Goal: Information Seeking & Learning: Learn about a topic

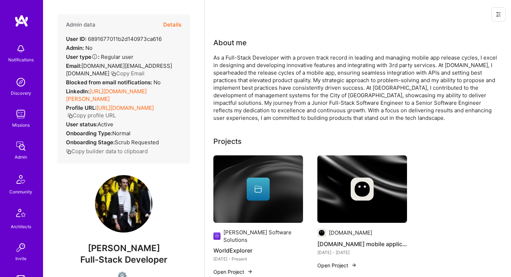
click at [140, 88] on link "https://linkedin.com/in/diego-carlino" at bounding box center [106, 95] width 81 height 14
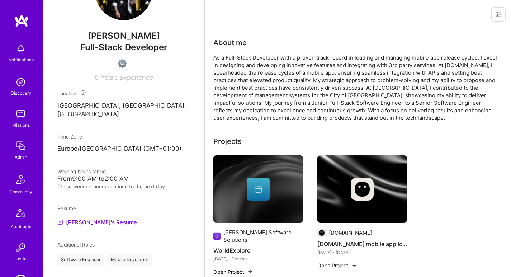
scroll to position [253, 0]
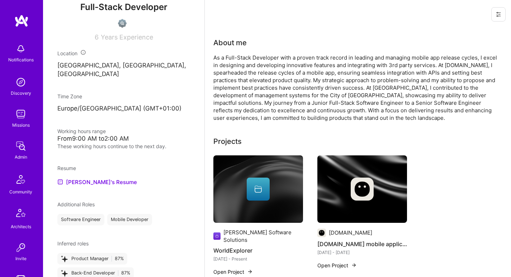
click at [86, 167] on div "Resume Diego's Resume" at bounding box center [123, 175] width 133 height 22
click at [86, 178] on link "Diego's Resume" at bounding box center [97, 182] width 80 height 9
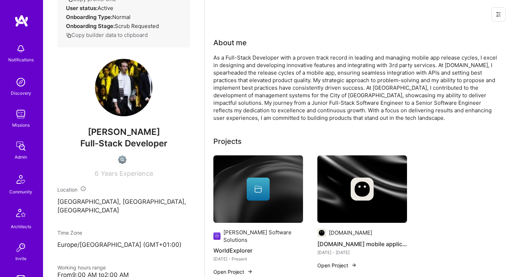
scroll to position [0, 0]
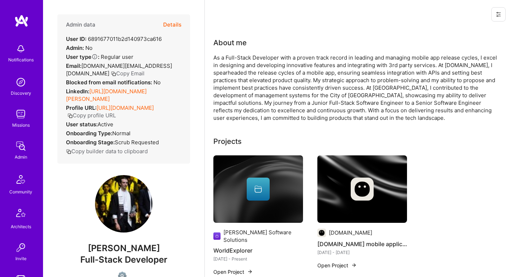
click at [236, 57] on div "As a Full-Stack Developer with a proven track record in leading and managing mo…" at bounding box center [356, 88] width 287 height 68
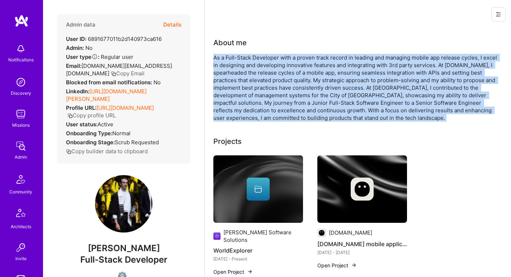
click at [236, 57] on div "As a Full-Stack Developer with a proven track record in leading and managing mo…" at bounding box center [356, 88] width 287 height 68
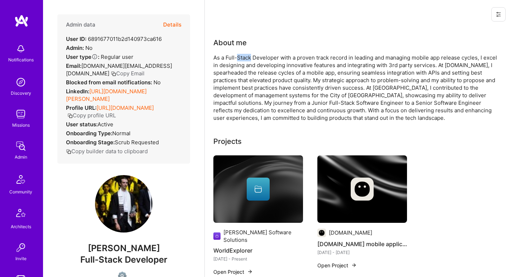
click at [236, 57] on div "As a Full-Stack Developer with a proven track record in leading and managing mo…" at bounding box center [356, 88] width 287 height 68
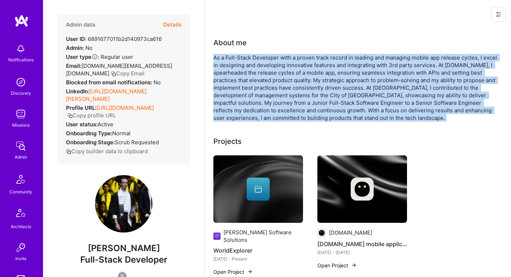
click at [236, 57] on div "As a Full-Stack Developer with a proven track record in leading and managing mo…" at bounding box center [356, 88] width 287 height 68
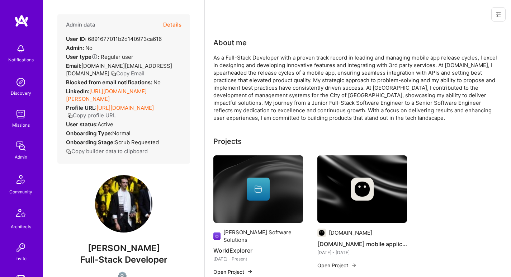
click at [251, 57] on div "As a Full-Stack Developer with a proven track record in leading and managing mo…" at bounding box center [356, 88] width 287 height 68
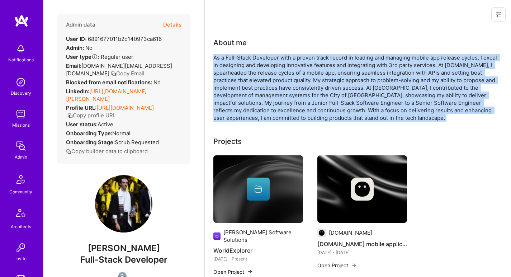
click at [251, 57] on div "As a Full-Stack Developer with a proven track record in leading and managing mo…" at bounding box center [356, 88] width 287 height 68
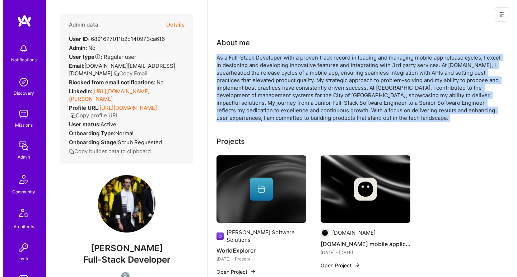
scroll to position [95, 0]
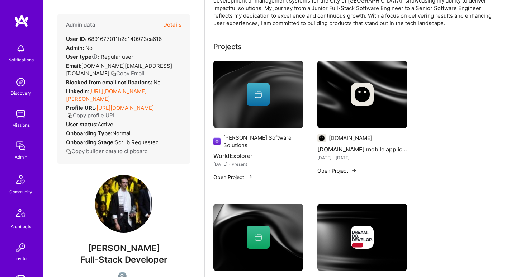
click at [226, 102] on div at bounding box center [258, 94] width 90 height 23
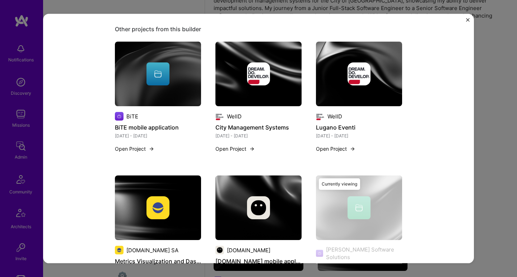
scroll to position [494, 0]
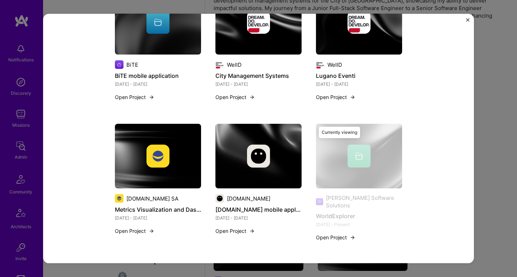
click at [260, 149] on img at bounding box center [258, 156] width 23 height 23
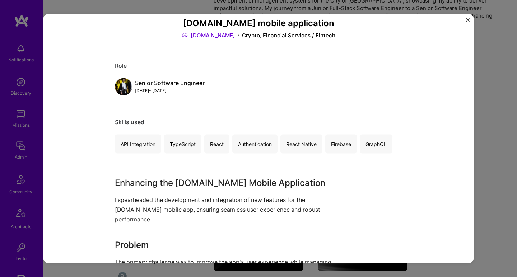
scroll to position [93, 0]
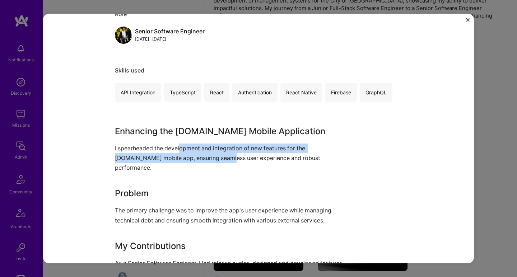
drag, startPoint x: 178, startPoint y: 146, endPoint x: 197, endPoint y: 159, distance: 22.8
click at [197, 159] on p "I spearheaded the development and integration of new features for the token.com…" at bounding box center [231, 157] width 233 height 29
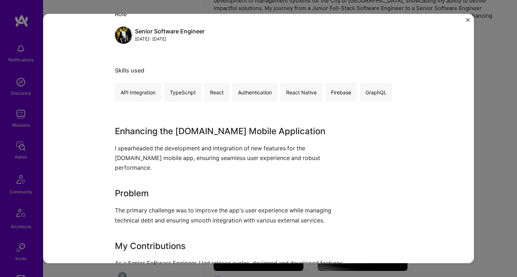
click at [197, 158] on p "I spearheaded the development and integration of new features for the token.com…" at bounding box center [231, 157] width 233 height 29
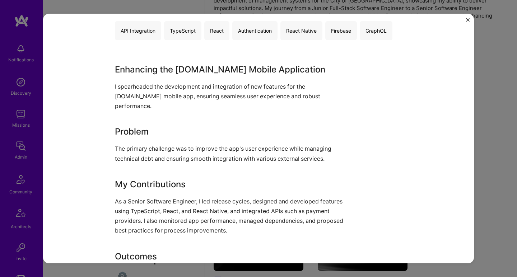
drag, startPoint x: 193, startPoint y: 144, endPoint x: 194, endPoint y: 151, distance: 6.9
click at [194, 151] on div "Enhancing the token.com Mobile Application I spearheaded the development and in…" at bounding box center [231, 185] width 233 height 245
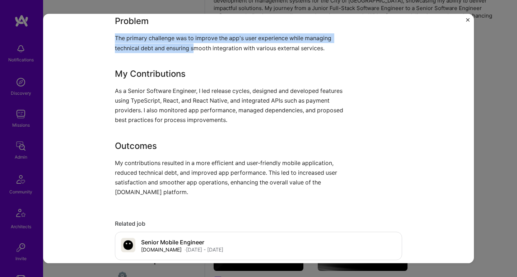
scroll to position [0, 0]
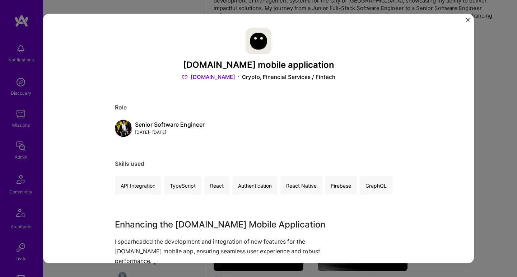
click at [214, 77] on link "token.com" at bounding box center [207, 77] width 53 height 8
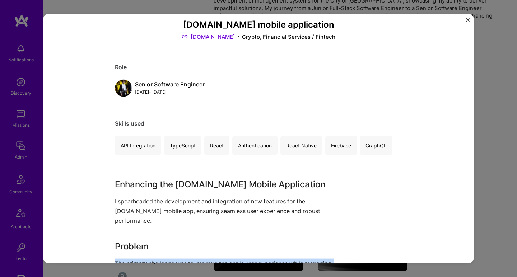
scroll to position [63, 0]
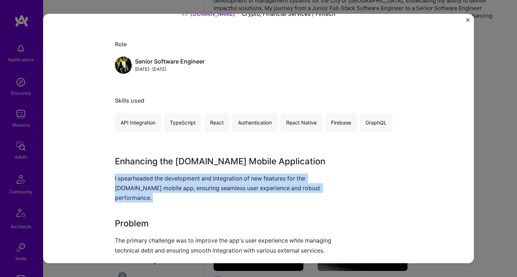
drag, startPoint x: 121, startPoint y: 170, endPoint x: 112, endPoint y: 204, distance: 35.1
click at [115, 204] on div "Enhancing the token.com Mobile Application I spearheaded the development and in…" at bounding box center [231, 277] width 233 height 245
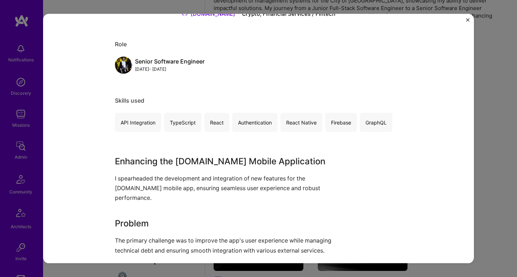
click at [115, 204] on div "Enhancing the token.com Mobile Application I spearheaded the development and in…" at bounding box center [231, 277] width 233 height 245
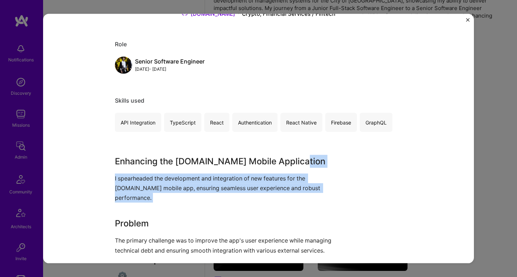
drag, startPoint x: 112, startPoint y: 204, endPoint x: 116, endPoint y: 165, distance: 39.7
click at [116, 166] on div "Enhancing the token.com Mobile Application I spearheaded the development and in…" at bounding box center [231, 277] width 233 height 245
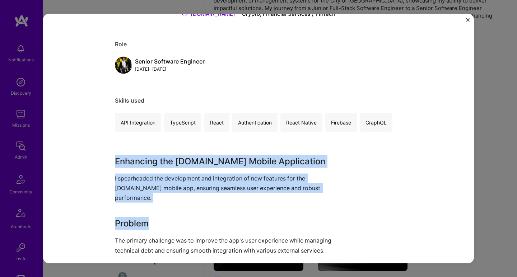
click at [116, 165] on h3 "Enhancing the token.com Mobile Application" at bounding box center [231, 161] width 233 height 13
drag, startPoint x: 118, startPoint y: 166, endPoint x: 115, endPoint y: 199, distance: 33.8
click at [115, 199] on div "Enhancing the token.com Mobile Application I spearheaded the development and in…" at bounding box center [231, 277] width 233 height 245
drag, startPoint x: 115, startPoint y: 199, endPoint x: 118, endPoint y: 157, distance: 42.0
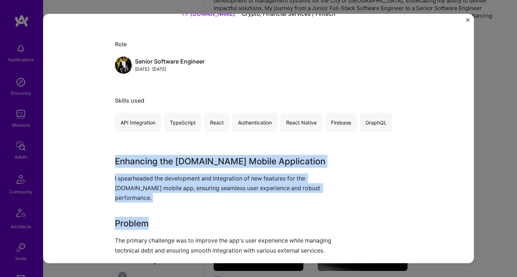
click at [118, 158] on div "Enhancing the token.com Mobile Application I spearheaded the development and in…" at bounding box center [231, 277] width 233 height 245
click at [118, 157] on h3 "Enhancing the token.com Mobile Application" at bounding box center [231, 161] width 233 height 13
drag, startPoint x: 118, startPoint y: 157, endPoint x: 117, endPoint y: 195, distance: 38.0
click at [117, 195] on div "Enhancing the token.com Mobile Application I spearheaded the development and in…" at bounding box center [231, 277] width 233 height 245
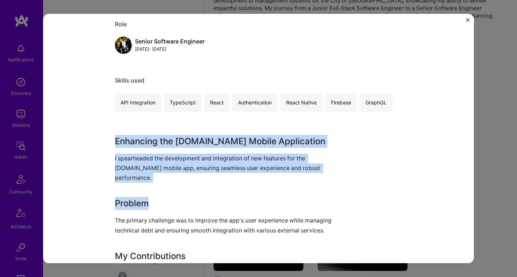
scroll to position [103, 0]
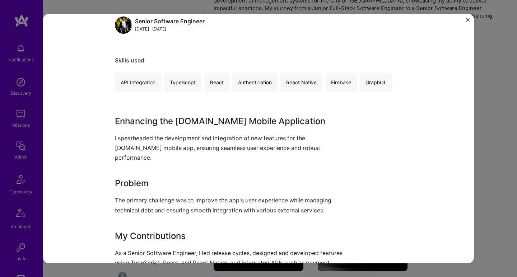
click at [117, 195] on p "The primary challenge was to improve the app's user experience while managing t…" at bounding box center [231, 204] width 233 height 19
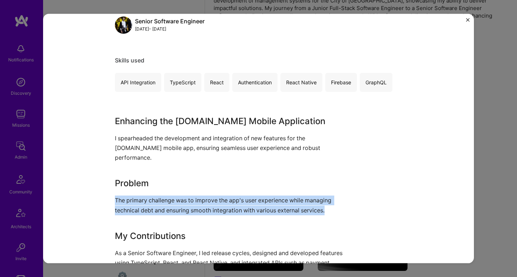
drag, startPoint x: 117, startPoint y: 195, endPoint x: 119, endPoint y: 169, distance: 25.9
click at [119, 170] on div "Enhancing the token.com Mobile Application I spearheaded the development and in…" at bounding box center [231, 236] width 233 height 245
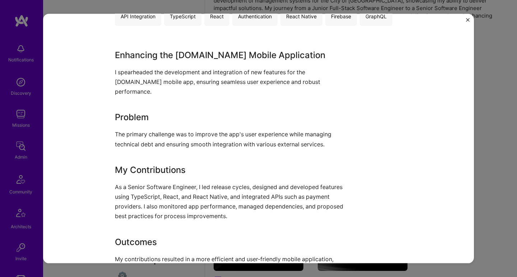
click at [119, 167] on div "Enhancing the token.com Mobile Application I spearheaded the development and in…" at bounding box center [231, 170] width 233 height 245
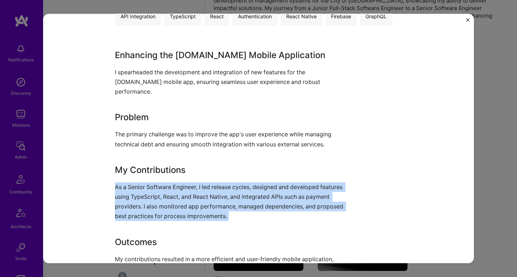
drag, startPoint x: 119, startPoint y: 167, endPoint x: 115, endPoint y: 195, distance: 28.6
click at [115, 195] on div "Enhancing the token.com Mobile Application I spearheaded the development and in…" at bounding box center [231, 170] width 233 height 245
click at [115, 195] on p "As a Senior Software Engineer, I led release cycles, designed and developed fea…" at bounding box center [231, 201] width 233 height 39
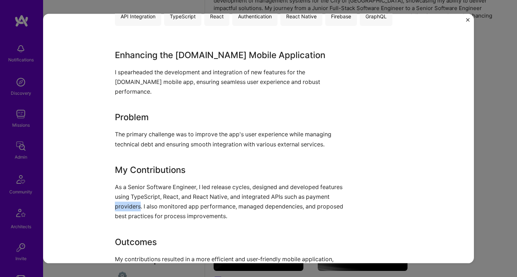
click at [115, 195] on p "As a Senior Software Engineer, I led release cycles, designed and developed fea…" at bounding box center [231, 201] width 233 height 39
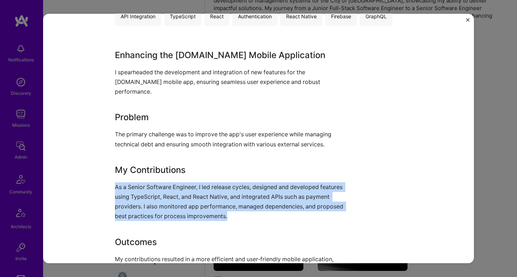
drag, startPoint x: 115, startPoint y: 195, endPoint x: 120, endPoint y: 163, distance: 32.6
click at [120, 163] on div "Enhancing the token.com Mobile Application I spearheaded the development and in…" at bounding box center [231, 170] width 233 height 245
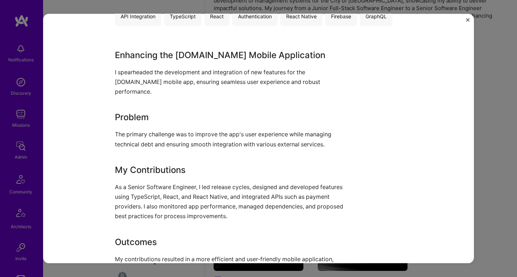
click at [120, 163] on h3 "My Contributions" at bounding box center [231, 169] width 233 height 13
drag, startPoint x: 120, startPoint y: 162, endPoint x: 115, endPoint y: 196, distance: 34.4
click at [115, 196] on div "Enhancing the token.com Mobile Application I spearheaded the development and in…" at bounding box center [231, 170] width 233 height 245
click at [115, 196] on p "As a Senior Software Engineer, I led release cycles, designed and developed fea…" at bounding box center [231, 201] width 233 height 39
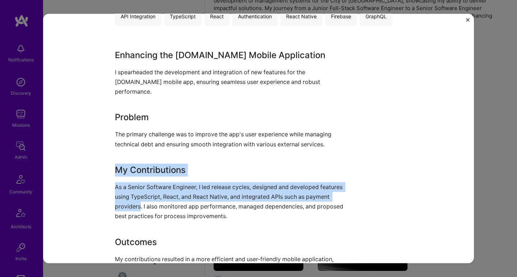
drag, startPoint x: 116, startPoint y: 196, endPoint x: 119, endPoint y: 161, distance: 35.0
click at [119, 161] on div "Enhancing the token.com Mobile Application I spearheaded the development and in…" at bounding box center [231, 170] width 233 height 245
click at [119, 163] on h3 "My Contributions" at bounding box center [231, 169] width 233 height 13
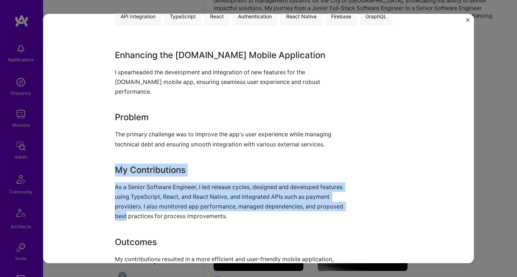
drag, startPoint x: 119, startPoint y: 161, endPoint x: 117, endPoint y: 209, distance: 47.8
click at [117, 209] on div "Enhancing the token.com Mobile Application I spearheaded the development and in…" at bounding box center [231, 170] width 233 height 245
click at [117, 209] on p "As a Senior Software Engineer, I led release cycles, designed and developed fea…" at bounding box center [231, 201] width 233 height 39
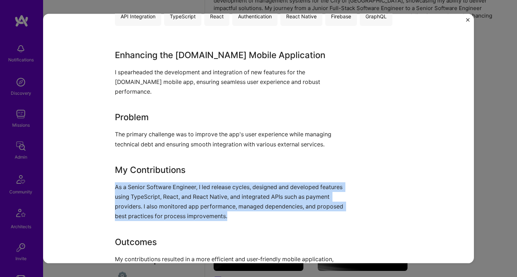
drag, startPoint x: 117, startPoint y: 209, endPoint x: 119, endPoint y: 165, distance: 43.8
click at [120, 165] on div "Enhancing the token.com Mobile Application I spearheaded the development and in…" at bounding box center [231, 170] width 233 height 245
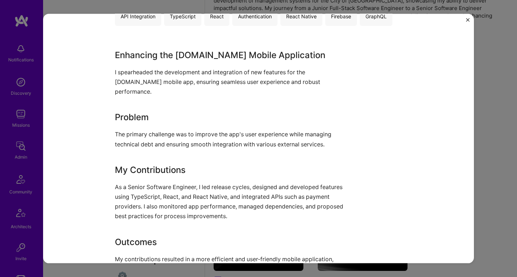
click at [119, 165] on h3 "My Contributions" at bounding box center [231, 169] width 233 height 13
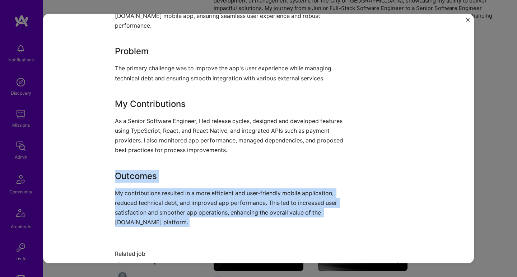
drag, startPoint x: 121, startPoint y: 157, endPoint x: 120, endPoint y: 223, distance: 65.6
click at [120, 223] on div "token.com mobile application token.com Crypto, Financial Services / Fintech Rol…" at bounding box center [258, 202] width 287 height 819
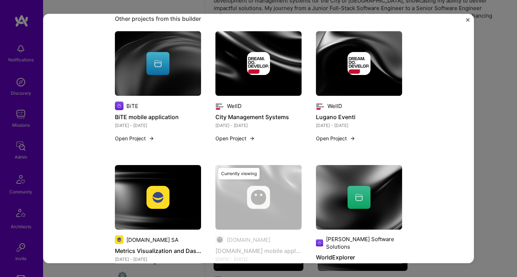
scroll to position [588, 0]
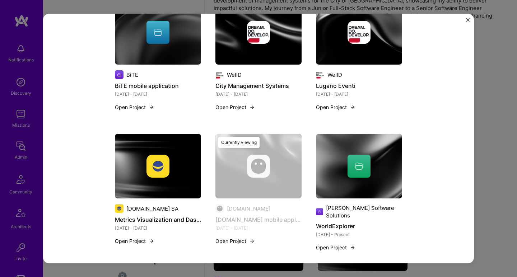
click at [316, 184] on img at bounding box center [359, 166] width 86 height 65
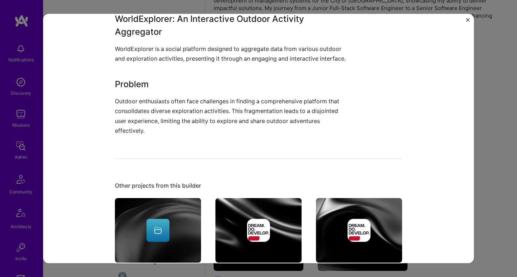
scroll to position [494, 0]
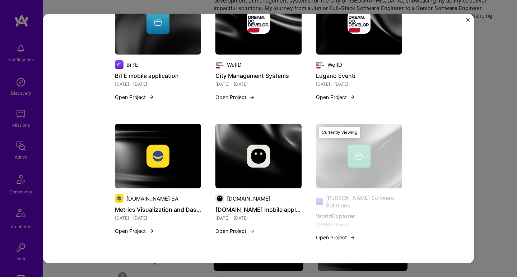
click at [230, 166] on div at bounding box center [258, 156] width 86 height 23
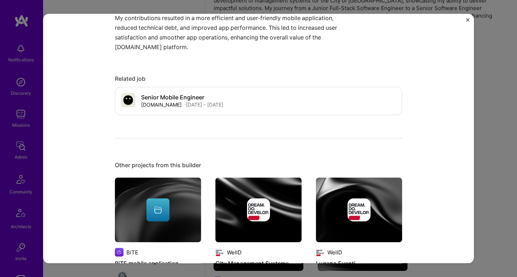
scroll to position [588, 0]
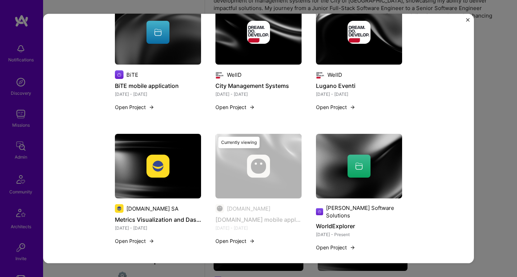
click at [185, 170] on img at bounding box center [158, 166] width 86 height 65
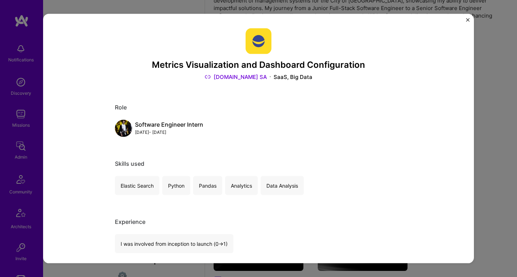
click at [243, 79] on link "Banana.ch SA" at bounding box center [235, 77] width 62 height 8
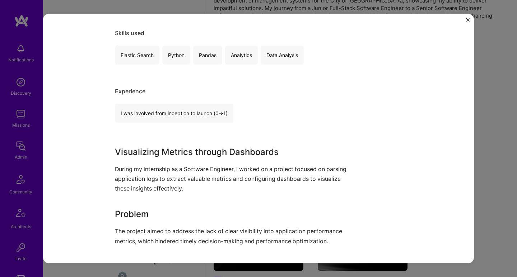
scroll to position [151, 0]
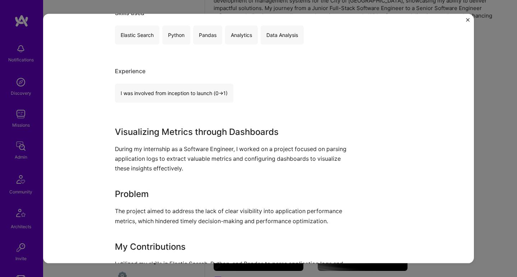
click at [199, 131] on h3 "Visualizing Metrics through Dashboards" at bounding box center [231, 131] width 233 height 13
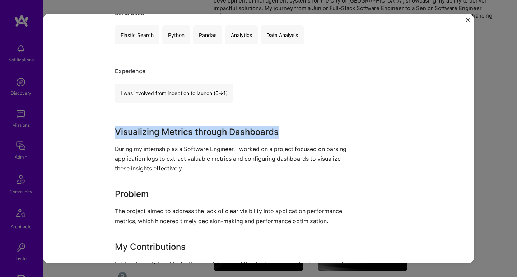
drag, startPoint x: 199, startPoint y: 131, endPoint x: 172, endPoint y: 174, distance: 50.5
click at [172, 174] on div "Visualizing Metrics through Dashboards During my internship as a Software Engin…" at bounding box center [231, 247] width 233 height 245
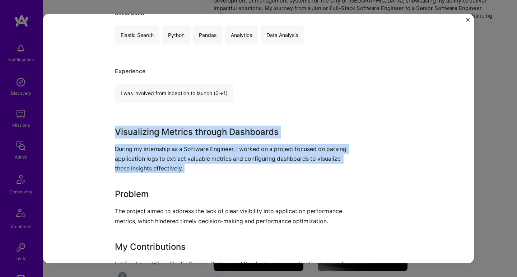
click at [172, 174] on div "Visualizing Metrics through Dashboards During my internship as a Software Engin…" at bounding box center [231, 247] width 233 height 245
click at [156, 201] on div "Visualizing Metrics through Dashboards During my internship as a Software Engin…" at bounding box center [231, 247] width 233 height 245
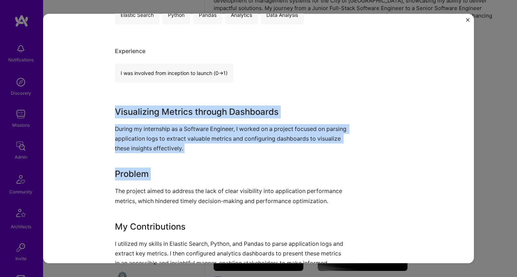
scroll to position [214, 0]
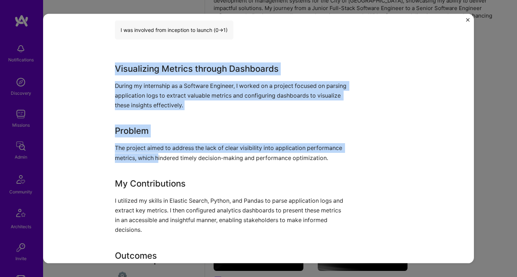
click at [157, 157] on p "The project aimed to address the lack of clear visibility into application perf…" at bounding box center [231, 152] width 233 height 19
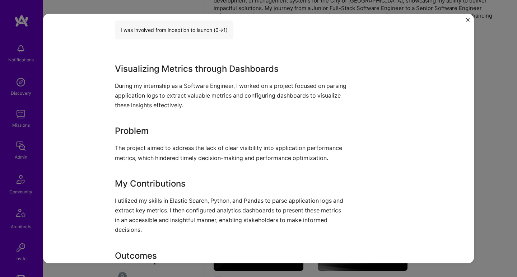
click at [152, 168] on div "Visualizing Metrics through Dashboards During my internship as a Software Engin…" at bounding box center [231, 184] width 233 height 245
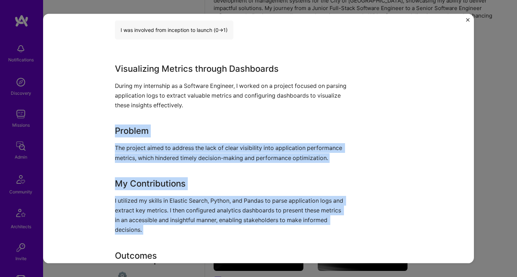
click at [163, 127] on h3 "Problem" at bounding box center [231, 130] width 233 height 13
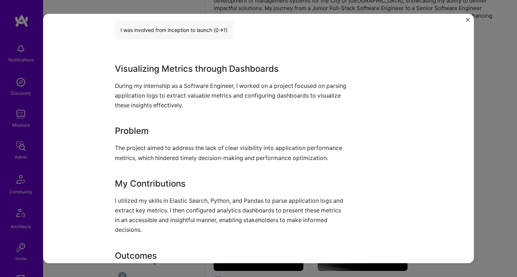
click at [163, 127] on h3 "Problem" at bounding box center [231, 130] width 233 height 13
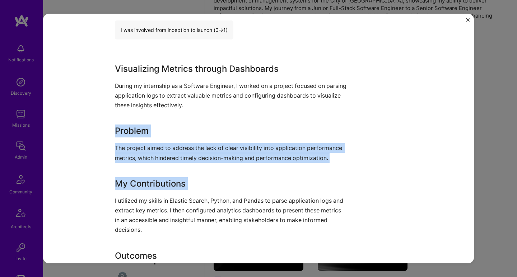
click at [147, 168] on div "Visualizing Metrics through Dashboards During my internship as a Software Engin…" at bounding box center [231, 184] width 233 height 245
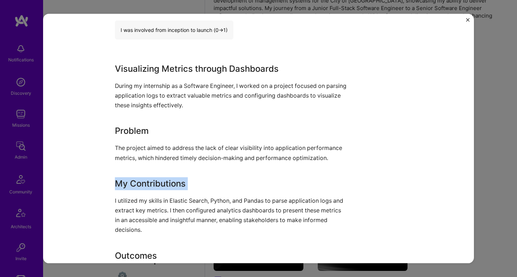
click at [147, 168] on div "Visualizing Metrics through Dashboards During my internship as a Software Engin…" at bounding box center [231, 184] width 233 height 245
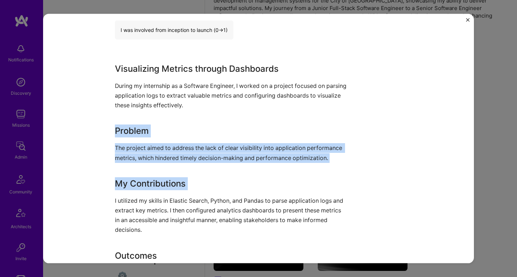
click at [163, 123] on div "Visualizing Metrics through Dashboards During my internship as a Software Engin…" at bounding box center [231, 184] width 233 height 245
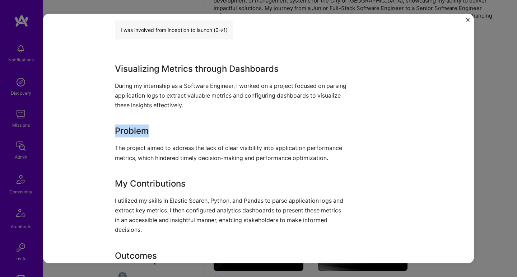
click at [163, 123] on div "Visualizing Metrics through Dashboards During my internship as a Software Engin…" at bounding box center [231, 184] width 233 height 245
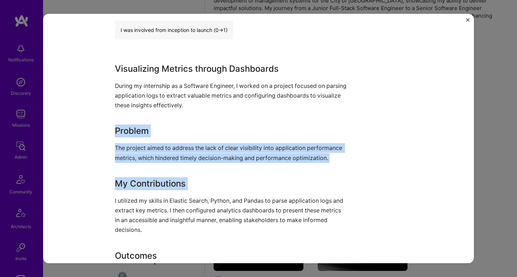
click at [143, 163] on div "Visualizing Metrics through Dashboards During my internship as a Software Engin…" at bounding box center [231, 184] width 233 height 245
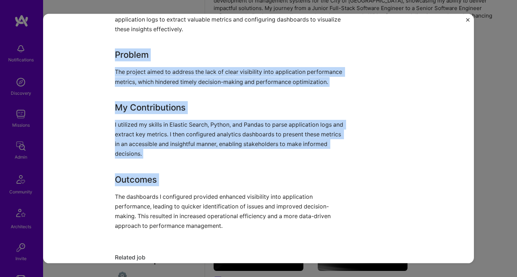
click at [143, 162] on div "Visualizing Metrics through Dashboards During my internship as a Software Engin…" at bounding box center [231, 108] width 233 height 245
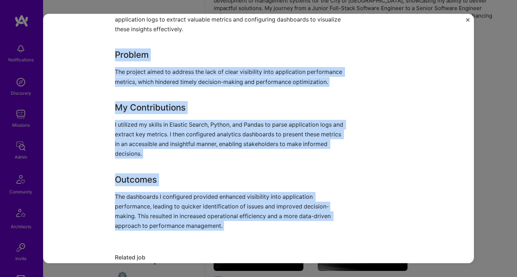
click at [138, 209] on p "The dashboards I configured provided enhanced visibility into application perfo…" at bounding box center [231, 211] width 233 height 39
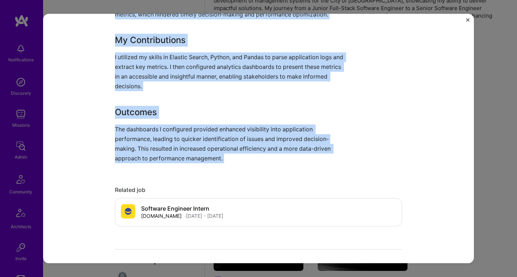
click at [157, 138] on p "The dashboards I configured provided enhanced visibility into application perfo…" at bounding box center [231, 143] width 233 height 39
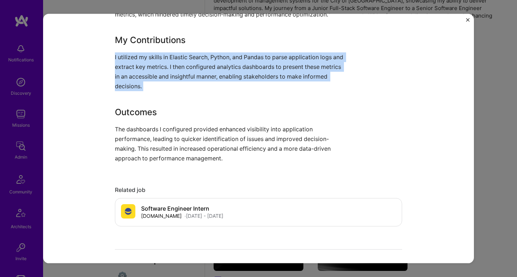
click at [171, 88] on p "I utilized my skills in Elastic Search, Python, and Pandas to parse application…" at bounding box center [231, 71] width 233 height 39
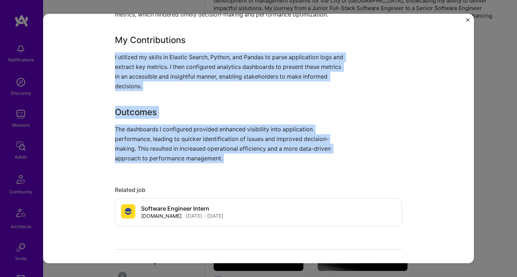
click at [150, 125] on p "The dashboards I configured provided enhanced visibility into application perfo…" at bounding box center [231, 143] width 233 height 39
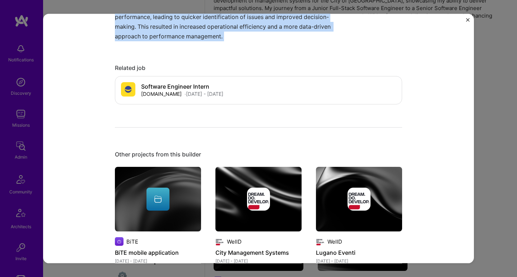
scroll to position [617, 0]
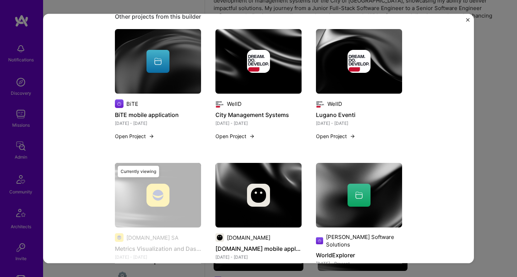
click at [331, 67] on div at bounding box center [359, 61] width 86 height 23
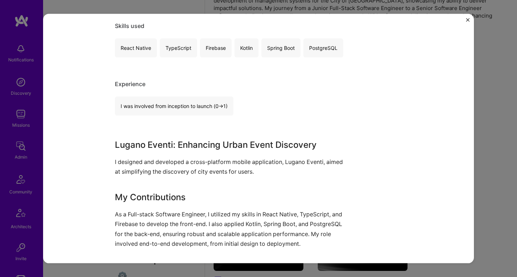
scroll to position [171, 0]
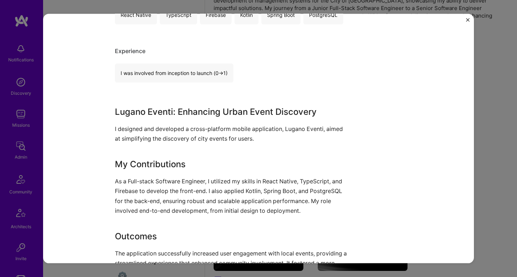
click at [175, 121] on div "Lugano Eventi: Enhancing Urban Event Discovery I designed and developed a cross…" at bounding box center [231, 191] width 233 height 173
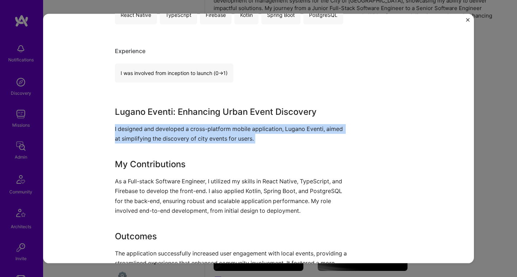
click at [175, 121] on div "Lugano Eventi: Enhancing Urban Event Discovery I designed and developed a cross…" at bounding box center [231, 191] width 233 height 173
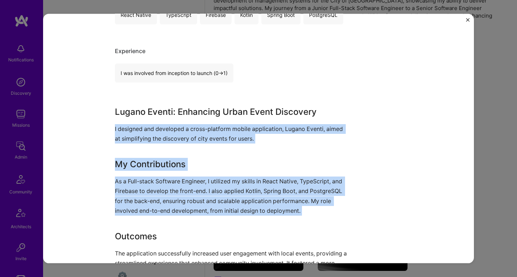
click at [160, 182] on p "As a Full-stack Software Engineer, I utilized my skills in React Native, TypeSc…" at bounding box center [231, 195] width 233 height 39
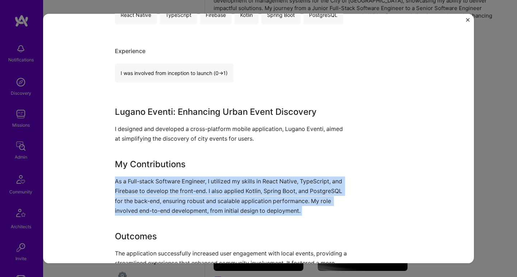
click at [156, 199] on p "As a Full-stack Software Engineer, I utilized my skills in React Native, TypeSc…" at bounding box center [231, 195] width 233 height 39
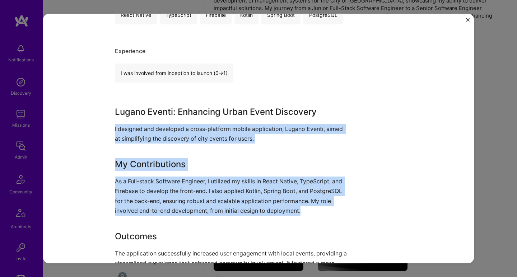
click at [178, 121] on div "Lugano Eventi: Enhancing Urban Event Discovery I designed and developed a cross…" at bounding box center [231, 191] width 233 height 173
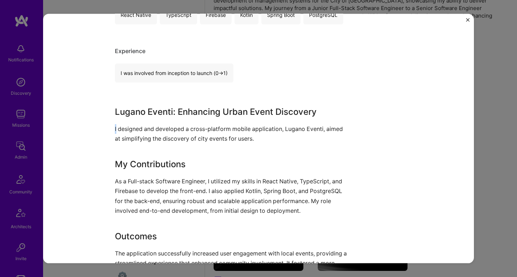
click at [178, 121] on div "Lugano Eventi: Enhancing Urban Event Discovery I designed and developed a cross…" at bounding box center [231, 191] width 233 height 173
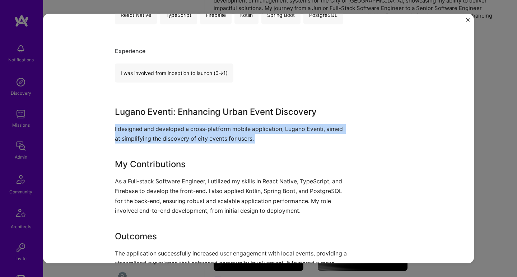
click at [178, 121] on div "Lugano Eventi: Enhancing Urban Event Discovery I designed and developed a cross…" at bounding box center [231, 191] width 233 height 173
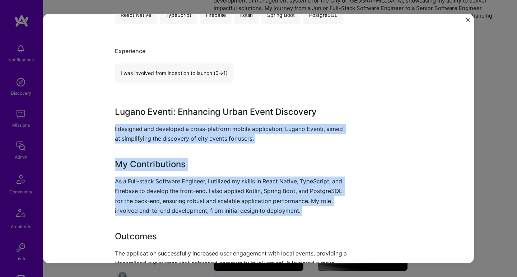
click at [154, 196] on p "As a Full-stack Software Engineer, I utilized my skills in React Native, TypeSc…" at bounding box center [231, 195] width 233 height 39
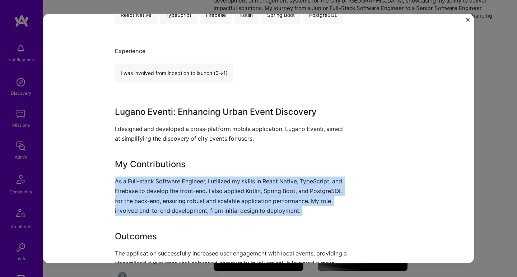
click at [154, 196] on p "As a Full-stack Software Engineer, I utilized my skills in React Native, TypeSc…" at bounding box center [231, 195] width 233 height 39
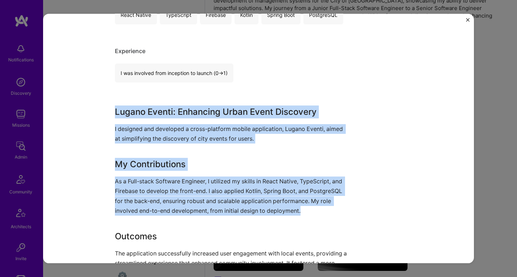
click at [204, 99] on div "Lugano Eventi WellD SaaS, Events Role Full-stack Software Engineer Aug, 2020 - …" at bounding box center [258, 261] width 287 height 806
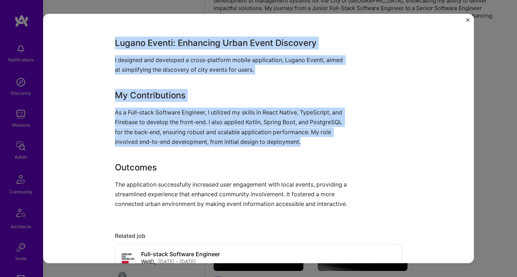
scroll to position [267, 0]
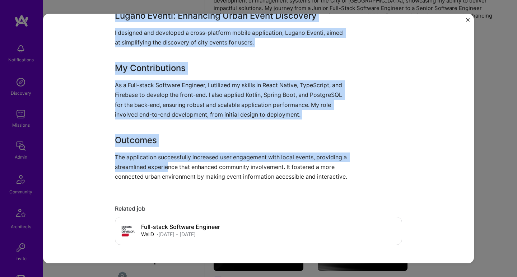
click at [169, 167] on p "The application successfully increased user engagement with local events, provi…" at bounding box center [231, 166] width 233 height 29
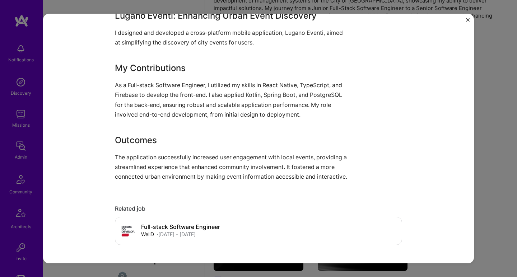
click at [163, 178] on p "The application successfully increased user engagement with local events, provi…" at bounding box center [231, 166] width 233 height 29
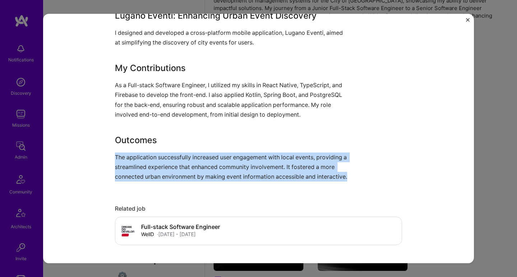
click at [163, 178] on p "The application successfully increased user engagement with local events, provi…" at bounding box center [231, 166] width 233 height 29
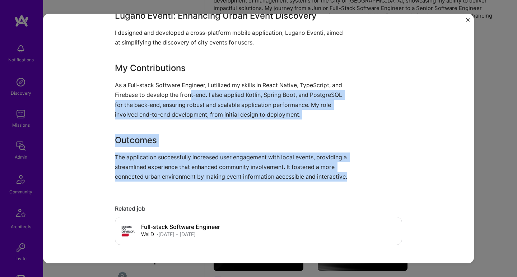
click at [189, 98] on p "As a Full-stack Software Engineer, I utilized my skills in React Native, TypeSc…" at bounding box center [231, 99] width 233 height 39
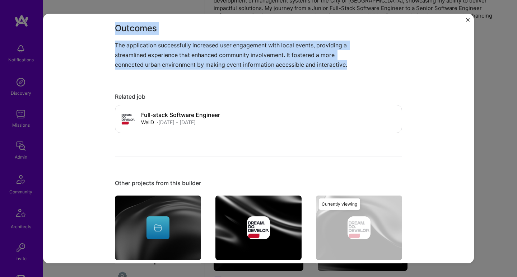
scroll to position [481, 0]
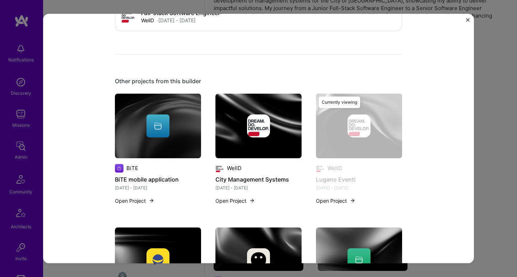
click at [236, 149] on img at bounding box center [258, 125] width 86 height 65
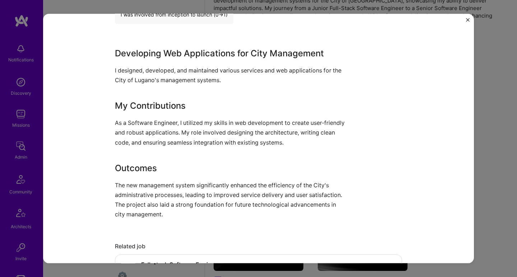
scroll to position [311, 0]
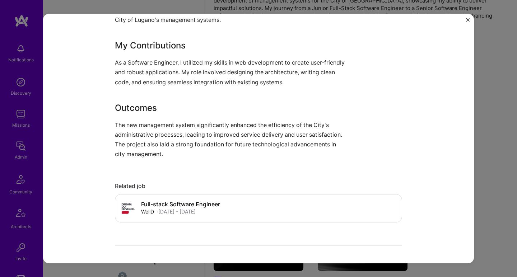
click at [197, 161] on div "City Management Systems WellD Government & B2G, CivTech Role Software Engineer …" at bounding box center [258, 131] width 287 height 828
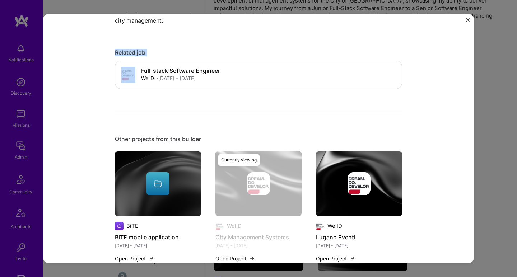
scroll to position [514, 0]
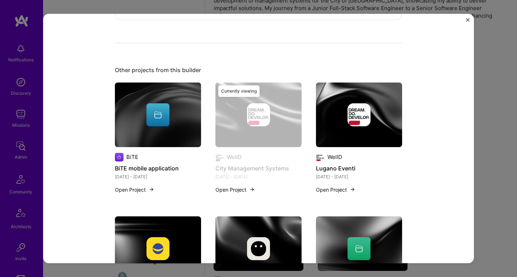
click at [159, 108] on div at bounding box center [157, 114] width 23 height 23
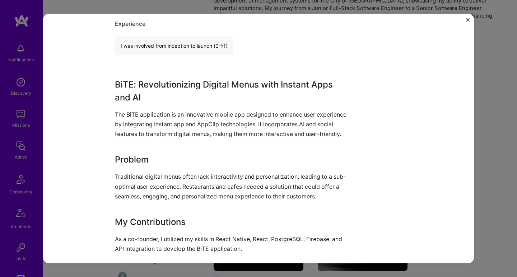
scroll to position [218, 0]
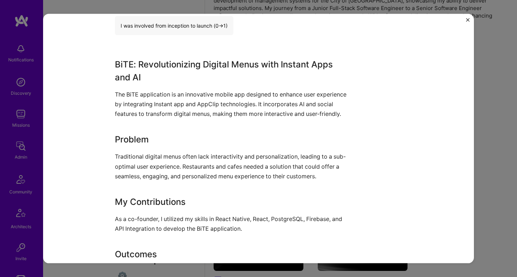
click at [138, 93] on p "The BiTE application is an innovative mobile app designed to enhance user exper…" at bounding box center [231, 103] width 233 height 29
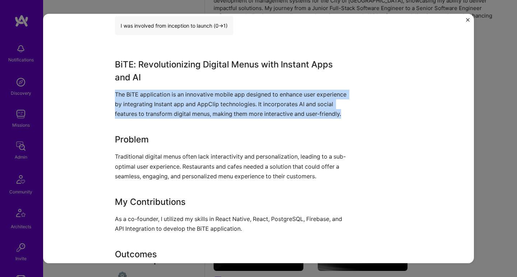
click at [138, 93] on p "The BiTE application is an innovative mobile app designed to enhance user exper…" at bounding box center [231, 103] width 233 height 29
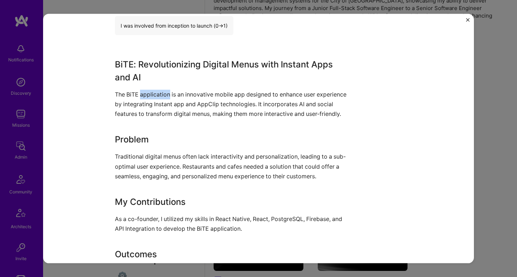
click at [138, 93] on p "The BiTE application is an innovative mobile app designed to enhance user exper…" at bounding box center [231, 103] width 233 height 29
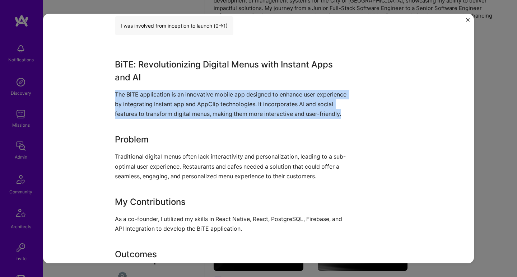
click at [138, 93] on p "The BiTE application is an innovative mobile app designed to enhance user exper…" at bounding box center [231, 103] width 233 height 29
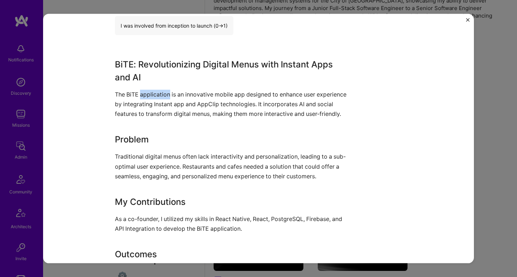
click at [138, 93] on p "The BiTE application is an innovative mobile app designed to enhance user exper…" at bounding box center [231, 103] width 233 height 29
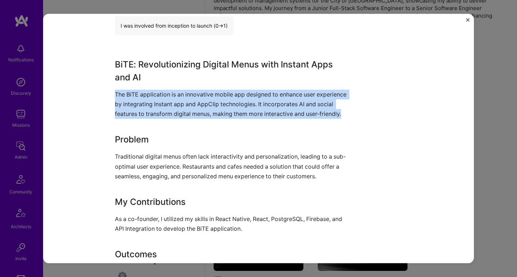
click at [138, 93] on p "The BiTE application is an innovative mobile app designed to enhance user exper…" at bounding box center [231, 103] width 233 height 29
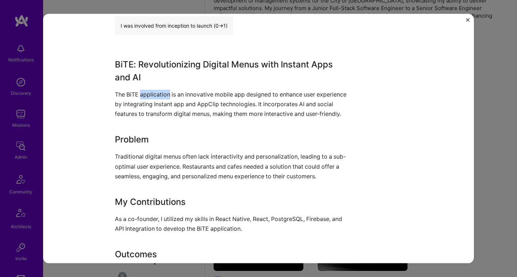
click at [138, 93] on p "The BiTE application is an innovative mobile app designed to enhance user exper…" at bounding box center [231, 103] width 233 height 29
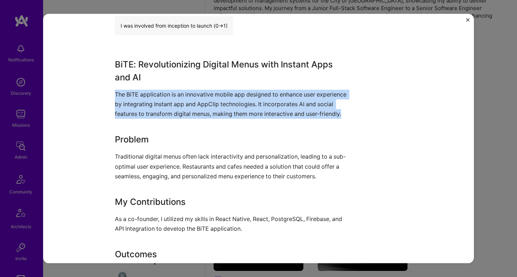
click at [138, 93] on p "The BiTE application is an innovative mobile app designed to enhance user exper…" at bounding box center [231, 103] width 233 height 29
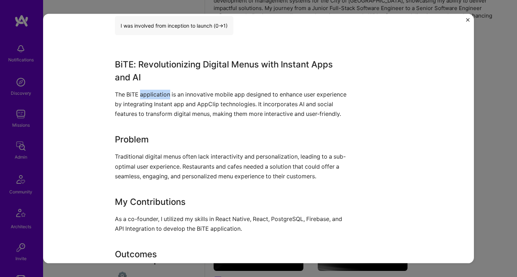
click at [138, 93] on p "The BiTE application is an innovative mobile app designed to enhance user exper…" at bounding box center [231, 103] width 233 height 29
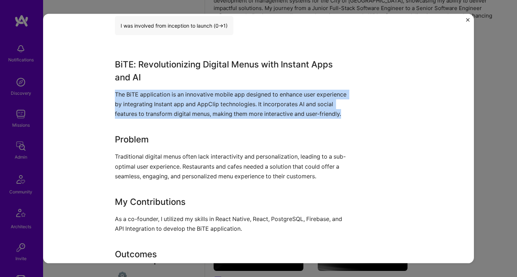
click at [138, 93] on p "The BiTE application is an innovative mobile app designed to enhance user exper…" at bounding box center [231, 103] width 233 height 29
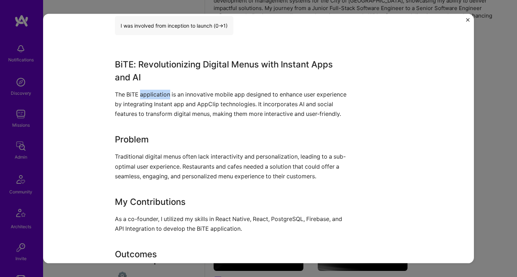
click at [138, 93] on p "The BiTE application is an innovative mobile app designed to enhance user exper…" at bounding box center [231, 103] width 233 height 29
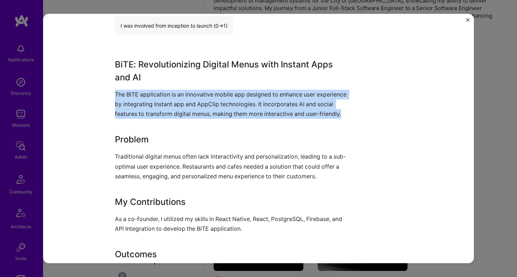
click at [138, 93] on p "The BiTE application is an innovative mobile app designed to enhance user exper…" at bounding box center [231, 103] width 233 height 29
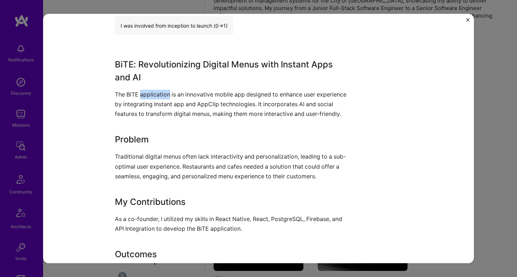
click at [138, 93] on p "The BiTE application is an innovative mobile app designed to enhance user exper…" at bounding box center [231, 103] width 233 height 29
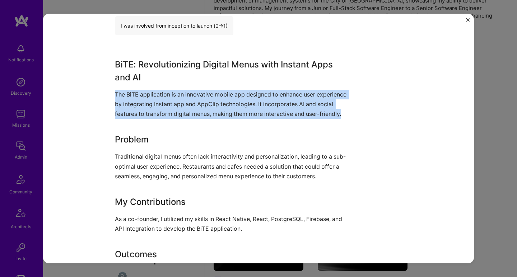
click at [138, 93] on p "The BiTE application is an innovative mobile app designed to enhance user exper…" at bounding box center [231, 103] width 233 height 29
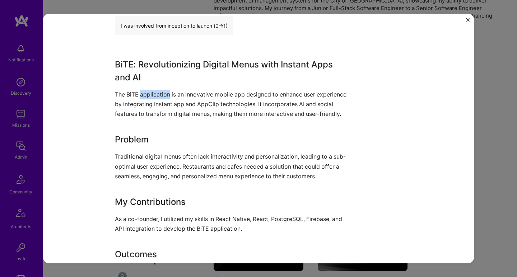
click at [138, 93] on p "The BiTE application is an innovative mobile app designed to enhance user exper…" at bounding box center [231, 103] width 233 height 29
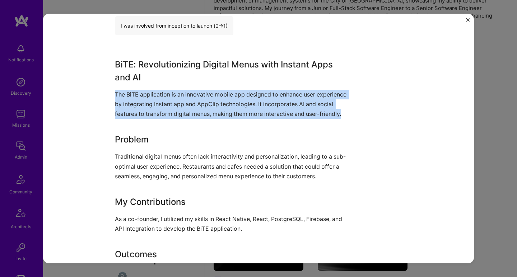
click at [138, 93] on p "The BiTE application is an innovative mobile app designed to enhance user exper…" at bounding box center [231, 103] width 233 height 29
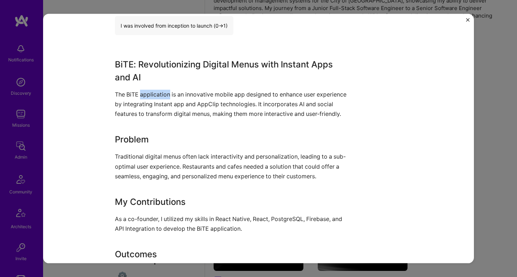
click at [138, 93] on p "The BiTE application is an innovative mobile app designed to enhance user exper…" at bounding box center [231, 103] width 233 height 29
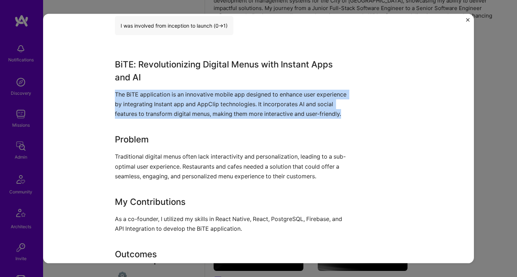
drag, startPoint x: 138, startPoint y: 93, endPoint x: 127, endPoint y: 175, distance: 83.3
click at [127, 175] on div "BiTE: Revolutionizing Digital Menus with Instant Apps and AI The BiTE applicati…" at bounding box center [231, 181] width 233 height 247
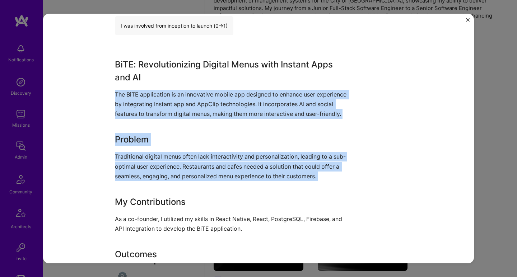
drag, startPoint x: 121, startPoint y: 193, endPoint x: 111, endPoint y: 88, distance: 105.9
click at [111, 88] on div "BiTE mobile application BiTE Food & Beverage Role Co-founder Jan, 2022 - Aug, 2…" at bounding box center [258, 138] width 430 height 249
drag, startPoint x: 110, startPoint y: 89, endPoint x: 115, endPoint y: 221, distance: 132.8
click at [115, 223] on div "BiTE mobile application BiTE Food & Beverage Role Co-founder Jan, 2022 - Aug, 2…" at bounding box center [258, 138] width 430 height 249
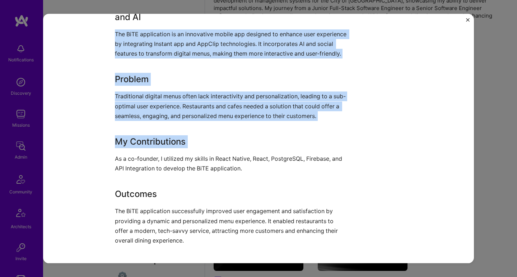
scroll to position [298, 0]
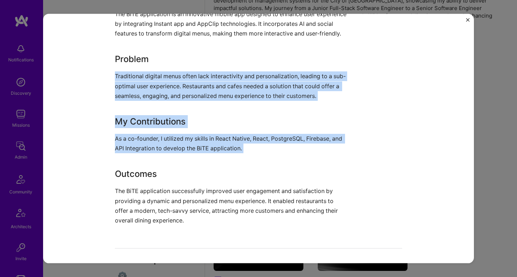
drag, startPoint x: 142, startPoint y: 162, endPoint x: 113, endPoint y: 74, distance: 93.1
click at [115, 74] on div "BiTE: Revolutionizing Digital Menus with Instant Apps and AI The BiTE applicati…" at bounding box center [231, 100] width 233 height 247
click at [115, 66] on h3 "Problem" at bounding box center [231, 59] width 233 height 13
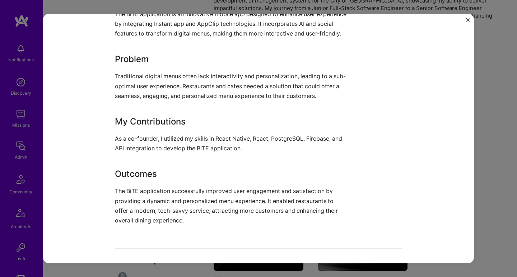
click at [115, 66] on h3 "Problem" at bounding box center [231, 59] width 233 height 13
drag, startPoint x: 113, startPoint y: 74, endPoint x: 114, endPoint y: 160, distance: 85.7
click at [115, 153] on div "BiTE: Revolutionizing Digital Menus with Instant Apps and AI The BiTE applicati…" at bounding box center [231, 100] width 233 height 247
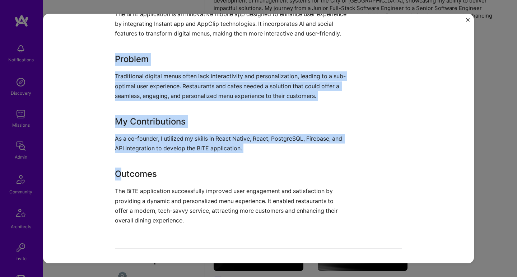
drag, startPoint x: 115, startPoint y: 178, endPoint x: 110, endPoint y: 70, distance: 107.4
click at [110, 70] on div "BiTE mobile application BiTE Food & Beverage Role Co-founder Jan, 2022 - Aug, 2…" at bounding box center [258, 138] width 430 height 249
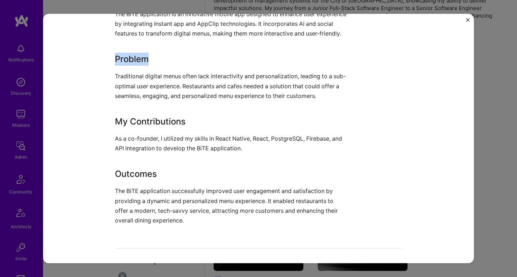
click at [110, 70] on div "BiTE mobile application BiTE Food & Beverage Role Co-founder Jan, 2022 - Aug, 2…" at bounding box center [258, 138] width 430 height 249
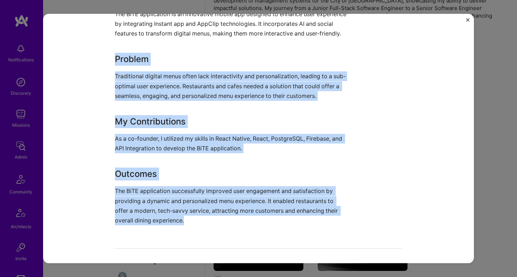
drag, startPoint x: 110, startPoint y: 70, endPoint x: 100, endPoint y: 216, distance: 146.0
click at [100, 216] on div "BiTE mobile application BiTE Food & Beverage Role Co-founder Jan, 2022 - Aug, 2…" at bounding box center [258, 138] width 430 height 249
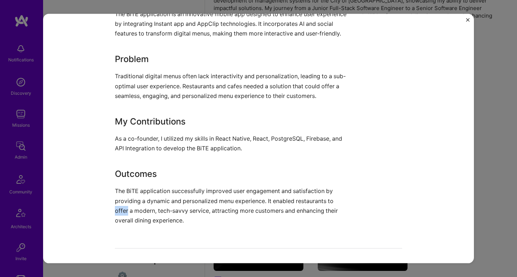
click at [100, 216] on div "BiTE mobile application BiTE Food & Beverage Role Co-founder Jan, 2022 - Aug, 2…" at bounding box center [258, 138] width 430 height 249
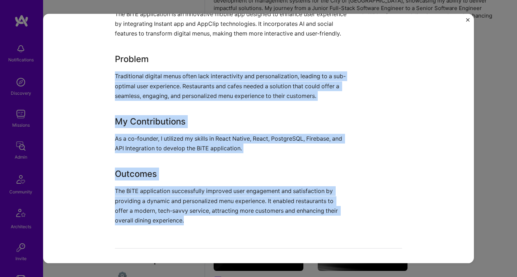
drag, startPoint x: 100, startPoint y: 216, endPoint x: 108, endPoint y: 96, distance: 119.7
click at [107, 96] on div "BiTE mobile application BiTE Food & Beverage Role Co-founder Jan, 2022 - Aug, 2…" at bounding box center [258, 138] width 430 height 249
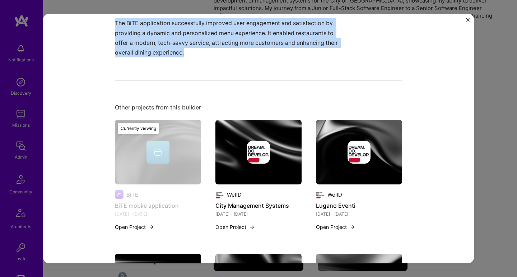
scroll to position [535, 0]
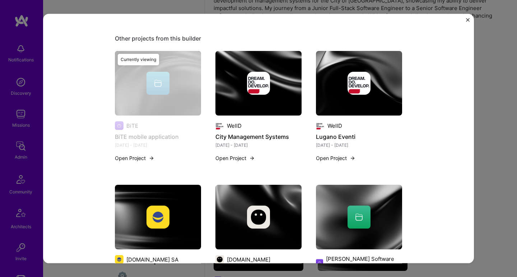
click at [258, 94] on img at bounding box center [258, 83] width 23 height 23
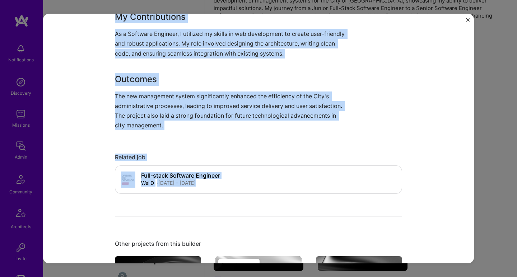
scroll to position [478, 0]
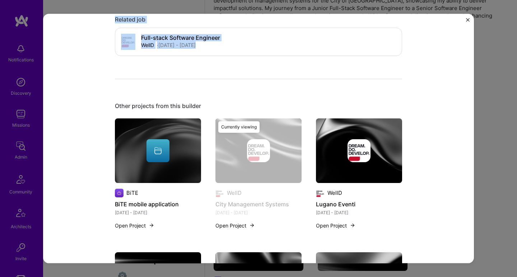
click at [365, 124] on img at bounding box center [359, 150] width 86 height 65
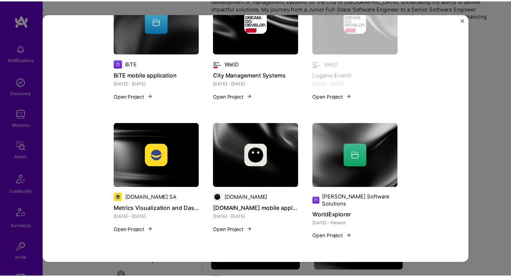
scroll to position [574, 0]
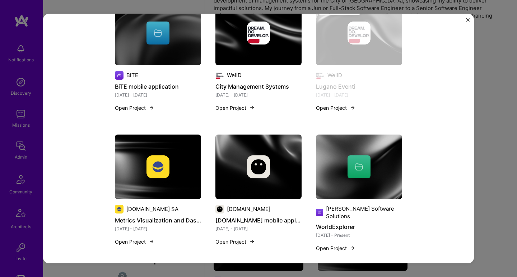
click at [492, 100] on div "Lugano Eventi WellD SaaS, Events Role Full-stack Software Engineer Aug, 2020 - …" at bounding box center [258, 138] width 517 height 277
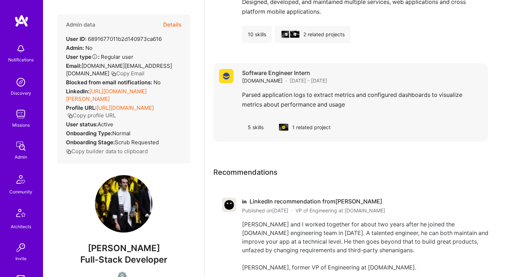
scroll to position [771, 0]
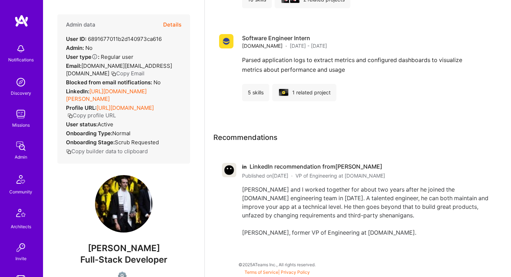
click at [277, 206] on div "Diego and I worked together for about two years after he joined the token.com e…" at bounding box center [367, 211] width 250 height 52
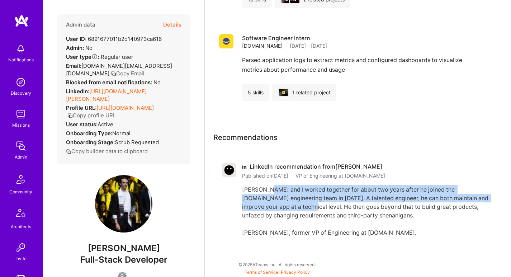
drag, startPoint x: 277, startPoint y: 206, endPoint x: 270, endPoint y: 190, distance: 18.1
click at [270, 190] on div "Diego and I worked together for about two years after he joined the token.com e…" at bounding box center [367, 211] width 250 height 52
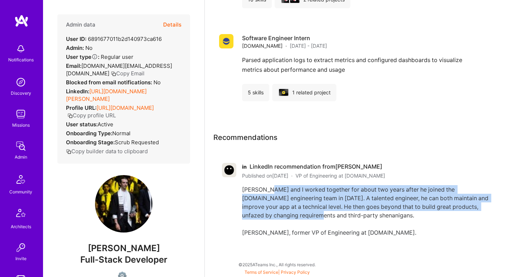
drag, startPoint x: 270, startPoint y: 190, endPoint x: 268, endPoint y: 211, distance: 21.2
click at [268, 211] on div "Diego and I worked together for about two years after he joined the token.com e…" at bounding box center [367, 211] width 250 height 52
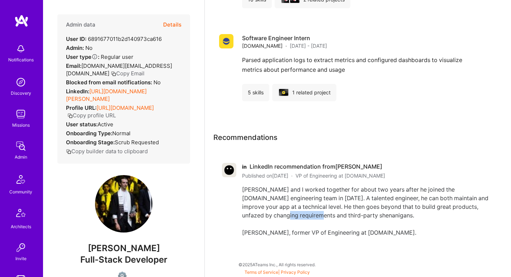
click at [268, 211] on div "Diego and I worked together for about two years after he joined the token.com e…" at bounding box center [367, 211] width 250 height 52
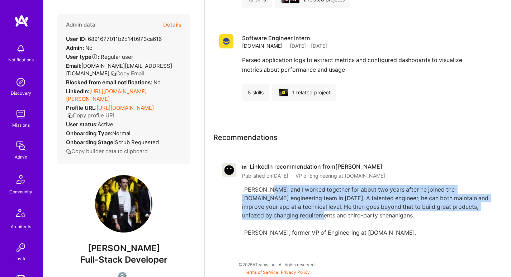
drag, startPoint x: 268, startPoint y: 211, endPoint x: 269, endPoint y: 185, distance: 25.5
click at [269, 186] on div "Diego and I worked together for about two years after he joined the token.com e…" at bounding box center [367, 211] width 250 height 52
click at [269, 185] on div "Diego and I worked together for about two years after he joined the token.com e…" at bounding box center [367, 211] width 250 height 52
drag, startPoint x: 269, startPoint y: 185, endPoint x: 264, endPoint y: 212, distance: 26.5
click at [264, 212] on div "Diego and I worked together for about two years after he joined the token.com e…" at bounding box center [367, 211] width 250 height 52
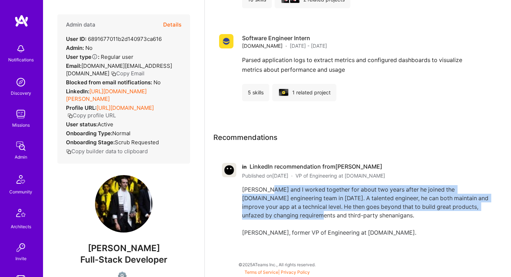
click at [264, 212] on div "Diego and I worked together for about two years after he joined the token.com e…" at bounding box center [367, 211] width 250 height 52
drag, startPoint x: 264, startPoint y: 212, endPoint x: 265, endPoint y: 185, distance: 26.6
click at [265, 185] on div "Diego and I worked together for about two years after he joined the token.com e…" at bounding box center [367, 211] width 250 height 52
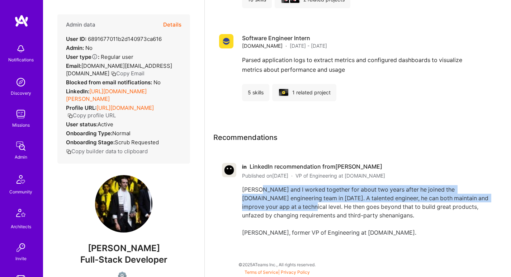
drag, startPoint x: 265, startPoint y: 185, endPoint x: 261, endPoint y: 203, distance: 18.4
click at [261, 203] on div "Diego and I worked together for about two years after he joined the token.com e…" at bounding box center [367, 211] width 250 height 52
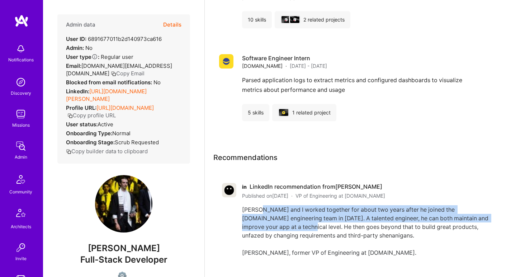
scroll to position [731, 0]
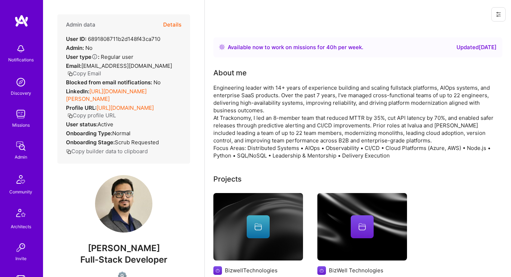
click at [112, 88] on link "https://linkedin.com/in/pawan-rijhwani" at bounding box center [106, 95] width 81 height 14
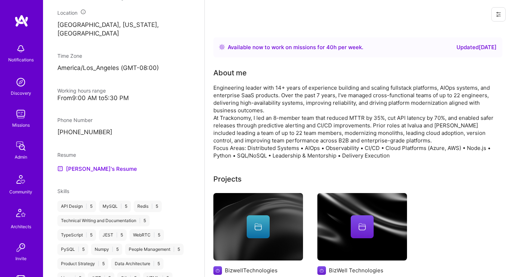
scroll to position [306, 0]
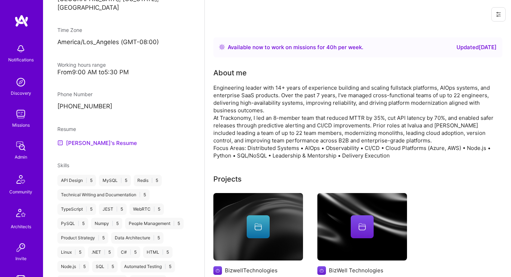
click at [86, 138] on link "Pawan's Resume" at bounding box center [97, 142] width 80 height 9
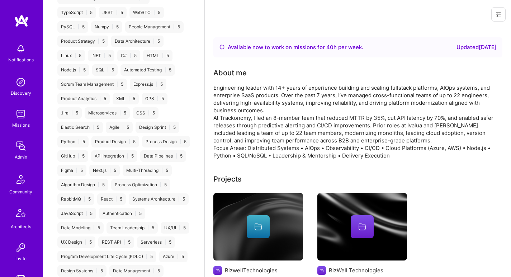
scroll to position [287, 0]
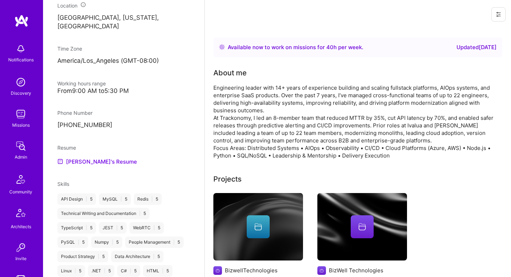
click at [253, 94] on div "Engineering leader with 14+ years of experience building and scaling fullstack …" at bounding box center [356, 121] width 287 height 75
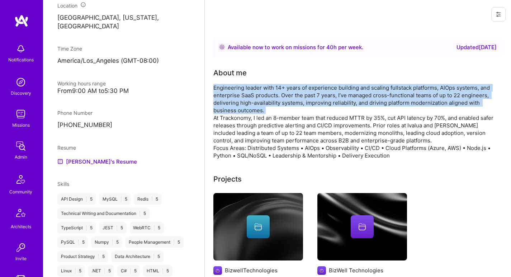
click at [253, 94] on div "Engineering leader with 14+ years of experience building and scaling fullstack …" at bounding box center [356, 121] width 287 height 75
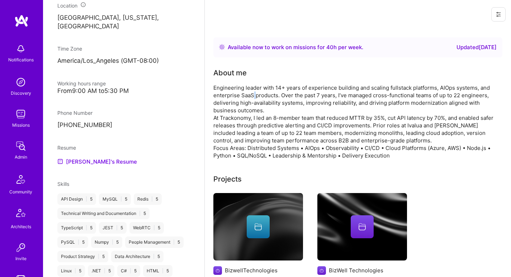
click at [253, 94] on div "Engineering leader with 14+ years of experience building and scaling fullstack …" at bounding box center [356, 121] width 287 height 75
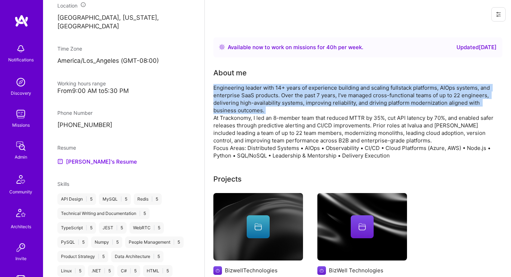
click at [253, 94] on div "Engineering leader with 14+ years of experience building and scaling fullstack …" at bounding box center [356, 121] width 287 height 75
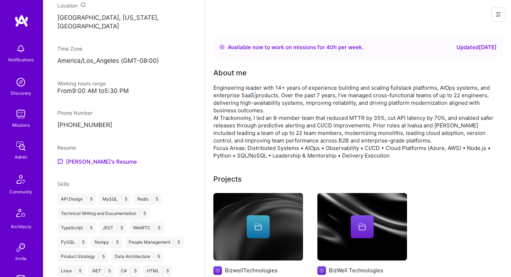
click at [253, 94] on div "Engineering leader with 14+ years of experience building and scaling fullstack …" at bounding box center [356, 121] width 287 height 75
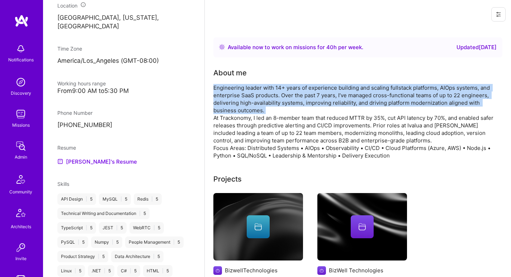
click at [253, 94] on div "Engineering leader with 14+ years of experience building and scaling fullstack …" at bounding box center [356, 121] width 287 height 75
click at [255, 107] on div "Engineering leader with 14+ years of experience building and scaling fullstack …" at bounding box center [356, 121] width 287 height 75
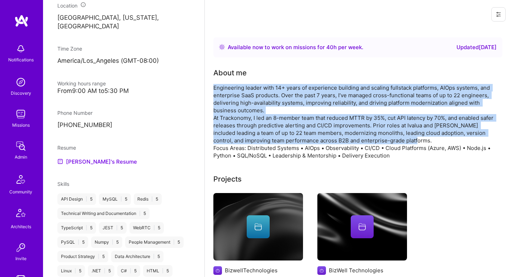
click at [250, 121] on div "Engineering leader with 14+ years of experience building and scaling fullstack …" at bounding box center [356, 121] width 287 height 75
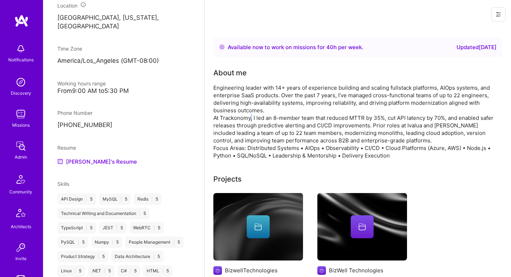
click at [250, 121] on div "Engineering leader with 14+ years of experience building and scaling fullstack …" at bounding box center [356, 121] width 287 height 75
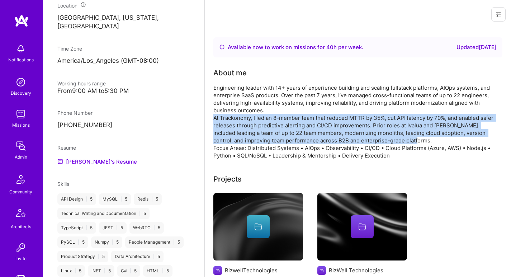
click at [250, 121] on div "Engineering leader with 14+ years of experience building and scaling fullstack …" at bounding box center [356, 121] width 287 height 75
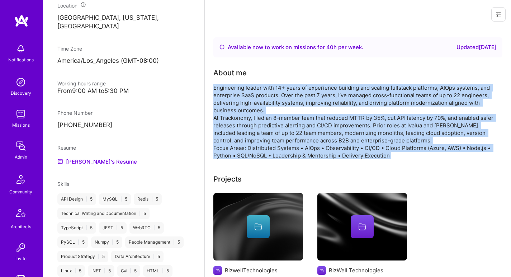
click at [253, 102] on div "Engineering leader with 14+ years of experience building and scaling fullstack …" at bounding box center [356, 121] width 287 height 75
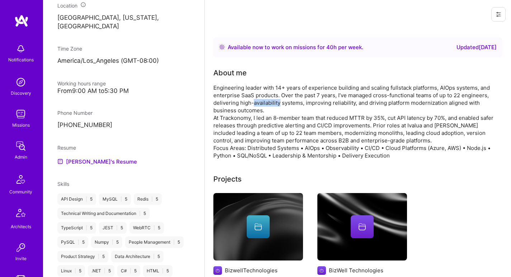
click at [253, 102] on div "Engineering leader with 14+ years of experience building and scaling fullstack …" at bounding box center [356, 121] width 287 height 75
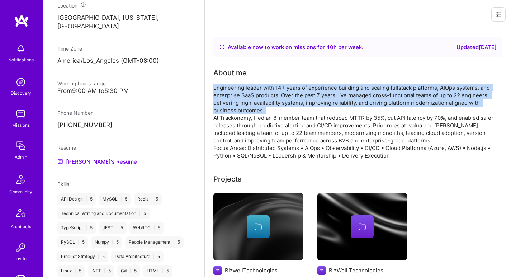
click at [253, 102] on div "Engineering leader with 14+ years of experience building and scaling fullstack …" at bounding box center [356, 121] width 287 height 75
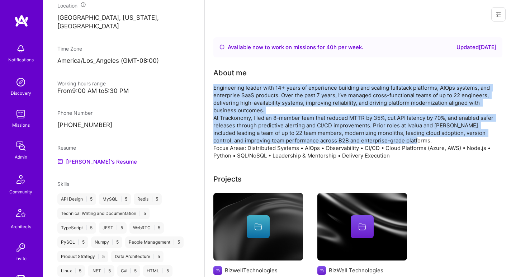
click at [247, 122] on div "Engineering leader with 14+ years of experience building and scaling fullstack …" at bounding box center [356, 121] width 287 height 75
click at [246, 121] on div "Engineering leader with 14+ years of experience building and scaling fullstack …" at bounding box center [356, 121] width 287 height 75
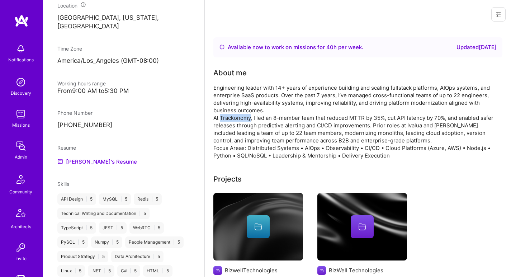
click at [246, 121] on div "Engineering leader with 14+ years of experience building and scaling fullstack …" at bounding box center [356, 121] width 287 height 75
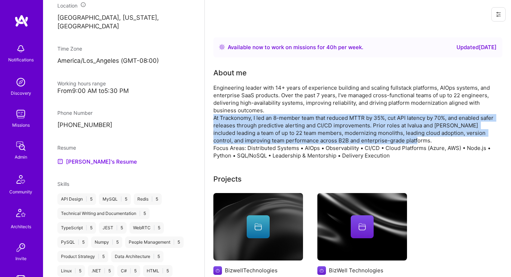
click at [246, 121] on div "Engineering leader with 14+ years of experience building and scaling fullstack …" at bounding box center [356, 121] width 287 height 75
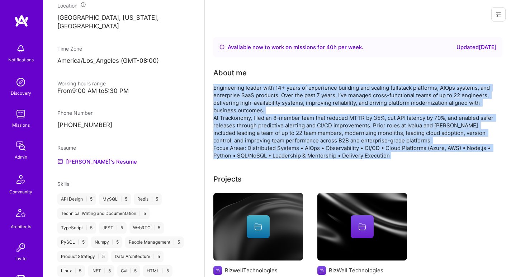
click at [247, 101] on div "Engineering leader with 14+ years of experience building and scaling fullstack …" at bounding box center [356, 121] width 287 height 75
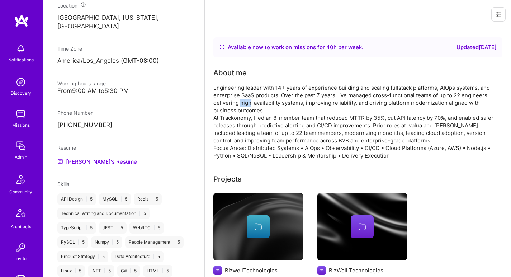
click at [247, 101] on div "Engineering leader with 14+ years of experience building and scaling fullstack …" at bounding box center [356, 121] width 287 height 75
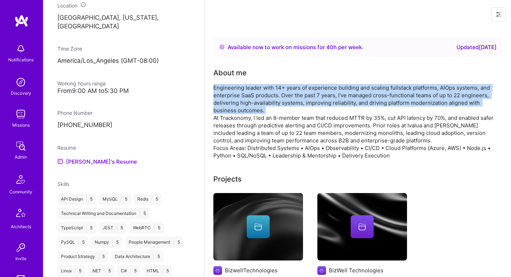
click at [247, 101] on div "Engineering leader with 14+ years of experience building and scaling fullstack …" at bounding box center [356, 121] width 287 height 75
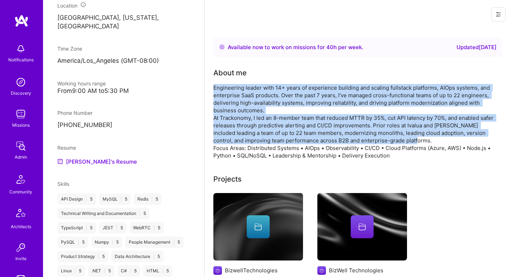
click at [242, 128] on div "Engineering leader with 14+ years of experience building and scaling fullstack …" at bounding box center [356, 121] width 287 height 75
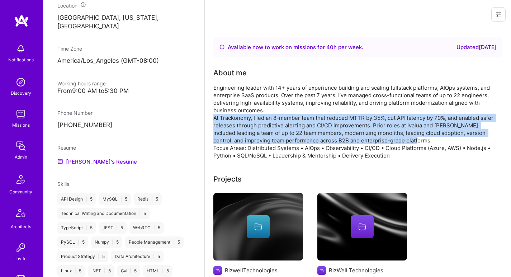
click at [242, 127] on div "Engineering leader with 14+ years of experience building and scaling fullstack …" at bounding box center [356, 121] width 287 height 75
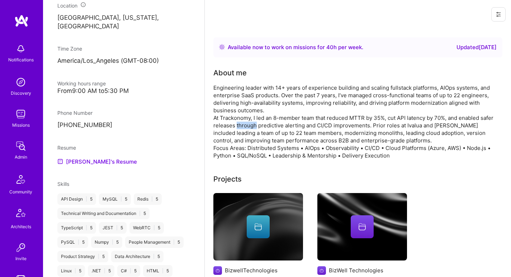
click at [242, 127] on div "Engineering leader with 14+ years of experience building and scaling fullstack …" at bounding box center [356, 121] width 287 height 75
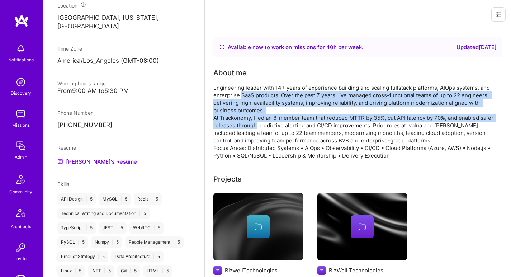
click at [242, 91] on div "Engineering leader with 14+ years of experience building and scaling fullstack …" at bounding box center [356, 121] width 287 height 75
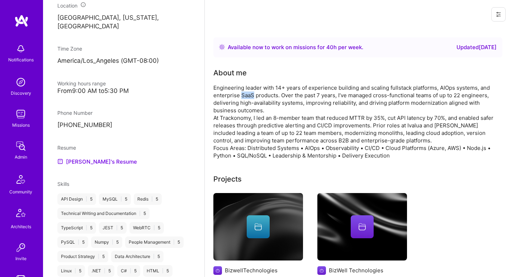
click at [242, 91] on div "Engineering leader with 14+ years of experience building and scaling fullstack …" at bounding box center [356, 121] width 287 height 75
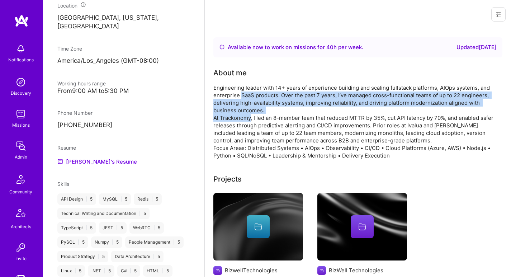
click at [237, 117] on div "Engineering leader with 14+ years of experience building and scaling fullstack …" at bounding box center [356, 121] width 287 height 75
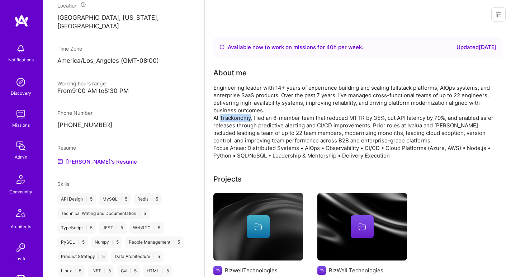
click at [237, 117] on div "Engineering leader with 14+ years of experience building and scaling fullstack …" at bounding box center [356, 121] width 287 height 75
click at [237, 106] on div "Engineering leader with 14+ years of experience building and scaling fullstack …" at bounding box center [356, 121] width 287 height 75
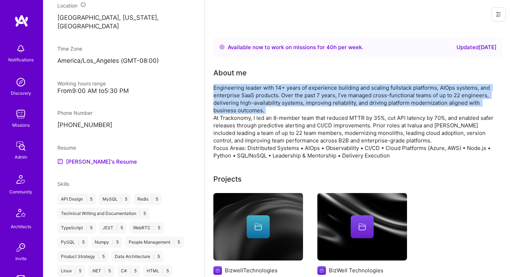
click at [237, 106] on div "Engineering leader with 14+ years of experience building and scaling fullstack …" at bounding box center [356, 121] width 287 height 75
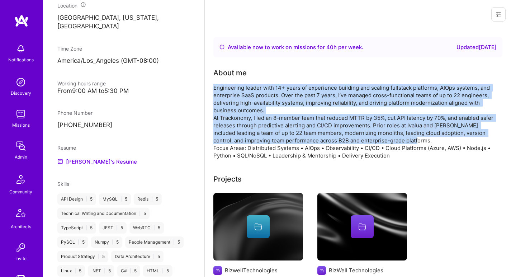
click at [234, 124] on div "Engineering leader with 14+ years of experience building and scaling fullstack …" at bounding box center [356, 121] width 287 height 75
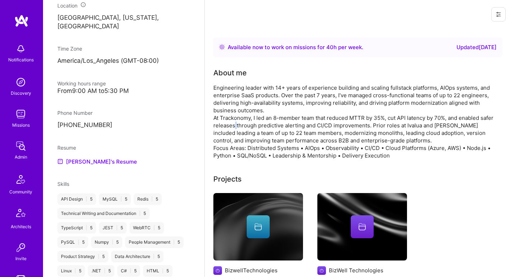
click at [234, 124] on div "Engineering leader with 14+ years of experience building and scaling fullstack …" at bounding box center [356, 121] width 287 height 75
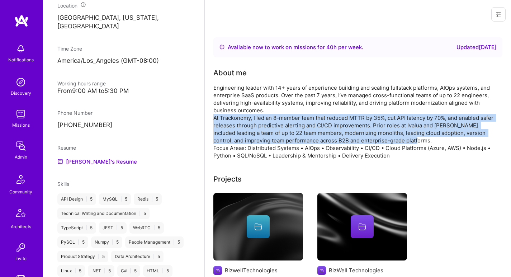
drag, startPoint x: 234, startPoint y: 124, endPoint x: 237, endPoint y: 104, distance: 20.2
click at [234, 124] on div "Engineering leader with 14+ years of experience building and scaling fullstack …" at bounding box center [356, 121] width 287 height 75
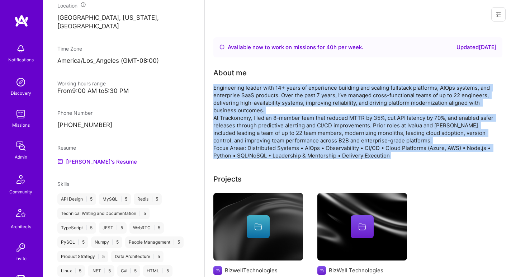
click at [237, 99] on div "Engineering leader with 14+ years of experience building and scaling fullstack …" at bounding box center [356, 121] width 287 height 75
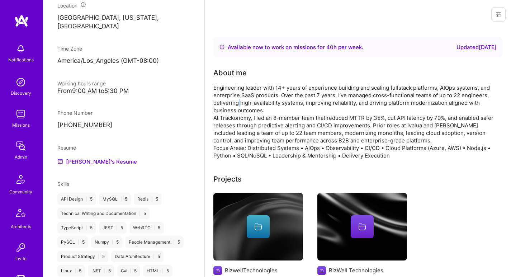
click at [237, 99] on div "Engineering leader with 14+ years of experience building and scaling fullstack …" at bounding box center [356, 121] width 287 height 75
click at [238, 109] on div "Engineering leader with 14+ years of experience building and scaling fullstack …" at bounding box center [356, 121] width 287 height 75
click at [237, 113] on div "Engineering leader with 14+ years of experience building and scaling fullstack …" at bounding box center [356, 121] width 287 height 75
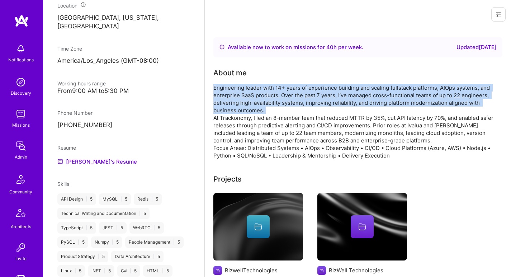
click at [237, 113] on div "Engineering leader with 14+ years of experience building and scaling fullstack …" at bounding box center [356, 121] width 287 height 75
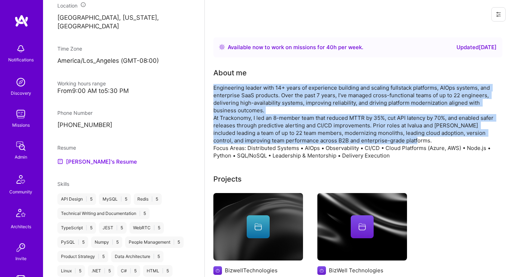
click at [232, 131] on div "Engineering leader with 14+ years of experience building and scaling fullstack …" at bounding box center [356, 121] width 287 height 75
click at [232, 130] on div "Engineering leader with 14+ years of experience building and scaling fullstack …" at bounding box center [356, 121] width 287 height 75
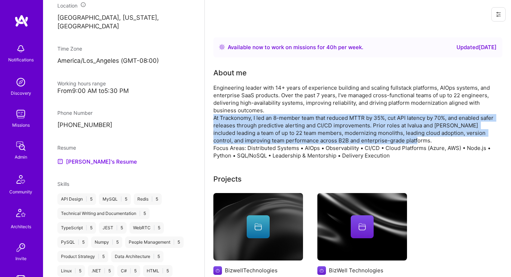
click at [232, 130] on div "Engineering leader with 14+ years of experience building and scaling fullstack …" at bounding box center [356, 121] width 287 height 75
drag, startPoint x: 232, startPoint y: 130, endPoint x: 233, endPoint y: 105, distance: 25.5
click at [232, 130] on div "Engineering leader with 14+ years of experience building and scaling fullstack …" at bounding box center [356, 121] width 287 height 75
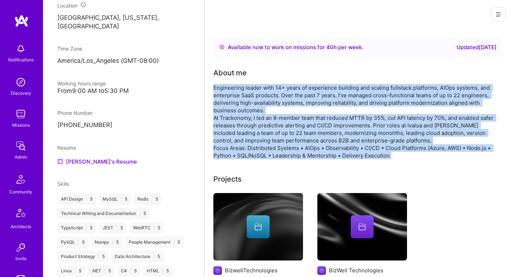
click at [233, 96] on div "Engineering leader with 14+ years of experience building and scaling fullstack …" at bounding box center [356, 121] width 287 height 75
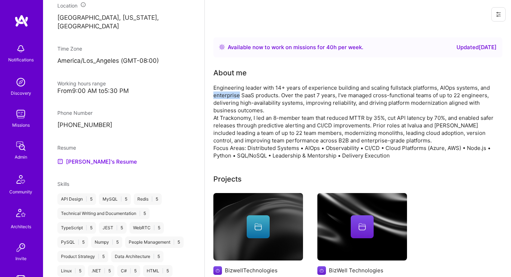
click at [233, 96] on div "Engineering leader with 14+ years of experience building and scaling fullstack …" at bounding box center [356, 121] width 287 height 75
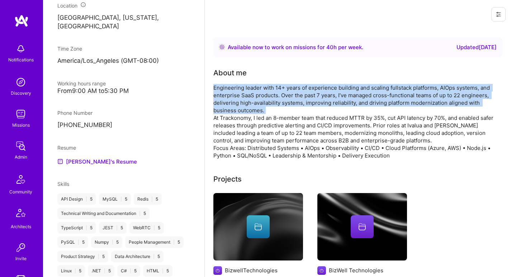
click at [233, 96] on div "Engineering leader with 14+ years of experience building and scaling fullstack …" at bounding box center [356, 121] width 287 height 75
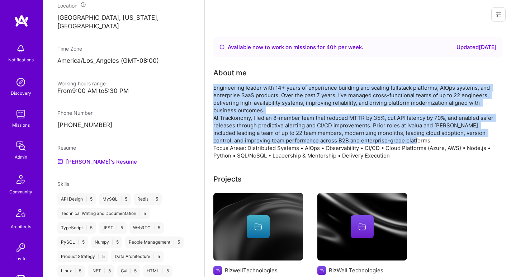
click at [228, 124] on div "Engineering leader with 14+ years of experience building and scaling fullstack …" at bounding box center [356, 121] width 287 height 75
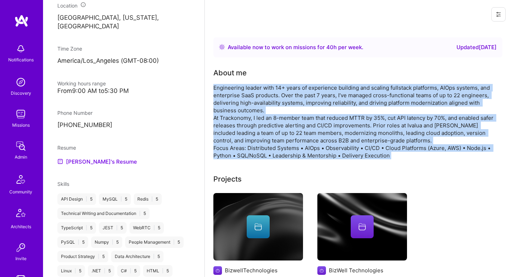
click at [224, 144] on div "Engineering leader with 14+ years of experience building and scaling fullstack …" at bounding box center [356, 121] width 287 height 75
click at [224, 148] on div "Engineering leader with 14+ years of experience building and scaling fullstack …" at bounding box center [356, 121] width 287 height 75
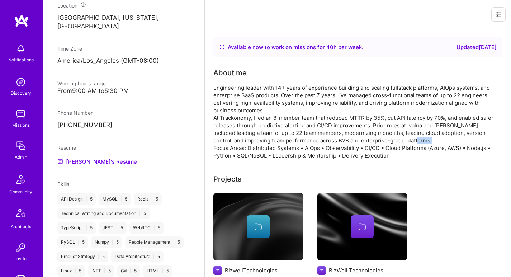
click at [224, 148] on div "Engineering leader with 14+ years of experience building and scaling fullstack …" at bounding box center [356, 121] width 287 height 75
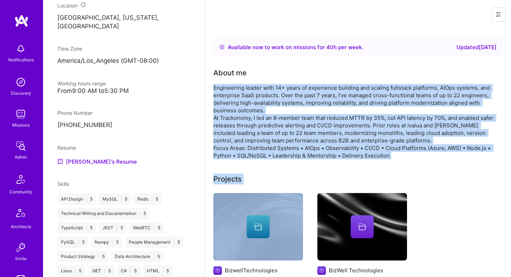
click at [238, 99] on div "Engineering leader with 14+ years of experience building and scaling fullstack …" at bounding box center [356, 121] width 287 height 75
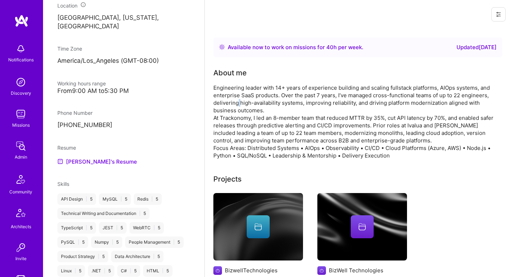
click at [238, 99] on div "Engineering leader with 14+ years of experience building and scaling fullstack …" at bounding box center [356, 121] width 287 height 75
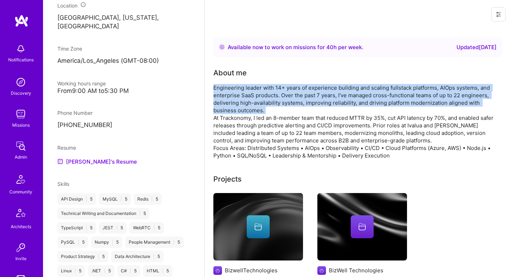
click at [238, 99] on div "Engineering leader with 14+ years of experience building and scaling fullstack …" at bounding box center [356, 121] width 287 height 75
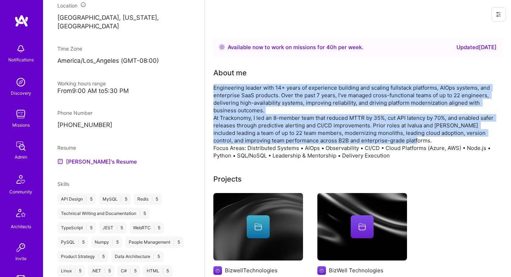
click at [229, 137] on div "Engineering leader with 14+ years of experience building and scaling fullstack …" at bounding box center [356, 121] width 287 height 75
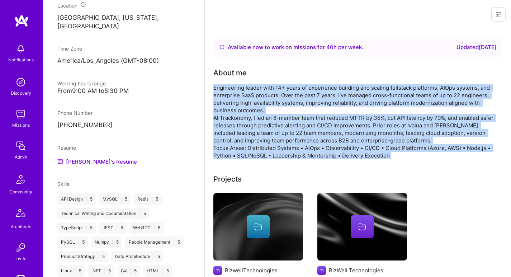
click at [227, 145] on div "Engineering leader with 14+ years of experience building and scaling fullstack …" at bounding box center [356, 121] width 287 height 75
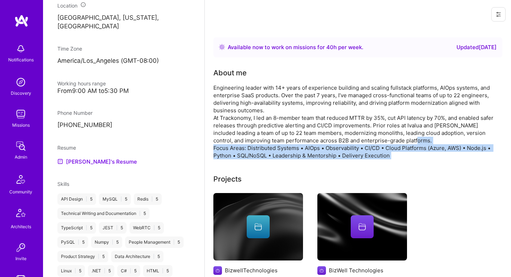
click at [227, 144] on div "Engineering leader with 14+ years of experience building and scaling fullstack …" at bounding box center [356, 121] width 287 height 75
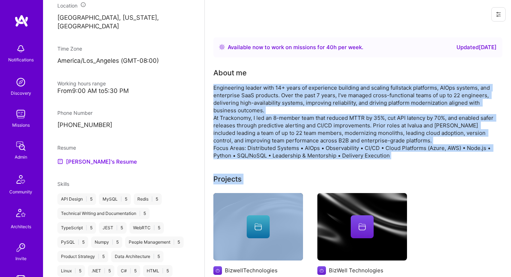
click at [232, 94] on div "Engineering leader with 14+ years of experience building and scaling fullstack …" at bounding box center [356, 121] width 287 height 75
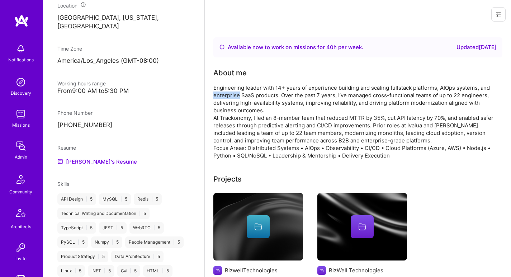
click at [232, 94] on div "Engineering leader with 14+ years of experience building and scaling fullstack …" at bounding box center [356, 121] width 287 height 75
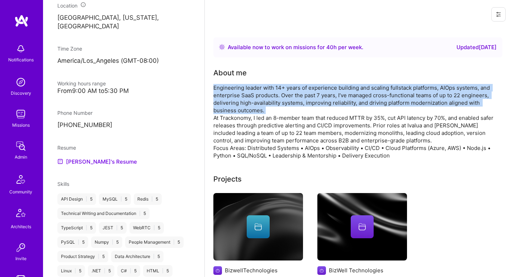
click at [232, 94] on div "Engineering leader with 14+ years of experience building and scaling fullstack …" at bounding box center [356, 121] width 287 height 75
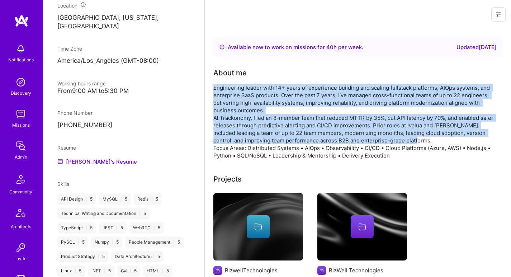
click at [220, 132] on div "Engineering leader with 14+ years of experience building and scaling fullstack …" at bounding box center [356, 121] width 287 height 75
click at [225, 141] on div "Engineering leader with 14+ years of experience building and scaling fullstack …" at bounding box center [356, 121] width 287 height 75
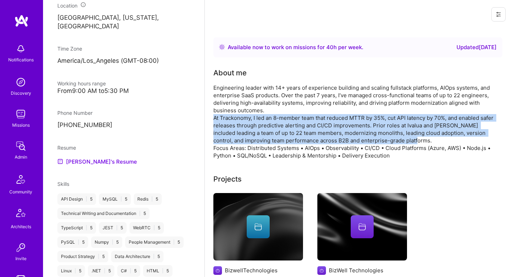
click at [225, 141] on div "Engineering leader with 14+ years of experience building and scaling fullstack …" at bounding box center [356, 121] width 287 height 75
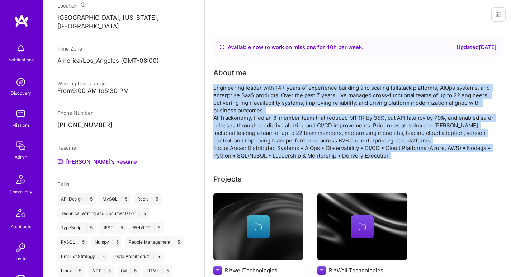
click at [239, 96] on div "Engineering leader with 14+ years of experience building and scaling fullstack …" at bounding box center [356, 121] width 287 height 75
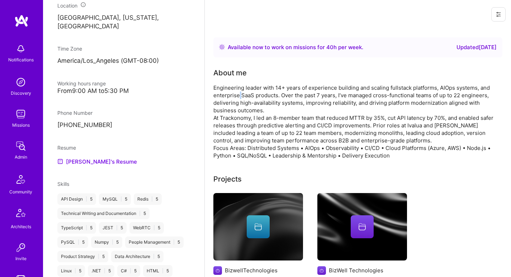
click at [239, 96] on div "Engineering leader with 14+ years of experience building and scaling fullstack …" at bounding box center [356, 121] width 287 height 75
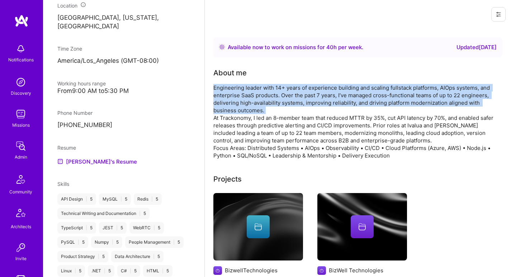
click at [239, 96] on div "Engineering leader with 14+ years of experience building and scaling fullstack …" at bounding box center [356, 121] width 287 height 75
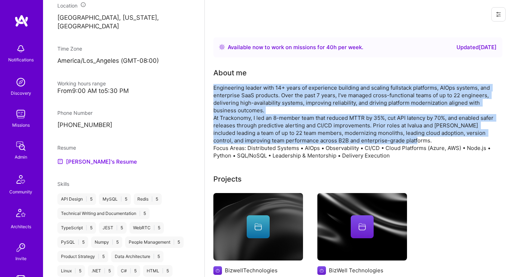
click at [231, 136] on div "Engineering leader with 14+ years of experience building and scaling fullstack …" at bounding box center [356, 121] width 287 height 75
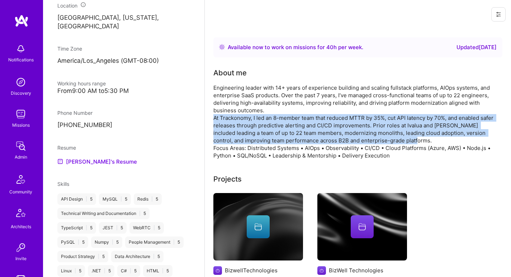
click at [231, 136] on div "Engineering leader with 14+ years of experience building and scaling fullstack …" at bounding box center [356, 121] width 287 height 75
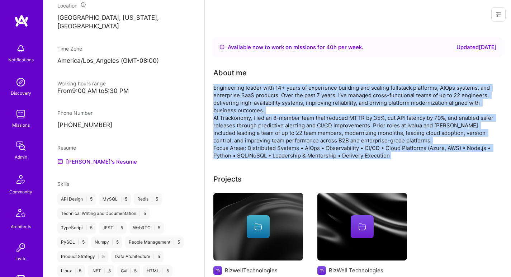
click at [235, 99] on div "Engineering leader with 14+ years of experience building and scaling fullstack …" at bounding box center [356, 121] width 287 height 75
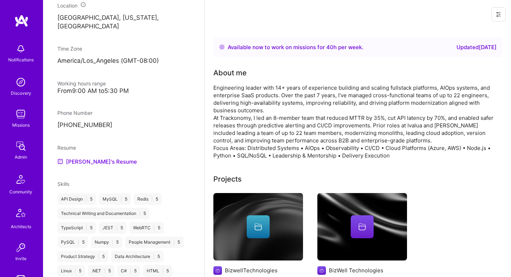
click at [235, 99] on div "Engineering leader with 14+ years of experience building and scaling fullstack …" at bounding box center [356, 121] width 287 height 75
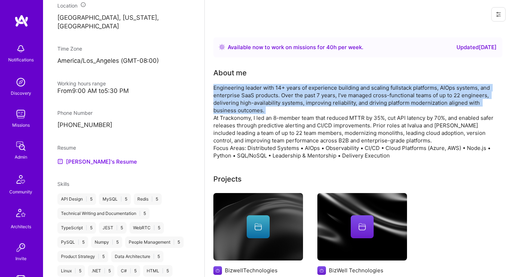
click at [235, 99] on div "Engineering leader with 14+ years of experience building and scaling fullstack …" at bounding box center [356, 121] width 287 height 75
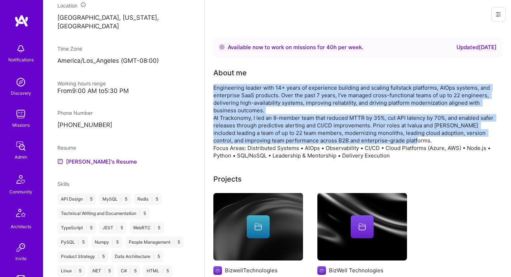
click at [230, 130] on div "Engineering leader with 14+ years of experience building and scaling fullstack …" at bounding box center [356, 121] width 287 height 75
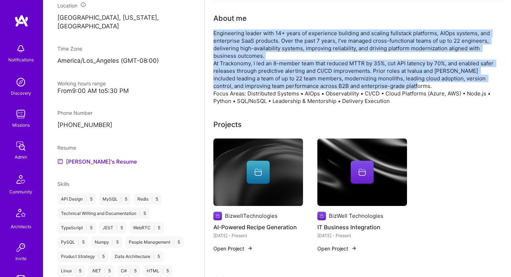
scroll to position [34, 0]
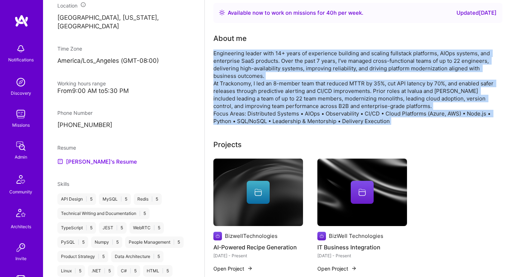
click at [233, 109] on div "Engineering leader with 14+ years of experience building and scaling fullstack …" at bounding box center [356, 86] width 287 height 75
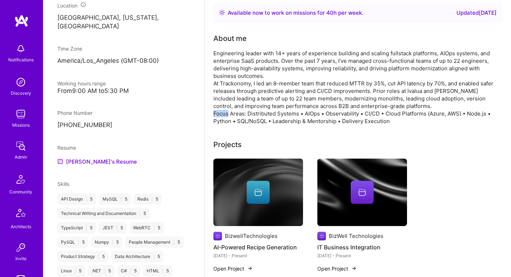
click at [233, 109] on div "Engineering leader with 14+ years of experience building and scaling fullstack …" at bounding box center [356, 86] width 287 height 75
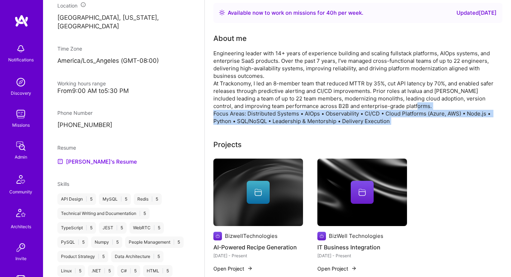
click at [233, 109] on div "Engineering leader with 14+ years of experience building and scaling fullstack …" at bounding box center [356, 86] width 287 height 75
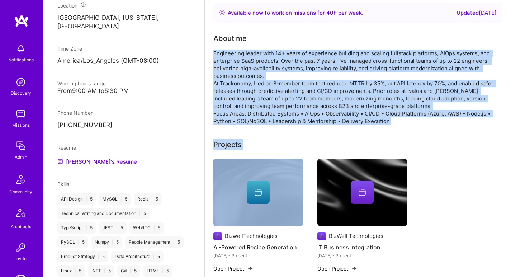
click at [236, 75] on div "Engineering leader with 14+ years of experience building and scaling fullstack …" at bounding box center [356, 86] width 287 height 75
click at [236, 73] on div "Engineering leader with 14+ years of experience building and scaling fullstack …" at bounding box center [356, 86] width 287 height 75
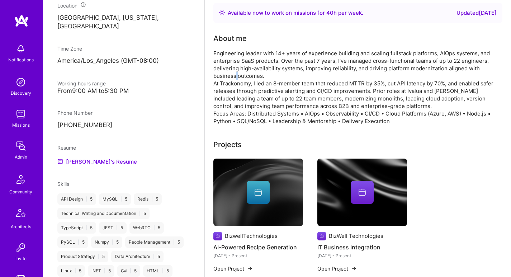
click at [236, 73] on div "Engineering leader with 14+ years of experience building and scaling fullstack …" at bounding box center [356, 86] width 287 height 75
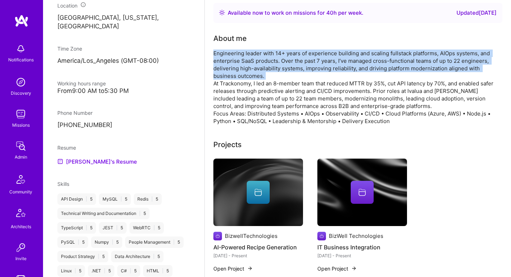
click at [236, 73] on div "Engineering leader with 14+ years of experience building and scaling fullstack …" at bounding box center [356, 86] width 287 height 75
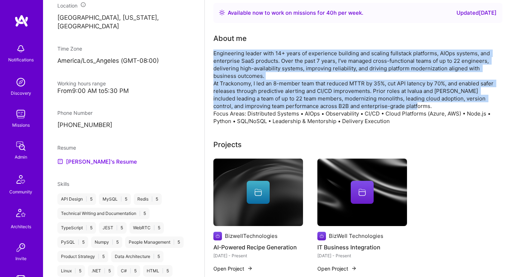
drag, startPoint x: 236, startPoint y: 73, endPoint x: 225, endPoint y: 98, distance: 26.7
click at [225, 98] on div "Engineering leader with 14+ years of experience building and scaling fullstack …" at bounding box center [356, 86] width 287 height 75
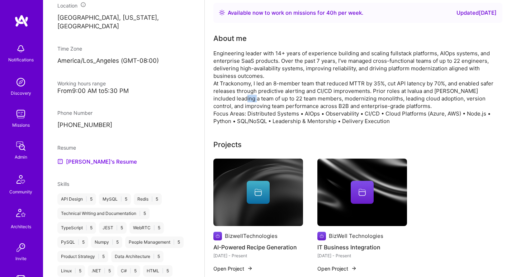
click at [225, 98] on div "Engineering leader with 14+ years of experience building and scaling fullstack …" at bounding box center [356, 86] width 287 height 75
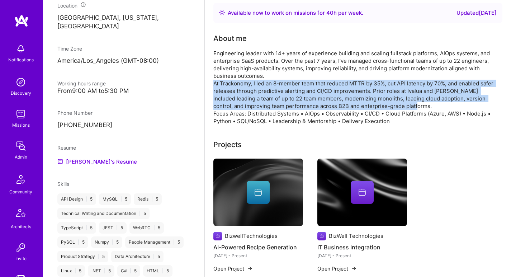
drag, startPoint x: 225, startPoint y: 98, endPoint x: 226, endPoint y: 85, distance: 12.9
click at [226, 85] on div "Engineering leader with 14+ years of experience building and scaling fullstack …" at bounding box center [356, 86] width 287 height 75
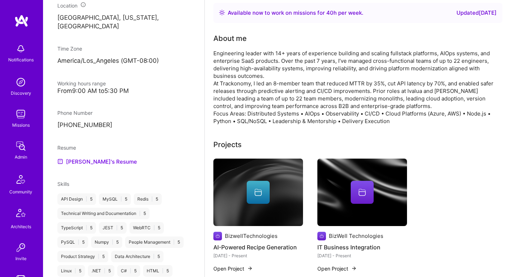
click at [231, 63] on div "Engineering leader with 14+ years of experience building and scaling fullstack …" at bounding box center [356, 86] width 287 height 75
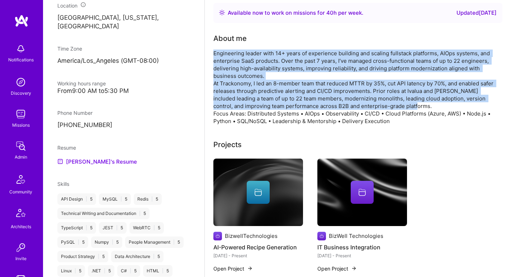
drag, startPoint x: 231, startPoint y: 63, endPoint x: 218, endPoint y: 103, distance: 42.0
click at [218, 103] on div "Engineering leader with 14+ years of experience building and scaling fullstack …" at bounding box center [356, 86] width 287 height 75
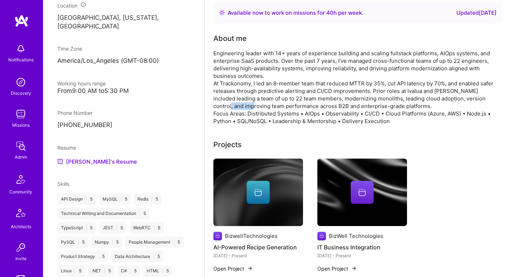
click at [218, 103] on div "Engineering leader with 14+ years of experience building and scaling fullstack …" at bounding box center [356, 86] width 287 height 75
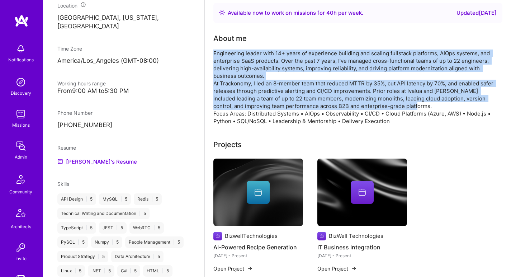
drag, startPoint x: 218, startPoint y: 103, endPoint x: 221, endPoint y: 61, distance: 42.4
click at [221, 61] on div "Engineering leader with 14+ years of experience building and scaling fullstack …" at bounding box center [356, 86] width 287 height 75
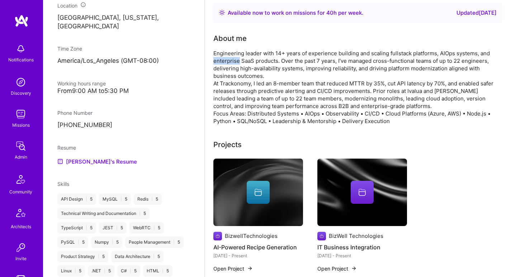
click at [221, 61] on div "Engineering leader with 14+ years of experience building and scaling fullstack …" at bounding box center [356, 86] width 287 height 75
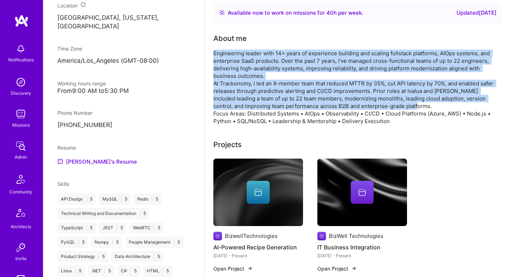
drag, startPoint x: 221, startPoint y: 61, endPoint x: 208, endPoint y: 96, distance: 37.2
click at [208, 96] on div "Available now to work on missions for 40 h per week . Updated 9 days ago About …" at bounding box center [358, 277] width 306 height 567
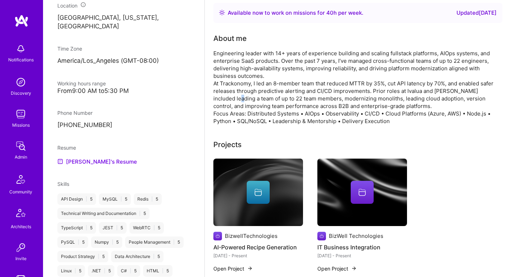
click at [208, 96] on div "Available now to work on missions for 40 h per week . Updated 9 days ago About …" at bounding box center [358, 277] width 306 height 567
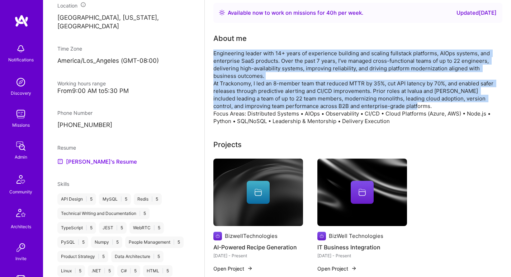
drag, startPoint x: 208, startPoint y: 96, endPoint x: 210, endPoint y: 64, distance: 31.6
click at [210, 64] on div "Available now to work on missions for 40 h per week . Updated 9 days ago About …" at bounding box center [358, 277] width 306 height 567
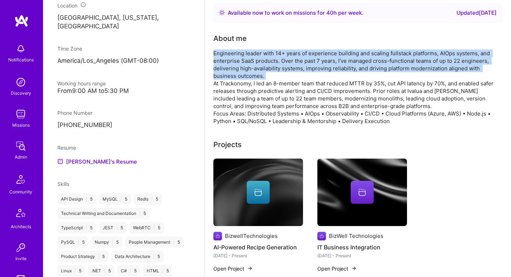
click at [210, 64] on div "Available now to work on missions for 40 h per week . Updated 9 days ago About …" at bounding box center [358, 277] width 306 height 567
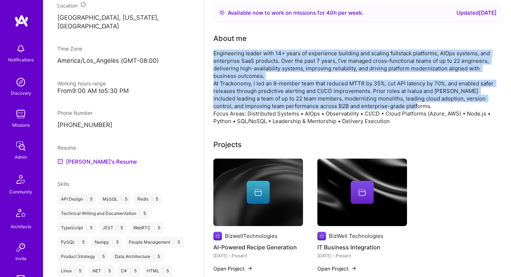
drag, startPoint x: 210, startPoint y: 64, endPoint x: 208, endPoint y: 86, distance: 22.0
click at [208, 86] on div "Available now to work on missions for 40 h per week . Updated 9 days ago About …" at bounding box center [358, 277] width 306 height 567
click at [218, 86] on div "Engineering leader with 14+ years of experience building and scaling fullstack …" at bounding box center [356, 86] width 287 height 75
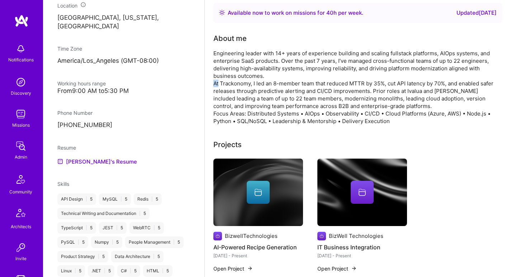
click at [218, 86] on div "Engineering leader with 14+ years of experience building and scaling fullstack …" at bounding box center [356, 86] width 287 height 75
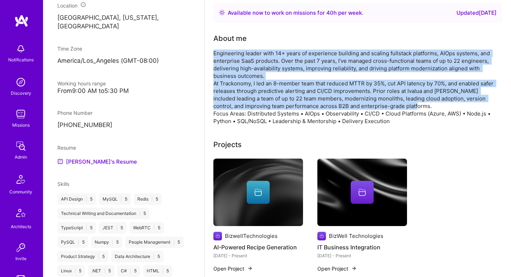
drag, startPoint x: 218, startPoint y: 86, endPoint x: 220, endPoint y: 63, distance: 23.1
click at [220, 63] on div "Engineering leader with 14+ years of experience building and scaling fullstack …" at bounding box center [356, 86] width 287 height 75
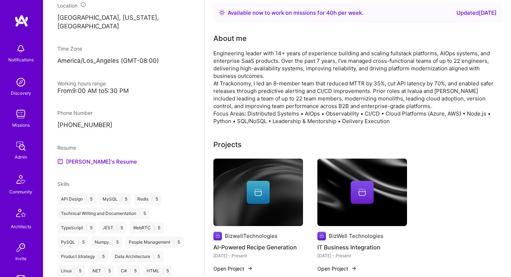
click at [220, 63] on div "Engineering leader with 14+ years of experience building and scaling fullstack …" at bounding box center [356, 86] width 287 height 75
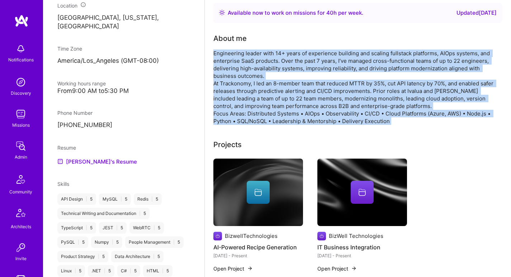
drag, startPoint x: 220, startPoint y: 63, endPoint x: 214, endPoint y: 117, distance: 54.1
click at [213, 117] on div "Engineering leader with 14+ years of experience building and scaling fullstack …" at bounding box center [356, 86] width 287 height 75
click at [214, 117] on div "Engineering leader with 14+ years of experience building and scaling fullstack …" at bounding box center [356, 86] width 287 height 75
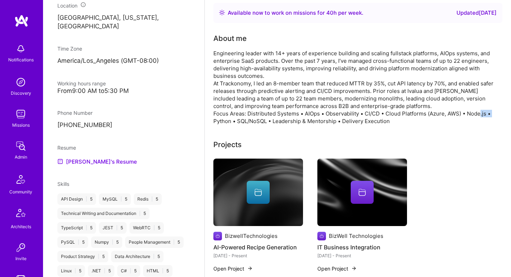
click at [214, 117] on div "Engineering leader with 14+ years of experience building and scaling fullstack …" at bounding box center [356, 86] width 287 height 75
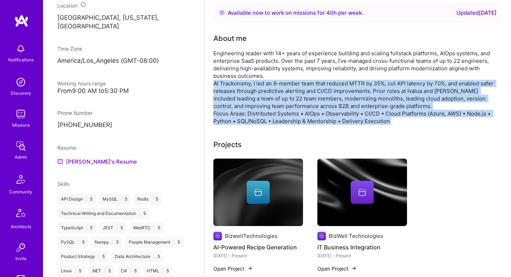
drag, startPoint x: 214, startPoint y: 117, endPoint x: 222, endPoint y: 80, distance: 37.8
click at [222, 80] on div "Engineering leader with 14+ years of experience building and scaling fullstack …" at bounding box center [356, 86] width 287 height 75
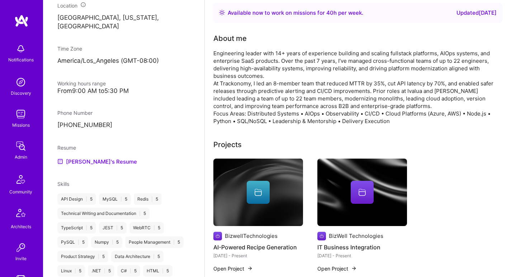
click at [225, 76] on div "Engineering leader with 14+ years of experience building and scaling fullstack …" at bounding box center [356, 86] width 287 height 75
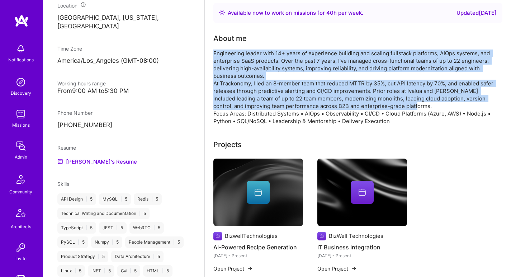
drag, startPoint x: 225, startPoint y: 76, endPoint x: 221, endPoint y: 109, distance: 33.5
click at [221, 109] on div "Engineering leader with 14+ years of experience building and scaling fullstack …" at bounding box center [356, 86] width 287 height 75
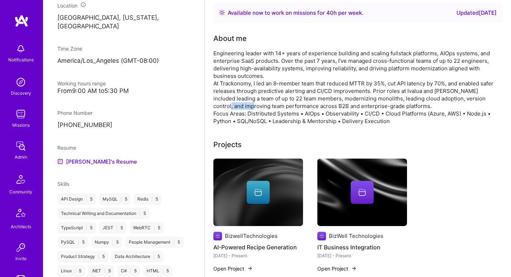
click at [221, 109] on div "Engineering leader with 14+ years of experience building and scaling fullstack …" at bounding box center [356, 86] width 287 height 75
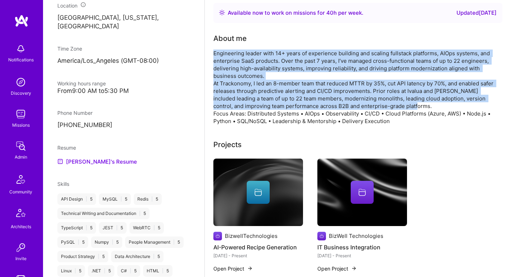
drag, startPoint x: 221, startPoint y: 109, endPoint x: 232, endPoint y: 73, distance: 37.7
click at [232, 73] on div "Engineering leader with 14+ years of experience building and scaling fullstack …" at bounding box center [356, 86] width 287 height 75
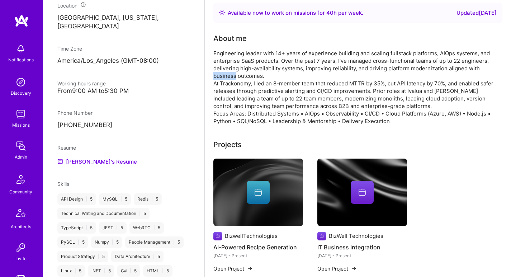
click at [232, 73] on div "Engineering leader with 14+ years of experience building and scaling fullstack …" at bounding box center [356, 86] width 287 height 75
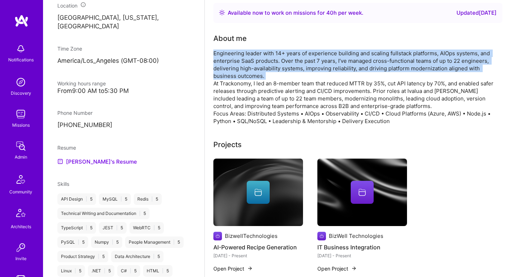
drag, startPoint x: 232, startPoint y: 73, endPoint x: 241, endPoint y: 61, distance: 15.3
click at [241, 61] on div "Engineering leader with 14+ years of experience building and scaling fullstack …" at bounding box center [356, 86] width 287 height 75
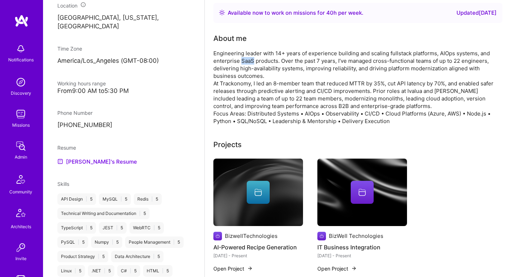
click at [241, 61] on div "Engineering leader with 14+ years of experience building and scaling fullstack …" at bounding box center [356, 86] width 287 height 75
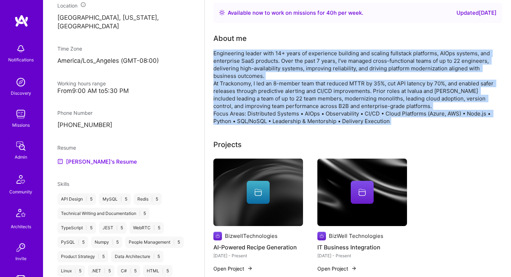
drag, startPoint x: 241, startPoint y: 61, endPoint x: 227, endPoint y: 122, distance: 62.7
click at [227, 122] on div "Engineering leader with 14+ years of experience building and scaling fullstack …" at bounding box center [356, 86] width 287 height 75
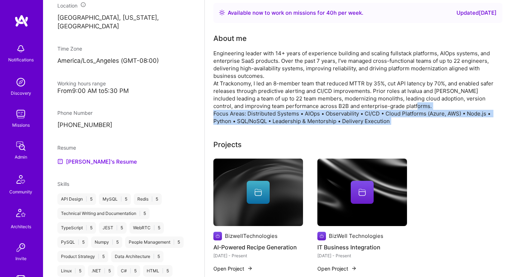
click at [228, 121] on div "Engineering leader with 14+ years of experience building and scaling fullstack …" at bounding box center [356, 86] width 287 height 75
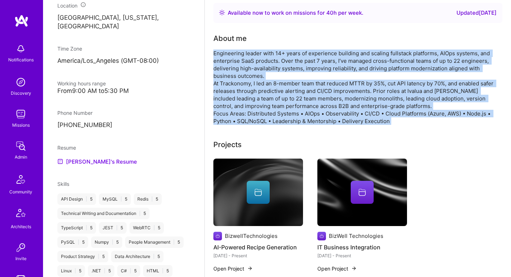
drag, startPoint x: 228, startPoint y: 121, endPoint x: 239, endPoint y: 57, distance: 64.3
click at [239, 57] on div "Engineering leader with 14+ years of experience building and scaling fullstack …" at bounding box center [356, 86] width 287 height 75
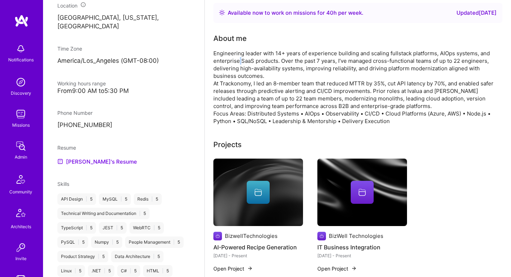
click at [239, 57] on div "Engineering leader with 14+ years of experience building and scaling fullstack …" at bounding box center [356, 86] width 287 height 75
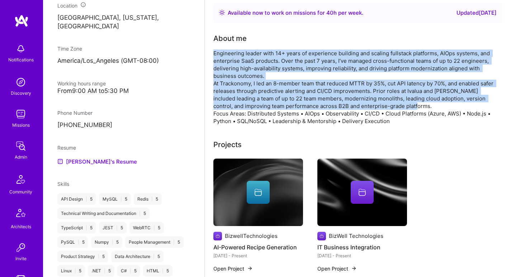
drag, startPoint x: 239, startPoint y: 57, endPoint x: 228, endPoint y: 96, distance: 40.9
click at [228, 96] on div "Engineering leader with 14+ years of experience building and scaling fullstack …" at bounding box center [356, 86] width 287 height 75
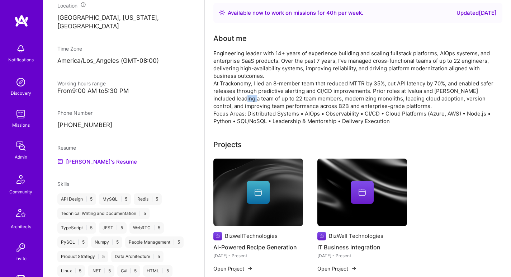
click at [228, 96] on div "Engineering leader with 14+ years of experience building and scaling fullstack …" at bounding box center [356, 86] width 287 height 75
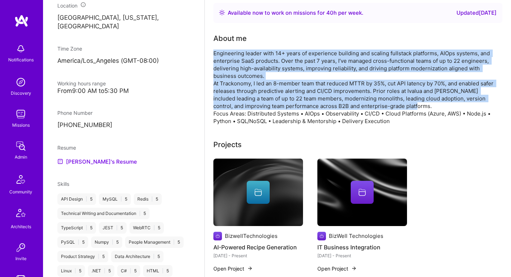
drag, startPoint x: 228, startPoint y: 96, endPoint x: 230, endPoint y: 65, distance: 32.0
click at [230, 65] on div "Engineering leader with 14+ years of experience building and scaling fullstack …" at bounding box center [356, 86] width 287 height 75
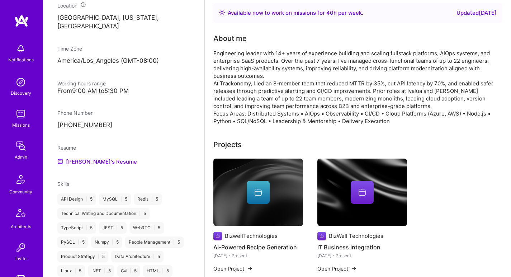
click at [230, 65] on div "Engineering leader with 14+ years of experience building and scaling fullstack …" at bounding box center [356, 86] width 287 height 75
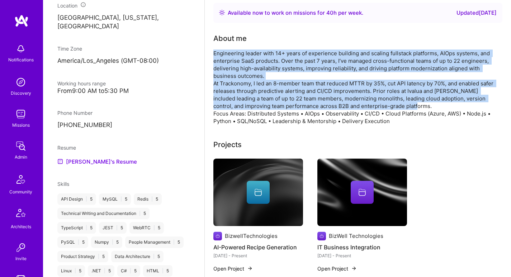
drag, startPoint x: 230, startPoint y: 65, endPoint x: 222, endPoint y: 94, distance: 30.3
click at [222, 94] on div "Engineering leader with 14+ years of experience building and scaling fullstack …" at bounding box center [356, 86] width 287 height 75
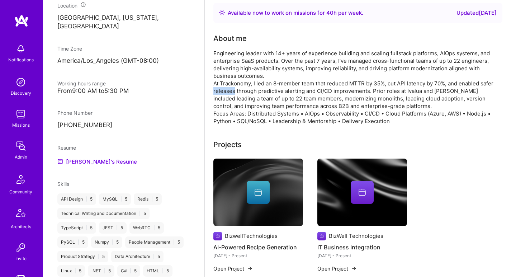
click at [222, 94] on div "Engineering leader with 14+ years of experience building and scaling fullstack …" at bounding box center [356, 86] width 287 height 75
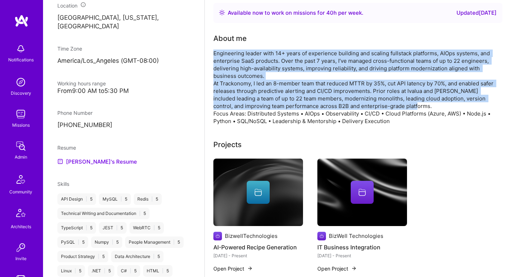
drag, startPoint x: 222, startPoint y: 94, endPoint x: 224, endPoint y: 68, distance: 25.9
click at [224, 68] on div "Engineering leader with 14+ years of experience building and scaling fullstack …" at bounding box center [356, 86] width 287 height 75
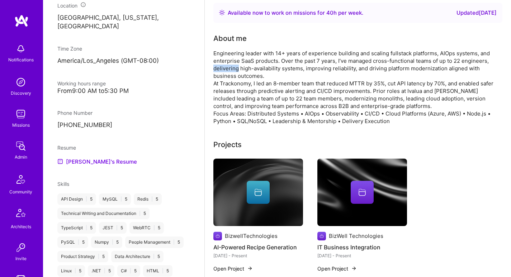
click at [224, 68] on div "Engineering leader with 14+ years of experience building and scaling fullstack …" at bounding box center [356, 86] width 287 height 75
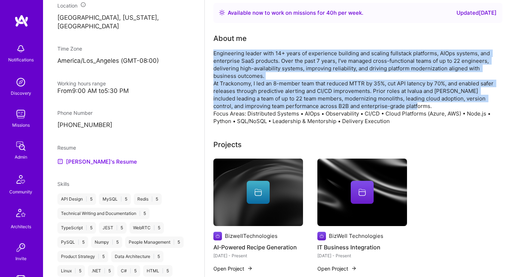
drag, startPoint x: 224, startPoint y: 68, endPoint x: 219, endPoint y: 102, distance: 34.1
click at [219, 102] on div "Engineering leader with 14+ years of experience building and scaling fullstack …" at bounding box center [356, 86] width 287 height 75
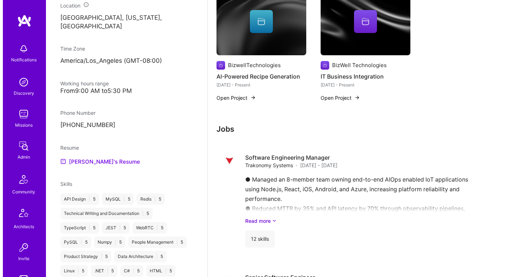
scroll to position [164, 0]
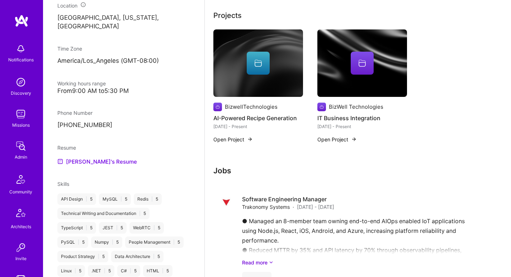
click at [262, 72] on div at bounding box center [258, 63] width 23 height 23
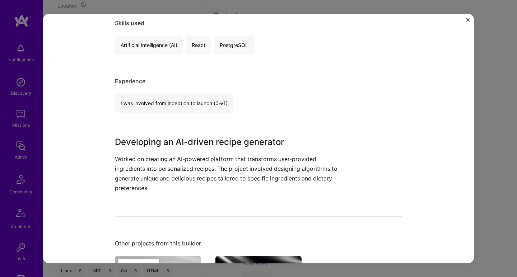
scroll to position [182, 0]
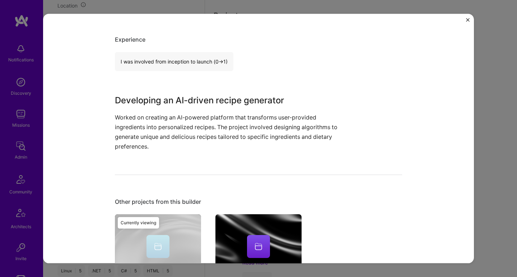
click at [165, 122] on p "Worked on creating an AI-powered platform that transforms user-provided ingredi…" at bounding box center [231, 131] width 233 height 39
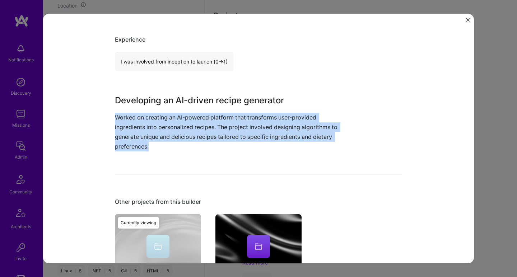
click at [165, 122] on p "Worked on creating an AI-powered platform that transforms user-provided ingredi…" at bounding box center [231, 131] width 233 height 39
click at [165, 121] on p "Worked on creating an AI-powered platform that transforms user-provided ingredi…" at bounding box center [231, 131] width 233 height 39
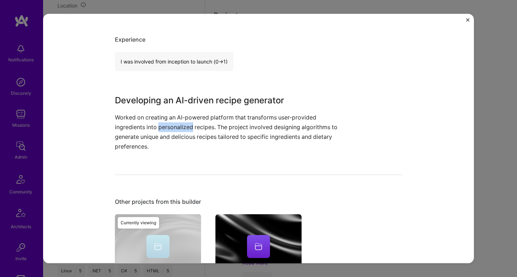
click at [165, 121] on p "Worked on creating an AI-powered platform that transforms user-provided ingredi…" at bounding box center [231, 131] width 233 height 39
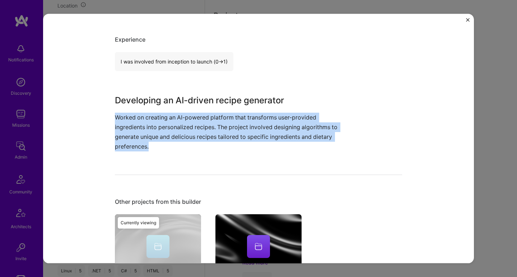
click at [165, 121] on p "Worked on creating an AI-powered platform that transforms user-provided ingredi…" at bounding box center [231, 131] width 233 height 39
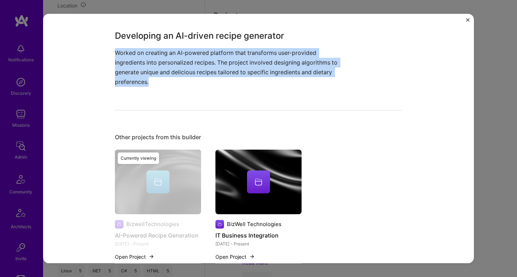
scroll to position [266, 0]
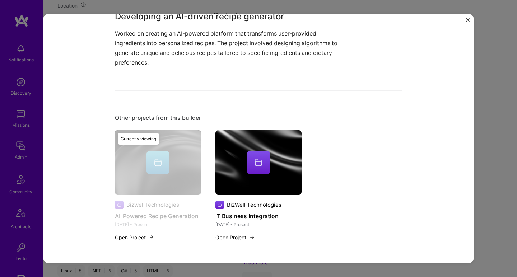
click at [247, 162] on div at bounding box center [258, 162] width 23 height 23
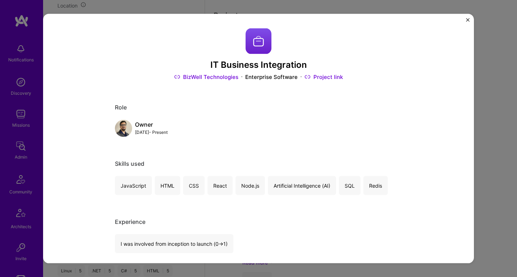
scroll to position [77, 0]
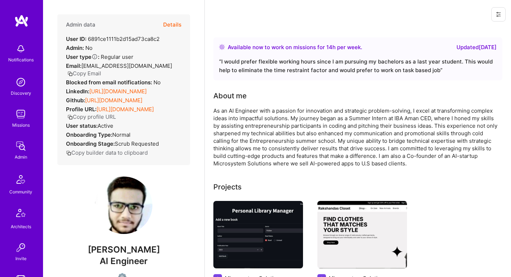
click at [139, 90] on link "https://linkedin.com/in/shahzaib-aslam-5b4320132" at bounding box center [117, 91] width 57 height 7
click at [107, 104] on link "https://github.com/ShahzaibaslamIT" at bounding box center [113, 100] width 57 height 7
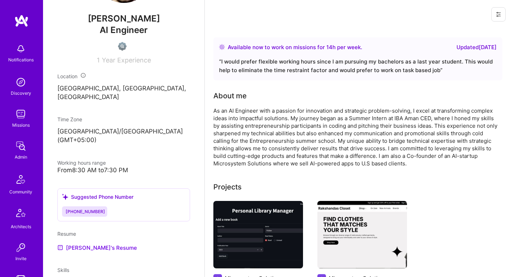
scroll to position [261, 0]
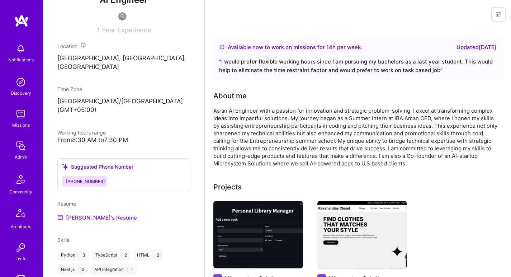
click at [80, 218] on link "Shahzaib's Resume" at bounding box center [97, 217] width 80 height 9
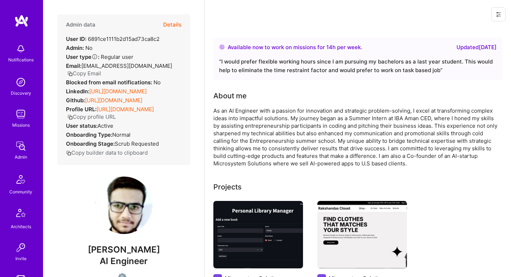
click at [267, 111] on div "As an AI Engineer with a passion for innovation and strategic problem-solving, …" at bounding box center [356, 137] width 287 height 60
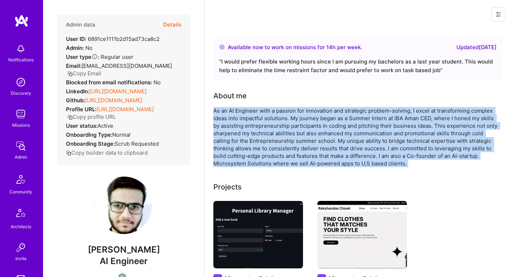
click at [267, 111] on div "As an AI Engineer with a passion for innovation and strategic problem-solving, …" at bounding box center [356, 137] width 287 height 60
click at [245, 119] on div "As an AI Engineer with a passion for innovation and strategic problem-solving, …" at bounding box center [356, 137] width 287 height 60
click at [293, 107] on div "As an AI Engineer with a passion for innovation and strategic problem-solving, …" at bounding box center [356, 137] width 287 height 60
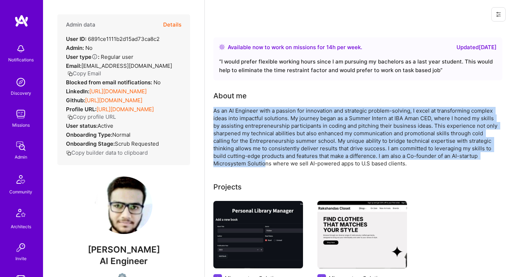
drag, startPoint x: 239, startPoint y: 103, endPoint x: 265, endPoint y: 160, distance: 62.1
click at [265, 160] on div "About me As an AI Engineer with a passion for innovation and strategic problem-…" at bounding box center [356, 128] width 287 height 77
click at [265, 160] on div "As an AI Engineer with a passion for innovation and strategic problem-solving, …" at bounding box center [356, 137] width 287 height 60
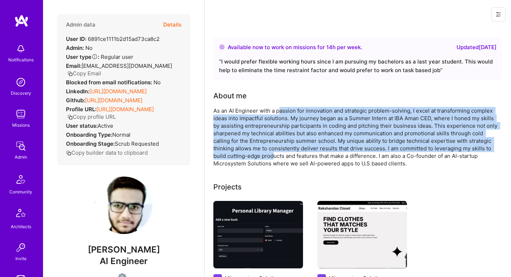
drag, startPoint x: 273, startPoint y: 156, endPoint x: 279, endPoint y: 112, distance: 44.9
click at [279, 112] on div "As an AI Engineer with a passion for innovation and strategic problem-solving, …" at bounding box center [356, 137] width 287 height 60
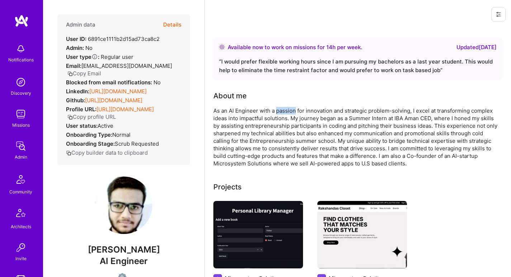
click at [279, 112] on div "As an AI Engineer with a passion for innovation and strategic problem-solving, …" at bounding box center [356, 137] width 287 height 60
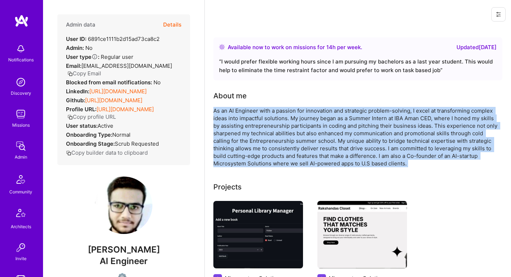
click at [279, 112] on div "As an AI Engineer with a passion for innovation and strategic problem-solving, …" at bounding box center [356, 137] width 287 height 60
click at [279, 103] on div "About me As an AI Engineer with a passion for innovation and strategic problem-…" at bounding box center [356, 128] width 287 height 77
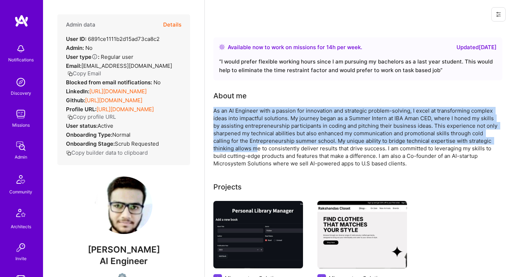
drag, startPoint x: 271, startPoint y: 101, endPoint x: 256, endPoint y: 145, distance: 46.1
click at [256, 145] on div "About me As an AI Engineer with a passion for innovation and strategic problem-…" at bounding box center [356, 128] width 287 height 77
click at [256, 145] on div "As an AI Engineer with a passion for innovation and strategic problem-solving, …" at bounding box center [356, 137] width 287 height 60
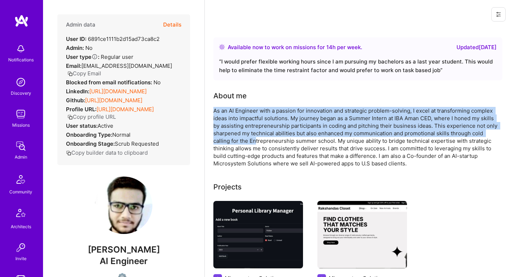
drag, startPoint x: 257, startPoint y: 142, endPoint x: 256, endPoint y: 98, distance: 44.8
click at [256, 98] on div "About me As an AI Engineer with a passion for innovation and strategic problem-…" at bounding box center [356, 128] width 287 height 77
click at [256, 98] on div "About me" at bounding box center [356, 95] width 287 height 11
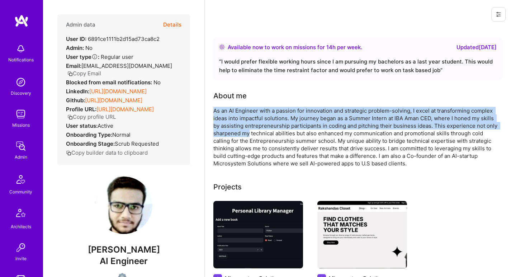
drag, startPoint x: 256, startPoint y: 98, endPoint x: 250, endPoint y: 133, distance: 35.7
click at [250, 133] on div "About me As an AI Engineer with a passion for innovation and strategic problem-…" at bounding box center [356, 128] width 287 height 77
click at [250, 133] on div "As an AI Engineer with a passion for innovation and strategic problem-solving, …" at bounding box center [356, 137] width 287 height 60
drag, startPoint x: 257, startPoint y: 133, endPoint x: 260, endPoint y: 112, distance: 21.4
click at [260, 112] on div "As an AI Engineer with a passion for innovation and strategic problem-solving, …" at bounding box center [356, 137] width 287 height 60
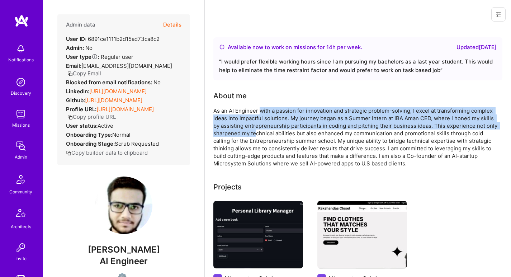
click at [260, 112] on div "As an AI Engineer with a passion for innovation and strategic problem-solving, …" at bounding box center [356, 137] width 287 height 60
drag, startPoint x: 260, startPoint y: 112, endPoint x: 253, endPoint y: 135, distance: 23.7
click at [253, 135] on div "As an AI Engineer with a passion for innovation and strategic problem-solving, …" at bounding box center [356, 137] width 287 height 60
drag, startPoint x: 253, startPoint y: 135, endPoint x: 255, endPoint y: 102, distance: 32.7
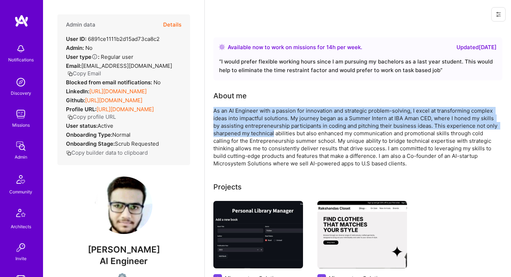
click at [255, 103] on div "About me As an AI Engineer with a passion for innovation and strategic problem-…" at bounding box center [356, 128] width 287 height 77
click at [255, 102] on div "About me As an AI Engineer with a passion for innovation and strategic problem-…" at bounding box center [356, 128] width 287 height 77
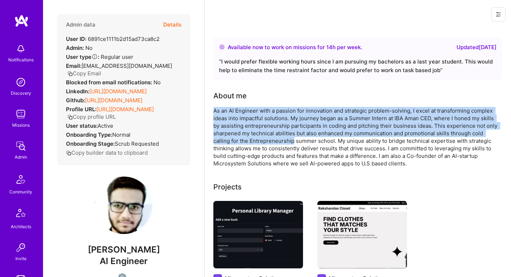
drag, startPoint x: 255, startPoint y: 102, endPoint x: 252, endPoint y: 138, distance: 36.0
click at [252, 138] on div "About me As an AI Engineer with a passion for innovation and strategic problem-…" at bounding box center [356, 128] width 287 height 77
click at [252, 138] on div "As an AI Engineer with a passion for innovation and strategic problem-solving, …" at bounding box center [356, 137] width 287 height 60
drag, startPoint x: 253, startPoint y: 142, endPoint x: 255, endPoint y: 96, distance: 46.3
click at [255, 96] on div "About me As an AI Engineer with a passion for innovation and strategic problem-…" at bounding box center [356, 128] width 287 height 77
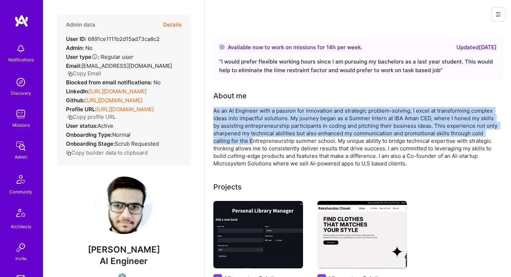
click at [255, 96] on div "About me" at bounding box center [356, 95] width 287 height 11
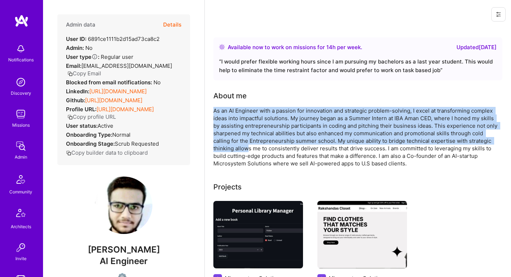
drag, startPoint x: 253, startPoint y: 95, endPoint x: 249, endPoint y: 145, distance: 49.7
click at [249, 145] on div "About me As an AI Engineer with a passion for innovation and strategic problem-…" at bounding box center [356, 128] width 287 height 77
click at [249, 145] on div "As an AI Engineer with a passion for innovation and strategic problem-solving, …" at bounding box center [356, 137] width 287 height 60
drag, startPoint x: 251, startPoint y: 148, endPoint x: 253, endPoint y: 111, distance: 37.0
click at [253, 111] on div "As an AI Engineer with a passion for innovation and strategic problem-solving, …" at bounding box center [356, 137] width 287 height 60
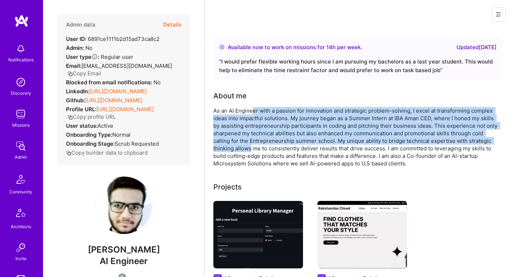
click at [253, 111] on div "As an AI Engineer with a passion for innovation and strategic problem-solving, …" at bounding box center [356, 137] width 287 height 60
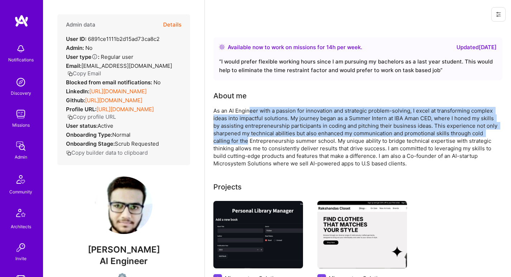
drag, startPoint x: 249, startPoint y: 108, endPoint x: 248, endPoint y: 142, distance: 34.1
click at [248, 142] on div "As an AI Engineer with a passion for innovation and strategic problem-solving, …" at bounding box center [356, 137] width 287 height 60
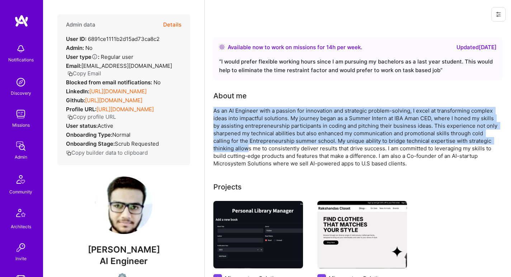
drag, startPoint x: 249, startPoint y: 150, endPoint x: 245, endPoint y: 106, distance: 43.6
click at [245, 106] on div "About me As an AI Engineer with a passion for innovation and strategic problem-…" at bounding box center [356, 128] width 287 height 77
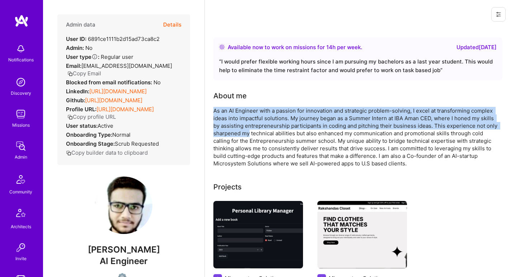
drag, startPoint x: 245, startPoint y: 106, endPoint x: 243, endPoint y: 135, distance: 28.8
click at [243, 135] on div "About me As an AI Engineer with a passion for innovation and strategic problem-…" at bounding box center [356, 128] width 287 height 77
click at [243, 135] on div "As an AI Engineer with a passion for innovation and strategic problem-solving, …" at bounding box center [356, 137] width 287 height 60
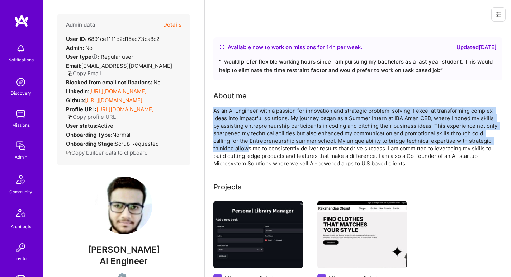
drag, startPoint x: 249, startPoint y: 144, endPoint x: 253, endPoint y: 105, distance: 39.7
click at [253, 105] on div "About me As an AI Engineer with a passion for innovation and strategic problem-…" at bounding box center [356, 128] width 287 height 77
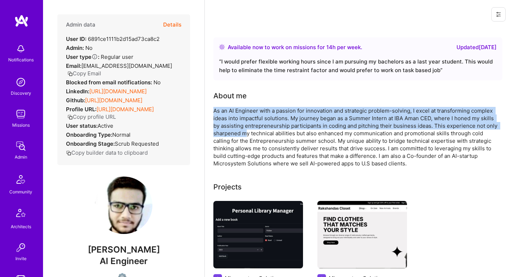
drag, startPoint x: 252, startPoint y: 104, endPoint x: 247, endPoint y: 134, distance: 29.8
click at [247, 134] on div "About me As an AI Engineer with a passion for innovation and strategic problem-…" at bounding box center [356, 128] width 287 height 77
click at [247, 134] on div "As an AI Engineer with a passion for innovation and strategic problem-solving, …" at bounding box center [356, 137] width 287 height 60
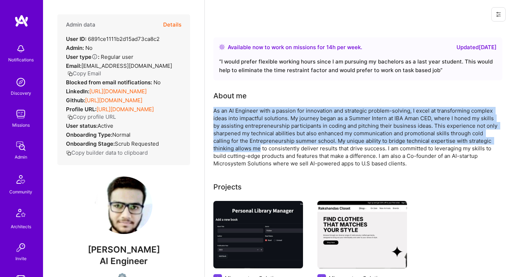
drag, startPoint x: 259, startPoint y: 145, endPoint x: 259, endPoint y: 103, distance: 42.7
click at [259, 103] on div "About me As an AI Engineer with a passion for innovation and strategic problem-…" at bounding box center [356, 128] width 287 height 77
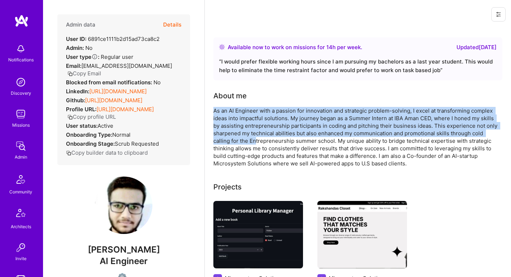
drag, startPoint x: 257, startPoint y: 125, endPoint x: 256, endPoint y: 143, distance: 17.6
click at [256, 143] on div "About me As an AI Engineer with a passion for innovation and strategic problem-…" at bounding box center [356, 128] width 287 height 77
click at [256, 143] on div "As an AI Engineer with a passion for innovation and strategic problem-solving, …" at bounding box center [356, 137] width 287 height 60
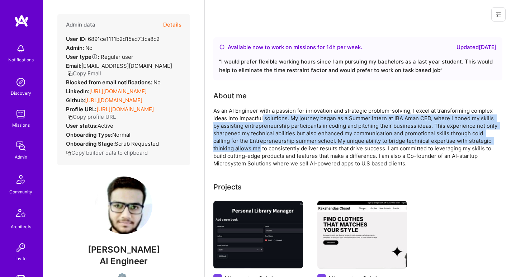
drag, startPoint x: 260, startPoint y: 144, endPoint x: 263, endPoint y: 115, distance: 29.2
click at [263, 115] on div "As an AI Engineer with a passion for innovation and strategic problem-solving, …" at bounding box center [356, 137] width 287 height 60
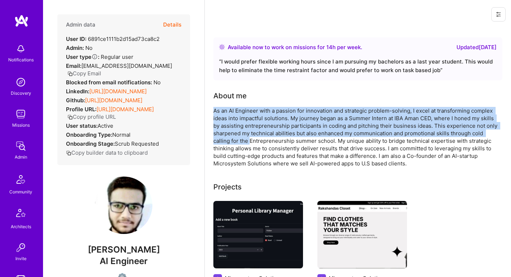
drag, startPoint x: 255, startPoint y: 104, endPoint x: 251, endPoint y: 139, distance: 35.4
click at [251, 139] on div "About me As an AI Engineer with a passion for innovation and strategic problem-…" at bounding box center [356, 128] width 287 height 77
click at [251, 139] on div "As an AI Engineer with a passion for innovation and strategic problem-solving, …" at bounding box center [356, 137] width 287 height 60
drag, startPoint x: 254, startPoint y: 110, endPoint x: 255, endPoint y: 106, distance: 4.5
click at [255, 106] on div "About me As an AI Engineer with a passion for innovation and strategic problem-…" at bounding box center [356, 128] width 287 height 77
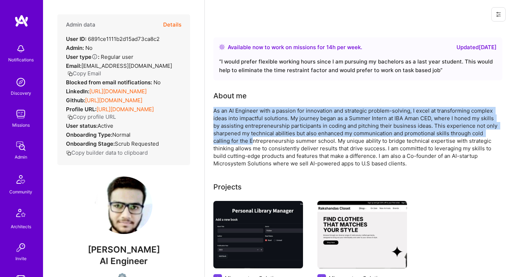
click at [255, 106] on div "About me As an AI Engineer with a passion for innovation and strategic problem-…" at bounding box center [356, 128] width 287 height 77
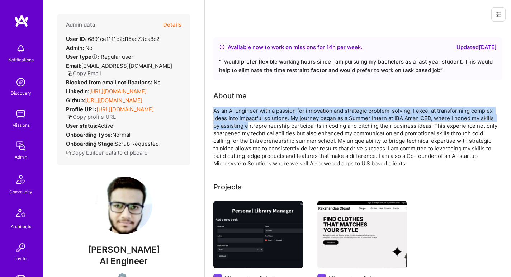
drag, startPoint x: 255, startPoint y: 105, endPoint x: 248, endPoint y: 128, distance: 24.5
click at [248, 128] on div "About me As an AI Engineer with a passion for innovation and strategic problem-…" at bounding box center [356, 128] width 287 height 77
click at [248, 128] on div "As an AI Engineer with a passion for innovation and strategic problem-solving, …" at bounding box center [356, 137] width 287 height 60
drag, startPoint x: 255, startPoint y: 128, endPoint x: 261, endPoint y: 95, distance: 33.2
click at [261, 95] on div "About me As an AI Engineer with a passion for innovation and strategic problem-…" at bounding box center [356, 128] width 287 height 77
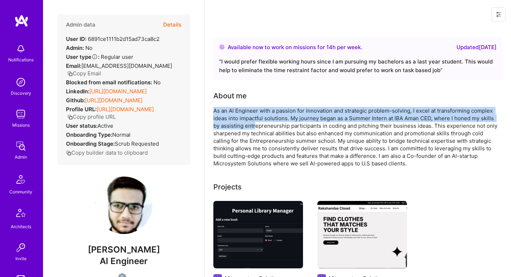
click at [261, 95] on div "About me" at bounding box center [356, 95] width 287 height 11
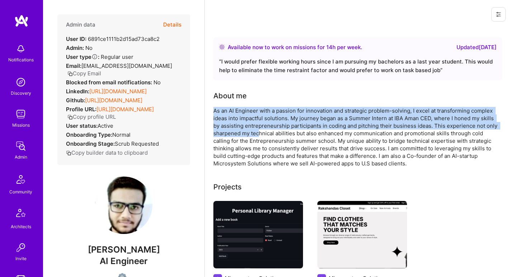
drag, startPoint x: 261, startPoint y: 96, endPoint x: 259, endPoint y: 136, distance: 40.2
click at [259, 136] on div "About me As an AI Engineer with a passion for innovation and strategic problem-…" at bounding box center [356, 128] width 287 height 77
click at [259, 136] on div "As an AI Engineer with a passion for innovation and strategic problem-solving, …" at bounding box center [356, 137] width 287 height 60
drag, startPoint x: 259, startPoint y: 136, endPoint x: 264, endPoint y: 103, distance: 34.0
click at [264, 103] on div "About me As an AI Engineer with a passion for innovation and strategic problem-…" at bounding box center [356, 128] width 287 height 77
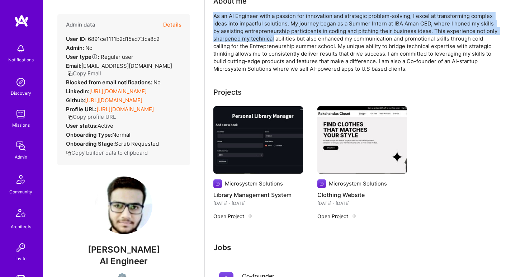
scroll to position [135, 0]
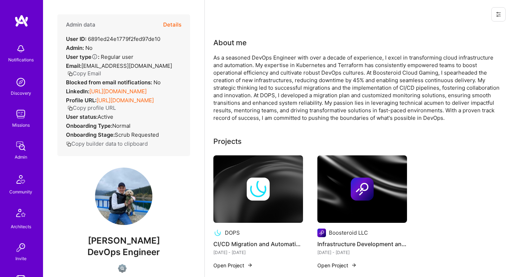
click at [89, 95] on link "[URL][DOMAIN_NAME]" at bounding box center [117, 91] width 57 height 7
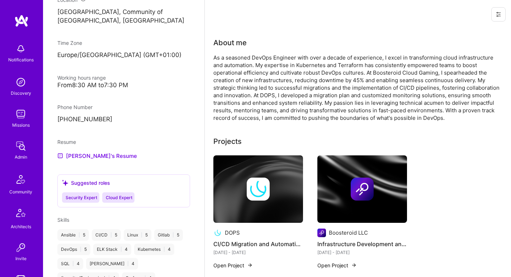
scroll to position [330, 0]
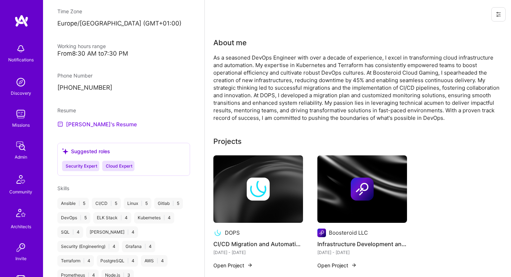
click at [96, 127] on link "[PERSON_NAME]'s Resume" at bounding box center [97, 124] width 80 height 9
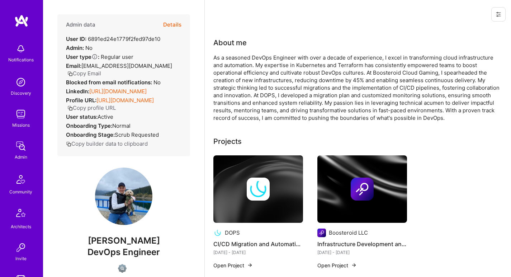
click at [238, 83] on div "As a seasoned DevOps Engineer with over a decade of experience, I excel in tran…" at bounding box center [356, 88] width 287 height 68
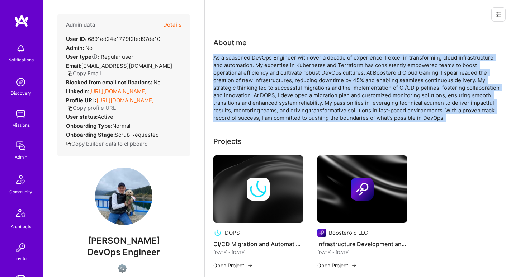
click at [238, 83] on div "As a seasoned DevOps Engineer with over a decade of experience, I excel in tran…" at bounding box center [356, 88] width 287 height 68
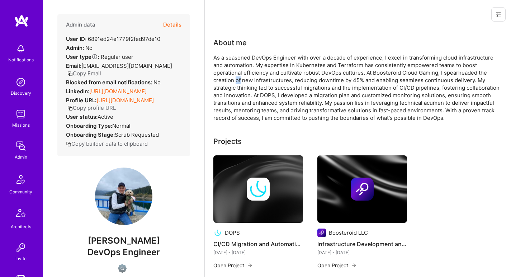
click at [238, 83] on div "As a seasoned DevOps Engineer with over a decade of experience, I excel in tran…" at bounding box center [356, 88] width 287 height 68
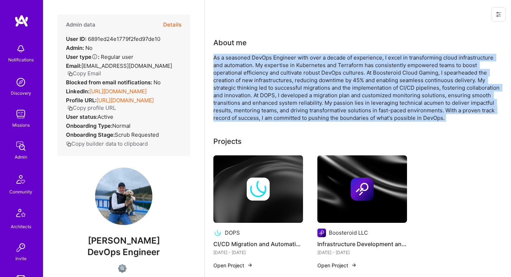
click at [238, 83] on div "As a seasoned DevOps Engineer with over a decade of experience, I excel in tran…" at bounding box center [356, 88] width 287 height 68
click at [283, 77] on div "As a seasoned DevOps Engineer with over a decade of experience, I excel in tran…" at bounding box center [356, 88] width 287 height 68
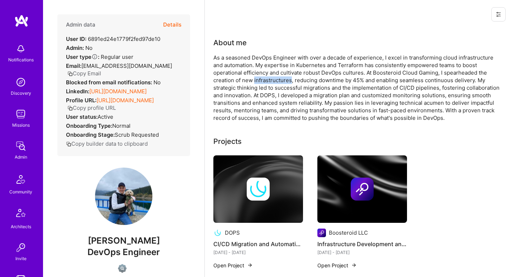
click at [283, 77] on div "As a seasoned DevOps Engineer with over a decade of experience, I excel in tran…" at bounding box center [356, 88] width 287 height 68
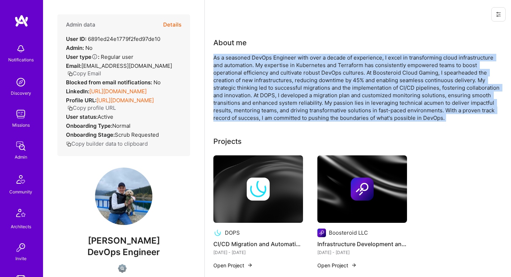
click at [292, 61] on div "As a seasoned DevOps Engineer with over a decade of experience, I excel in tran…" at bounding box center [356, 88] width 287 height 68
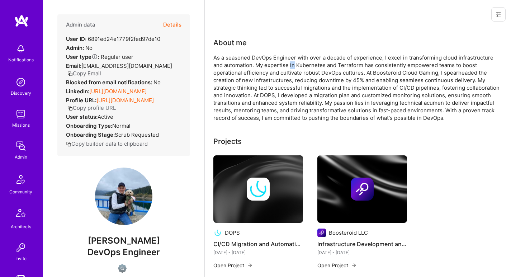
click at [292, 61] on div "As a seasoned DevOps Engineer with over a decade of experience, I excel in tran…" at bounding box center [356, 88] width 287 height 68
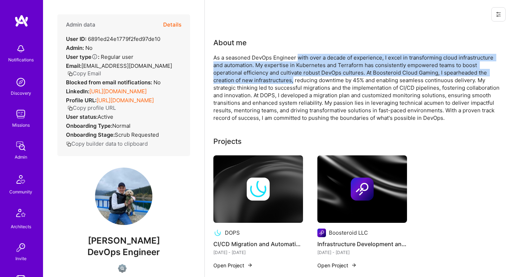
drag, startPoint x: 300, startPoint y: 56, endPoint x: 293, endPoint y: 78, distance: 23.4
click at [293, 78] on div "As a seasoned DevOps Engineer with over a decade of experience, I excel in tran…" at bounding box center [356, 88] width 287 height 68
drag, startPoint x: 293, startPoint y: 78, endPoint x: 298, endPoint y: 59, distance: 19.6
click at [298, 59] on div "As a seasoned DevOps Engineer with over a decade of experience, I excel in tran…" at bounding box center [356, 88] width 287 height 68
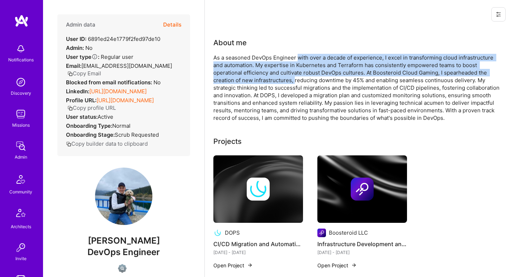
click at [298, 59] on div "As a seasoned DevOps Engineer with over a decade of experience, I excel in tran…" at bounding box center [356, 88] width 287 height 68
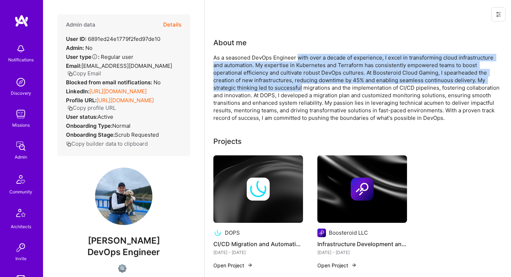
drag, startPoint x: 298, startPoint y: 59, endPoint x: 292, endPoint y: 90, distance: 31.5
click at [292, 89] on div "As a seasoned DevOps Engineer with over a decade of experience, I excel in tran…" at bounding box center [356, 88] width 287 height 68
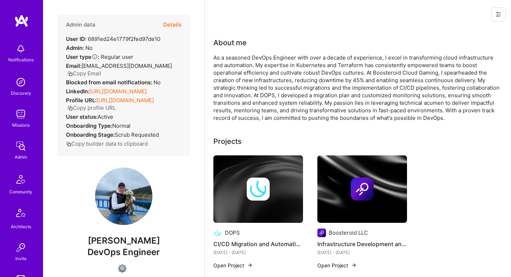
click at [291, 92] on div "As a seasoned DevOps Engineer with over a decade of experience, I excel in tran…" at bounding box center [356, 88] width 287 height 68
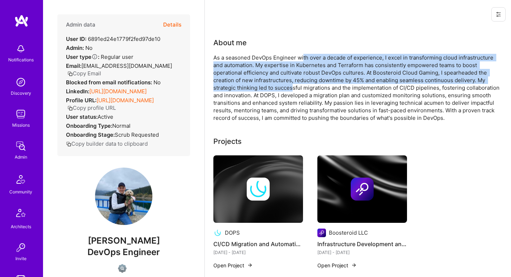
drag, startPoint x: 293, startPoint y: 82, endPoint x: 304, endPoint y: 56, distance: 28.8
click at [303, 57] on div "As a seasoned DevOps Engineer with over a decade of experience, I excel in tran…" at bounding box center [356, 88] width 287 height 68
click at [304, 56] on div "As a seasoned DevOps Engineer with over a decade of experience, I excel in tran…" at bounding box center [356, 88] width 287 height 68
drag, startPoint x: 304, startPoint y: 56, endPoint x: 297, endPoint y: 90, distance: 34.3
click at [297, 89] on div "As a seasoned DevOps Engineer with over a decade of experience, I excel in tran…" at bounding box center [356, 88] width 287 height 68
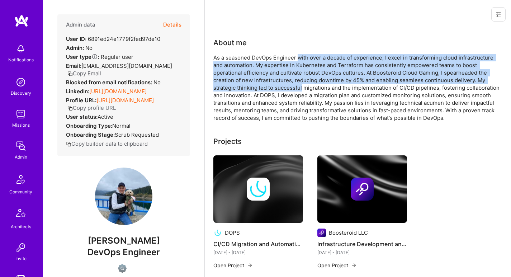
click at [297, 90] on div "As a seasoned DevOps Engineer with over a decade of experience, I excel in tran…" at bounding box center [356, 88] width 287 height 68
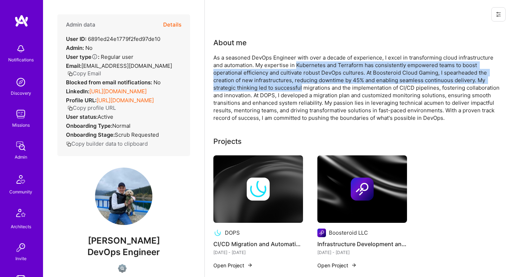
drag, startPoint x: 297, startPoint y: 90, endPoint x: 307, endPoint y: 62, distance: 29.5
click at [307, 62] on div "As a seasoned DevOps Engineer with over a decade of experience, I excel in tran…" at bounding box center [356, 88] width 287 height 68
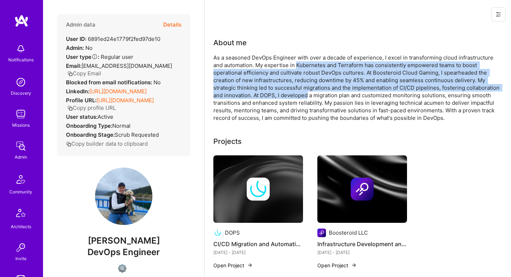
drag, startPoint x: 307, startPoint y: 62, endPoint x: 302, endPoint y: 94, distance: 31.9
click at [303, 93] on div "As a seasoned DevOps Engineer with over a decade of experience, I excel in tran…" at bounding box center [356, 88] width 287 height 68
click at [302, 94] on div "As a seasoned DevOps Engineer with over a decade of experience, I excel in tran…" at bounding box center [356, 88] width 287 height 68
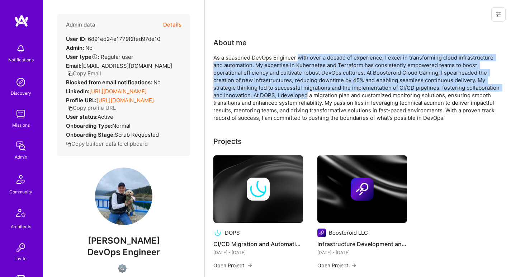
drag, startPoint x: 302, startPoint y: 94, endPoint x: 306, endPoint y: 60, distance: 33.6
click at [306, 60] on div "As a seasoned DevOps Engineer with over a decade of experience, I excel in tran…" at bounding box center [356, 88] width 287 height 68
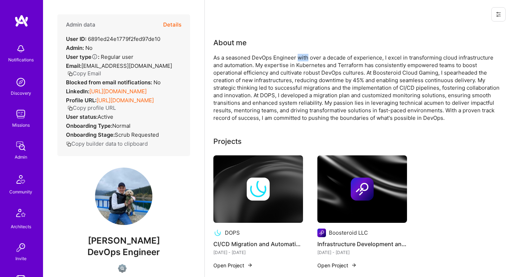
click at [306, 60] on div "As a seasoned DevOps Engineer with over a decade of experience, I excel in tran…" at bounding box center [356, 88] width 287 height 68
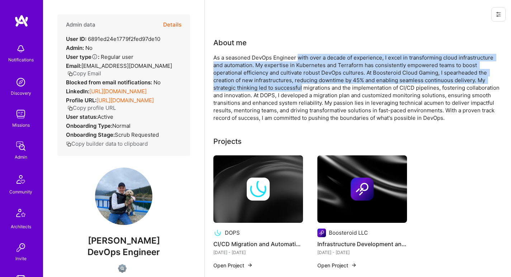
drag, startPoint x: 306, startPoint y: 60, endPoint x: 296, endPoint y: 87, distance: 28.8
click at [296, 87] on div "As a seasoned DevOps Engineer with over a decade of experience, I excel in tran…" at bounding box center [356, 88] width 287 height 68
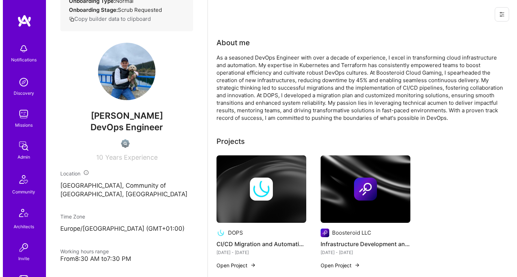
scroll to position [56, 0]
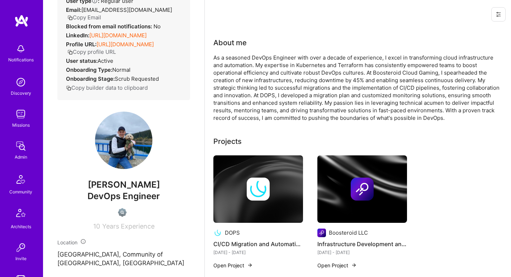
click at [247, 54] on div "As a seasoned DevOps Engineer with over a decade of experience, I excel in tran…" at bounding box center [356, 88] width 287 height 68
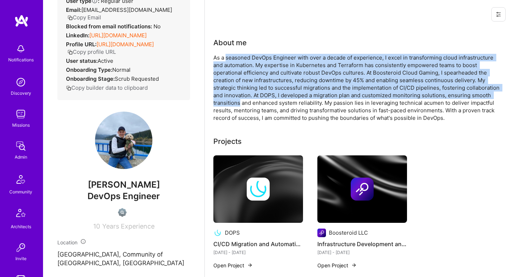
drag, startPoint x: 247, startPoint y: 54, endPoint x: 225, endPoint y: 103, distance: 54.1
click at [225, 103] on div "As a seasoned DevOps Engineer with over a decade of experience, I excel in tran…" at bounding box center [356, 88] width 287 height 68
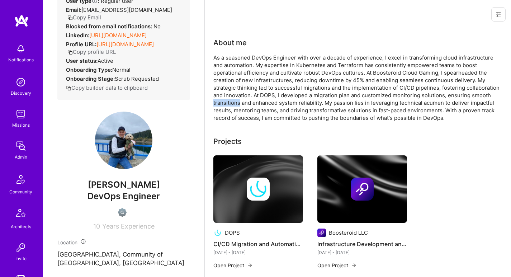
click at [224, 103] on div "As a seasoned DevOps Engineer with over a decade of experience, I excel in tran…" at bounding box center [356, 88] width 287 height 68
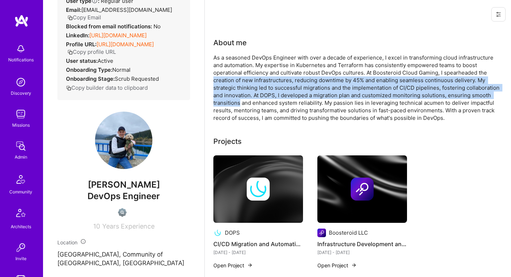
drag, startPoint x: 224, startPoint y: 103, endPoint x: 226, endPoint y: 80, distance: 23.0
click at [226, 80] on div "As a seasoned DevOps Engineer with over a decade of experience, I excel in tran…" at bounding box center [356, 88] width 287 height 68
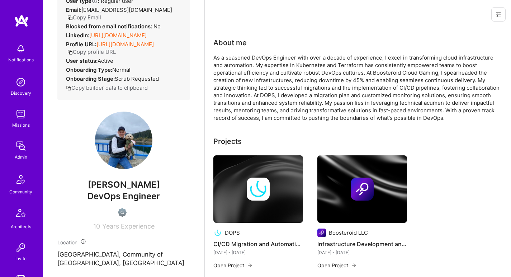
click at [265, 66] on div "As a seasoned DevOps Engineer with over a decade of experience, I excel in tran…" at bounding box center [356, 88] width 287 height 68
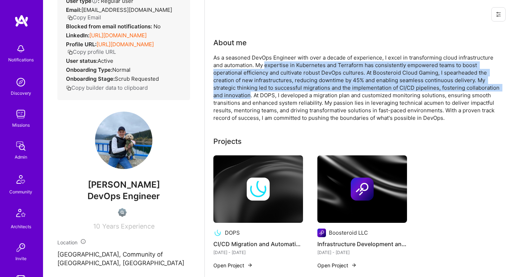
drag, startPoint x: 265, startPoint y: 66, endPoint x: 245, endPoint y: 98, distance: 38.5
click at [245, 98] on div "As a seasoned DevOps Engineer with over a decade of experience, I excel in tran…" at bounding box center [356, 88] width 287 height 68
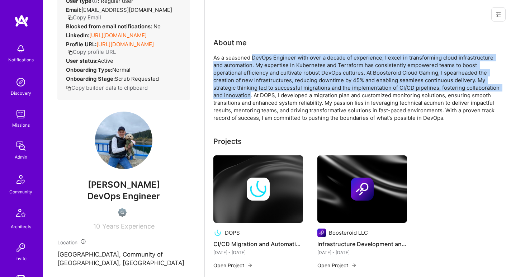
drag, startPoint x: 245, startPoint y: 98, endPoint x: 253, endPoint y: 56, distance: 43.4
click at [253, 56] on div "As a seasoned DevOps Engineer with over a decade of experience, I excel in tran…" at bounding box center [356, 88] width 287 height 68
drag, startPoint x: 253, startPoint y: 57, endPoint x: 251, endPoint y: 98, distance: 41.6
click at [251, 96] on div "As a seasoned DevOps Engineer with over a decade of experience, I excel in tran…" at bounding box center [356, 88] width 287 height 68
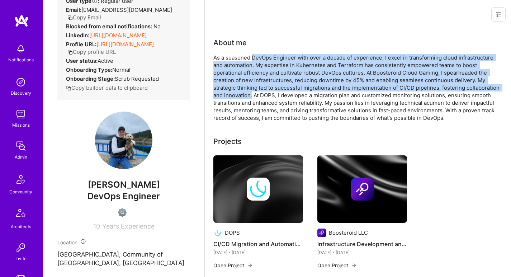
click at [251, 98] on div "As a seasoned DevOps Engineer with over a decade of experience, I excel in tran…" at bounding box center [356, 88] width 287 height 68
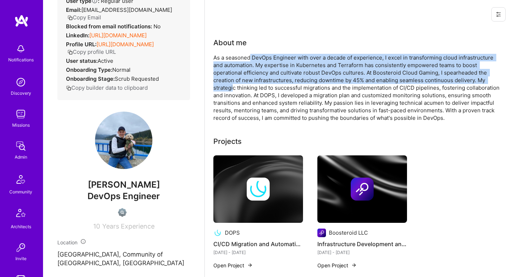
drag, startPoint x: 251, startPoint y: 59, endPoint x: 234, endPoint y: 86, distance: 31.8
click at [234, 86] on div "As a seasoned DevOps Engineer with over a decade of experience, I excel in tran…" at bounding box center [356, 88] width 287 height 68
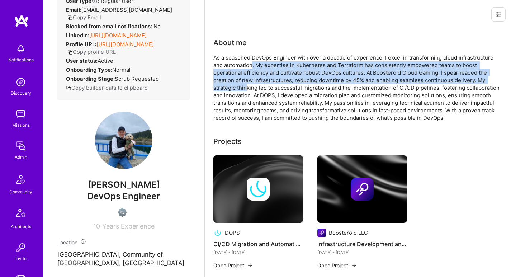
drag, startPoint x: 248, startPoint y: 87, endPoint x: 253, endPoint y: 61, distance: 26.3
click at [253, 61] on div "As a seasoned DevOps Engineer with over a decade of experience, I excel in tran…" at bounding box center [356, 88] width 287 height 68
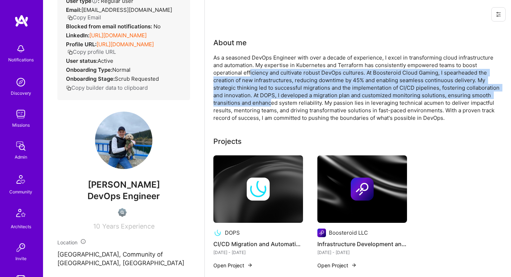
drag, startPoint x: 250, startPoint y: 72, endPoint x: 272, endPoint y: 105, distance: 39.7
click at [272, 105] on div "As a seasoned DevOps Engineer with over a decade of experience, I excel in tran…" at bounding box center [356, 88] width 287 height 68
click at [267, 217] on img at bounding box center [258, 188] width 90 height 67
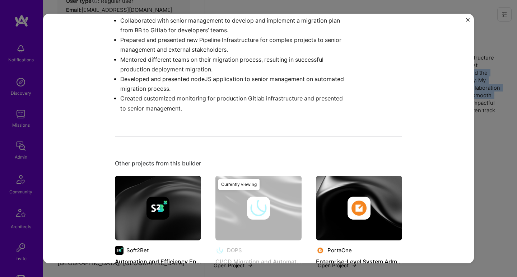
scroll to position [334, 0]
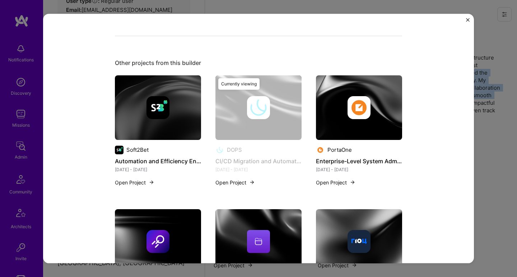
click at [357, 106] on img at bounding box center [358, 107] width 23 height 23
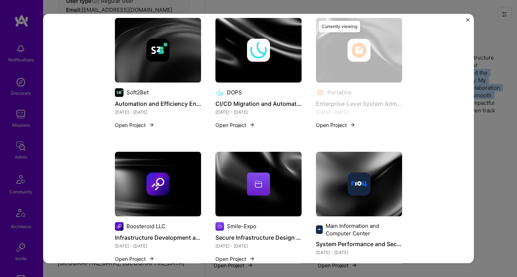
scroll to position [371, 0]
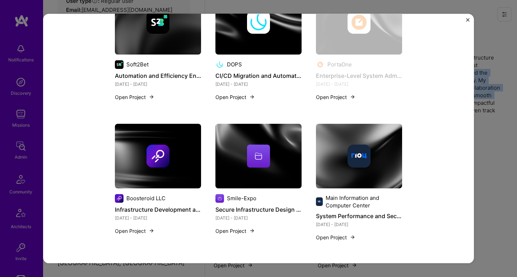
click at [167, 136] on img at bounding box center [158, 155] width 86 height 65
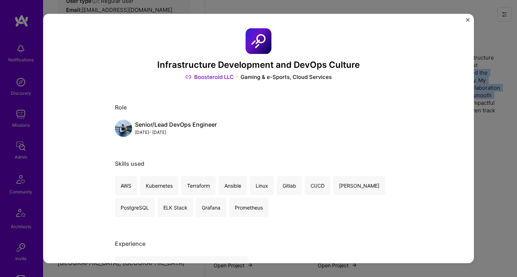
scroll to position [453, 0]
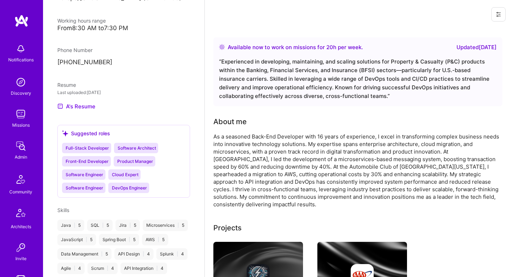
scroll to position [20, 0]
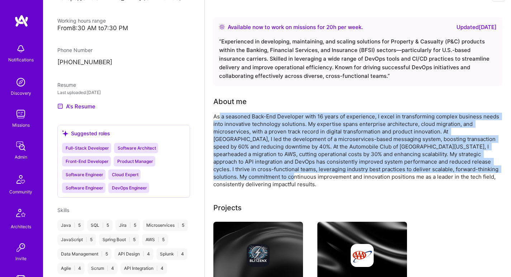
drag, startPoint x: 220, startPoint y: 117, endPoint x: 237, endPoint y: 176, distance: 61.4
click at [238, 176] on div "As a seasoned Back-End Developer with 16 years of experience, I excel in transf…" at bounding box center [356, 150] width 287 height 75
click at [237, 176] on div "As a seasoned Back-End Developer with 16 years of experience, I excel in transf…" at bounding box center [356, 150] width 287 height 75
drag, startPoint x: 232, startPoint y: 176, endPoint x: 436, endPoint y: 110, distance: 214.4
click at [436, 110] on div "About me As a seasoned Back-End Developer with 16 years of experience, I excel …" at bounding box center [356, 142] width 287 height 92
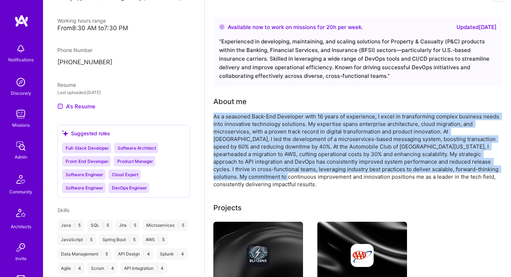
click at [436, 110] on div "About me As a seasoned Back-End Developer with 16 years of experience, I excel …" at bounding box center [356, 142] width 287 height 92
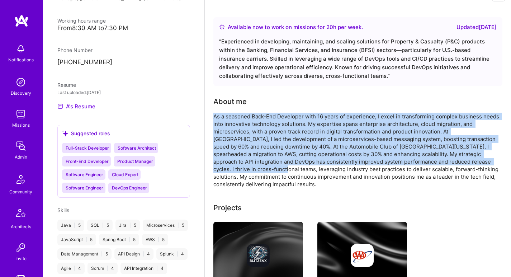
drag, startPoint x: 434, startPoint y: 113, endPoint x: 225, endPoint y: 172, distance: 217.0
click at [225, 172] on div "About me As a seasoned Back-End Developer with 16 years of experience, I excel …" at bounding box center [356, 142] width 287 height 92
click at [225, 172] on div "As a seasoned Back-End Developer with 16 years of experience, I excel in transf…" at bounding box center [356, 150] width 287 height 75
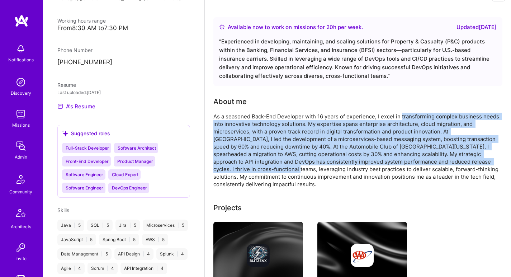
drag, startPoint x: 225, startPoint y: 172, endPoint x: 430, endPoint y: 117, distance: 212.4
click at [429, 117] on div "As a seasoned Back-End Developer with 16 years of experience, I excel in transf…" at bounding box center [356, 150] width 287 height 75
click at [429, 118] on div "As a seasoned Back-End Developer with 16 years of experience, I excel in transf…" at bounding box center [356, 150] width 287 height 75
drag, startPoint x: 429, startPoint y: 118, endPoint x: 224, endPoint y: 166, distance: 210.9
click at [224, 166] on div "As a seasoned Back-End Developer with 16 years of experience, I excel in transf…" at bounding box center [356, 150] width 287 height 75
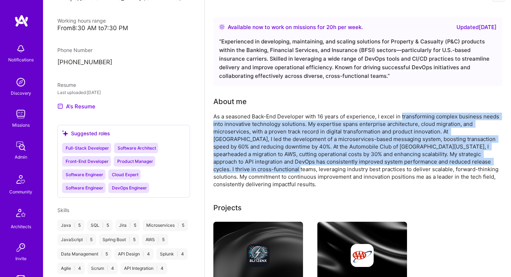
click at [224, 166] on div "As a seasoned Back-End Developer with 16 years of experience, I excel in transf…" at bounding box center [356, 150] width 287 height 75
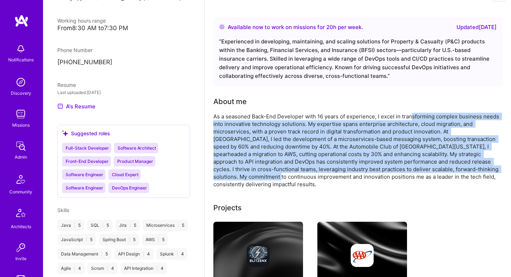
drag, startPoint x: 411, startPoint y: 115, endPoint x: 223, endPoint y: 175, distance: 197.2
click at [223, 175] on div "As a seasoned Back-End Developer with 16 years of experience, I excel in transf…" at bounding box center [356, 150] width 287 height 75
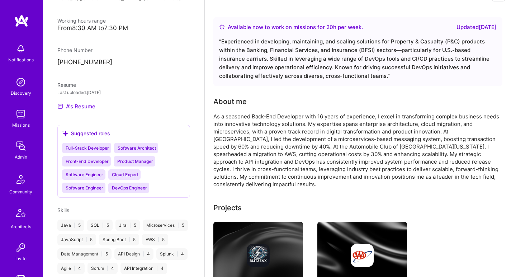
click at [222, 175] on div "As a seasoned Back-End Developer with 16 years of experience, I excel in transf…" at bounding box center [356, 150] width 287 height 75
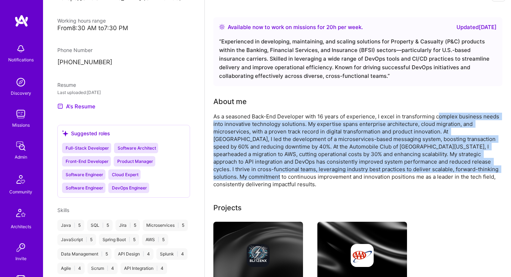
drag, startPoint x: 220, startPoint y: 176, endPoint x: 438, endPoint y: 118, distance: 225.3
click at [438, 118] on div "As a seasoned Back-End Developer with 16 years of experience, I excel in transf…" at bounding box center [356, 150] width 287 height 75
drag, startPoint x: 438, startPoint y: 118, endPoint x: 221, endPoint y: 175, distance: 224.3
click at [221, 175] on div "As a seasoned Back-End Developer with 16 years of experience, I excel in transf…" at bounding box center [356, 150] width 287 height 75
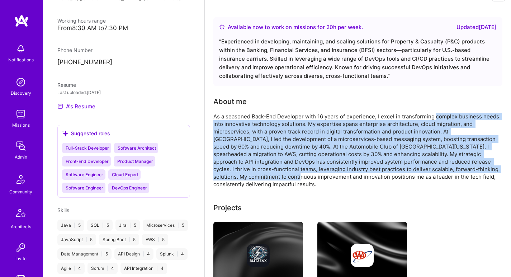
click at [221, 175] on div "As a seasoned Back-End Developer with 16 years of experience, I excel in transf…" at bounding box center [356, 150] width 287 height 75
drag, startPoint x: 219, startPoint y: 175, endPoint x: 443, endPoint y: 115, distance: 231.8
click at [443, 115] on div "As a seasoned Back-End Developer with 16 years of experience, I excel in transf…" at bounding box center [356, 150] width 287 height 75
drag, startPoint x: 434, startPoint y: 115, endPoint x: 213, endPoint y: 176, distance: 229.5
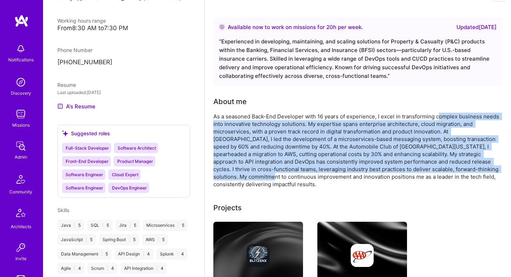
drag, startPoint x: 213, startPoint y: 176, endPoint x: 439, endPoint y: 115, distance: 234.4
click at [439, 115] on div "As a seasoned Back-End Developer with 16 years of experience, I excel in transf…" at bounding box center [356, 150] width 287 height 75
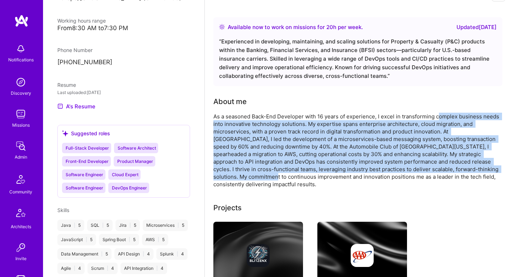
drag, startPoint x: 438, startPoint y: 116, endPoint x: 216, endPoint y: 173, distance: 229.3
click at [216, 173] on div "As a seasoned Back-End Developer with 16 years of experience, I excel in transf…" at bounding box center [356, 150] width 287 height 75
drag, startPoint x: 216, startPoint y: 175, endPoint x: 467, endPoint y: 117, distance: 258.4
click at [467, 117] on div "As a seasoned Back-End Developer with 16 years of experience, I excel in transf…" at bounding box center [356, 150] width 287 height 75
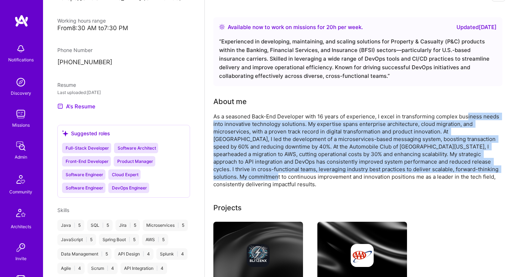
click at [467, 117] on div "As a seasoned Back-End Developer with 16 years of experience, I excel in transf…" at bounding box center [356, 150] width 287 height 75
drag, startPoint x: 466, startPoint y: 117, endPoint x: 225, endPoint y: 175, distance: 247.9
click at [225, 175] on div "As a seasoned Back-End Developer with 16 years of experience, I excel in transf…" at bounding box center [356, 150] width 287 height 75
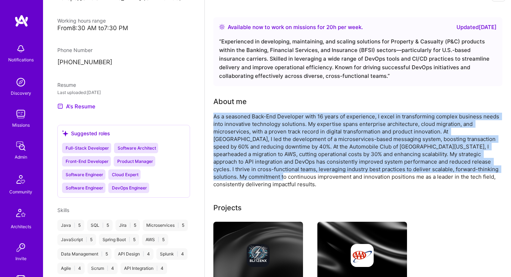
drag, startPoint x: 224, startPoint y: 175, endPoint x: 492, endPoint y: 112, distance: 275.8
click at [492, 112] on div "About me As a seasoned Back-End Developer with 16 years of experience, I excel …" at bounding box center [356, 142] width 287 height 92
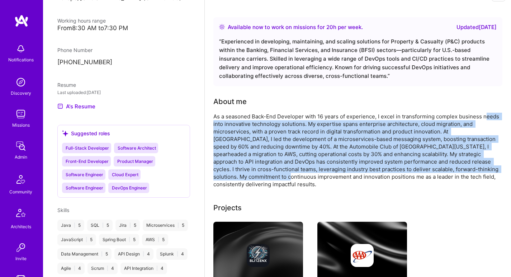
drag, startPoint x: 486, startPoint y: 116, endPoint x: 236, endPoint y: 176, distance: 257.9
click at [236, 176] on div "As a seasoned Back-End Developer with 16 years of experience, I excel in transf…" at bounding box center [356, 150] width 287 height 75
drag, startPoint x: 236, startPoint y: 175, endPoint x: 472, endPoint y: 118, distance: 243.0
click at [472, 118] on div "As a seasoned Back-End Developer with 16 years of experience, I excel in transf…" at bounding box center [356, 150] width 287 height 75
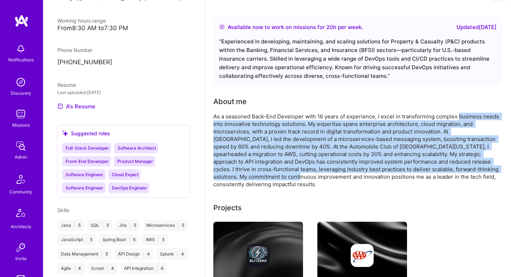
click at [472, 118] on div "As a seasoned Back-End Developer with 16 years of experience, I excel in transf…" at bounding box center [356, 150] width 287 height 75
drag, startPoint x: 476, startPoint y: 117, endPoint x: 223, endPoint y: 173, distance: 259.7
click at [223, 173] on div "As a seasoned Back-End Developer with 16 years of experience, I excel in transf…" at bounding box center [356, 150] width 287 height 75
click at [222, 174] on div "As a seasoned Back-End Developer with 16 years of experience, I excel in transf…" at bounding box center [356, 150] width 287 height 75
drag, startPoint x: 221, startPoint y: 175, endPoint x: 486, endPoint y: 118, distance: 271.1
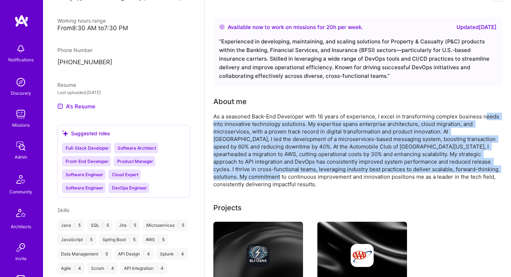
click at [486, 118] on div "As a seasoned Back-End Developer with 16 years of experience, I excel in transf…" at bounding box center [356, 150] width 287 height 75
drag, startPoint x: 486, startPoint y: 118, endPoint x: 222, endPoint y: 175, distance: 270.5
click at [222, 175] on div "As a seasoned Back-End Developer with 16 years of experience, I excel in transf…" at bounding box center [356, 150] width 287 height 75
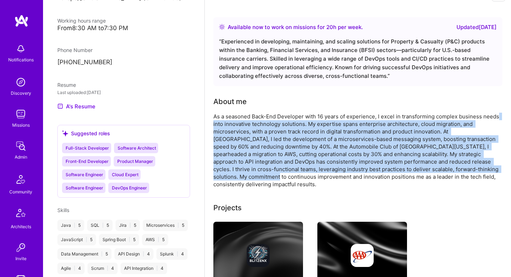
drag, startPoint x: 220, startPoint y: 176, endPoint x: 495, endPoint y: 117, distance: 281.3
click at [498, 117] on div "As a seasoned Back-End Developer with 16 years of experience, I excel in transf…" at bounding box center [356, 150] width 287 height 75
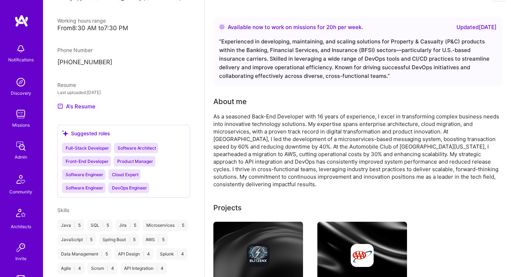
click at [494, 117] on div "As a seasoned Back-End Developer with 16 years of experience, I excel in transf…" at bounding box center [356, 150] width 287 height 75
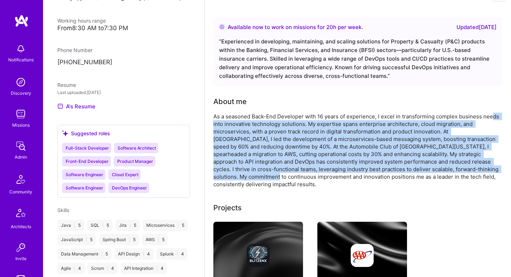
drag, startPoint x: 491, startPoint y: 115, endPoint x: 220, endPoint y: 180, distance: 278.7
click at [220, 180] on div "As a seasoned Back-End Developer with 16 years of experience, I excel in transf…" at bounding box center [356, 150] width 287 height 75
drag, startPoint x: 220, startPoint y: 179, endPoint x: 487, endPoint y: 115, distance: 274.0
click at [487, 115] on div "As a seasoned Back-End Developer with 16 years of experience, I excel in transf…" at bounding box center [356, 150] width 287 height 75
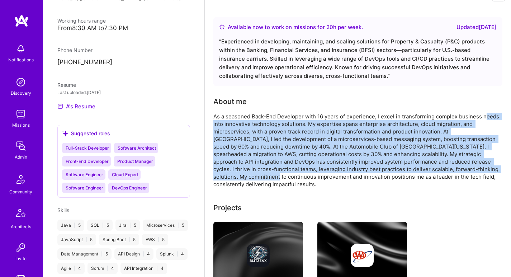
click at [487, 115] on div "As a seasoned Back-End Developer with 16 years of experience, I excel in transf…" at bounding box center [356, 150] width 287 height 75
drag, startPoint x: 487, startPoint y: 115, endPoint x: 220, endPoint y: 173, distance: 273.0
click at [220, 173] on div "As a seasoned Back-End Developer with 16 years of experience, I excel in transf…" at bounding box center [356, 150] width 287 height 75
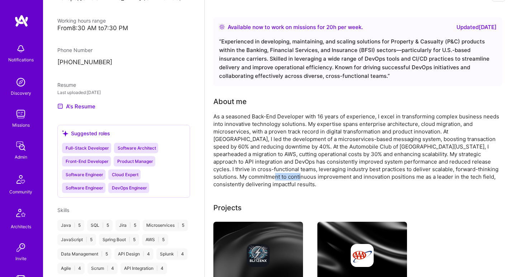
click at [221, 176] on div "As a seasoned Back-End Developer with 16 years of experience, I excel in transf…" at bounding box center [356, 150] width 287 height 75
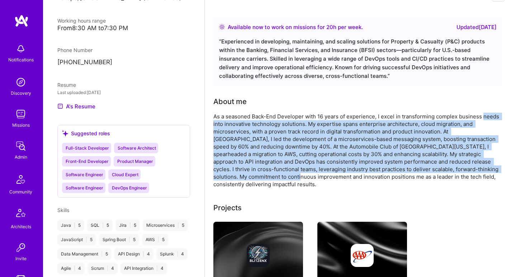
drag, startPoint x: 220, startPoint y: 178, endPoint x: 486, endPoint y: 114, distance: 273.7
click at [486, 114] on div "As a seasoned Back-End Developer with 16 years of experience, I excel in transf…" at bounding box center [356, 150] width 287 height 75
drag, startPoint x: 488, startPoint y: 116, endPoint x: 231, endPoint y: 175, distance: 263.1
click at [231, 175] on div "As a seasoned Back-End Developer with 16 years of experience, I excel in transf…" at bounding box center [356, 150] width 287 height 75
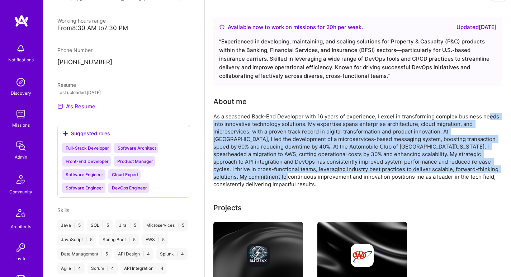
click at [467, 121] on div "As a seasoned Back-End Developer with 16 years of experience, I excel in transf…" at bounding box center [356, 150] width 287 height 75
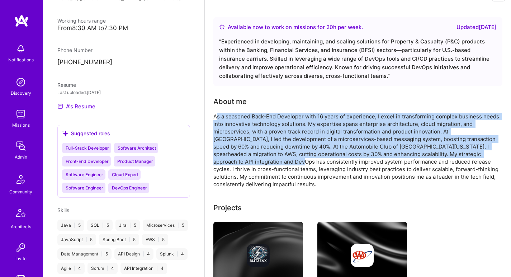
drag, startPoint x: 217, startPoint y: 117, endPoint x: 236, endPoint y: 162, distance: 48.7
click at [236, 162] on div "As a seasoned Back-End Developer with 16 years of experience, I excel in transf…" at bounding box center [356, 150] width 287 height 75
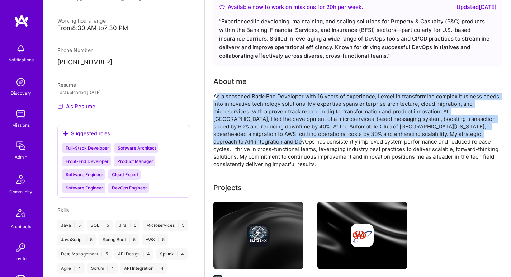
scroll to position [60, 0]
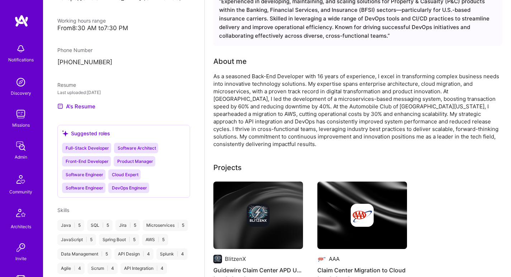
click at [234, 126] on div "As a seasoned Back-End Developer with 16 years of experience, I excel in transf…" at bounding box center [356, 109] width 287 height 75
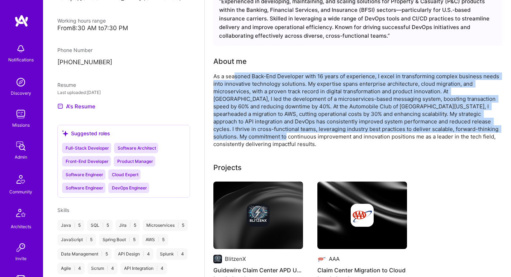
drag, startPoint x: 234, startPoint y: 77, endPoint x: 227, endPoint y: 132, distance: 55.3
click at [227, 132] on div "As a seasoned Back-End Developer with 16 years of experience, I excel in transf…" at bounding box center [356, 109] width 287 height 75
drag, startPoint x: 227, startPoint y: 132, endPoint x: 345, endPoint y: 75, distance: 131.7
click at [345, 75] on div "As a seasoned Back-End Developer with 16 years of experience, I excel in transf…" at bounding box center [356, 109] width 287 height 75
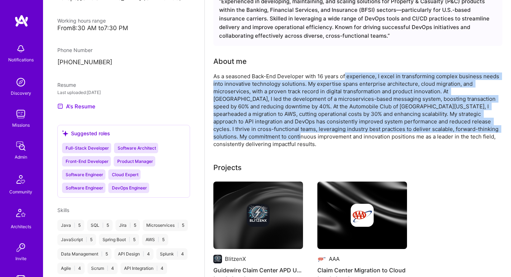
click at [345, 75] on div "As a seasoned Back-End Developer with 16 years of experience, I excel in transf…" at bounding box center [356, 109] width 287 height 75
drag, startPoint x: 344, startPoint y: 75, endPoint x: 218, endPoint y: 134, distance: 139.4
click at [218, 134] on div "As a seasoned Back-End Developer with 16 years of experience, I excel in transf…" at bounding box center [356, 109] width 287 height 75
drag, startPoint x: 216, startPoint y: 136, endPoint x: 433, endPoint y: 74, distance: 225.7
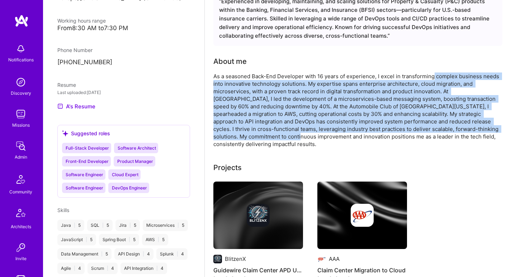
click at [433, 74] on div "As a seasoned Back-End Developer with 16 years of experience, I excel in transf…" at bounding box center [356, 109] width 287 height 75
drag, startPoint x: 446, startPoint y: 74, endPoint x: 225, endPoint y: 137, distance: 229.4
click at [225, 137] on div "As a seasoned Back-End Developer with 16 years of experience, I excel in transf…" at bounding box center [356, 109] width 287 height 75
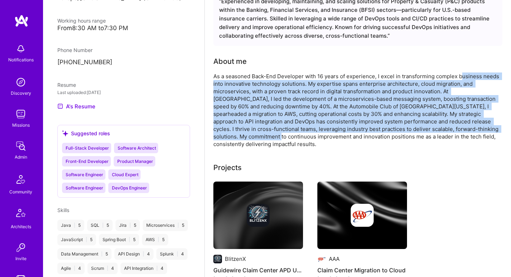
drag, startPoint x: 223, startPoint y: 138, endPoint x: 463, endPoint y: 77, distance: 247.2
click at [463, 77] on div "As a seasoned Back-End Developer with 16 years of experience, I excel in transf…" at bounding box center [356, 109] width 287 height 75
drag, startPoint x: 463, startPoint y: 76, endPoint x: 220, endPoint y: 137, distance: 250.1
click at [220, 137] on div "As a seasoned Back-End Developer with 16 years of experience, I excel in transf…" at bounding box center [356, 109] width 287 height 75
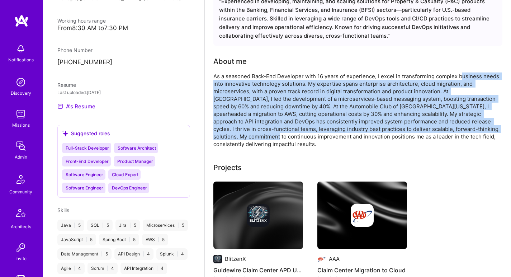
click at [220, 137] on div "As a seasoned Back-End Developer with 16 years of experience, I excel in transf…" at bounding box center [356, 109] width 287 height 75
drag, startPoint x: 220, startPoint y: 138, endPoint x: 494, endPoint y: 75, distance: 281.4
click at [494, 75] on div "As a seasoned Back-End Developer with 16 years of experience, I excel in transf…" at bounding box center [356, 109] width 287 height 75
drag, startPoint x: 490, startPoint y: 77, endPoint x: 221, endPoint y: 139, distance: 276.8
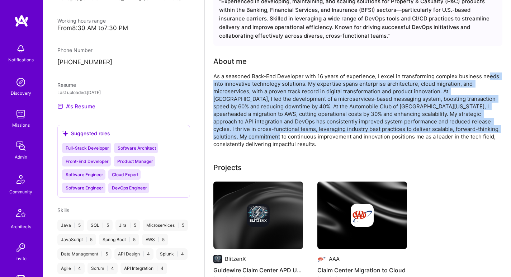
click at [220, 139] on div "As a seasoned Back-End Developer with 16 years of experience, I excel in transf…" at bounding box center [356, 109] width 287 height 75
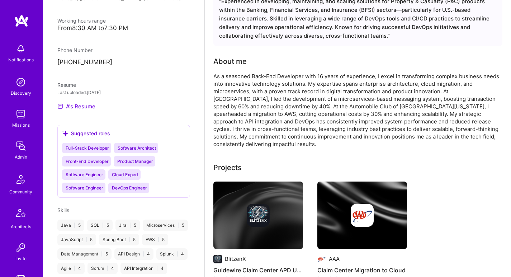
click at [221, 137] on div "As a seasoned Back-End Developer with 16 years of experience, I excel in transf…" at bounding box center [356, 109] width 287 height 75
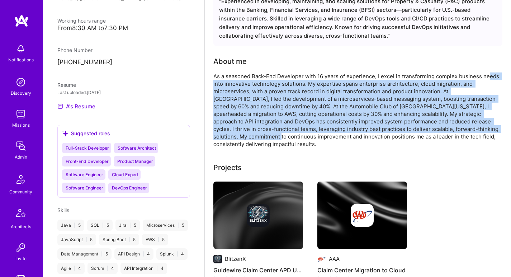
drag, startPoint x: 230, startPoint y: 126, endPoint x: 490, endPoint y: 73, distance: 265.4
click at [490, 73] on div "As a seasoned Back-End Developer with 16 years of experience, I excel in transf…" at bounding box center [356, 109] width 287 height 75
drag, startPoint x: 487, startPoint y: 74, endPoint x: 223, endPoint y: 137, distance: 271.4
click at [223, 137] on div "As a seasoned Back-End Developer with 16 years of experience, I excel in transf…" at bounding box center [356, 109] width 287 height 75
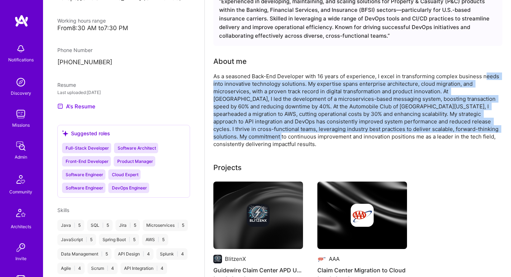
click at [223, 137] on div "As a seasoned Back-End Developer with 16 years of experience, I excel in transf…" at bounding box center [356, 109] width 287 height 75
drag, startPoint x: 221, startPoint y: 137, endPoint x: 459, endPoint y: 78, distance: 245.0
click at [459, 78] on div "As a seasoned Back-End Developer with 16 years of experience, I excel in transf…" at bounding box center [356, 109] width 287 height 75
drag, startPoint x: 459, startPoint y: 79, endPoint x: 228, endPoint y: 136, distance: 237.6
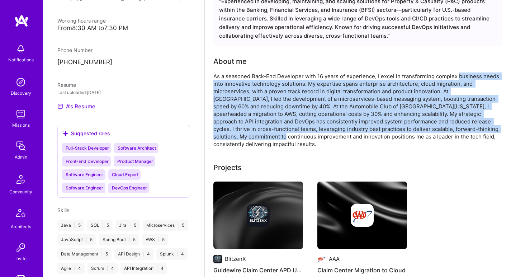
click at [228, 136] on div "As a seasoned Back-End Developer with 16 years of experience, I excel in transf…" at bounding box center [356, 109] width 287 height 75
drag, startPoint x: 227, startPoint y: 136, endPoint x: 489, endPoint y: 75, distance: 268.3
click at [489, 75] on div "As a seasoned Back-End Developer with 16 years of experience, I excel in transf…" at bounding box center [356, 109] width 287 height 75
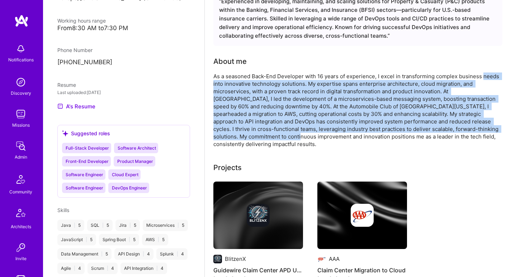
drag, startPoint x: 489, startPoint y: 75, endPoint x: 214, endPoint y: 133, distance: 280.8
click at [214, 133] on div "As a seasoned Back-End Developer with 16 years of experience, I excel in transf…" at bounding box center [356, 109] width 287 height 75
drag, startPoint x: 215, startPoint y: 135, endPoint x: 487, endPoint y: 77, distance: 278.0
click at [487, 77] on div "As a seasoned Back-End Developer with 16 years of experience, I excel in transf…" at bounding box center [356, 109] width 287 height 75
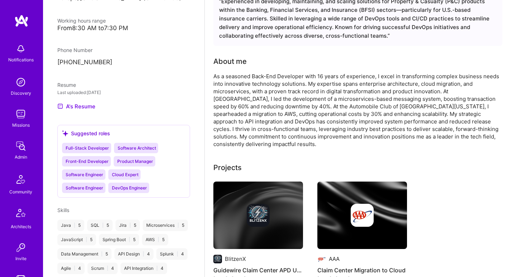
click at [486, 77] on div "As a seasoned Back-End Developer with 16 years of experience, I excel in transf…" at bounding box center [356, 109] width 287 height 75
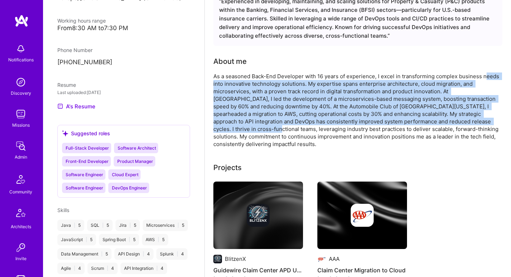
drag, startPoint x: 486, startPoint y: 77, endPoint x: 219, endPoint y: 132, distance: 272.7
click at [219, 132] on div "As a seasoned Back-End Developer with 16 years of experience, I excel in transf…" at bounding box center [356, 109] width 287 height 75
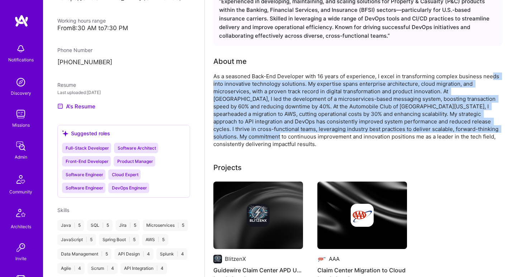
drag, startPoint x: 218, startPoint y: 134, endPoint x: 494, endPoint y: 75, distance: 281.7
click at [494, 75] on div "As a seasoned Back-End Developer with 16 years of experience, I excel in transf…" at bounding box center [356, 109] width 287 height 75
drag, startPoint x: 490, startPoint y: 76, endPoint x: 228, endPoint y: 137, distance: 269.6
click at [228, 137] on div "As a seasoned Back-End Developer with 16 years of experience, I excel in transf…" at bounding box center [356, 109] width 287 height 75
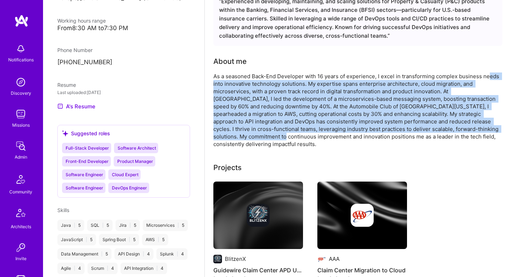
click at [227, 137] on div "As a seasoned Back-End Developer with 16 years of experience, I excel in transf…" at bounding box center [356, 109] width 287 height 75
drag, startPoint x: 221, startPoint y: 137, endPoint x: 483, endPoint y: 75, distance: 268.8
click at [483, 75] on div "As a seasoned Back-End Developer with 16 years of experience, I excel in transf…" at bounding box center [356, 109] width 287 height 75
drag, startPoint x: 486, startPoint y: 76, endPoint x: 223, endPoint y: 135, distance: 270.2
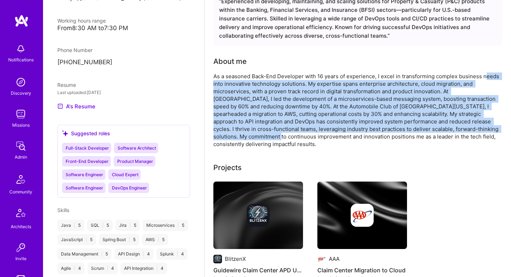
click at [223, 135] on div "As a seasoned Back-End Developer with 16 years of experience, I excel in transf…" at bounding box center [356, 109] width 287 height 75
drag, startPoint x: 223, startPoint y: 135, endPoint x: 486, endPoint y: 74, distance: 270.0
click at [486, 74] on div "As a seasoned Back-End Developer with 16 years of experience, I excel in transf…" at bounding box center [356, 109] width 287 height 75
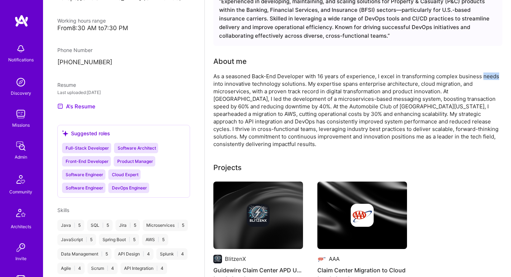
click at [486, 74] on div "As a seasoned Back-End Developer with 16 years of experience, I excel in transf…" at bounding box center [356, 109] width 287 height 75
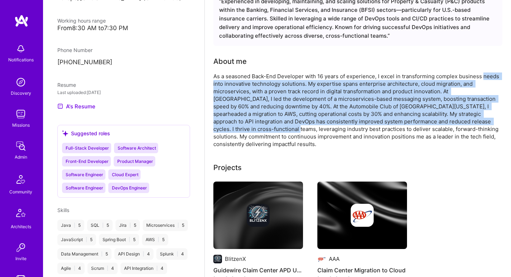
drag, startPoint x: 485, startPoint y: 75, endPoint x: 217, endPoint y: 128, distance: 273.2
click at [217, 128] on div "As a seasoned Back-End Developer with 16 years of experience, I excel in transf…" at bounding box center [356, 109] width 287 height 75
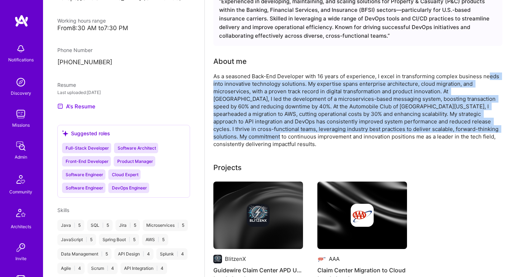
drag, startPoint x: 218, startPoint y: 136, endPoint x: 488, endPoint y: 79, distance: 276.3
click at [488, 79] on div "As a seasoned Back-End Developer with 16 years of experience, I excel in transf…" at bounding box center [356, 109] width 287 height 75
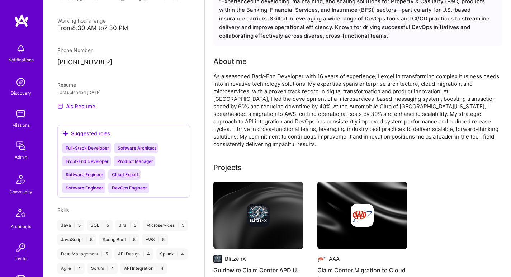
click at [488, 79] on div "As a seasoned Back-End Developer with 16 years of experience, I excel in transf…" at bounding box center [356, 109] width 287 height 75
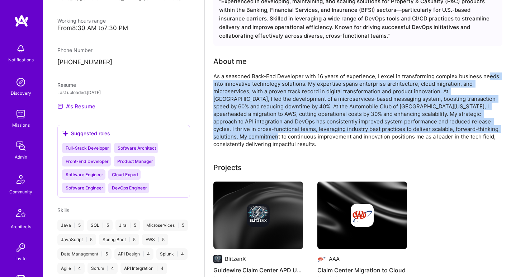
drag, startPoint x: 488, startPoint y: 78, endPoint x: 215, endPoint y: 137, distance: 279.3
click at [215, 137] on div "As a seasoned Back-End Developer with 16 years of experience, I excel in transf…" at bounding box center [356, 109] width 287 height 75
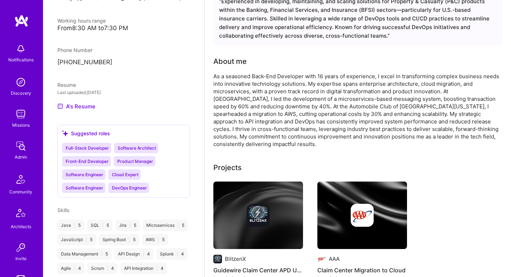
click at [215, 137] on div "As a seasoned Back-End Developer with 16 years of experience, I excel in transf…" at bounding box center [356, 109] width 287 height 75
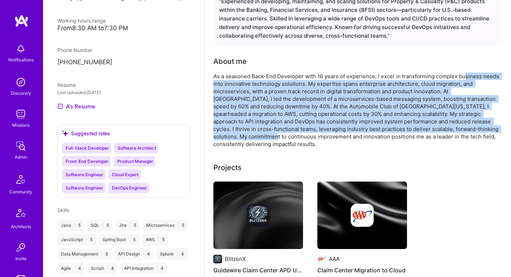
drag, startPoint x: 215, startPoint y: 136, endPoint x: 466, endPoint y: 78, distance: 257.8
click at [466, 78] on div "As a seasoned Back-End Developer with 16 years of experience, I excel in transf…" at bounding box center [356, 109] width 287 height 75
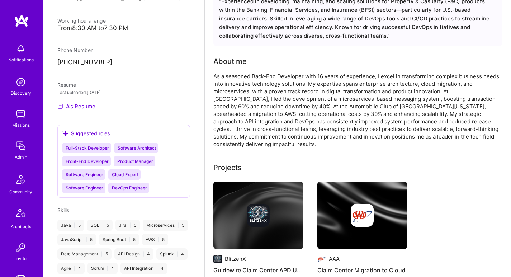
click at [466, 78] on div "As a seasoned Back-End Developer with 16 years of experience, I excel in transf…" at bounding box center [356, 109] width 287 height 75
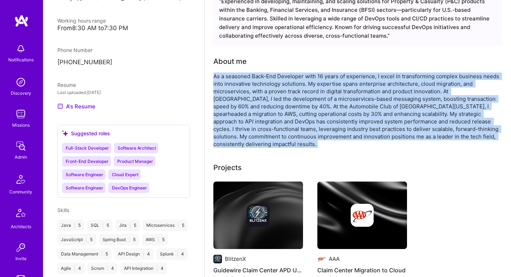
click at [466, 78] on div "As a seasoned Back-End Developer with 16 years of experience, I excel in transf…" at bounding box center [356, 109] width 287 height 75
click at [314, 74] on div "As a seasoned Back-End Developer with 16 years of experience, I excel in transf…" at bounding box center [356, 109] width 287 height 75
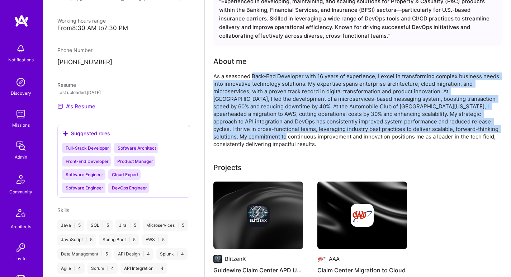
drag, startPoint x: 253, startPoint y: 75, endPoint x: 227, endPoint y: 134, distance: 64.4
click at [227, 134] on div "As a seasoned Back-End Developer with 16 years of experience, I excel in transf…" at bounding box center [356, 109] width 287 height 75
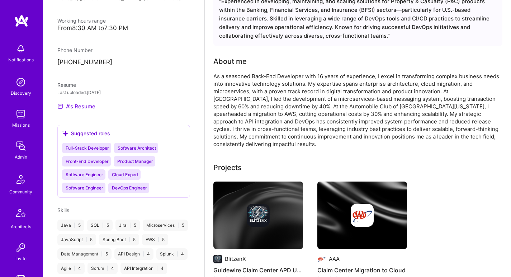
click at [226, 134] on div "As a seasoned Back-End Developer with 16 years of experience, I excel in transf…" at bounding box center [356, 109] width 287 height 75
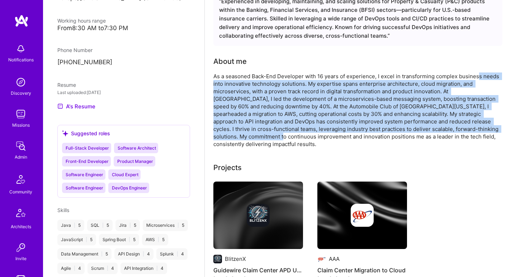
drag, startPoint x: 226, startPoint y: 135, endPoint x: 479, endPoint y: 79, distance: 259.2
click at [479, 79] on div "As a seasoned Back-End Developer with 16 years of experience, I excel in transf…" at bounding box center [356, 109] width 287 height 75
drag, startPoint x: 484, startPoint y: 78, endPoint x: 217, endPoint y: 132, distance: 271.6
click at [217, 132] on div "As a seasoned Back-End Developer with 16 years of experience, I excel in transf…" at bounding box center [356, 109] width 287 height 75
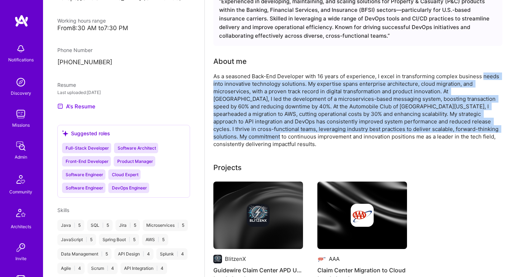
click at [217, 132] on div "As a seasoned Back-End Developer with 16 years of experience, I excel in transf…" at bounding box center [356, 109] width 287 height 75
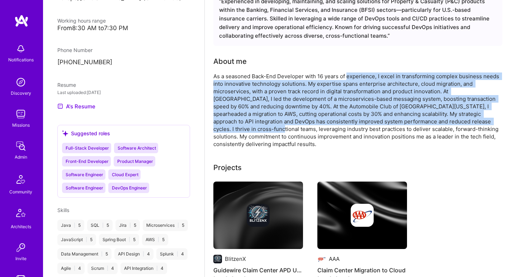
drag, startPoint x: 220, startPoint y: 131, endPoint x: 348, endPoint y: 78, distance: 138.4
click at [348, 78] on div "As a seasoned Back-End Developer with 16 years of experience, I excel in transf…" at bounding box center [356, 109] width 287 height 75
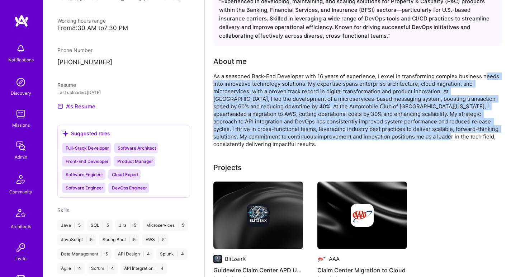
scroll to position [80, 0]
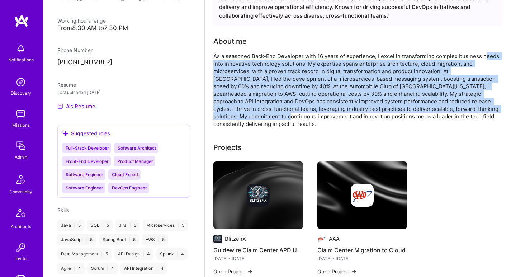
drag, startPoint x: 486, startPoint y: 75, endPoint x: 232, endPoint y: 117, distance: 257.5
click at [232, 117] on div "As a seasoned Back-End Developer with 16 years of experience, I excel in transf…" at bounding box center [356, 89] width 287 height 75
drag, startPoint x: 230, startPoint y: 117, endPoint x: 492, endPoint y: 56, distance: 269.6
click at [492, 56] on div "As a seasoned Back-End Developer with 16 years of experience, I excel in transf…" at bounding box center [356, 89] width 287 height 75
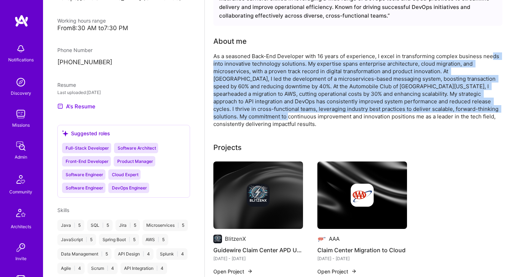
click at [491, 56] on div "As a seasoned Back-End Developer with 16 years of experience, I excel in transf…" at bounding box center [356, 89] width 287 height 75
drag, startPoint x: 489, startPoint y: 56, endPoint x: 252, endPoint y: 117, distance: 245.2
click at [252, 117] on div "As a seasoned Back-End Developer with 16 years of experience, I excel in transf…" at bounding box center [356, 89] width 287 height 75
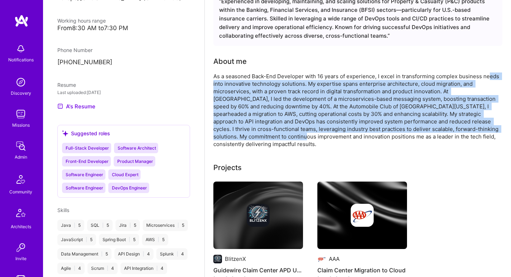
scroll to position [40, 0]
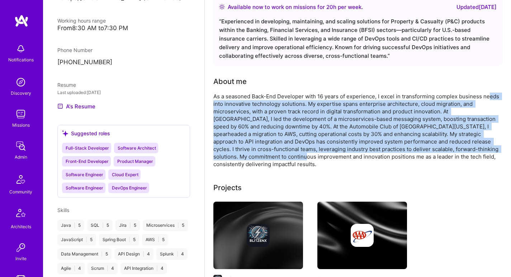
click at [254, 112] on div "As a seasoned Back-End Developer with 16 years of experience, I excel in transf…" at bounding box center [356, 130] width 287 height 75
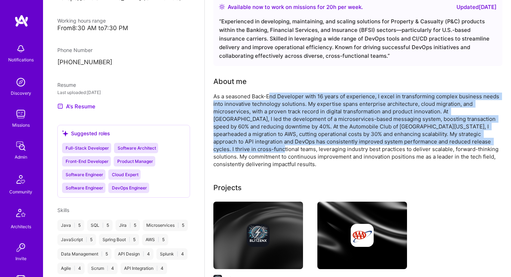
drag, startPoint x: 270, startPoint y: 97, endPoint x: 220, endPoint y: 151, distance: 73.4
click at [220, 151] on div "As a seasoned Back-End Developer with 16 years of experience, I excel in transf…" at bounding box center [356, 130] width 287 height 75
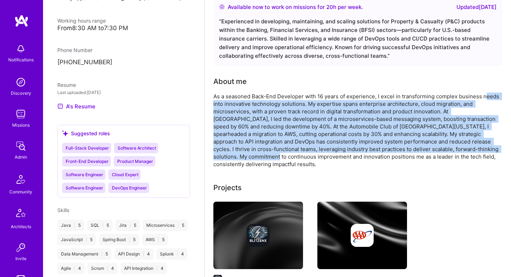
drag, startPoint x: 219, startPoint y: 155, endPoint x: 485, endPoint y: 94, distance: 272.6
click at [485, 94] on div "As a seasoned Back-End Developer with 16 years of experience, I excel in transf…" at bounding box center [356, 130] width 287 height 75
drag, startPoint x: 485, startPoint y: 95, endPoint x: 232, endPoint y: 157, distance: 260.1
click at [232, 157] on div "As a seasoned Back-End Developer with 16 years of experience, I excel in transf…" at bounding box center [356, 130] width 287 height 75
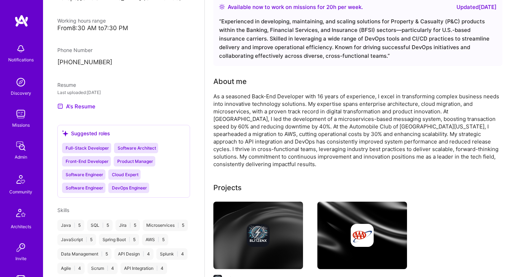
drag, startPoint x: 232, startPoint y: 157, endPoint x: 227, endPoint y: 157, distance: 5.0
click at [232, 157] on div "As a seasoned Back-End Developer with 16 years of experience, I excel in transf…" at bounding box center [356, 130] width 287 height 75
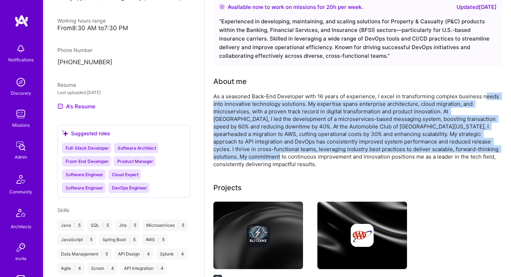
drag, startPoint x: 221, startPoint y: 157, endPoint x: 486, endPoint y: 96, distance: 272.3
click at [486, 96] on div "As a seasoned Back-End Developer with 16 years of experience, I excel in transf…" at bounding box center [356, 130] width 287 height 75
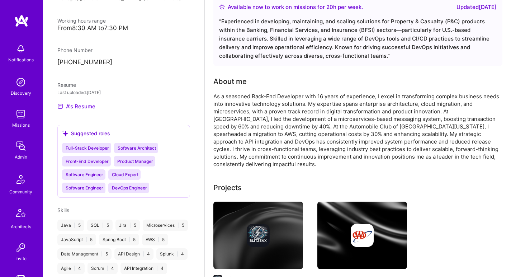
click at [486, 96] on div "As a seasoned Back-End Developer with 16 years of experience, I excel in transf…" at bounding box center [356, 130] width 287 height 75
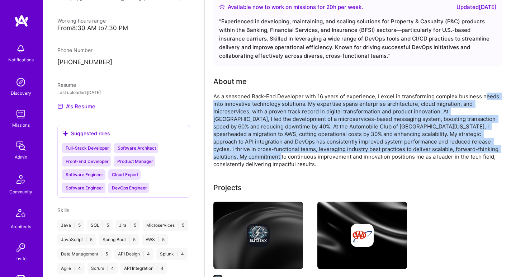
drag, startPoint x: 486, startPoint y: 96, endPoint x: 223, endPoint y: 156, distance: 269.7
click at [223, 156] on div "As a seasoned Back-End Developer with 16 years of experience, I excel in transf…" at bounding box center [356, 130] width 287 height 75
drag, startPoint x: 220, startPoint y: 157, endPoint x: 493, endPoint y: 98, distance: 279.6
click at [493, 98] on div "As a seasoned Back-End Developer with 16 years of experience, I excel in transf…" at bounding box center [356, 130] width 287 height 75
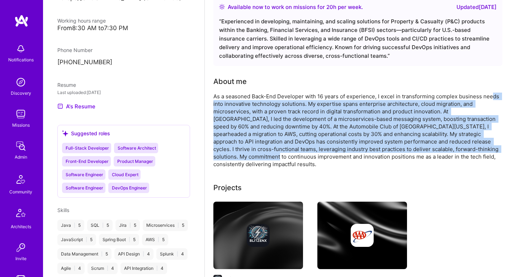
click at [493, 98] on div "As a seasoned Back-End Developer with 16 years of experience, I excel in transf…" at bounding box center [356, 130] width 287 height 75
drag, startPoint x: 492, startPoint y: 97, endPoint x: 223, endPoint y: 154, distance: 275.8
click at [223, 154] on div "As a seasoned Back-End Developer with 16 years of experience, I excel in transf…" at bounding box center [356, 130] width 287 height 75
drag, startPoint x: 221, startPoint y: 156, endPoint x: 486, endPoint y: 95, distance: 272.6
click at [486, 95] on div "As a seasoned Back-End Developer with 16 years of experience, I excel in transf…" at bounding box center [356, 130] width 287 height 75
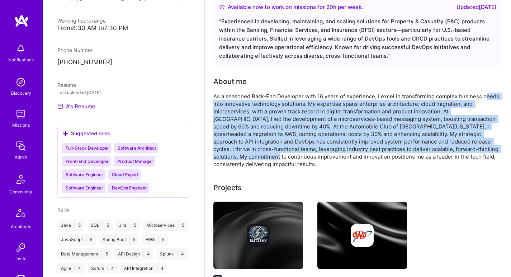
click at [486, 95] on div "As a seasoned Back-End Developer with 16 years of experience, I excel in transf…" at bounding box center [356, 130] width 287 height 75
drag, startPoint x: 486, startPoint y: 96, endPoint x: 220, endPoint y: 156, distance: 272.8
click at [220, 156] on div "As a seasoned Back-End Developer with 16 years of experience, I excel in transf…" at bounding box center [356, 130] width 287 height 75
click at [220, 155] on div "As a seasoned Back-End Developer with 16 years of experience, I excel in transf…" at bounding box center [356, 130] width 287 height 75
drag, startPoint x: 220, startPoint y: 156, endPoint x: 487, endPoint y: 95, distance: 274.6
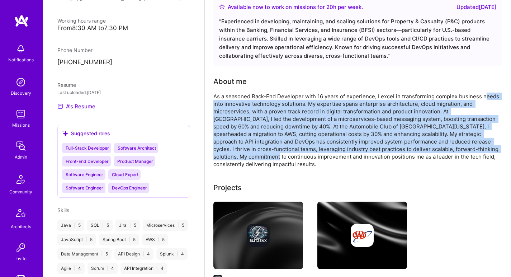
click at [487, 95] on div "As a seasoned Back-End Developer with 16 years of experience, I excel in transf…" at bounding box center [356, 130] width 287 height 75
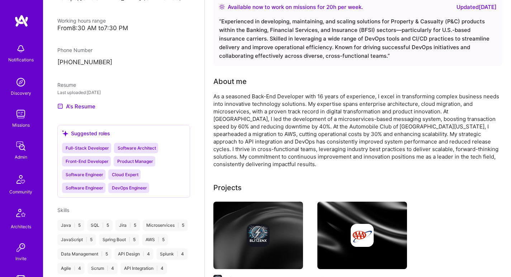
click at [487, 95] on div "As a seasoned Back-End Developer with 16 years of experience, I excel in transf…" at bounding box center [356, 130] width 287 height 75
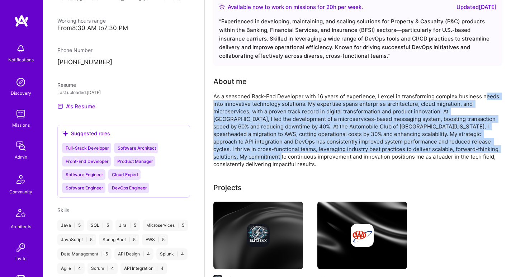
drag, startPoint x: 486, startPoint y: 96, endPoint x: 221, endPoint y: 154, distance: 270.9
click at [221, 154] on div "As a seasoned Back-End Developer with 16 years of experience, I excel in transf…" at bounding box center [356, 130] width 287 height 75
drag, startPoint x: 222, startPoint y: 154, endPoint x: 494, endPoint y: 96, distance: 278.4
click at [494, 96] on div "As a seasoned Back-End Developer with 16 years of experience, I excel in transf…" at bounding box center [356, 130] width 287 height 75
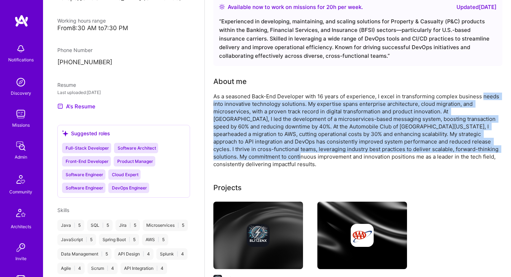
click at [494, 96] on div "As a seasoned Back-End Developer with 16 years of experience, I excel in transf…" at bounding box center [356, 130] width 287 height 75
drag, startPoint x: 492, startPoint y: 96, endPoint x: 228, endPoint y: 158, distance: 272.0
click at [228, 158] on div "As a seasoned Back-End Developer with 16 years of experience, I excel in transf…" at bounding box center [356, 130] width 287 height 75
drag, startPoint x: 228, startPoint y: 158, endPoint x: 477, endPoint y: 98, distance: 256.6
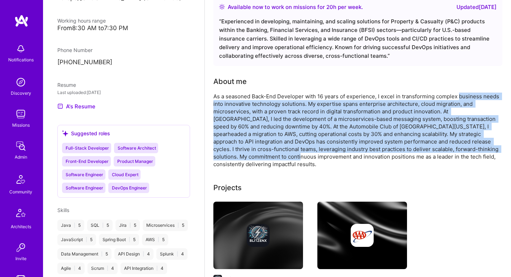
click at [477, 98] on div "As a seasoned Back-End Developer with 16 years of experience, I excel in transf…" at bounding box center [356, 130] width 287 height 75
drag, startPoint x: 485, startPoint y: 96, endPoint x: 219, endPoint y: 154, distance: 272.3
click at [219, 154] on div "As a seasoned Back-End Developer with 16 years of experience, I excel in transf…" at bounding box center [356, 130] width 287 height 75
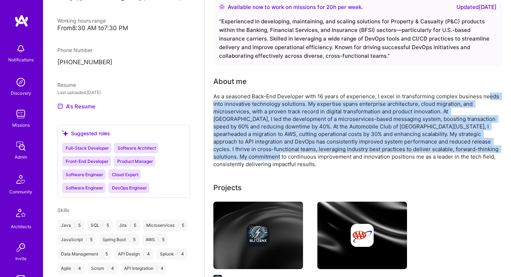
drag, startPoint x: 219, startPoint y: 154, endPoint x: 490, endPoint y: 96, distance: 277.6
click at [490, 96] on div "As a seasoned Back-End Developer with 16 years of experience, I excel in transf…" at bounding box center [356, 130] width 287 height 75
drag, startPoint x: 490, startPoint y: 96, endPoint x: 223, endPoint y: 157, distance: 273.5
click at [223, 157] on div "As a seasoned Back-End Developer with 16 years of experience, I excel in transf…" at bounding box center [356, 130] width 287 height 75
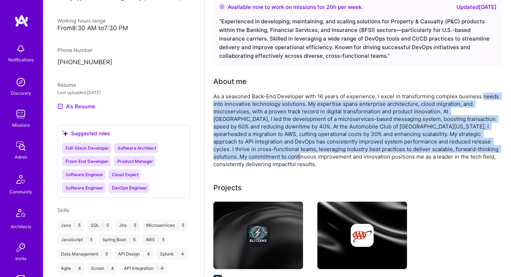
click at [223, 157] on div "As a seasoned Back-End Developer with 16 years of experience, I excel in transf…" at bounding box center [356, 130] width 287 height 75
drag, startPoint x: 224, startPoint y: 156, endPoint x: 487, endPoint y: 96, distance: 270.3
click at [487, 96] on div "As a seasoned Back-End Developer with 16 years of experience, I excel in transf…" at bounding box center [356, 130] width 287 height 75
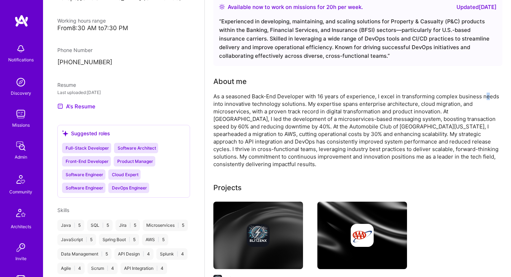
click at [487, 96] on div "As a seasoned Back-End Developer with 16 years of experience, I excel in transf…" at bounding box center [356, 130] width 287 height 75
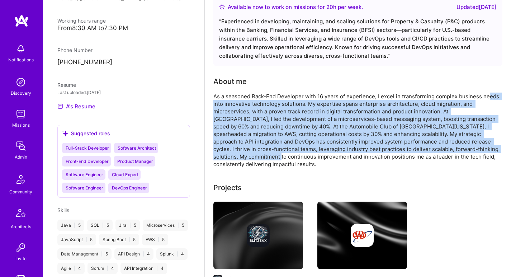
drag, startPoint x: 490, startPoint y: 97, endPoint x: 222, endPoint y: 155, distance: 274.2
click at [222, 155] on div "As a seasoned Back-End Developer with 16 years of experience, I excel in transf…" at bounding box center [356, 130] width 287 height 75
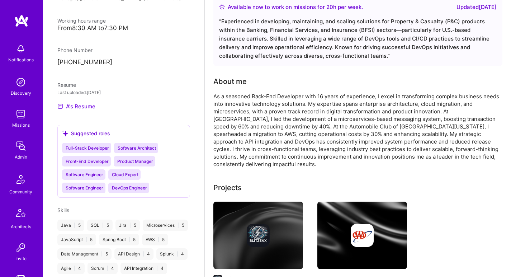
click at [223, 155] on div "As a seasoned Back-End Developer with 16 years of experience, I excel in transf…" at bounding box center [356, 130] width 287 height 75
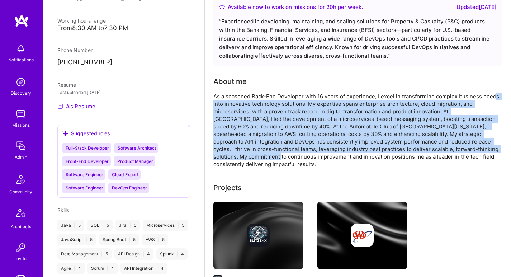
drag, startPoint x: 223, startPoint y: 155, endPoint x: 495, endPoint y: 97, distance: 278.3
click at [495, 97] on div "As a seasoned Back-End Developer with 16 years of experience, I excel in transf…" at bounding box center [356, 130] width 287 height 75
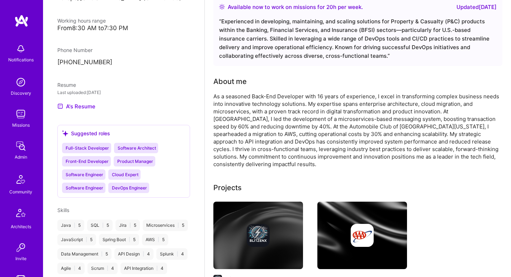
click at [493, 96] on div "As a seasoned Back-End Developer with 16 years of experience, I excel in transf…" at bounding box center [356, 130] width 287 height 75
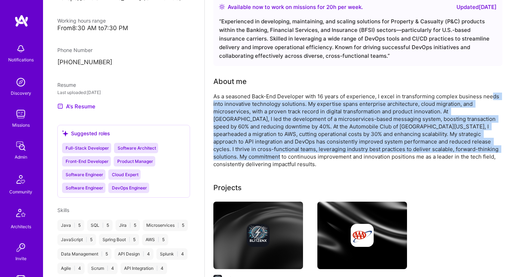
drag, startPoint x: 492, startPoint y: 96, endPoint x: 218, endPoint y: 156, distance: 280.5
click at [218, 156] on div "As a seasoned Back-End Developer with 16 years of experience, I excel in transf…" at bounding box center [356, 130] width 287 height 75
drag, startPoint x: 221, startPoint y: 155, endPoint x: 494, endPoint y: 96, distance: 278.6
click at [494, 96] on div "As a seasoned Back-End Developer with 16 years of experience, I excel in transf…" at bounding box center [356, 130] width 287 height 75
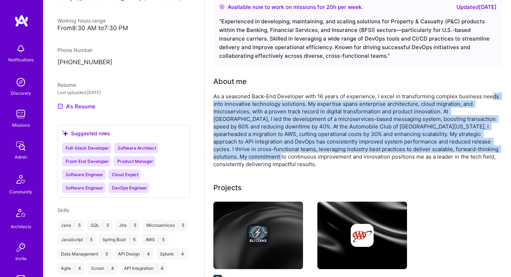
click at [494, 96] on div "As a seasoned Back-End Developer with 16 years of experience, I excel in transf…" at bounding box center [356, 130] width 287 height 75
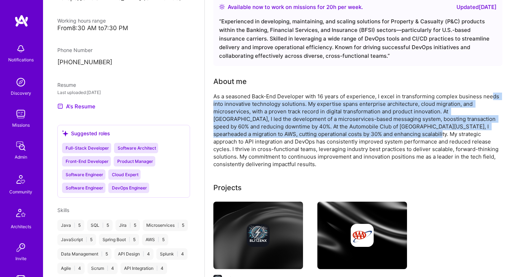
drag, startPoint x: 492, startPoint y: 96, endPoint x: 328, endPoint y: 137, distance: 169.3
click at [334, 136] on div "As a seasoned Back-End Developer with 16 years of experience, I excel in transf…" at bounding box center [356, 130] width 287 height 75
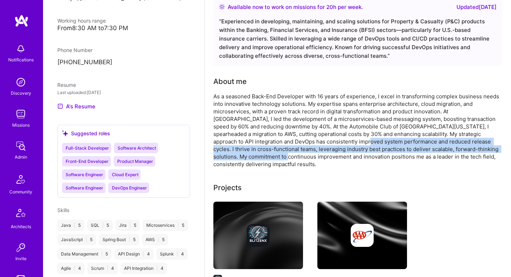
drag, startPoint x: 268, startPoint y: 148, endPoint x: 230, endPoint y: 155, distance: 39.0
click at [230, 155] on div "As a seasoned Back-End Developer with 16 years of experience, I excel in transf…" at bounding box center [356, 130] width 287 height 75
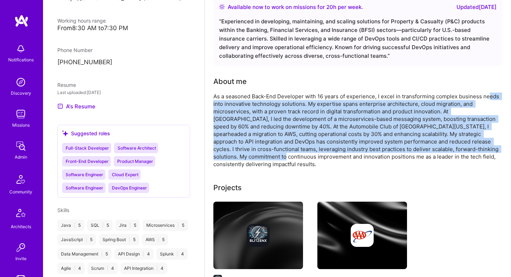
drag, startPoint x: 228, startPoint y: 155, endPoint x: 489, endPoint y: 96, distance: 267.7
click at [489, 96] on div "As a seasoned Back-End Developer with 16 years of experience, I excel in transf…" at bounding box center [356, 130] width 287 height 75
drag, startPoint x: 489, startPoint y: 96, endPoint x: 223, endPoint y: 157, distance: 272.5
click at [223, 157] on div "As a seasoned Back-End Developer with 16 years of experience, I excel in transf…" at bounding box center [356, 130] width 287 height 75
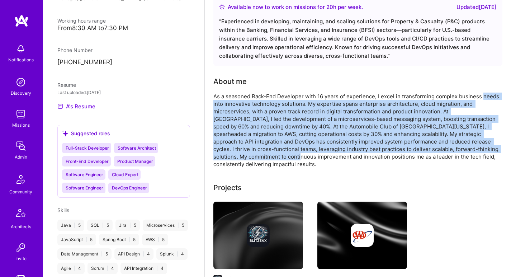
click at [223, 157] on div "As a seasoned Back-End Developer with 16 years of experience, I excel in transf…" at bounding box center [356, 130] width 287 height 75
drag, startPoint x: 224, startPoint y: 156, endPoint x: 484, endPoint y: 96, distance: 267.0
click at [484, 96] on div "As a seasoned Back-End Developer with 16 years of experience, I excel in transf…" at bounding box center [356, 130] width 287 height 75
drag, startPoint x: 484, startPoint y: 96, endPoint x: 219, endPoint y: 155, distance: 271.3
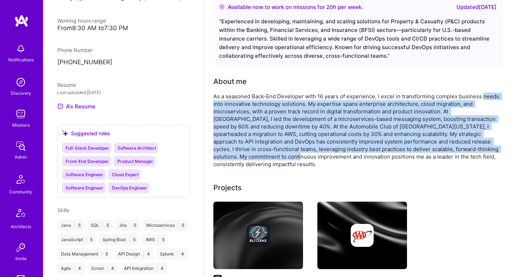
click at [219, 155] on div "As a seasoned Back-End Developer with 16 years of experience, I excel in transf…" at bounding box center [356, 130] width 287 height 75
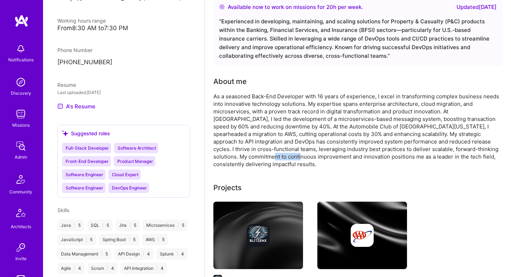
click at [219, 155] on div "As a seasoned Back-End Developer with 16 years of experience, I excel in transf…" at bounding box center [356, 130] width 287 height 75
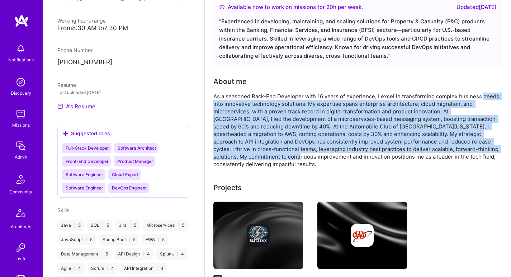
drag, startPoint x: 220, startPoint y: 156, endPoint x: 491, endPoint y: 95, distance: 278.1
click at [491, 95] on div "As a seasoned Back-End Developer with 16 years of experience, I excel in transf…" at bounding box center [356, 130] width 287 height 75
drag, startPoint x: 490, startPoint y: 96, endPoint x: 224, endPoint y: 157, distance: 272.6
click at [224, 157] on div "As a seasoned Back-End Developer with 16 years of experience, I excel in transf…" at bounding box center [356, 130] width 287 height 75
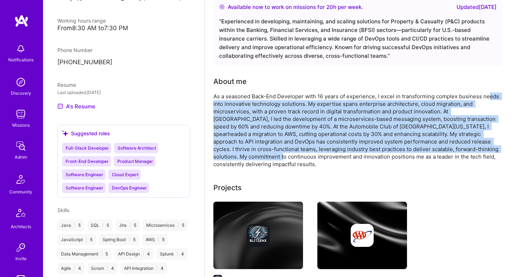
click at [224, 157] on div "As a seasoned Back-End Developer with 16 years of experience, I excel in transf…" at bounding box center [356, 130] width 287 height 75
drag, startPoint x: 224, startPoint y: 157, endPoint x: 467, endPoint y: 96, distance: 249.9
click at [468, 96] on div "As a seasoned Back-End Developer with 16 years of experience, I excel in transf…" at bounding box center [356, 130] width 287 height 75
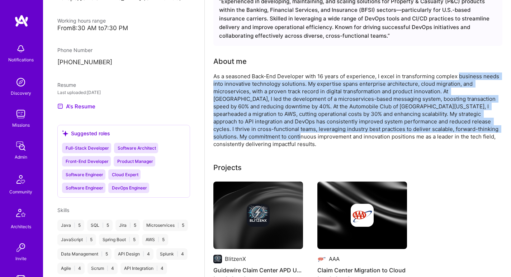
scroll to position [80, 0]
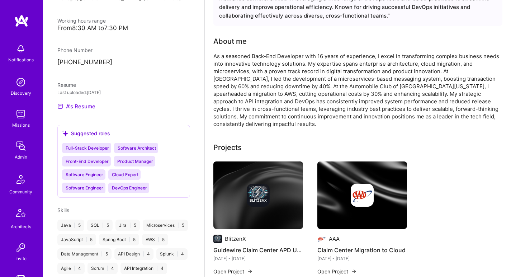
click at [300, 57] on div "As a seasoned Back-End Developer with 16 years of experience, I excel in transf…" at bounding box center [356, 89] width 287 height 75
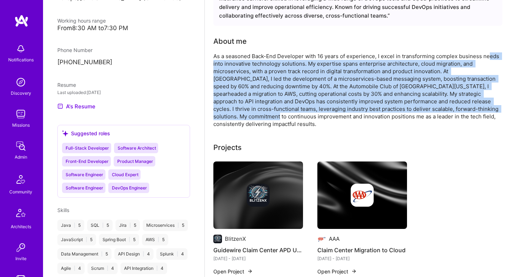
drag, startPoint x: 221, startPoint y: 114, endPoint x: 489, endPoint y: 54, distance: 274.6
click at [489, 54] on div "As a seasoned Back-End Developer with 16 years of experience, I excel in transf…" at bounding box center [356, 89] width 287 height 75
drag, startPoint x: 487, startPoint y: 54, endPoint x: 226, endPoint y: 113, distance: 266.9
click at [227, 113] on div "As a seasoned Back-End Developer with 16 years of experience, I excel in transf…" at bounding box center [356, 89] width 287 height 75
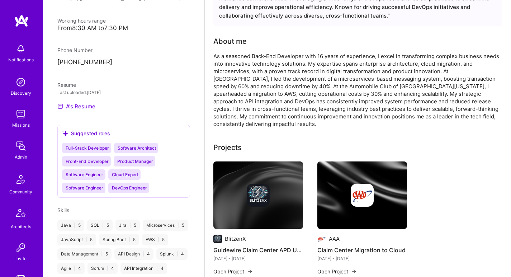
click at [226, 113] on div "As a seasoned Back-End Developer with 16 years of experience, I excel in transf…" at bounding box center [356, 89] width 287 height 75
click at [225, 106] on div "As a seasoned Back-End Developer with 16 years of experience, I excel in transf…" at bounding box center [356, 89] width 287 height 75
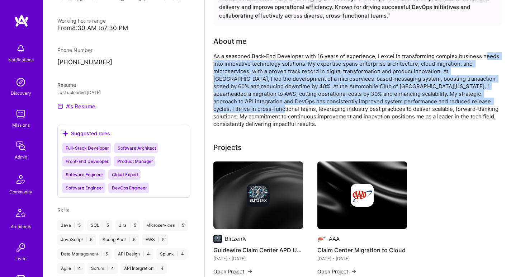
drag, startPoint x: 485, startPoint y: 55, endPoint x: 221, endPoint y: 112, distance: 270.1
click at [221, 112] on div "As a seasoned Back-End Developer with 16 years of experience, I excel in transf…" at bounding box center [356, 89] width 287 height 75
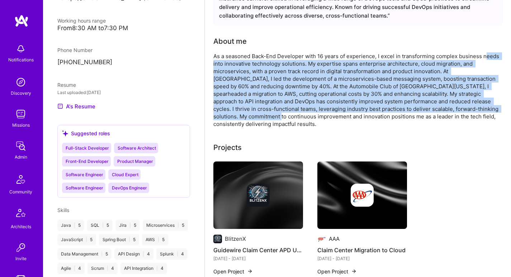
drag, startPoint x: 223, startPoint y: 113, endPoint x: 484, endPoint y: 56, distance: 267.4
click at [484, 56] on div "As a seasoned Back-End Developer with 16 years of experience, I excel in transf…" at bounding box center [356, 89] width 287 height 75
drag, startPoint x: 484, startPoint y: 56, endPoint x: 219, endPoint y: 117, distance: 272.3
click at [219, 117] on div "As a seasoned Back-End Developer with 16 years of experience, I excel in transf…" at bounding box center [356, 89] width 287 height 75
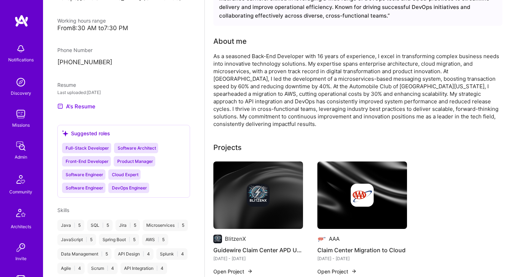
click at [219, 116] on div "As a seasoned Back-End Developer with 16 years of experience, I excel in transf…" at bounding box center [356, 89] width 287 height 75
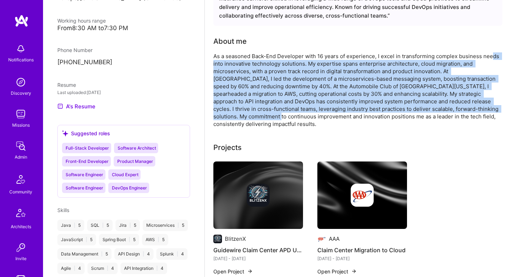
drag, startPoint x: 223, startPoint y: 115, endPoint x: 491, endPoint y: 55, distance: 274.5
click at [491, 55] on div "As a seasoned Back-End Developer with 16 years of experience, I excel in transf…" at bounding box center [356, 89] width 287 height 75
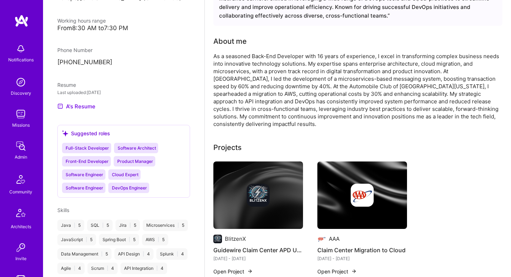
click at [491, 55] on div "As a seasoned Back-End Developer with 16 years of experience, I excel in transf…" at bounding box center [356, 89] width 287 height 75
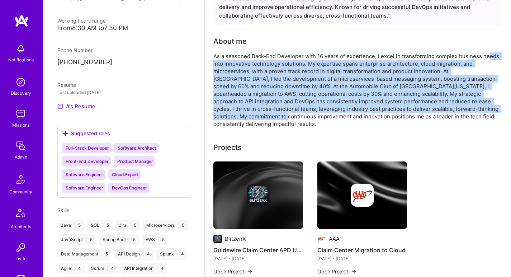
drag, startPoint x: 486, startPoint y: 57, endPoint x: 232, endPoint y: 117, distance: 260.9
click at [232, 117] on div "As a seasoned Back-End Developer with 16 years of experience, I excel in transf…" at bounding box center [356, 89] width 287 height 75
drag, startPoint x: 232, startPoint y: 111, endPoint x: 485, endPoint y: 53, distance: 259.5
click at [485, 53] on div "As a seasoned Back-End Developer with 16 years of experience, I excel in transf…" at bounding box center [356, 89] width 287 height 75
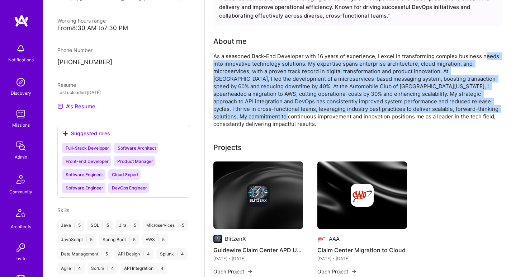
click at [485, 53] on div "As a seasoned Back-End Developer with 16 years of experience, I excel in transf…" at bounding box center [356, 89] width 287 height 75
drag, startPoint x: 482, startPoint y: 53, endPoint x: 235, endPoint y: 116, distance: 255.3
click at [235, 116] on div "As a seasoned Back-End Developer with 16 years of experience, I excel in transf…" at bounding box center [356, 89] width 287 height 75
drag, startPoint x: 235, startPoint y: 115, endPoint x: 483, endPoint y: 56, distance: 255.5
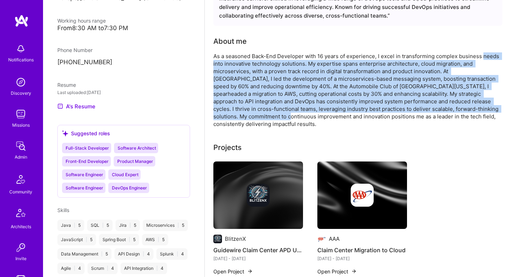
click at [483, 56] on div "As a seasoned Back-End Developer with 16 years of experience, I excel in transf…" at bounding box center [356, 89] width 287 height 75
drag, startPoint x: 483, startPoint y: 56, endPoint x: 226, endPoint y: 116, distance: 264.1
click at [226, 116] on div "As a seasoned Back-End Developer with 16 years of experience, I excel in transf…" at bounding box center [356, 89] width 287 height 75
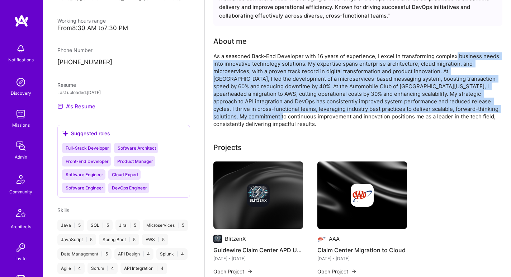
drag, startPoint x: 225, startPoint y: 114, endPoint x: 456, endPoint y: 53, distance: 238.8
click at [456, 53] on div "As a seasoned Back-End Developer with 16 years of experience, I excel in transf…" at bounding box center [356, 89] width 287 height 75
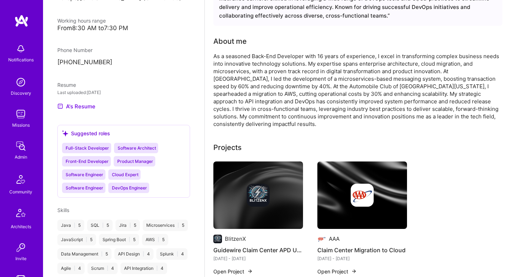
click at [457, 53] on div "As a seasoned Back-End Developer with 16 years of experience, I excel in transf…" at bounding box center [356, 89] width 287 height 75
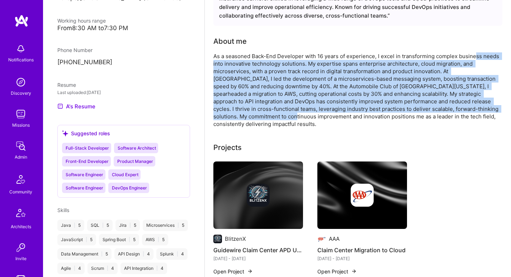
drag, startPoint x: 476, startPoint y: 54, endPoint x: 240, endPoint y: 117, distance: 244.1
click at [240, 117] on div "As a seasoned Back-End Developer with 16 years of experience, I excel in transf…" at bounding box center [356, 89] width 287 height 75
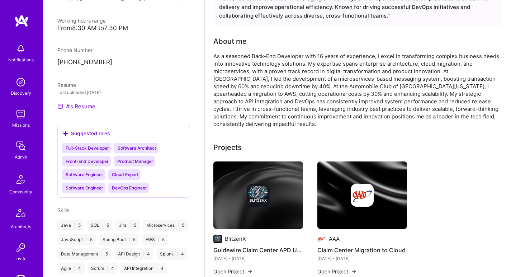
click at [240, 117] on div "As a seasoned Back-End Developer with 16 years of experience, I excel in transf…" at bounding box center [356, 89] width 287 height 75
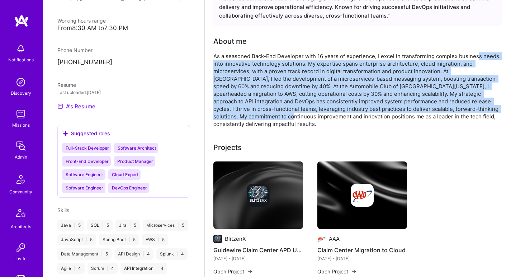
drag, startPoint x: 239, startPoint y: 113, endPoint x: 478, endPoint y: 55, distance: 245.9
click at [478, 55] on div "As a seasoned Back-End Developer with 16 years of experience, I excel in transf…" at bounding box center [356, 89] width 287 height 75
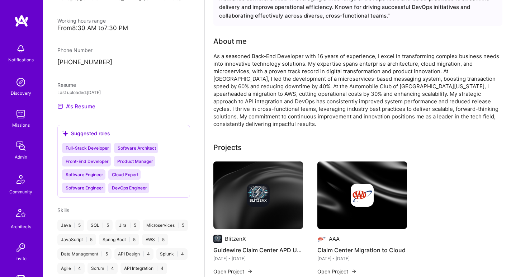
click at [477, 55] on div "As a seasoned Back-End Developer with 16 years of experience, I excel in transf…" at bounding box center [356, 89] width 287 height 75
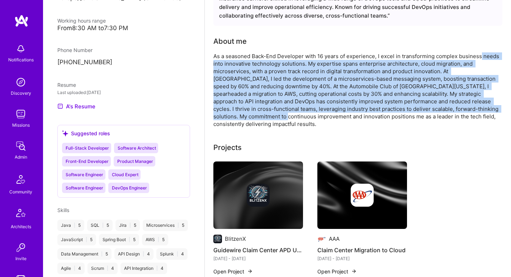
drag, startPoint x: 480, startPoint y: 56, endPoint x: 230, endPoint y: 114, distance: 257.2
click at [230, 114] on div "As a seasoned Back-End Developer with 16 years of experience, I excel in transf…" at bounding box center [356, 89] width 287 height 75
drag, startPoint x: 229, startPoint y: 113, endPoint x: 474, endPoint y: 56, distance: 251.5
click at [474, 56] on div "As a seasoned Back-End Developer with 16 years of experience, I excel in transf…" at bounding box center [356, 89] width 287 height 75
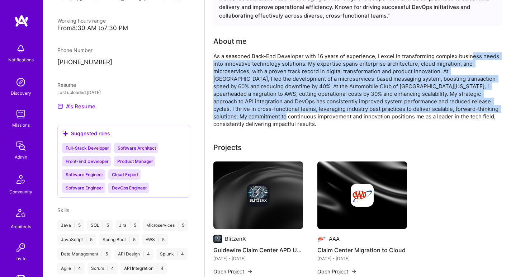
click at [474, 56] on div "As a seasoned Back-End Developer with 16 years of experience, I excel in transf…" at bounding box center [356, 89] width 287 height 75
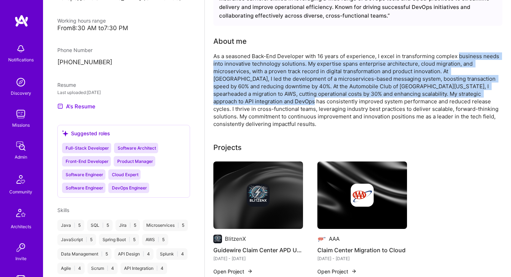
drag, startPoint x: 473, startPoint y: 57, endPoint x: 234, endPoint y: 103, distance: 244.0
click at [234, 103] on div "As a seasoned Back-End Developer with 16 years of experience, I excel in transf…" at bounding box center [356, 89] width 287 height 75
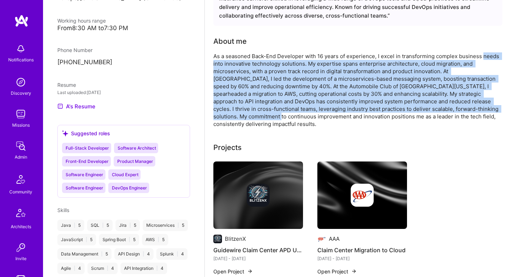
drag, startPoint x: 223, startPoint y: 117, endPoint x: 484, endPoint y: 53, distance: 268.5
click at [484, 53] on div "As a seasoned Back-End Developer with 16 years of experience, I excel in transf…" at bounding box center [356, 89] width 287 height 75
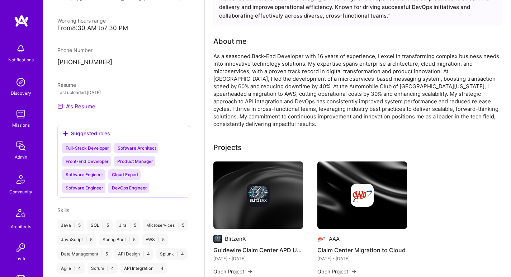
click at [483, 53] on div "As a seasoned Back-End Developer with 16 years of experience, I excel in transf…" at bounding box center [356, 89] width 287 height 75
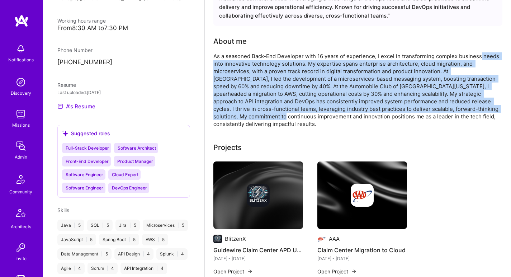
drag, startPoint x: 480, startPoint y: 54, endPoint x: 227, endPoint y: 118, distance: 261.2
click at [227, 118] on div "As a seasoned Back-End Developer with 16 years of experience, I excel in transf…" at bounding box center [356, 89] width 287 height 75
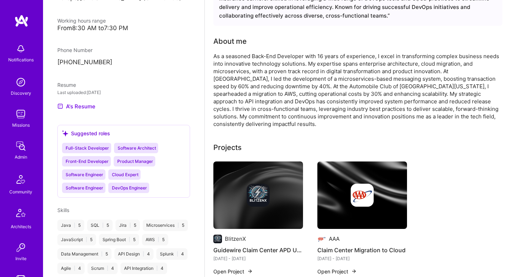
click at [227, 117] on div "As a seasoned Back-End Developer with 16 years of experience, I excel in transf…" at bounding box center [356, 89] width 287 height 75
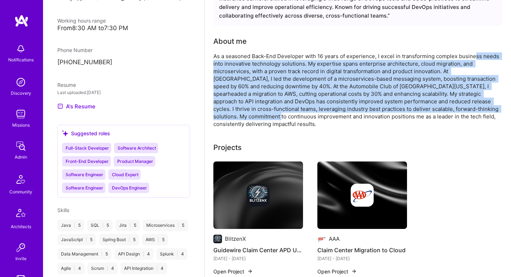
drag, startPoint x: 222, startPoint y: 117, endPoint x: 475, endPoint y: 54, distance: 260.9
click at [475, 54] on div "As a seasoned Back-End Developer with 16 years of experience, I excel in transf…" at bounding box center [356, 89] width 287 height 75
drag, startPoint x: 468, startPoint y: 55, endPoint x: 228, endPoint y: 114, distance: 247.2
click at [228, 114] on div "As a seasoned Back-End Developer with 16 years of experience, I excel in transf…" at bounding box center [356, 89] width 287 height 75
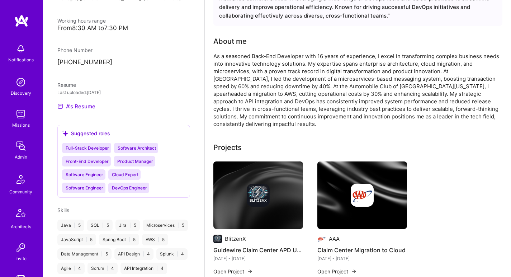
click at [228, 114] on div "As a seasoned Back-End Developer with 16 years of experience, I excel in transf…" at bounding box center [356, 89] width 287 height 75
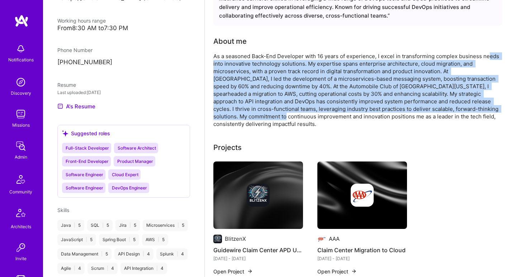
drag, startPoint x: 226, startPoint y: 113, endPoint x: 490, endPoint y: 58, distance: 269.8
click at [490, 58] on div "As a seasoned Back-End Developer with 16 years of experience, I excel in transf…" at bounding box center [356, 89] width 287 height 75
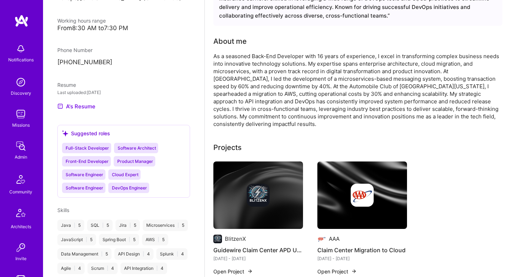
click at [490, 58] on div "As a seasoned Back-End Developer with 16 years of experience, I excel in transf…" at bounding box center [356, 89] width 287 height 75
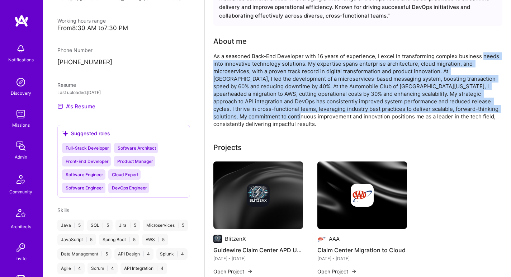
drag, startPoint x: 488, startPoint y: 58, endPoint x: 229, endPoint y: 114, distance: 265.2
click at [229, 114] on div "As a seasoned Back-End Developer with 16 years of experience, I excel in transf…" at bounding box center [356, 89] width 287 height 75
drag, startPoint x: 229, startPoint y: 114, endPoint x: 477, endPoint y: 55, distance: 255.5
click at [477, 55] on div "As a seasoned Back-End Developer with 16 years of experience, I excel in transf…" at bounding box center [356, 89] width 287 height 75
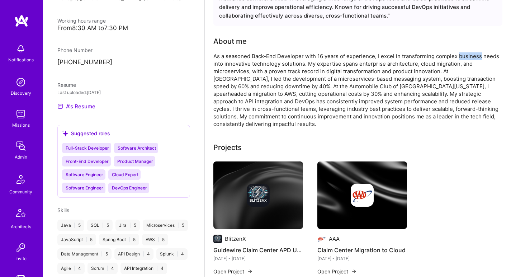
click at [477, 55] on div "As a seasoned Back-End Developer with 16 years of experience, I excel in transf…" at bounding box center [356, 89] width 287 height 75
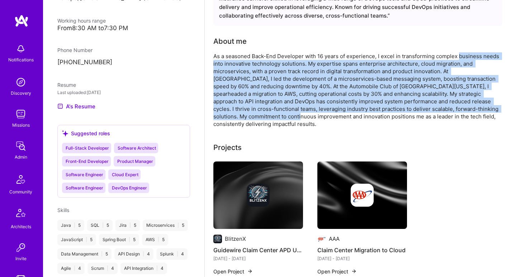
drag, startPoint x: 471, startPoint y: 57, endPoint x: 222, endPoint y: 115, distance: 255.4
click at [222, 115] on div "As a seasoned Back-End Developer with 16 years of experience, I excel in transf…" at bounding box center [356, 89] width 287 height 75
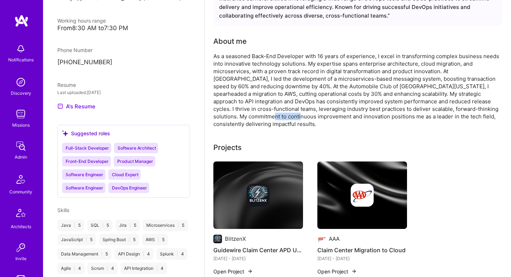
click at [222, 115] on div "As a seasoned Back-End Developer with 16 years of experience, I excel in transf…" at bounding box center [356, 89] width 287 height 75
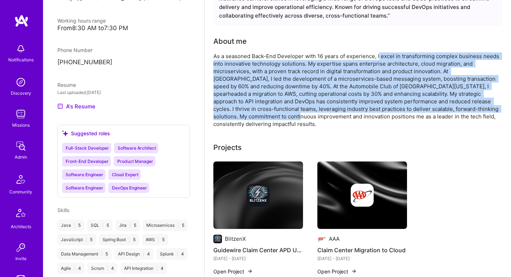
drag, startPoint x: 228, startPoint y: 116, endPoint x: 379, endPoint y: 53, distance: 163.3
click at [379, 53] on div "As a seasoned Back-End Developer with 16 years of experience, I excel in transf…" at bounding box center [356, 89] width 287 height 75
click at [397, 54] on div "As a seasoned Back-End Developer with 16 years of experience, I excel in transf…" at bounding box center [356, 89] width 287 height 75
drag, startPoint x: 438, startPoint y: 56, endPoint x: 231, endPoint y: 113, distance: 215.2
click at [231, 113] on div "As a seasoned Back-End Developer with 16 years of experience, I excel in transf…" at bounding box center [356, 89] width 287 height 75
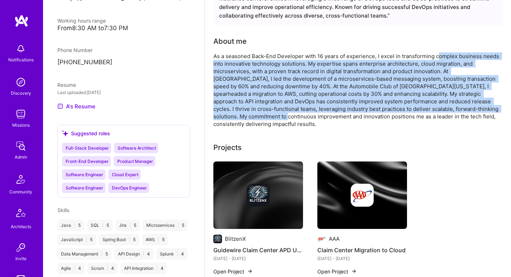
click at [231, 113] on div "As a seasoned Back-End Developer with 16 years of experience, I excel in transf…" at bounding box center [356, 89] width 287 height 75
drag, startPoint x: 229, startPoint y: 113, endPoint x: 494, endPoint y: 57, distance: 270.3
click at [494, 57] on div "As a seasoned Back-End Developer with 16 years of experience, I excel in transf…" at bounding box center [356, 89] width 287 height 75
drag, startPoint x: 492, startPoint y: 56, endPoint x: 231, endPoint y: 115, distance: 267.1
click at [231, 115] on div "As a seasoned Back-End Developer with 16 years of experience, I excel in transf…" at bounding box center [356, 89] width 287 height 75
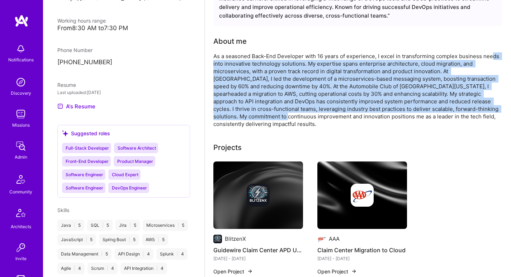
click at [231, 115] on div "As a seasoned Back-End Developer with 16 years of experience, I excel in transf…" at bounding box center [356, 89] width 287 height 75
drag, startPoint x: 225, startPoint y: 118, endPoint x: 467, endPoint y: 57, distance: 249.7
click at [467, 57] on div "As a seasoned Back-End Developer with 16 years of experience, I excel in transf…" at bounding box center [356, 89] width 287 height 75
drag, startPoint x: 469, startPoint y: 56, endPoint x: 231, endPoint y: 113, distance: 244.1
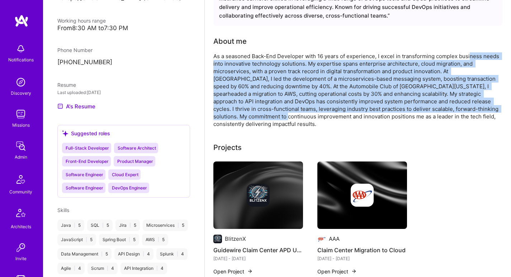
click at [231, 113] on div "As a seasoned Back-End Developer with 16 years of experience, I excel in transf…" at bounding box center [356, 89] width 287 height 75
drag, startPoint x: 226, startPoint y: 115, endPoint x: 466, endPoint y: 55, distance: 247.6
click at [466, 55] on div "As a seasoned Back-End Developer with 16 years of experience, I excel in transf…" at bounding box center [356, 89] width 287 height 75
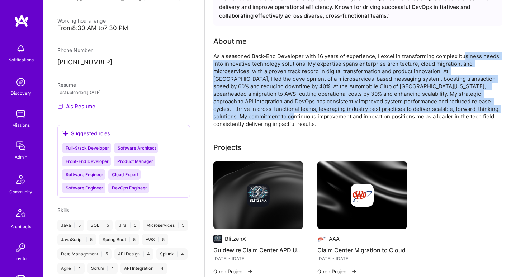
drag, startPoint x: 466, startPoint y: 55, endPoint x: 237, endPoint y: 118, distance: 238.3
click at [237, 118] on div "As a seasoned Back-End Developer with 16 years of experience, I excel in transf…" at bounding box center [356, 89] width 287 height 75
drag, startPoint x: 239, startPoint y: 113, endPoint x: 470, endPoint y: 53, distance: 237.9
click at [470, 53] on div "As a seasoned Back-End Developer with 16 years of experience, I excel in transf…" at bounding box center [356, 89] width 287 height 75
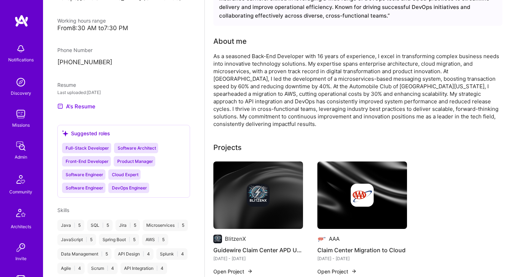
click at [470, 53] on div "As a seasoned Back-End Developer with 16 years of experience, I excel in transf…" at bounding box center [356, 89] width 287 height 75
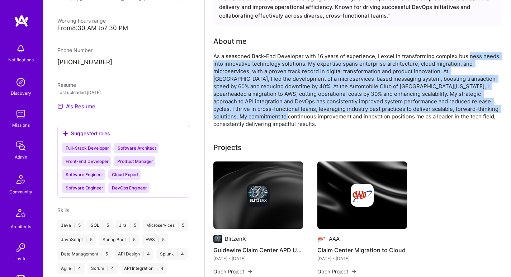
drag, startPoint x: 468, startPoint y: 54, endPoint x: 231, endPoint y: 116, distance: 245.1
click at [231, 116] on div "As a seasoned Back-End Developer with 16 years of experience, I excel in transf…" at bounding box center [356, 89] width 287 height 75
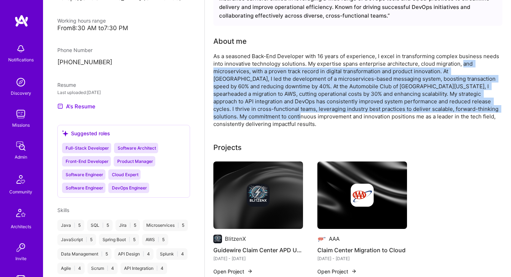
drag, startPoint x: 231, startPoint y: 116, endPoint x: 466, endPoint y: 61, distance: 241.3
click at [466, 61] on div "As a seasoned Back-End Developer with 16 years of experience, I excel in transf…" at bounding box center [356, 89] width 287 height 75
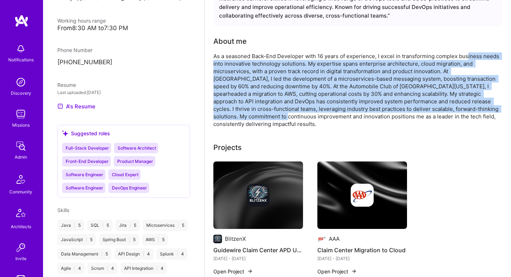
drag, startPoint x: 467, startPoint y: 58, endPoint x: 232, endPoint y: 114, distance: 241.5
click at [232, 114] on div "As a seasoned Back-End Developer with 16 years of experience, I excel in transf…" at bounding box center [356, 89] width 287 height 75
click at [232, 113] on div "As a seasoned Back-End Developer with 16 years of experience, I excel in transf…" at bounding box center [356, 89] width 287 height 75
drag, startPoint x: 232, startPoint y: 113, endPoint x: 484, endPoint y: 55, distance: 258.9
click at [484, 55] on div "As a seasoned Back-End Developer with 16 years of experience, I excel in transf…" at bounding box center [356, 89] width 287 height 75
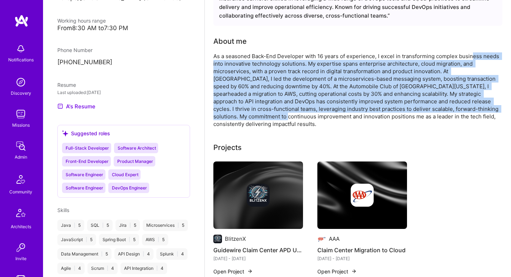
drag, startPoint x: 473, startPoint y: 55, endPoint x: 232, endPoint y: 115, distance: 248.5
click at [232, 115] on div "As a seasoned Back-End Developer with 16 years of experience, I excel in transf…" at bounding box center [356, 89] width 287 height 75
drag, startPoint x: 231, startPoint y: 115, endPoint x: 466, endPoint y: 53, distance: 243.1
click at [466, 53] on div "As a seasoned Back-End Developer with 16 years of experience, I excel in transf…" at bounding box center [356, 89] width 287 height 75
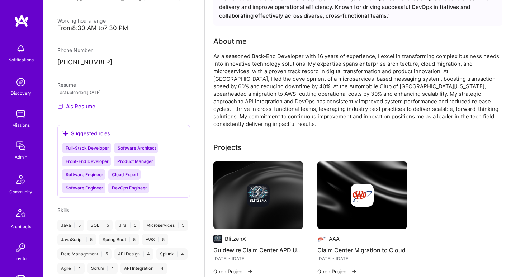
click at [466, 53] on div "As a seasoned Back-End Developer with 16 years of experience, I excel in transf…" at bounding box center [356, 89] width 287 height 75
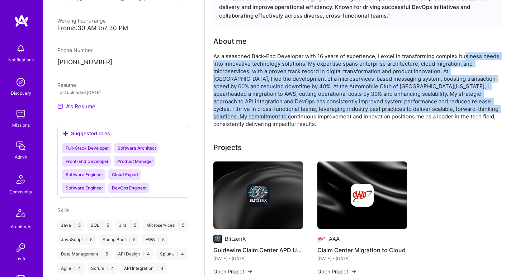
drag, startPoint x: 466, startPoint y: 54, endPoint x: 235, endPoint y: 115, distance: 238.1
click at [235, 115] on div "As a seasoned Back-End Developer with 16 years of experience, I excel in transf…" at bounding box center [356, 89] width 287 height 75
drag, startPoint x: 233, startPoint y: 115, endPoint x: 463, endPoint y: 55, distance: 238.6
click at [463, 55] on div "As a seasoned Back-End Developer with 16 years of experience, I excel in transf…" at bounding box center [356, 89] width 287 height 75
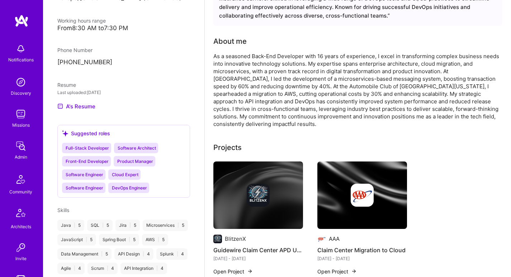
click at [465, 54] on div "As a seasoned Back-End Developer with 16 years of experience, I excel in transf…" at bounding box center [356, 89] width 287 height 75
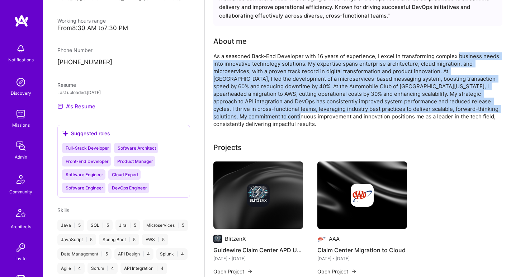
drag, startPoint x: 465, startPoint y: 55, endPoint x: 227, endPoint y: 116, distance: 245.4
click at [227, 116] on div "As a seasoned Back-End Developer with 16 years of experience, I excel in transf…" at bounding box center [356, 89] width 287 height 75
drag, startPoint x: 227, startPoint y: 115, endPoint x: 473, endPoint y: 57, distance: 253.5
click at [473, 57] on div "As a seasoned Back-End Developer with 16 years of experience, I excel in transf…" at bounding box center [356, 89] width 287 height 75
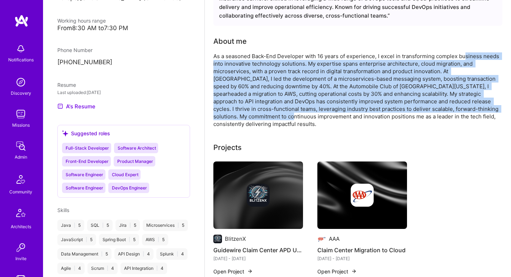
drag, startPoint x: 464, startPoint y: 56, endPoint x: 239, endPoint y: 114, distance: 232.7
click at [239, 114] on div "As a seasoned Back-End Developer with 16 years of experience, I excel in transf…" at bounding box center [356, 89] width 287 height 75
drag, startPoint x: 235, startPoint y: 115, endPoint x: 464, endPoint y: 55, distance: 236.9
click at [464, 55] on div "As a seasoned Back-End Developer with 16 years of experience, I excel in transf…" at bounding box center [356, 89] width 287 height 75
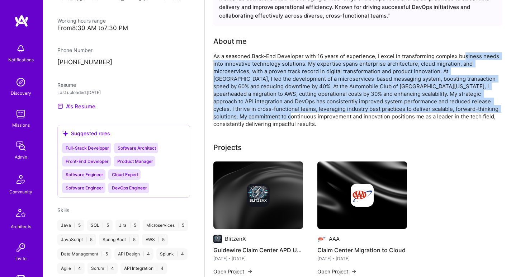
click at [464, 55] on div "As a seasoned Back-End Developer with 16 years of experience, I excel in transf…" at bounding box center [356, 89] width 287 height 75
drag, startPoint x: 464, startPoint y: 56, endPoint x: 222, endPoint y: 117, distance: 249.7
click at [222, 117] on div "As a seasoned Back-End Developer with 16 years of experience, I excel in transf…" at bounding box center [356, 89] width 287 height 75
drag, startPoint x: 223, startPoint y: 118, endPoint x: 468, endPoint y: 57, distance: 252.8
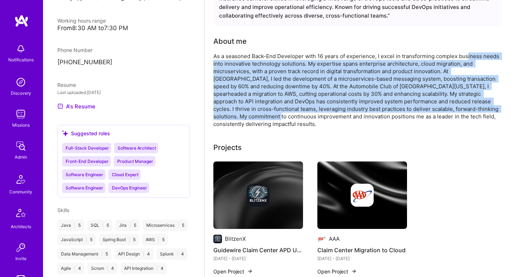
click at [468, 57] on div "As a seasoned Back-End Developer with 16 years of experience, I excel in transf…" at bounding box center [356, 89] width 287 height 75
drag, startPoint x: 468, startPoint y: 57, endPoint x: 230, endPoint y: 118, distance: 246.1
click at [230, 118] on div "As a seasoned Back-End Developer with 16 years of experience, I excel in transf…" at bounding box center [356, 89] width 287 height 75
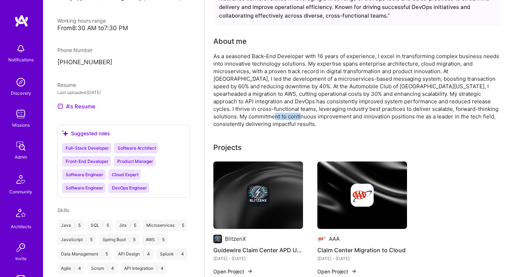
click at [229, 118] on div "As a seasoned Back-End Developer with 16 years of experience, I excel in transf…" at bounding box center [356, 89] width 287 height 75
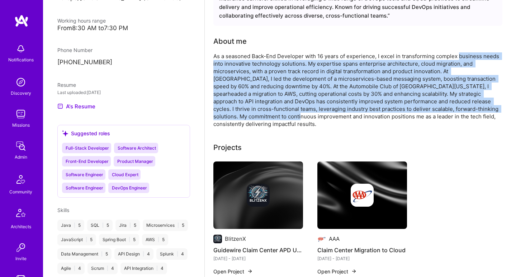
drag, startPoint x: 226, startPoint y: 111, endPoint x: 475, endPoint y: 54, distance: 255.4
click at [475, 54] on div "As a seasoned Back-End Developer with 16 years of experience, I excel in transf…" at bounding box center [356, 89] width 287 height 75
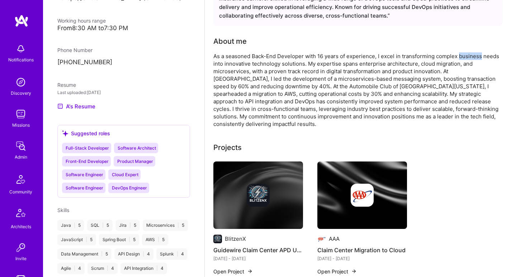
click at [475, 54] on div "As a seasoned Back-End Developer with 16 years of experience, I excel in transf…" at bounding box center [356, 89] width 287 height 75
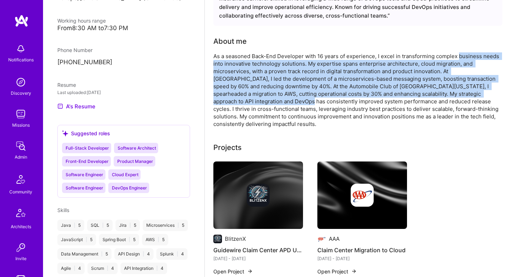
drag, startPoint x: 470, startPoint y: 57, endPoint x: 215, endPoint y: 100, distance: 258.6
click at [215, 100] on div "As a seasoned Back-End Developer with 16 years of experience, I excel in transf…" at bounding box center [356, 89] width 287 height 75
click at [218, 99] on div "As a seasoned Back-End Developer with 16 years of experience, I excel in transf…" at bounding box center [356, 89] width 287 height 75
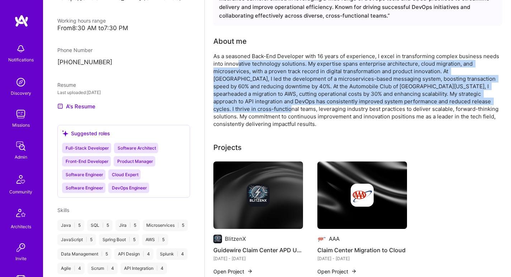
drag, startPoint x: 239, startPoint y: 61, endPoint x: 228, endPoint y: 112, distance: 52.0
click at [228, 112] on div "As a seasoned Back-End Developer with 16 years of experience, I excel in transf…" at bounding box center [356, 89] width 287 height 75
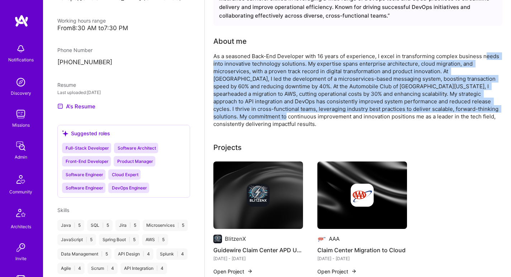
drag, startPoint x: 227, startPoint y: 116, endPoint x: 486, endPoint y: 52, distance: 266.7
click at [486, 52] on div "As a seasoned Back-End Developer with 16 years of experience, I excel in transf…" at bounding box center [356, 89] width 287 height 75
drag, startPoint x: 485, startPoint y: 56, endPoint x: 232, endPoint y: 114, distance: 259.2
click at [232, 114] on div "As a seasoned Back-End Developer with 16 years of experience, I excel in transf…" at bounding box center [356, 89] width 287 height 75
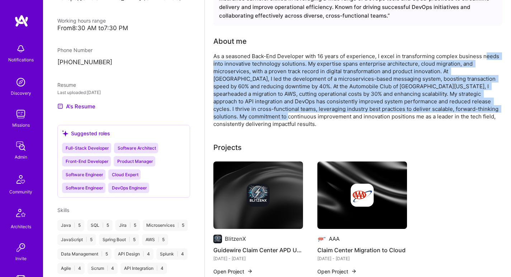
click at [231, 115] on div "As a seasoned Back-End Developer with 16 years of experience, I excel in transf…" at bounding box center [356, 89] width 287 height 75
drag, startPoint x: 228, startPoint y: 114, endPoint x: 489, endPoint y: 56, distance: 267.4
click at [489, 56] on div "As a seasoned Back-End Developer with 16 years of experience, I excel in transf…" at bounding box center [356, 89] width 287 height 75
drag, startPoint x: 487, startPoint y: 59, endPoint x: 220, endPoint y: 113, distance: 272.7
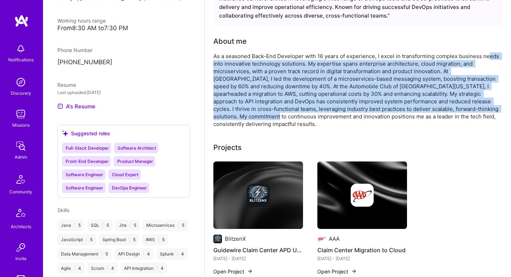
click at [220, 113] on div "As a seasoned Back-End Developer with 16 years of experience, I excel in transf…" at bounding box center [356, 89] width 287 height 75
drag, startPoint x: 232, startPoint y: 115, endPoint x: 487, endPoint y: 56, distance: 262.0
click at [487, 56] on div "As a seasoned Back-End Developer with 16 years of experience, I excel in transf…" at bounding box center [356, 89] width 287 height 75
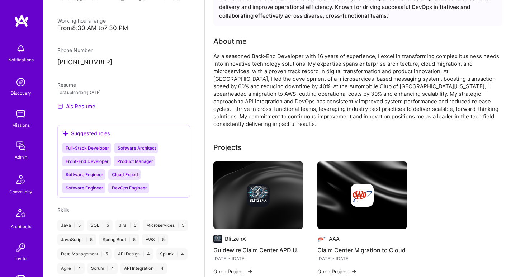
click at [487, 56] on div "As a seasoned Back-End Developer with 16 years of experience, I excel in transf…" at bounding box center [356, 89] width 287 height 75
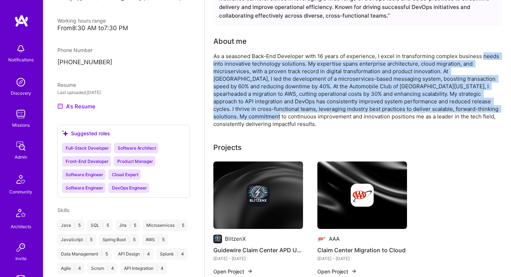
drag, startPoint x: 484, startPoint y: 56, endPoint x: 219, endPoint y: 113, distance: 271.1
click at [219, 113] on div "As a seasoned Back-End Developer with 16 years of experience, I excel in transf…" at bounding box center [356, 89] width 287 height 75
drag, startPoint x: 218, startPoint y: 114, endPoint x: 475, endPoint y: 57, distance: 262.7
click at [475, 57] on div "As a seasoned Back-End Developer with 16 years of experience, I excel in transf…" at bounding box center [356, 89] width 287 height 75
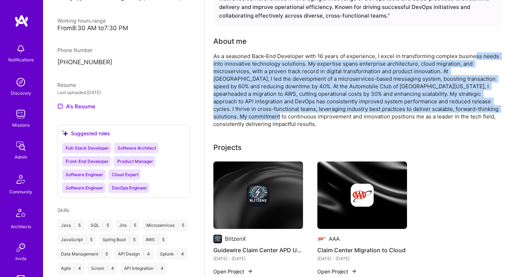
click at [475, 57] on div "As a seasoned Back-End Developer with 16 years of experience, I excel in transf…" at bounding box center [356, 89] width 287 height 75
drag, startPoint x: 469, startPoint y: 58, endPoint x: 218, endPoint y: 114, distance: 257.7
click at [218, 114] on div "As a seasoned Back-End Developer with 16 years of experience, I excel in transf…" at bounding box center [356, 89] width 287 height 75
drag, startPoint x: 218, startPoint y: 116, endPoint x: 484, endPoint y: 56, distance: 272.8
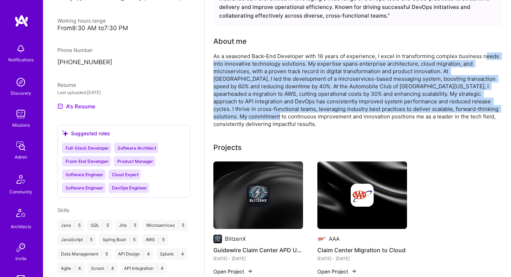
click at [484, 56] on div "As a seasoned Back-End Developer with 16 years of experience, I excel in transf…" at bounding box center [356, 89] width 287 height 75
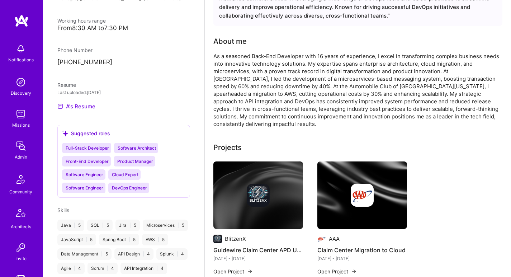
click at [484, 56] on div "As a seasoned Back-End Developer with 16 years of experience, I excel in transf…" at bounding box center [356, 89] width 287 height 75
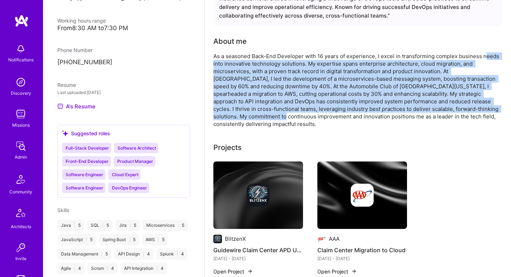
drag, startPoint x: 486, startPoint y: 55, endPoint x: 228, endPoint y: 114, distance: 264.9
click at [228, 114] on div "As a seasoned Back-End Developer with 16 years of experience, I excel in transf…" at bounding box center [356, 89] width 287 height 75
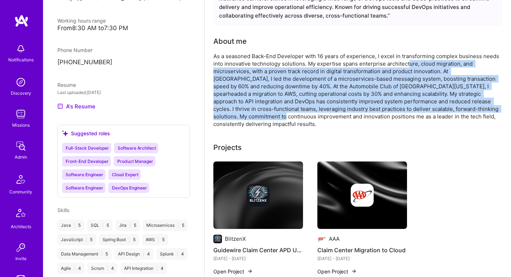
drag, startPoint x: 226, startPoint y: 113, endPoint x: 409, endPoint y: 65, distance: 189.1
click at [409, 65] on div "As a seasoned Back-End Developer with 16 years of experience, I excel in transf…" at bounding box center [356, 89] width 287 height 75
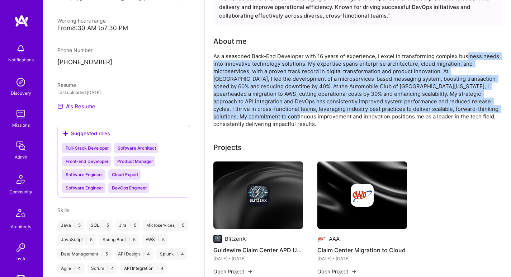
drag, startPoint x: 467, startPoint y: 55, endPoint x: 244, endPoint y: 117, distance: 231.6
click at [244, 117] on div "As a seasoned Back-End Developer with 16 years of experience, I excel in transf…" at bounding box center [356, 89] width 287 height 75
drag, startPoint x: 244, startPoint y: 117, endPoint x: 436, endPoint y: 55, distance: 201.8
click at [436, 55] on div "As a seasoned Back-End Developer with 16 years of experience, I excel in transf…" at bounding box center [356, 89] width 287 height 75
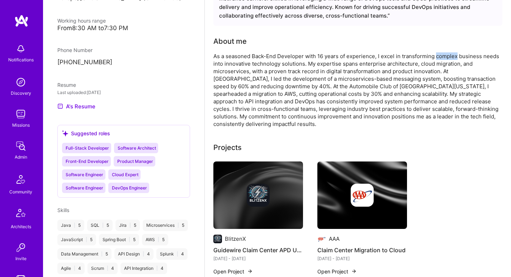
click at [436, 55] on div "As a seasoned Back-End Developer with 16 years of experience, I excel in transf…" at bounding box center [356, 89] width 287 height 75
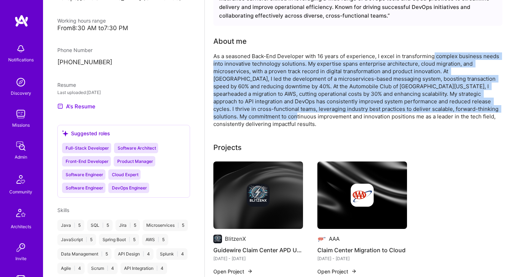
drag, startPoint x: 434, startPoint y: 56, endPoint x: 242, endPoint y: 115, distance: 200.7
click at [242, 115] on div "As a seasoned Back-End Developer with 16 years of experience, I excel in transf…" at bounding box center [356, 89] width 287 height 75
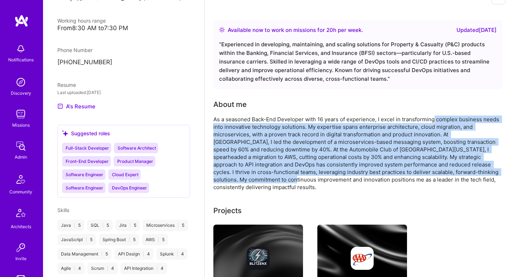
scroll to position [0, 0]
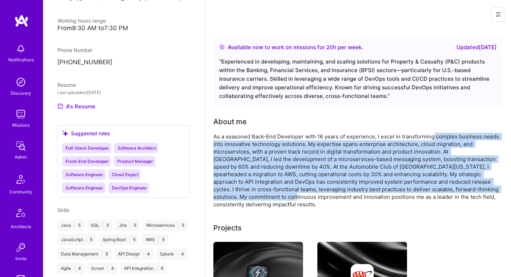
click at [280, 152] on div "As a seasoned Back-End Developer with 16 years of experience, I excel in transf…" at bounding box center [356, 170] width 287 height 75
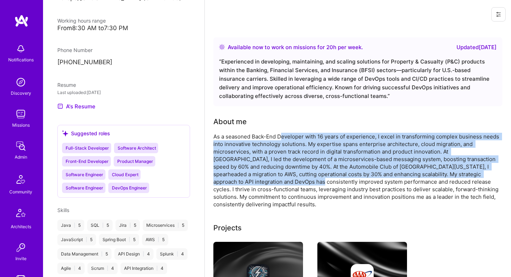
drag, startPoint x: 283, startPoint y: 136, endPoint x: 256, endPoint y: 183, distance: 53.7
click at [256, 183] on div "As a seasoned Back-End Developer with 16 years of experience, I excel in transf…" at bounding box center [356, 170] width 287 height 75
drag, startPoint x: 256, startPoint y: 183, endPoint x: 310, endPoint y: 137, distance: 70.8
click at [310, 137] on div "As a seasoned Back-End Developer with 16 years of experience, I excel in transf…" at bounding box center [356, 170] width 287 height 75
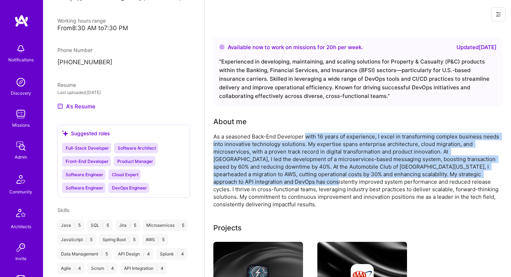
click at [310, 137] on div "As a seasoned Back-End Developer with 16 years of experience, I excel in transf…" at bounding box center [356, 170] width 287 height 75
drag, startPoint x: 302, startPoint y: 138, endPoint x: 242, endPoint y: 179, distance: 73.1
click at [242, 179] on div "As a seasoned Back-End Developer with 16 years of experience, I excel in transf…" at bounding box center [356, 170] width 287 height 75
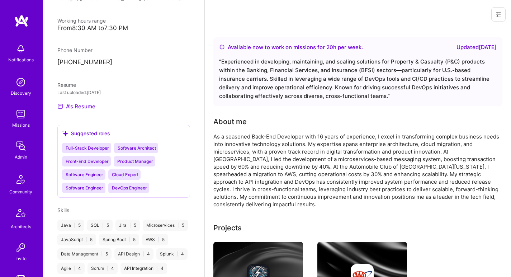
click at [242, 179] on div "As a seasoned Back-End Developer with 16 years of experience, I excel in transf…" at bounding box center [356, 170] width 287 height 75
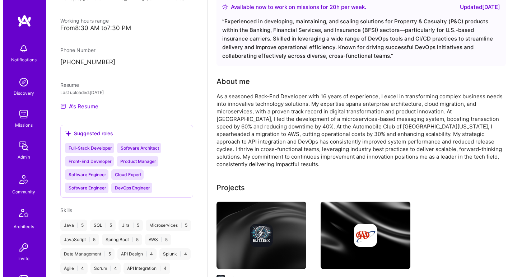
scroll to position [108, 0]
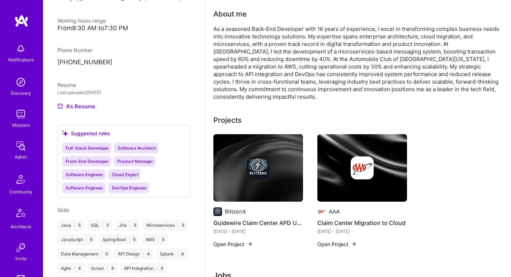
click at [241, 163] on div at bounding box center [258, 167] width 90 height 23
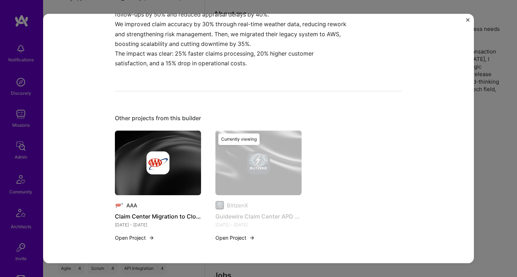
scroll to position [338, 0]
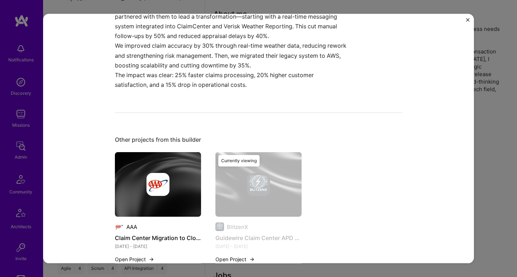
click at [160, 186] on img at bounding box center [157, 184] width 23 height 23
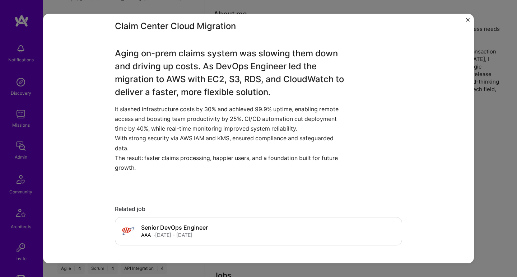
scroll to position [311, 0]
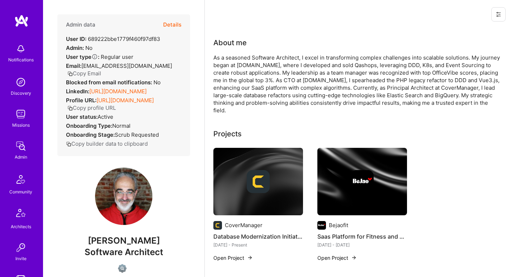
click at [102, 89] on link "[URL][DOMAIN_NAME]" at bounding box center [117, 91] width 57 height 7
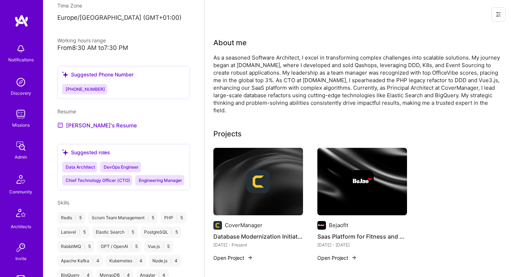
scroll to position [314, 0]
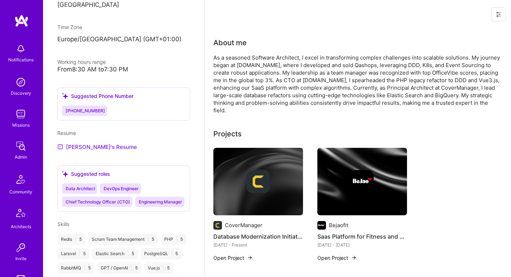
click at [81, 147] on link "[PERSON_NAME]'s Resume" at bounding box center [97, 146] width 80 height 9
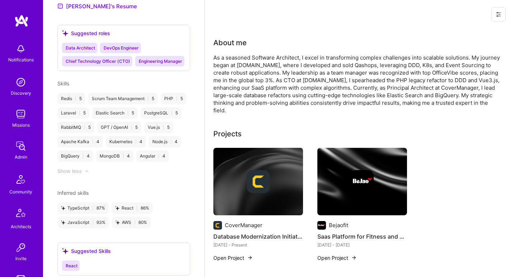
scroll to position [542, 0]
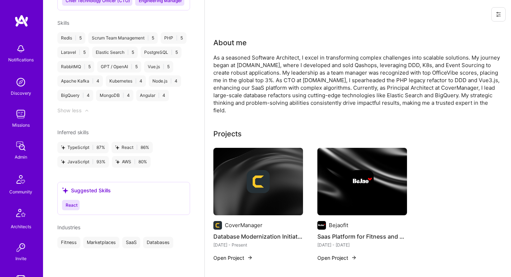
click at [224, 63] on div "As a seasoned Software Architect, I excel in transforming complex challenges in…" at bounding box center [356, 84] width 287 height 60
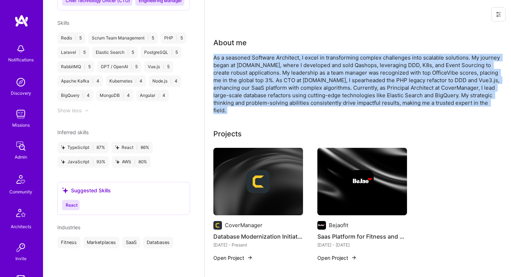
click at [224, 63] on div "As a seasoned Software Architect, I excel in transforming complex challenges in…" at bounding box center [356, 84] width 287 height 60
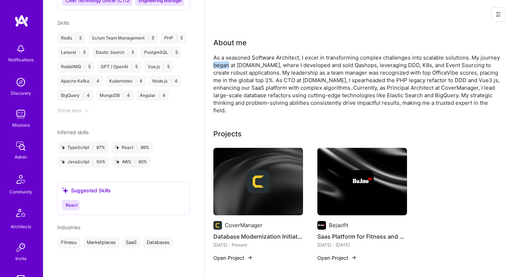
click at [224, 63] on div "As a seasoned Software Architect, I excel in transforming complex challenges in…" at bounding box center [356, 84] width 287 height 60
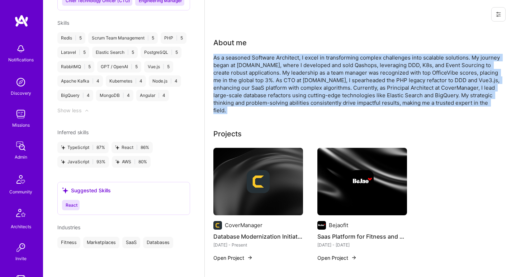
click at [224, 63] on div "As a seasoned Software Architect, I excel in transforming complex challenges in…" at bounding box center [356, 84] width 287 height 60
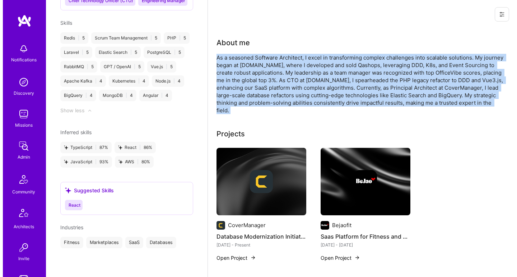
scroll to position [514, 0]
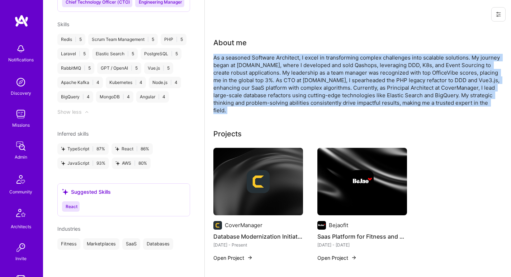
click at [245, 95] on div "As a seasoned Software Architect, I excel in transforming complex challenges in…" at bounding box center [356, 84] width 287 height 60
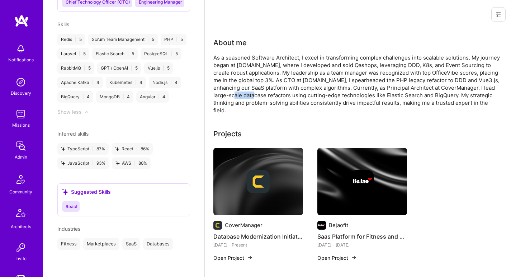
click at [245, 95] on div "As a seasoned Software Architect, I excel in transforming complex challenges in…" at bounding box center [356, 84] width 287 height 60
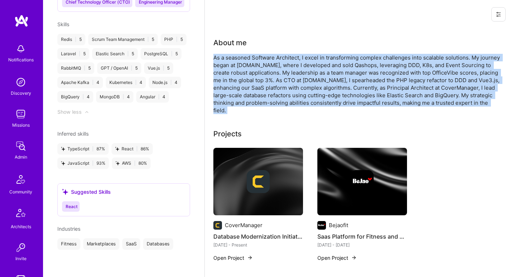
click at [245, 95] on div "As a seasoned Software Architect, I excel in transforming complex challenges in…" at bounding box center [356, 84] width 287 height 60
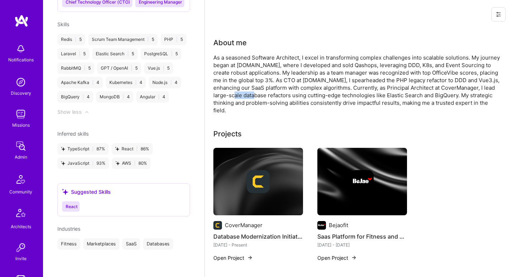
click at [245, 95] on div "As a seasoned Software Architect, I excel in transforming complex challenges in…" at bounding box center [356, 84] width 287 height 60
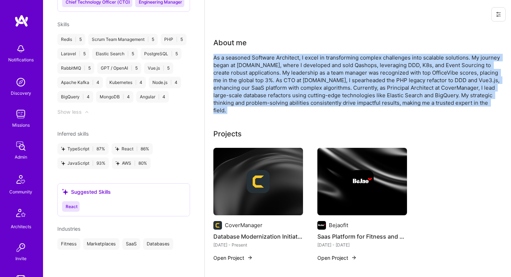
click at [245, 95] on div "As a seasoned Software Architect, I excel in transforming complex challenges in…" at bounding box center [356, 84] width 287 height 60
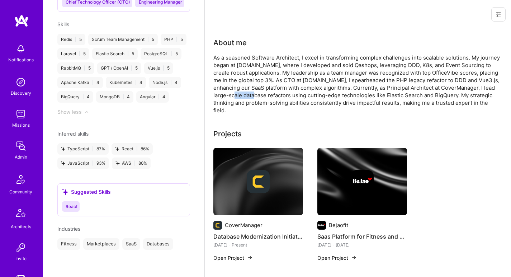
click at [245, 95] on div "As a seasoned Software Architect, I excel in transforming complex challenges in…" at bounding box center [356, 84] width 287 height 60
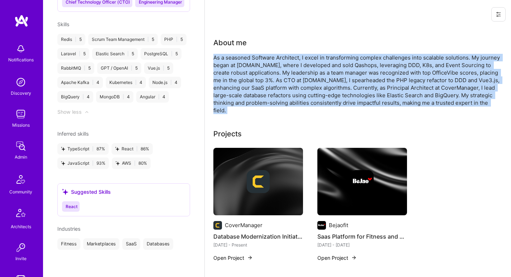
click at [245, 95] on div "As a seasoned Software Architect, I excel in transforming complex challenges in…" at bounding box center [356, 84] width 287 height 60
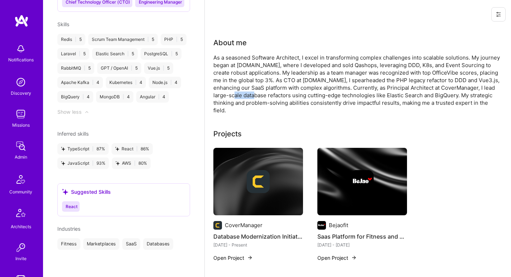
click at [245, 95] on div "As a seasoned Software Architect, I excel in transforming complex challenges in…" at bounding box center [356, 84] width 287 height 60
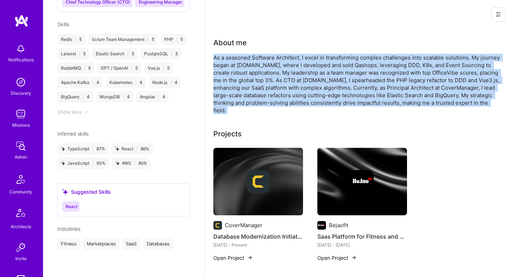
click at [245, 95] on div "As a seasoned Software Architect, I excel in transforming complex challenges in…" at bounding box center [356, 84] width 287 height 60
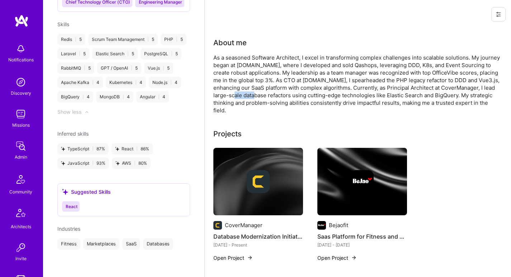
click at [245, 95] on div "As a seasoned Software Architect, I excel in transforming complex challenges in…" at bounding box center [356, 84] width 287 height 60
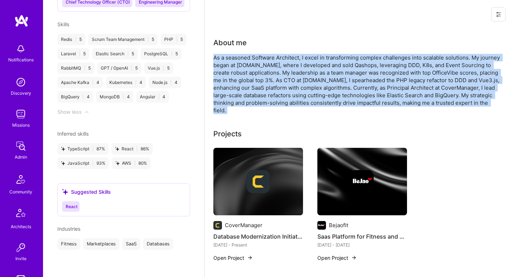
click at [245, 95] on div "As a seasoned Software Architect, I excel in transforming complex challenges in…" at bounding box center [356, 84] width 287 height 60
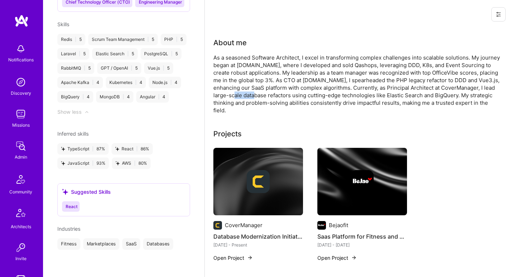
click at [245, 95] on div "As a seasoned Software Architect, I excel in transforming complex challenges in…" at bounding box center [356, 84] width 287 height 60
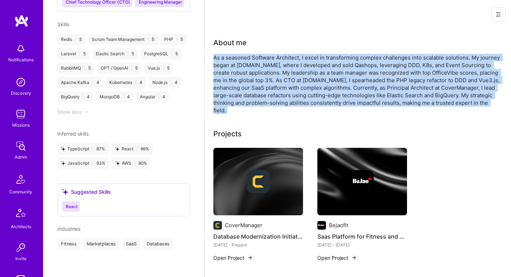
click at [245, 95] on div "As a seasoned Software Architect, I excel in transforming complex challenges in…" at bounding box center [356, 84] width 287 height 60
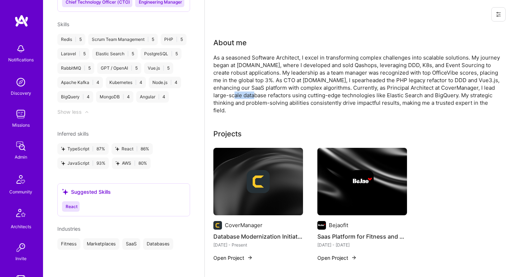
click at [245, 95] on div "As a seasoned Software Architect, I excel in transforming complex challenges in…" at bounding box center [356, 84] width 287 height 60
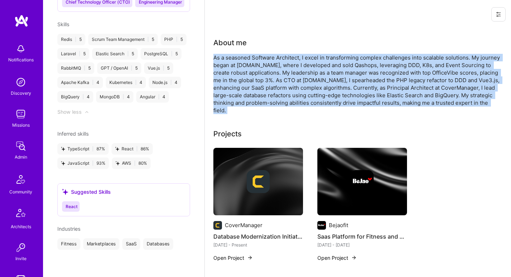
click at [245, 95] on div "As a seasoned Software Architect, I excel in transforming complex challenges in…" at bounding box center [356, 84] width 287 height 60
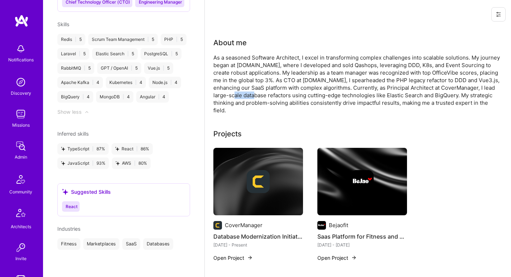
click at [245, 95] on div "As a seasoned Software Architect, I excel in transforming complex challenges in…" at bounding box center [356, 84] width 287 height 60
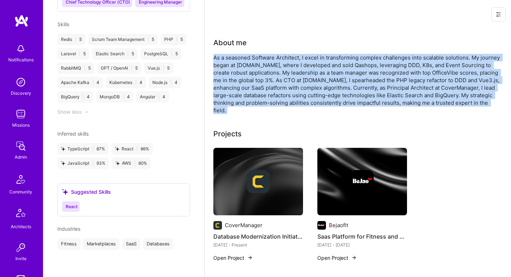
click at [245, 95] on div "As a seasoned Software Architect, I excel in transforming complex challenges in…" at bounding box center [356, 84] width 287 height 60
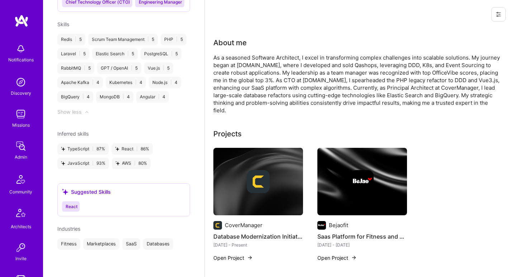
click at [237, 166] on img at bounding box center [258, 181] width 90 height 67
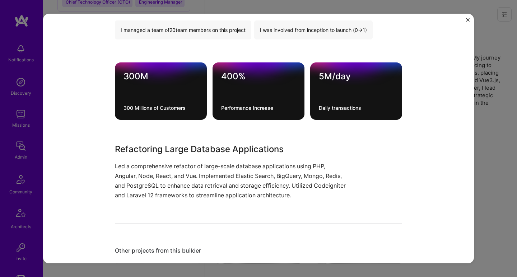
scroll to position [234, 0]
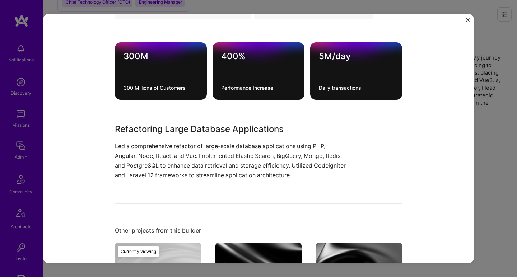
click at [188, 136] on div "Refactoring Large Database Applications Led a comprehensive refactor of large-s…" at bounding box center [231, 151] width 233 height 58
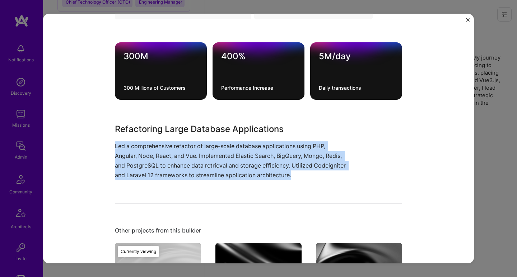
drag, startPoint x: 188, startPoint y: 136, endPoint x: 175, endPoint y: 155, distance: 22.5
click at [175, 155] on div "Refactoring Large Database Applications Led a comprehensive refactor of large-s…" at bounding box center [231, 151] width 233 height 58
click at [175, 155] on p "Led a comprehensive refactor of large-scale database applications using PHP, An…" at bounding box center [231, 160] width 233 height 39
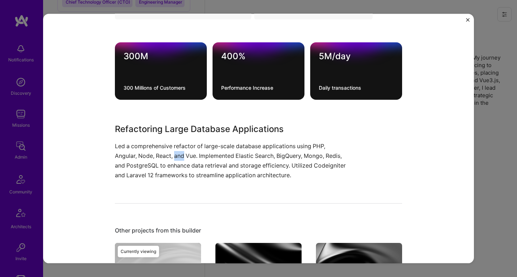
click at [175, 155] on p "Led a comprehensive refactor of large-scale database applications using PHP, An…" at bounding box center [231, 160] width 233 height 39
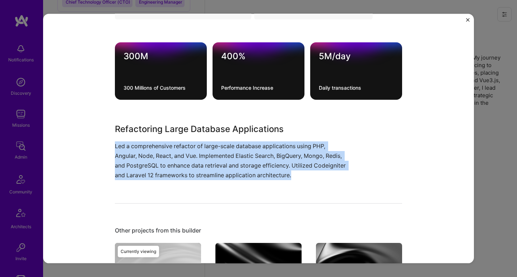
drag, startPoint x: 175, startPoint y: 155, endPoint x: 174, endPoint y: 138, distance: 16.9
click at [174, 138] on div "Refactoring Large Database Applications Led a comprehensive refactor of large-s…" at bounding box center [231, 151] width 233 height 58
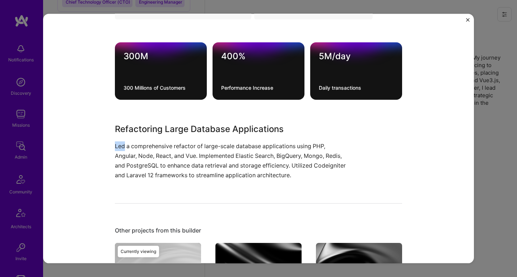
click at [174, 138] on div "Refactoring Large Database Applications Led a comprehensive refactor of large-s…" at bounding box center [231, 151] width 233 height 58
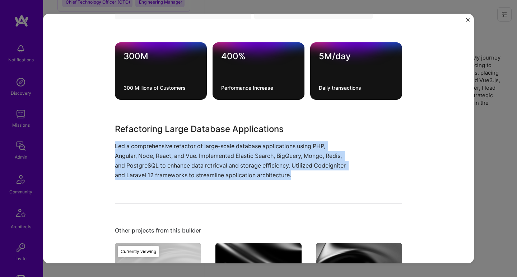
click at [174, 138] on div "Refactoring Large Database Applications Led a comprehensive refactor of large-s…" at bounding box center [231, 151] width 233 height 58
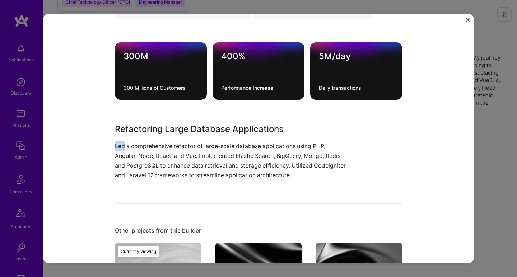
click at [174, 138] on div "Refactoring Large Database Applications Led a comprehensive refactor of large-s…" at bounding box center [231, 151] width 233 height 58
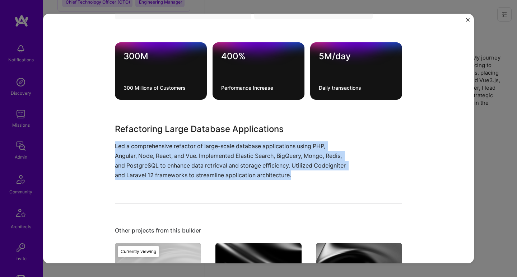
click at [172, 141] on div "Refactoring Large Database Applications Led a comprehensive refactor of large-s…" at bounding box center [231, 151] width 233 height 58
click at [172, 141] on p "Led a comprehensive refactor of large-scale database applications using PHP, An…" at bounding box center [231, 160] width 233 height 39
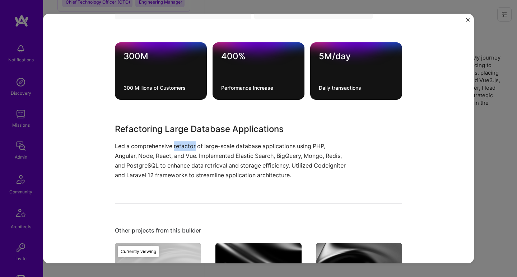
click at [172, 141] on p "Led a comprehensive refactor of large-scale database applications using PHP, An…" at bounding box center [231, 160] width 233 height 39
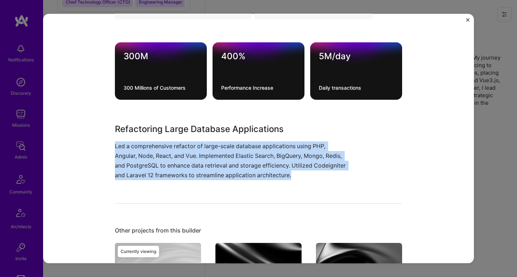
click at [172, 141] on p "Led a comprehensive refactor of large-scale database applications using PHP, An…" at bounding box center [231, 160] width 233 height 39
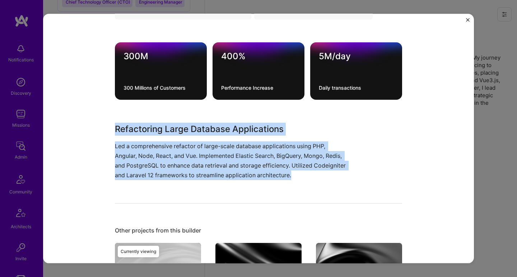
drag, startPoint x: 172, startPoint y: 141, endPoint x: 173, endPoint y: 127, distance: 13.6
click at [173, 127] on div "Refactoring Large Database Applications Led a comprehensive refactor of large-s…" at bounding box center [231, 151] width 233 height 58
click at [173, 127] on h3 "Refactoring Large Database Applications" at bounding box center [231, 128] width 233 height 13
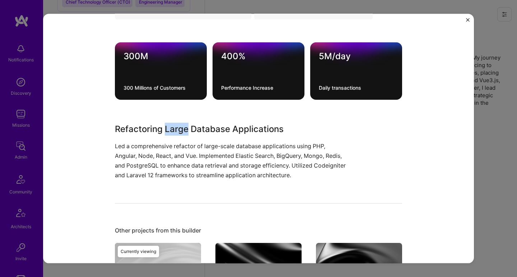
click at [173, 127] on h3 "Refactoring Large Database Applications" at bounding box center [231, 128] width 233 height 13
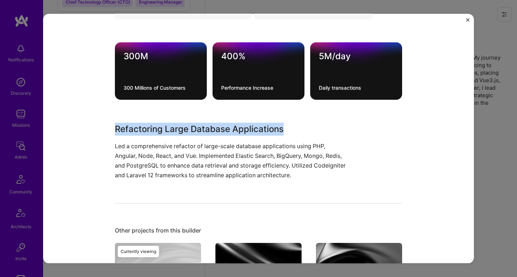
drag, startPoint x: 173, startPoint y: 127, endPoint x: 157, endPoint y: 150, distance: 27.6
click at [157, 150] on div "Refactoring Large Database Applications Led a comprehensive refactor of large-s…" at bounding box center [231, 151] width 233 height 58
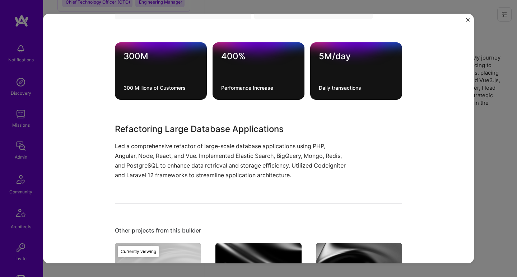
click at [157, 150] on p "Led a comprehensive refactor of large-scale database applications using PHP, An…" at bounding box center [231, 160] width 233 height 39
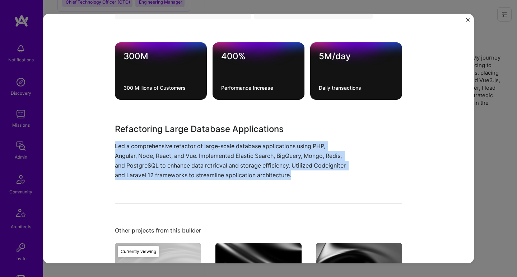
drag, startPoint x: 157, startPoint y: 150, endPoint x: 156, endPoint y: 133, distance: 16.9
click at [156, 133] on div "Refactoring Large Database Applications Led a comprehensive refactor of large-s…" at bounding box center [231, 151] width 233 height 58
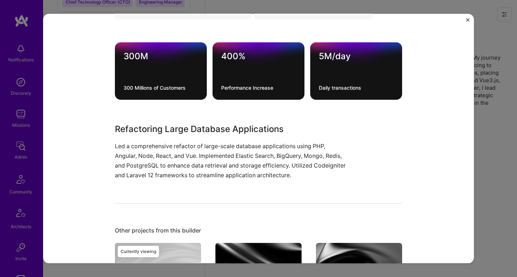
click at [156, 133] on h3 "Refactoring Large Database Applications" at bounding box center [231, 128] width 233 height 13
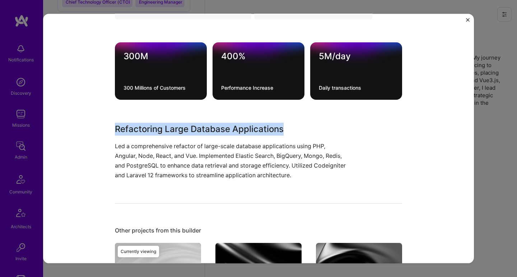
click at [156, 133] on h3 "Refactoring Large Database Applications" at bounding box center [231, 128] width 233 height 13
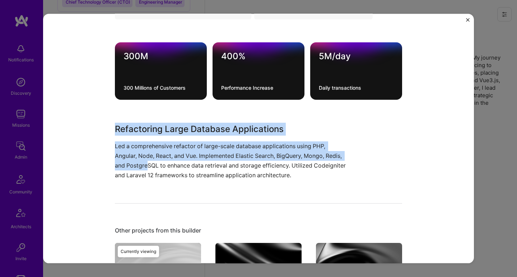
click at [143, 161] on p "Led a comprehensive refactor of large-scale database applications using PHP, An…" at bounding box center [231, 160] width 233 height 39
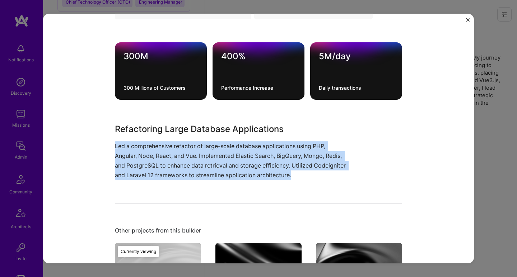
click at [143, 161] on p "Led a comprehensive refactor of large-scale database applications using PHP, An…" at bounding box center [231, 160] width 233 height 39
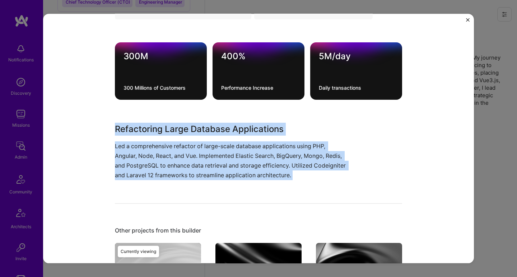
click at [151, 126] on h3 "Refactoring Large Database Applications" at bounding box center [231, 128] width 233 height 13
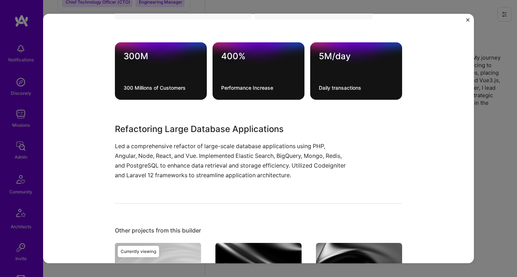
click at [151, 126] on h3 "Refactoring Large Database Applications" at bounding box center [231, 128] width 233 height 13
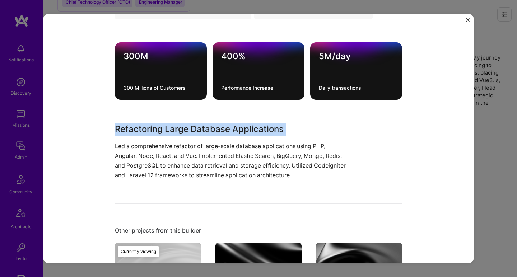
click at [151, 126] on h3 "Refactoring Large Database Applications" at bounding box center [231, 128] width 233 height 13
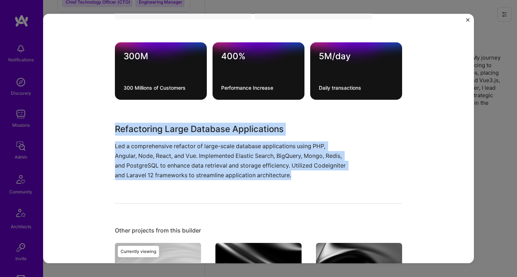
click at [137, 155] on p "Led a comprehensive refactor of large-scale database applications using PHP, An…" at bounding box center [231, 160] width 233 height 39
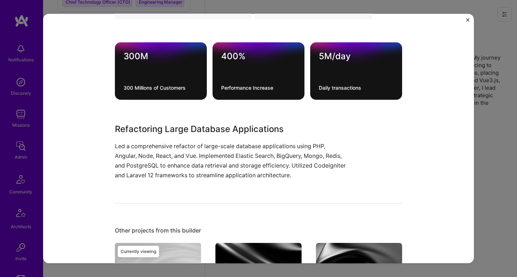
click at [137, 155] on p "Led a comprehensive refactor of large-scale database applications using PHP, An…" at bounding box center [231, 160] width 233 height 39
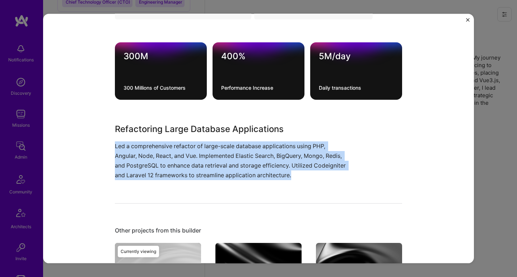
click at [137, 155] on p "Led a comprehensive refactor of large-scale database applications using PHP, An…" at bounding box center [231, 160] width 233 height 39
click at [139, 143] on p "Led a comprehensive refactor of large-scale database applications using PHP, An…" at bounding box center [231, 160] width 233 height 39
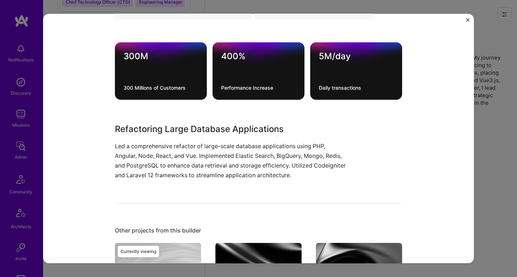
click at [139, 143] on p "Led a comprehensive refactor of large-scale database applications using PHP, An…" at bounding box center [231, 160] width 233 height 39
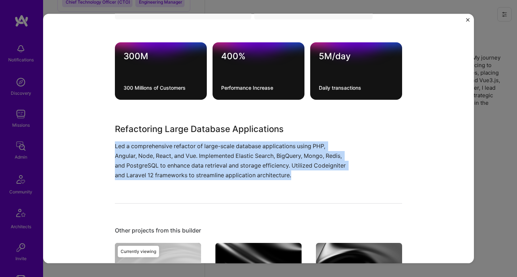
click at [139, 143] on p "Led a comprehensive refactor of large-scale database applications using PHP, An…" at bounding box center [231, 160] width 233 height 39
click at [135, 156] on p "Led a comprehensive refactor of large-scale database applications using PHP, An…" at bounding box center [231, 160] width 233 height 39
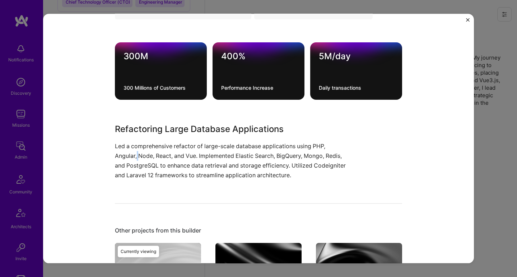
click at [135, 156] on p "Led a comprehensive refactor of large-scale database applications using PHP, An…" at bounding box center [231, 160] width 233 height 39
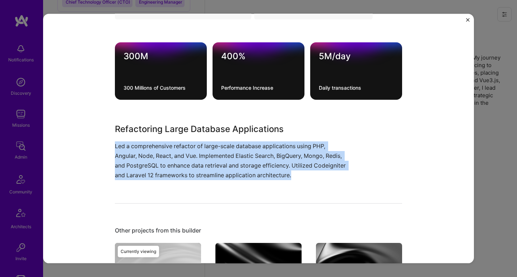
click at [135, 156] on p "Led a comprehensive refactor of large-scale database applications using PHP, An…" at bounding box center [231, 160] width 233 height 39
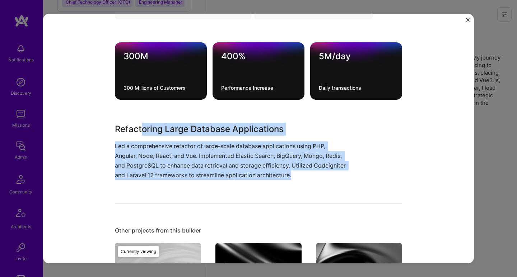
click at [140, 131] on h3 "Refactoring Large Database Applications" at bounding box center [231, 128] width 233 height 13
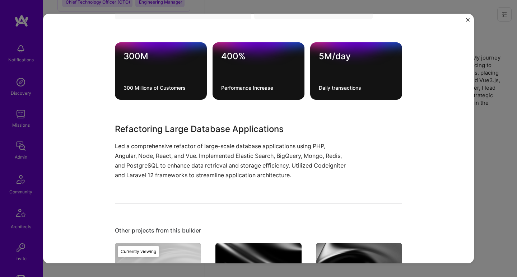
click at [140, 131] on h3 "Refactoring Large Database Applications" at bounding box center [231, 128] width 233 height 13
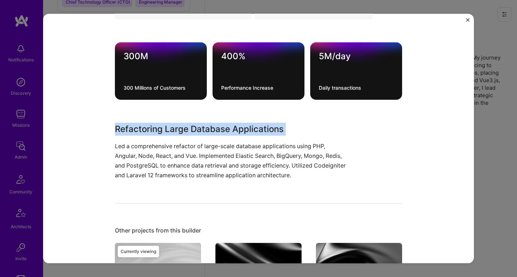
click at [140, 131] on h3 "Refactoring Large Database Applications" at bounding box center [231, 128] width 233 height 13
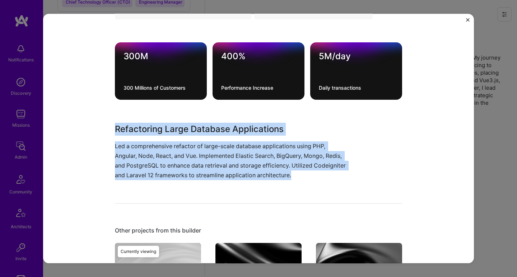
click at [133, 155] on p "Led a comprehensive refactor of large-scale database applications using PHP, An…" at bounding box center [231, 160] width 233 height 39
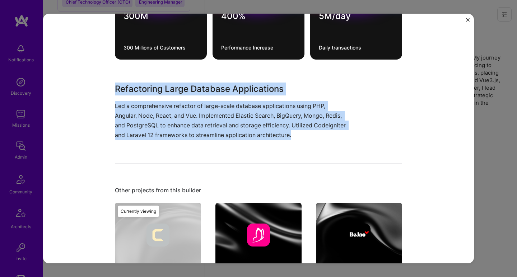
click at [149, 91] on h3 "Refactoring Large Database Applications" at bounding box center [231, 88] width 233 height 13
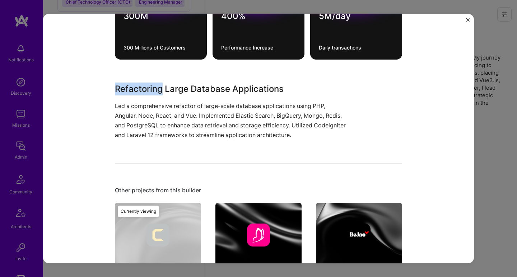
click at [149, 91] on h3 "Refactoring Large Database Applications" at bounding box center [231, 88] width 233 height 13
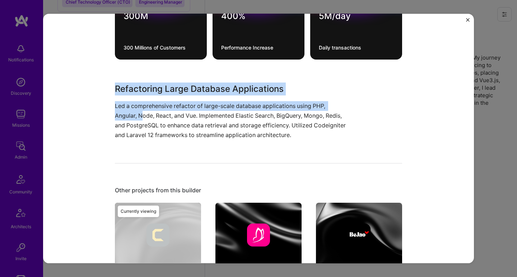
click at [138, 112] on p "Led a comprehensive refactor of large-scale database applications using PHP, An…" at bounding box center [231, 120] width 233 height 39
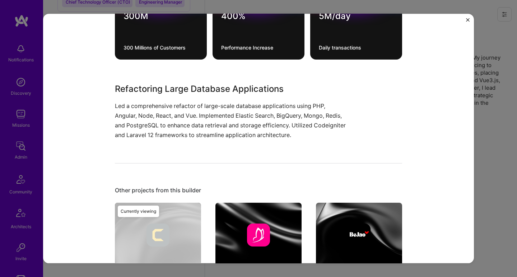
click at [137, 108] on p "Led a comprehensive refactor of large-scale database applications using PHP, An…" at bounding box center [231, 120] width 233 height 39
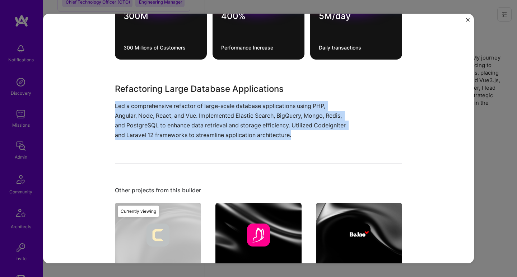
click at [137, 108] on p "Led a comprehensive refactor of large-scale database applications using PHP, An…" at bounding box center [231, 120] width 233 height 39
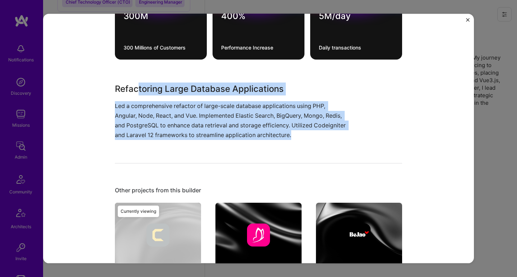
click at [137, 93] on h3 "Refactoring Large Database Applications" at bounding box center [231, 88] width 233 height 13
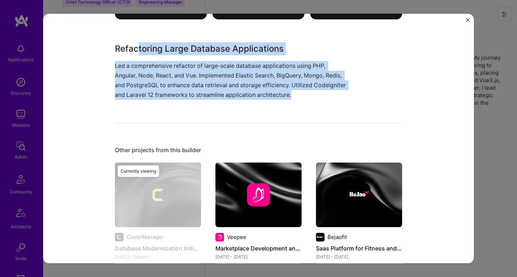
scroll to position [334, 0]
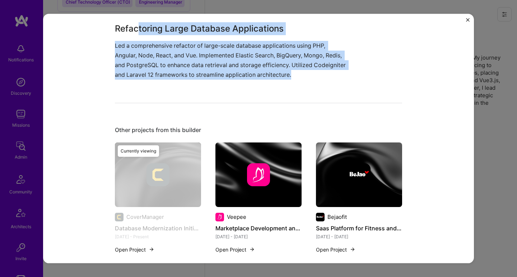
click at [211, 59] on p "Led a comprehensive refactor of large-scale database applications using PHP, An…" at bounding box center [231, 60] width 233 height 39
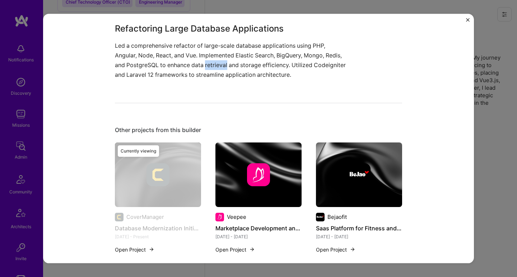
click at [211, 59] on p "Led a comprehensive refactor of large-scale database applications using PHP, An…" at bounding box center [231, 60] width 233 height 39
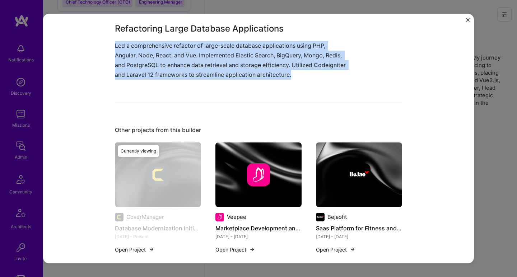
click at [211, 59] on p "Led a comprehensive refactor of large-scale database applications using PHP, An…" at bounding box center [231, 60] width 233 height 39
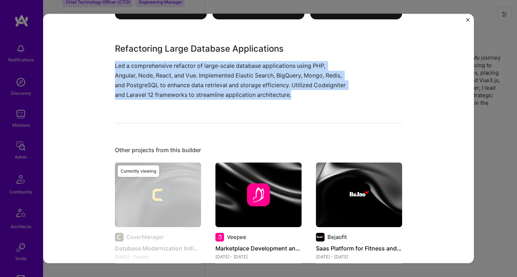
scroll to position [294, 0]
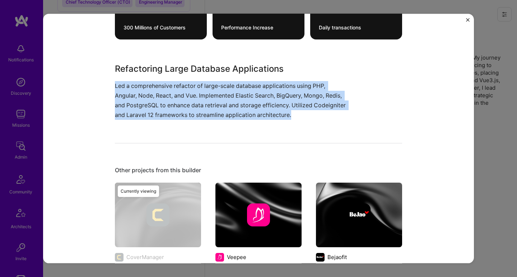
click at [245, 193] on img at bounding box center [258, 214] width 86 height 65
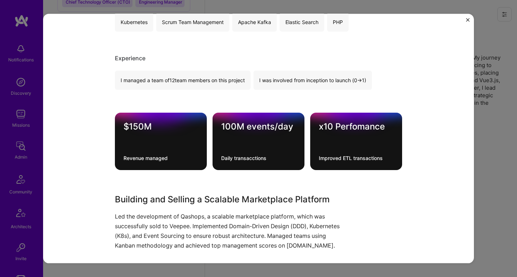
scroll to position [205, 0]
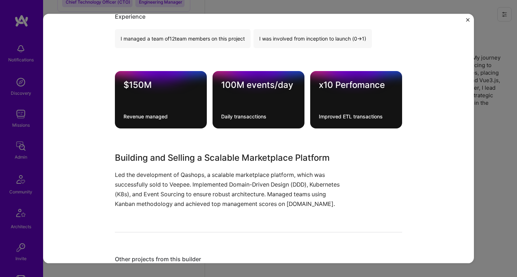
click at [221, 171] on p "Led the development of Qashops, a scalable marketplace platform, which was succ…" at bounding box center [231, 189] width 233 height 39
drag, startPoint x: 221, startPoint y: 171, endPoint x: 220, endPoint y: 136, distance: 34.5
click at [220, 136] on div "Marketplace Development and Acquisition Veepee E-Commerce, Marketplaces Role Le…" at bounding box center [258, 107] width 287 height 568
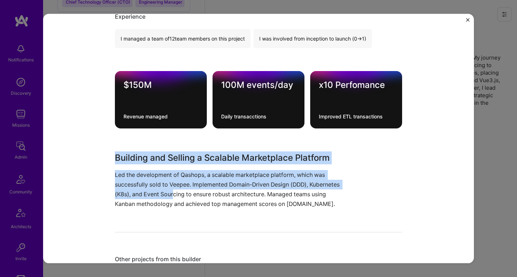
drag, startPoint x: 212, startPoint y: 145, endPoint x: 171, endPoint y: 192, distance: 61.5
click at [171, 192] on div "Marketplace Development and Acquisition Veepee E-Commerce, Marketplaces Role Le…" at bounding box center [258, 107] width 287 height 568
click at [171, 192] on p "Led the development of Qashops, a scalable marketplace platform, which was succ…" at bounding box center [231, 189] width 233 height 39
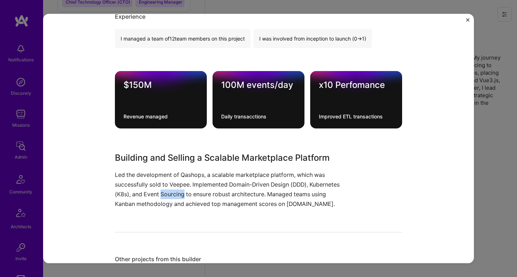
click at [171, 192] on p "Led the development of Qashops, a scalable marketplace platform, which was succ…" at bounding box center [231, 189] width 233 height 39
click at [173, 153] on h3 "Building and Selling a Scalable Marketplace Platform" at bounding box center [231, 157] width 233 height 13
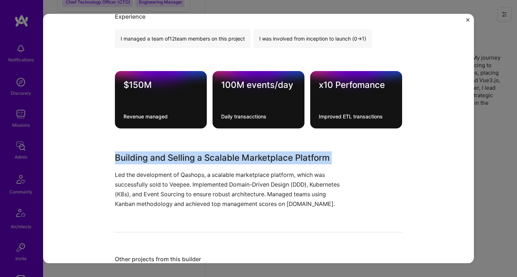
click at [173, 153] on h3 "Building and Selling a Scalable Marketplace Platform" at bounding box center [231, 157] width 233 height 13
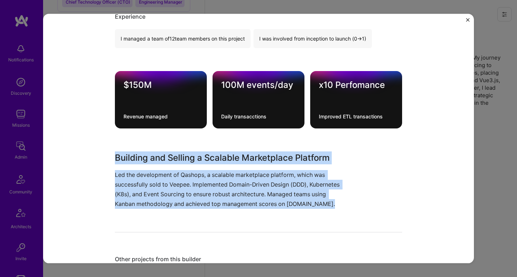
click at [160, 188] on p "Led the development of Qashops, a scalable marketplace platform, which was succ…" at bounding box center [231, 189] width 233 height 39
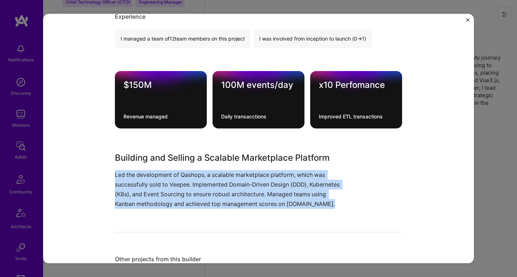
click at [160, 187] on p "Led the development of Qashops, a scalable marketplace platform, which was succ…" at bounding box center [231, 189] width 233 height 39
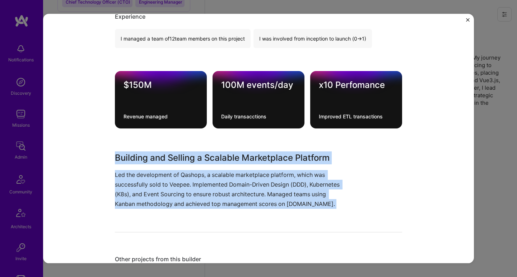
click at [162, 156] on h3 "Building and Selling a Scalable Marketplace Platform" at bounding box center [231, 157] width 233 height 13
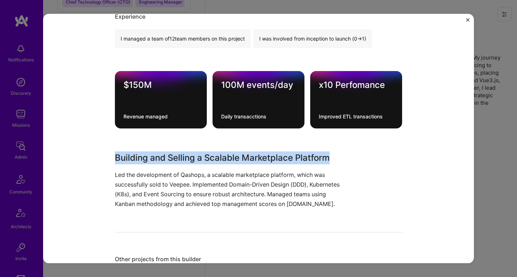
click at [162, 156] on h3 "Building and Selling a Scalable Marketplace Platform" at bounding box center [231, 157] width 233 height 13
click at [151, 202] on p "Led the development of Qashops, a scalable marketplace platform, which was succ…" at bounding box center [231, 189] width 233 height 39
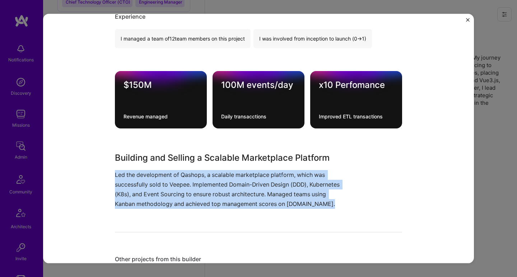
click at [151, 201] on p "Led the development of Qashops, a scalable marketplace platform, which was succ…" at bounding box center [231, 189] width 233 height 39
click at [156, 165] on div "Building and Selling a Scalable Marketplace Platform Led the development of Qas…" at bounding box center [231, 180] width 233 height 58
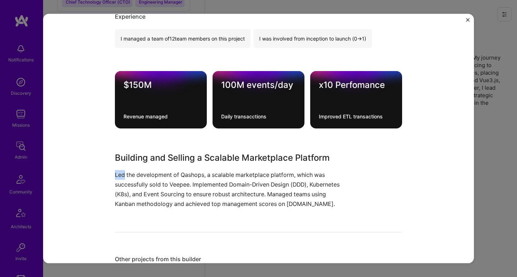
click at [156, 165] on div "Building and Selling a Scalable Marketplace Platform Led the development of Qas…" at bounding box center [231, 180] width 233 height 58
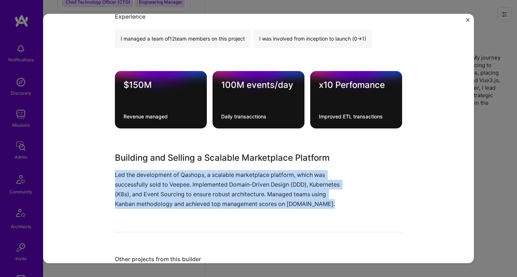
click at [156, 165] on div "Building and Selling a Scalable Marketplace Platform Led the development of Qas…" at bounding box center [231, 180] width 233 height 58
click at [148, 190] on p "Led the development of Qashops, a scalable marketplace platform, which was succ…" at bounding box center [231, 189] width 233 height 39
drag, startPoint x: 148, startPoint y: 190, endPoint x: 151, endPoint y: 174, distance: 16.5
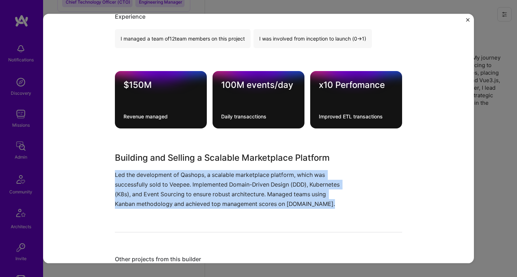
click at [148, 190] on p "Led the development of Qashops, a scalable marketplace platform, which was succ…" at bounding box center [231, 189] width 233 height 39
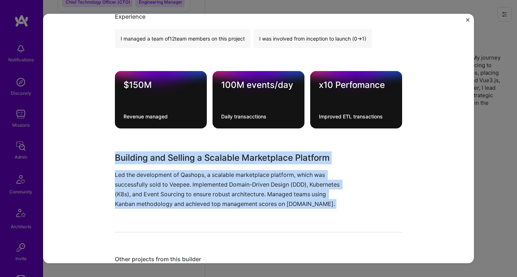
click at [154, 157] on h3 "Building and Selling a Scalable Marketplace Platform" at bounding box center [231, 157] width 233 height 13
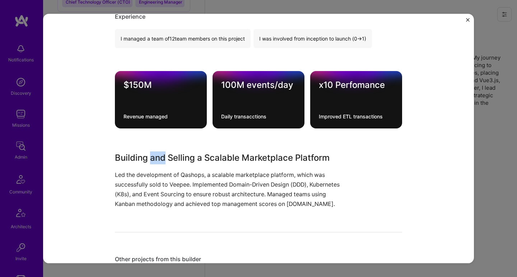
click at [154, 157] on h3 "Building and Selling a Scalable Marketplace Platform" at bounding box center [231, 157] width 233 height 13
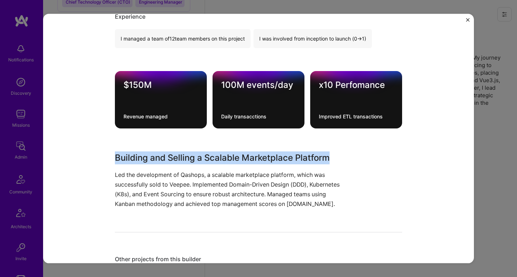
click at [154, 157] on h3 "Building and Selling a Scalable Marketplace Platform" at bounding box center [231, 157] width 233 height 13
click at [148, 170] on p "Led the development of Qashops, a scalable marketplace platform, which was succ…" at bounding box center [231, 189] width 233 height 39
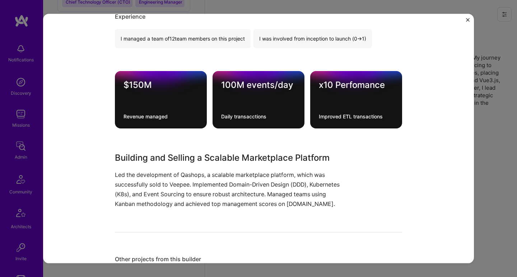
click at [148, 170] on p "Led the development of Qashops, a scalable marketplace platform, which was succ…" at bounding box center [231, 189] width 233 height 39
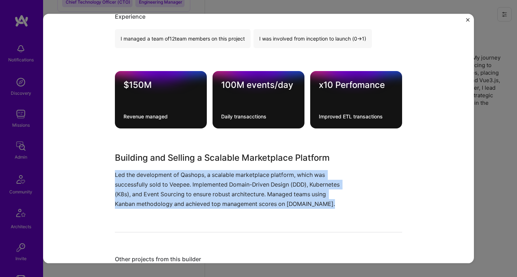
click at [148, 170] on p "Led the development of Qashops, a scalable marketplace platform, which was succ…" at bounding box center [231, 189] width 233 height 39
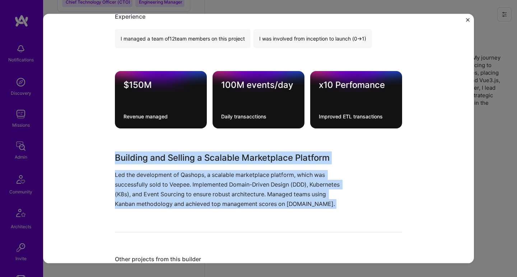
click at [151, 159] on h3 "Building and Selling a Scalable Marketplace Platform" at bounding box center [231, 157] width 233 height 13
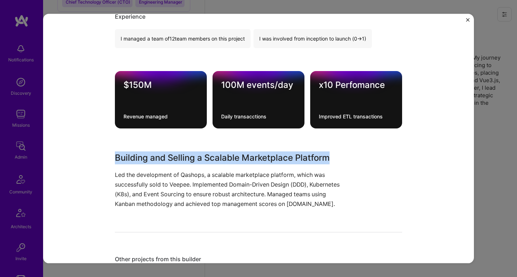
click at [151, 159] on h3 "Building and Selling a Scalable Marketplace Platform" at bounding box center [231, 157] width 233 height 13
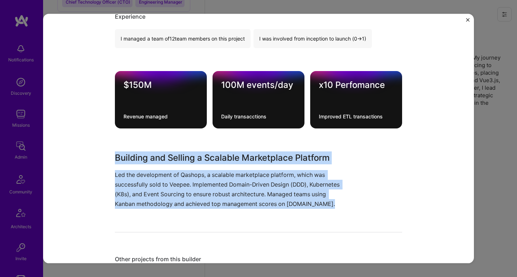
click at [147, 176] on p "Led the development of Qashops, a scalable marketplace platform, which was succ…" at bounding box center [231, 189] width 233 height 39
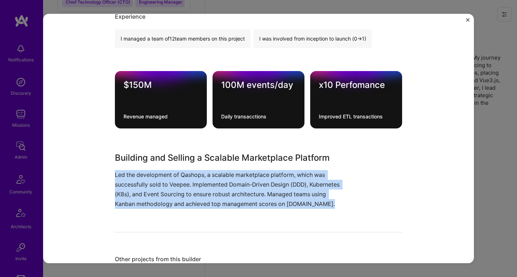
click at [147, 175] on p "Led the development of Qashops, a scalable marketplace platform, which was succ…" at bounding box center [231, 189] width 233 height 39
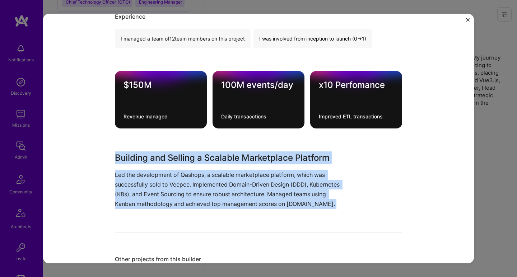
click at [150, 154] on h3 "Building and Selling a Scalable Marketplace Platform" at bounding box center [231, 157] width 233 height 13
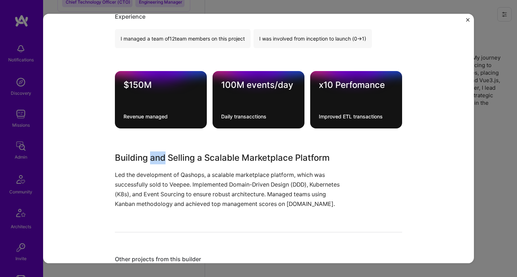
click at [150, 154] on h3 "Building and Selling a Scalable Marketplace Platform" at bounding box center [231, 157] width 233 height 13
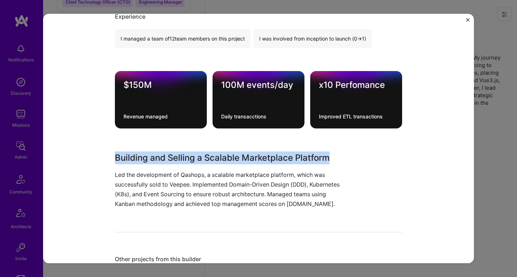
click at [150, 154] on h3 "Building and Selling a Scalable Marketplace Platform" at bounding box center [231, 157] width 233 height 13
click at [138, 168] on div "Building and Selling a Scalable Marketplace Platform Led the development of Qas…" at bounding box center [231, 180] width 233 height 58
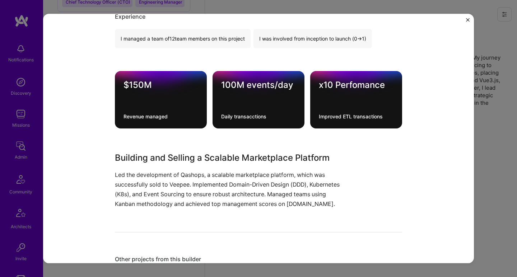
click at [138, 168] on div "Building and Selling a Scalable Marketplace Platform Led the development of Qas…" at bounding box center [231, 180] width 233 height 58
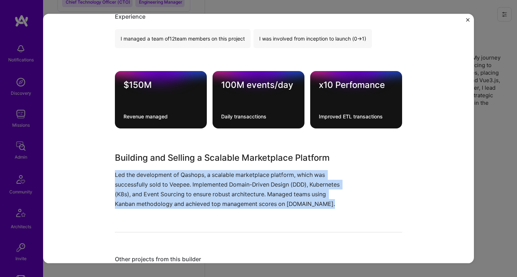
click at [138, 168] on div "Building and Selling a Scalable Marketplace Platform Led the development of Qas…" at bounding box center [231, 180] width 233 height 58
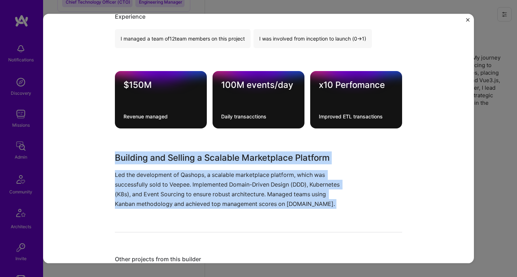
click at [140, 159] on h3 "Building and Selling a Scalable Marketplace Platform" at bounding box center [231, 157] width 233 height 13
click at [140, 160] on h3 "Building and Selling a Scalable Marketplace Platform" at bounding box center [231, 157] width 233 height 13
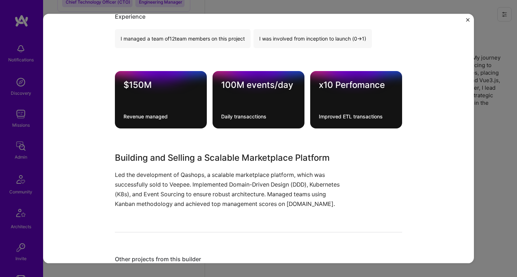
click at [140, 160] on h3 "Building and Selling a Scalable Marketplace Platform" at bounding box center [231, 157] width 233 height 13
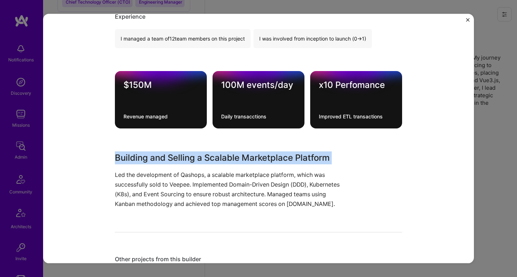
click at [140, 160] on h3 "Building and Selling a Scalable Marketplace Platform" at bounding box center [231, 157] width 233 height 13
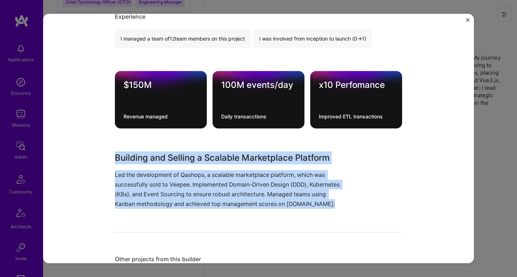
click at [130, 189] on p "Led the development of Qashops, a scalable marketplace platform, which was succ…" at bounding box center [231, 189] width 233 height 39
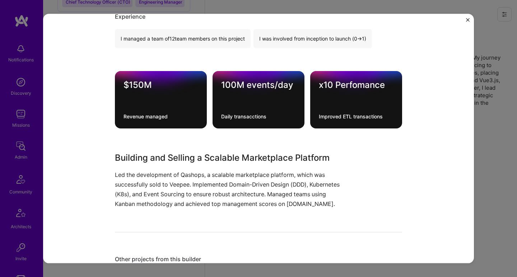
click at [130, 189] on p "Led the development of Qashops, a scalable marketplace platform, which was succ…" at bounding box center [231, 189] width 233 height 39
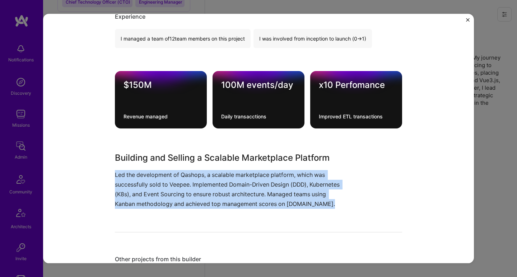
click at [130, 189] on p "Led the development of Qashops, a scalable marketplace platform, which was succ…" at bounding box center [231, 189] width 233 height 39
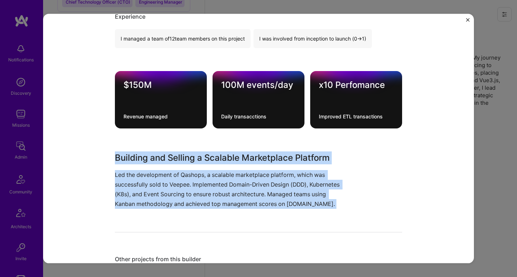
click at [139, 158] on h3 "Building and Selling a Scalable Marketplace Platform" at bounding box center [231, 157] width 233 height 13
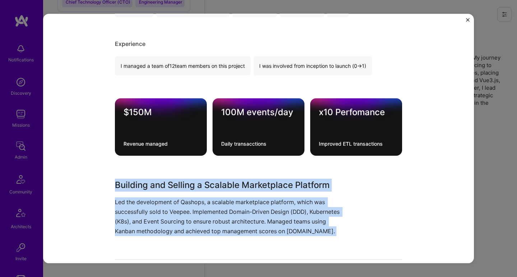
scroll to position [198, 0]
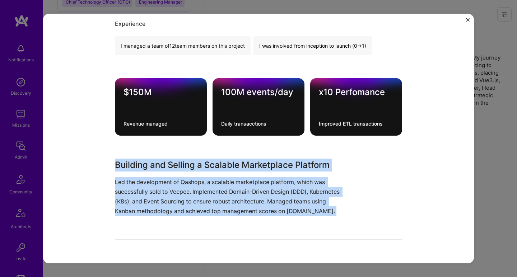
click at [139, 158] on div "Marketplace Development and Acquisition Veepee E-Commerce, Marketplaces Role Le…" at bounding box center [258, 114] width 287 height 568
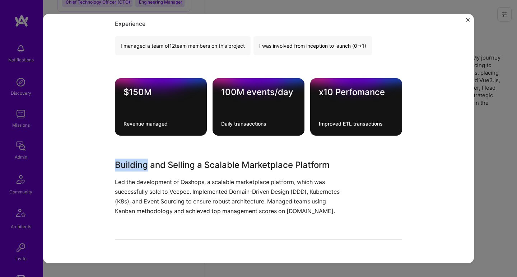
click at [139, 158] on div "Marketplace Development and Acquisition Veepee E-Commerce, Marketplaces Role Le…" at bounding box center [258, 114] width 287 height 568
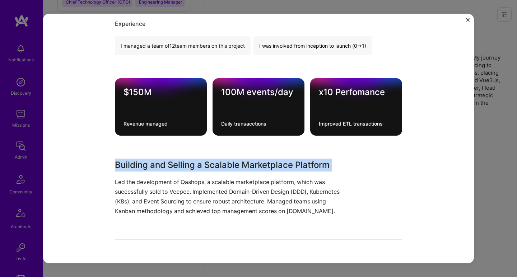
click at [139, 158] on div "Marketplace Development and Acquisition Veepee E-Commerce, Marketplaces Role Le…" at bounding box center [258, 114] width 287 height 568
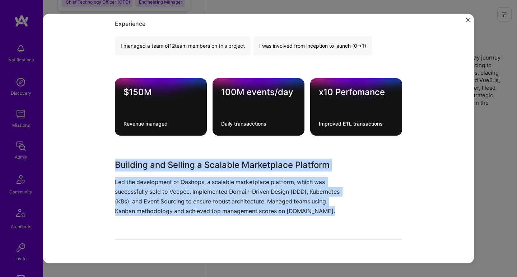
click at [131, 196] on p "Led the development of Qashops, a scalable marketplace platform, which was succ…" at bounding box center [231, 196] width 233 height 39
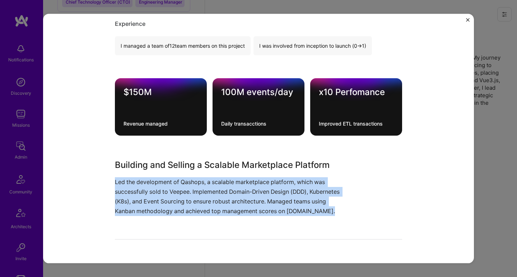
click at [131, 195] on p "Led the development of Qashops, a scalable marketplace platform, which was succ…" at bounding box center [231, 196] width 233 height 39
click at [135, 173] on div "Building and Selling a Scalable Marketplace Platform Led the development of Qas…" at bounding box center [231, 187] width 233 height 58
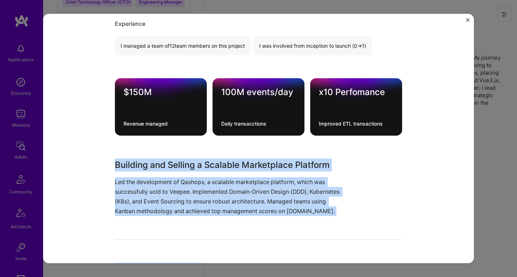
click at [136, 170] on h3 "Building and Selling a Scalable Marketplace Platform" at bounding box center [231, 164] width 233 height 13
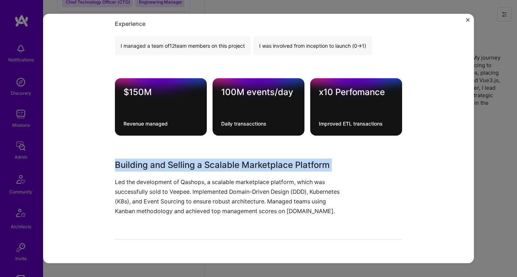
click at [136, 170] on h3 "Building and Selling a Scalable Marketplace Platform" at bounding box center [231, 164] width 233 height 13
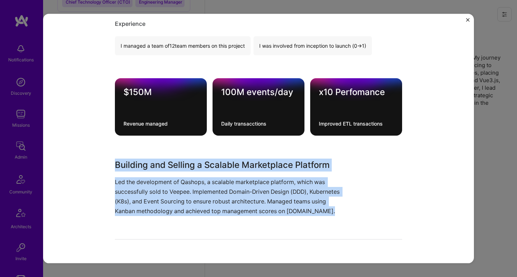
click at [130, 197] on p "Led the development of Qashops, a scalable marketplace platform, which was succ…" at bounding box center [231, 196] width 233 height 39
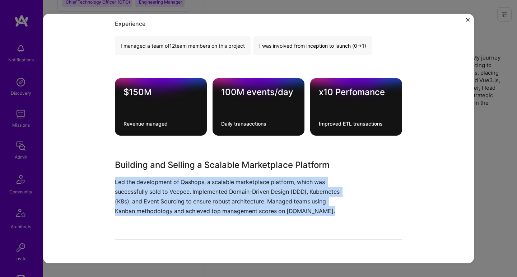
click at [130, 197] on p "Led the development of Qashops, a scalable marketplace platform, which was succ…" at bounding box center [231, 196] width 233 height 39
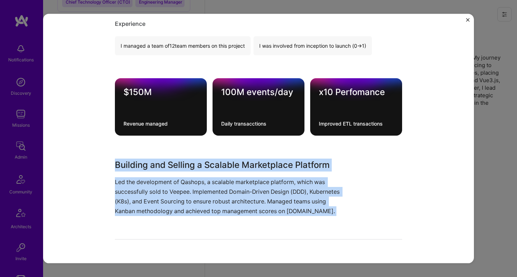
click at [139, 165] on h3 "Building and Selling a Scalable Marketplace Platform" at bounding box center [231, 164] width 233 height 13
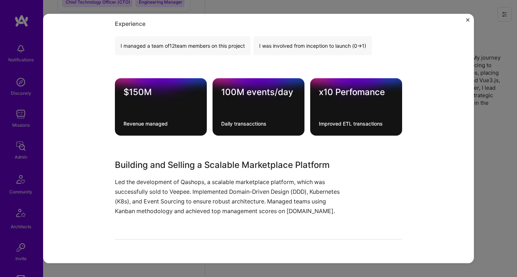
click at [139, 165] on h3 "Building and Selling a Scalable Marketplace Platform" at bounding box center [231, 164] width 233 height 13
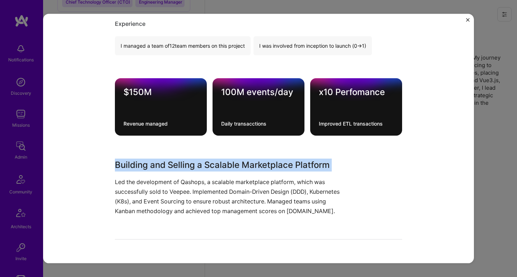
click at [139, 165] on h3 "Building and Selling a Scalable Marketplace Platform" at bounding box center [231, 164] width 233 height 13
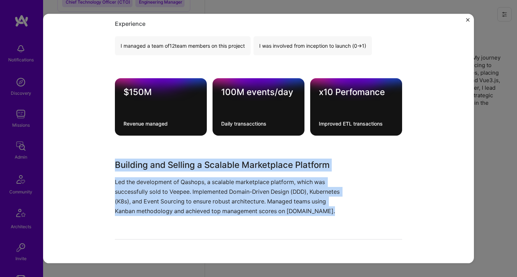
click at [129, 189] on p "Led the development of Qashops, a scalable marketplace platform, which was succ…" at bounding box center [231, 196] width 233 height 39
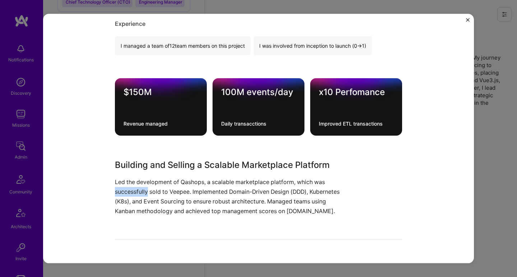
click at [129, 189] on p "Led the development of Qashops, a scalable marketplace platform, which was succ…" at bounding box center [231, 196] width 233 height 39
click at [136, 160] on h3 "Building and Selling a Scalable Marketplace Platform" at bounding box center [231, 164] width 233 height 13
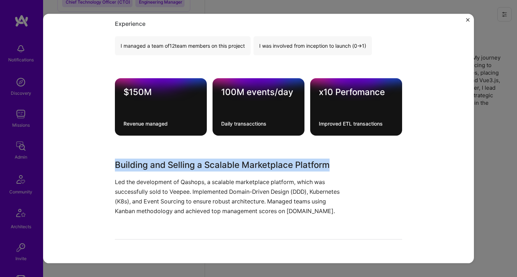
click at [136, 160] on h3 "Building and Selling a Scalable Marketplace Platform" at bounding box center [231, 164] width 233 height 13
click at [126, 181] on p "Led the development of Qashops, a scalable marketplace platform, which was succ…" at bounding box center [231, 196] width 233 height 39
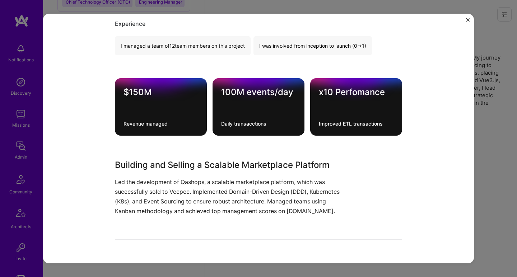
click at [126, 181] on p "Led the development of Qashops, a scalable marketplace platform, which was succ…" at bounding box center [231, 196] width 233 height 39
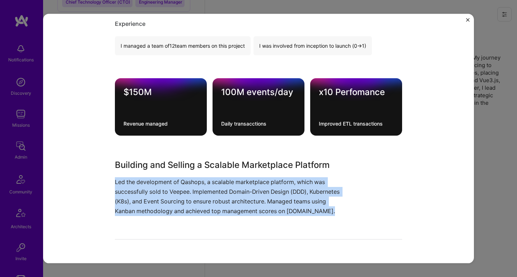
click at [126, 181] on p "Led the development of Qashops, a scalable marketplace platform, which was succ…" at bounding box center [231, 196] width 233 height 39
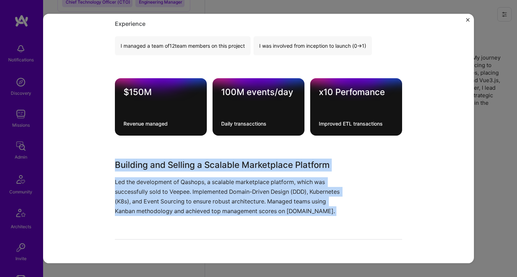
click at [130, 165] on h3 "Building and Selling a Scalable Marketplace Platform" at bounding box center [231, 164] width 233 height 13
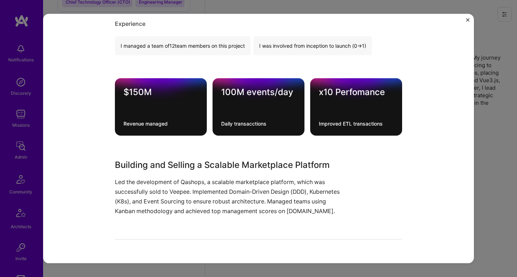
click at [130, 165] on h3 "Building and Selling a Scalable Marketplace Platform" at bounding box center [231, 164] width 233 height 13
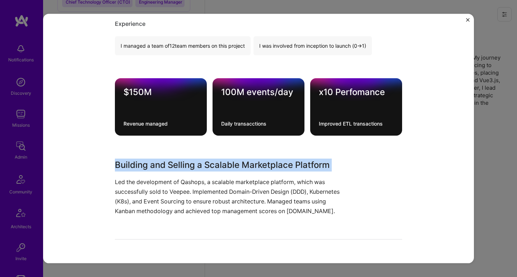
click at [130, 165] on h3 "Building and Selling a Scalable Marketplace Platform" at bounding box center [231, 164] width 233 height 13
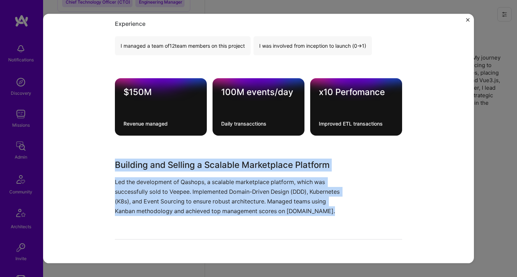
click at [122, 195] on p "Led the development of Qashops, a scalable marketplace platform, which was succ…" at bounding box center [231, 196] width 233 height 39
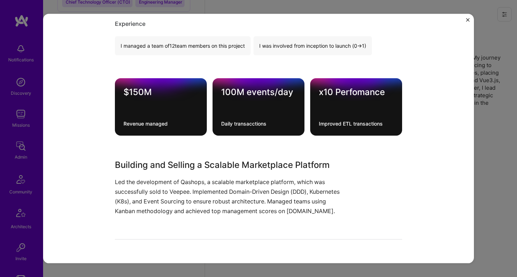
click at [122, 195] on p "Led the development of Qashops, a scalable marketplace platform, which was succ…" at bounding box center [231, 196] width 233 height 39
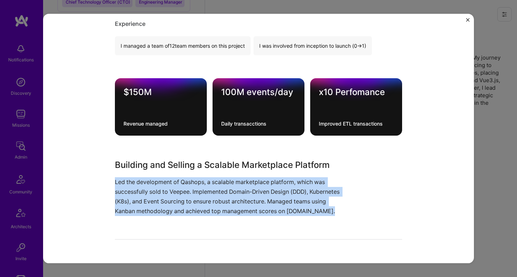
click at [122, 195] on p "Led the development of Qashops, a scalable marketplace platform, which was succ…" at bounding box center [231, 196] width 233 height 39
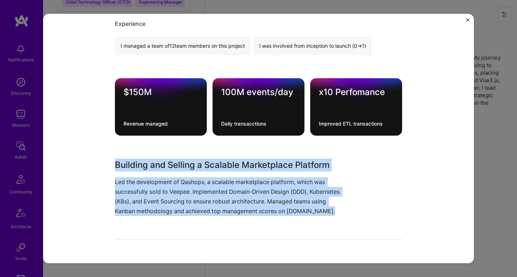
click at [134, 158] on div "Marketplace Development and Acquisition Veepee E-Commerce, Marketplaces Role Le…" at bounding box center [258, 114] width 287 height 568
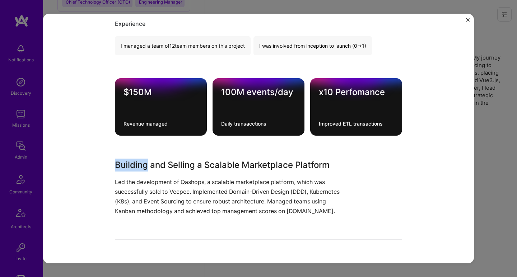
click at [134, 158] on div "Marketplace Development and Acquisition Veepee E-Commerce, Marketplaces Role Le…" at bounding box center [258, 114] width 287 height 568
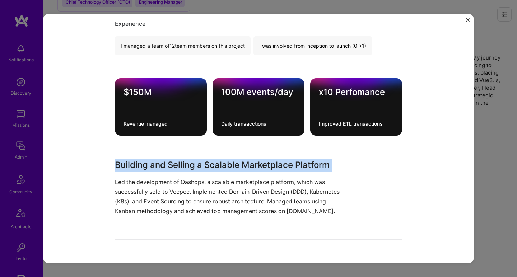
click at [134, 158] on div "Marketplace Development and Acquisition Veepee E-Commerce, Marketplaces Role Le…" at bounding box center [258, 114] width 287 height 568
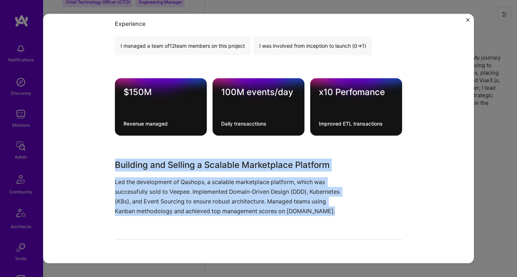
click at [127, 176] on div "Building and Selling a Scalable Marketplace Platform Led the development of Qas…" at bounding box center [231, 187] width 233 height 58
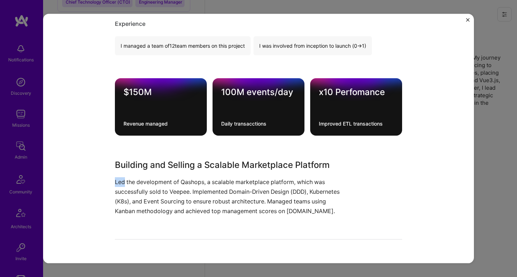
click at [127, 176] on div "Building and Selling a Scalable Marketplace Platform Led the development of Qas…" at bounding box center [231, 187] width 233 height 58
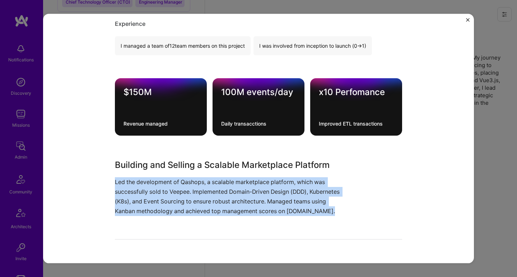
click at [127, 176] on div "Building and Selling a Scalable Marketplace Platform Led the development of Qas…" at bounding box center [231, 187] width 233 height 58
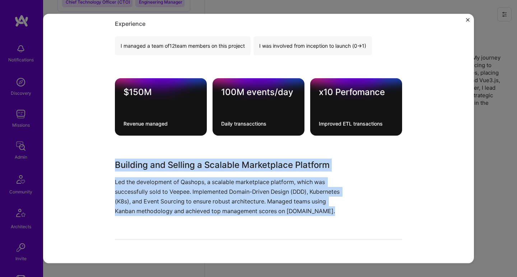
click at [133, 157] on div "Marketplace Development and Acquisition Veepee E-Commerce, Marketplaces Role Le…" at bounding box center [258, 114] width 287 height 568
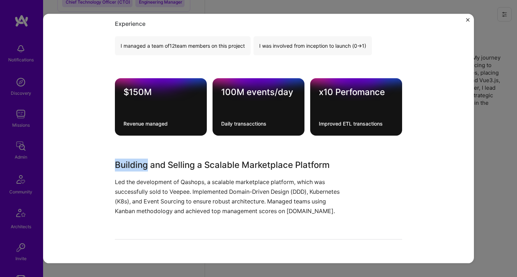
click at [133, 157] on div "Marketplace Development and Acquisition Veepee E-Commerce, Marketplaces Role Le…" at bounding box center [258, 114] width 287 height 568
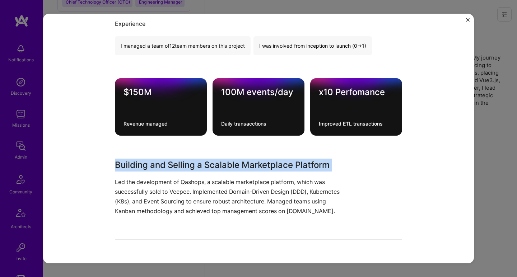
click at [133, 157] on div "Marketplace Development and Acquisition Veepee E-Commerce, Marketplaces Role Le…" at bounding box center [258, 114] width 287 height 568
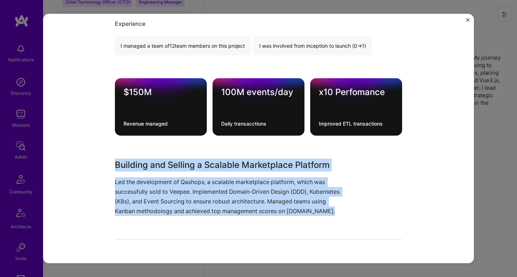
click at [118, 199] on p "Led the development of Qashops, a scalable marketplace platform, which was succ…" at bounding box center [231, 196] width 233 height 39
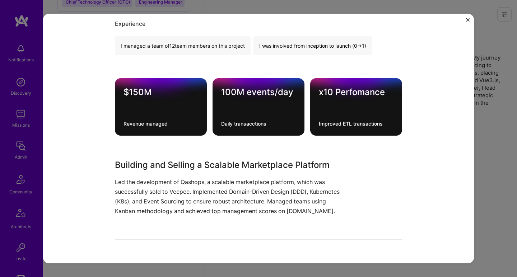
click at [118, 199] on p "Led the development of Qashops, a scalable marketplace platform, which was succ…" at bounding box center [231, 196] width 233 height 39
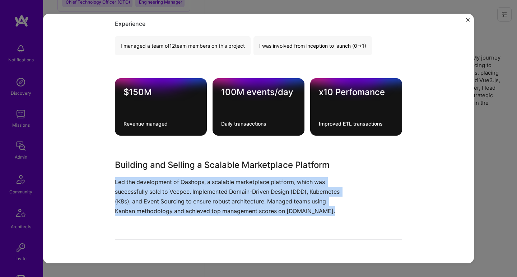
click at [118, 199] on p "Led the development of Qashops, a scalable marketplace platform, which was succ…" at bounding box center [231, 196] width 233 height 39
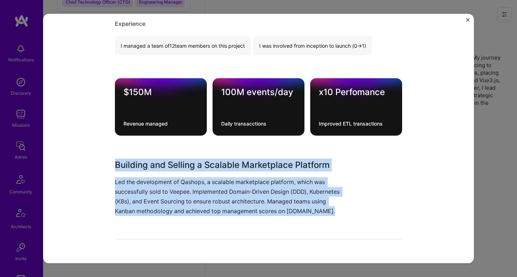
click at [133, 158] on div "Marketplace Development and Acquisition Veepee E-Commerce, Marketplaces Role Le…" at bounding box center [258, 114] width 287 height 568
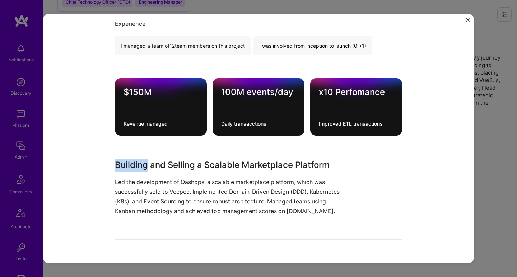
click at [133, 158] on div "Marketplace Development and Acquisition Veepee E-Commerce, Marketplaces Role Le…" at bounding box center [258, 114] width 287 height 568
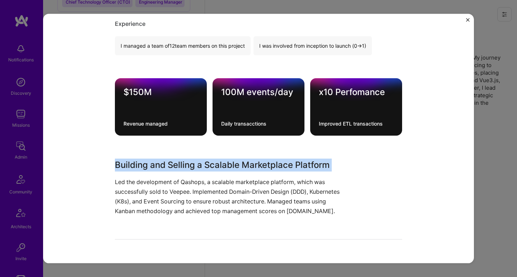
click at [133, 158] on div "Marketplace Development and Acquisition Veepee E-Commerce, Marketplaces Role Le…" at bounding box center [258, 114] width 287 height 568
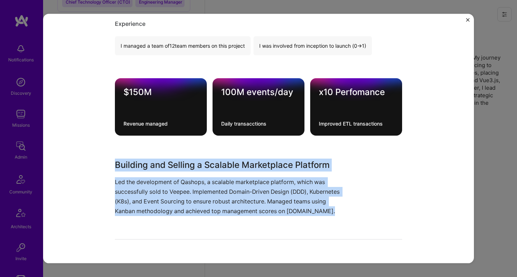
click at [118, 195] on p "Led the development of Qashops, a scalable marketplace platform, which was succ…" at bounding box center [231, 196] width 233 height 39
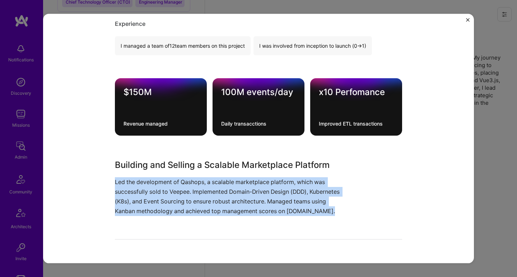
click at [118, 195] on p "Led the development of Qashops, a scalable marketplace platform, which was succ…" at bounding box center [231, 196] width 233 height 39
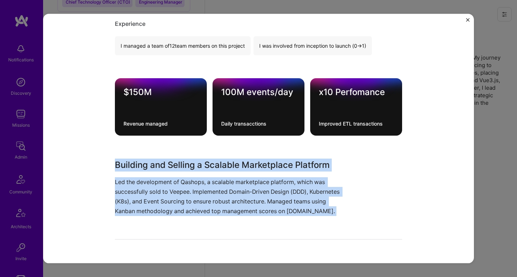
click at [129, 162] on h3 "Building and Selling a Scalable Marketplace Platform" at bounding box center [231, 164] width 233 height 13
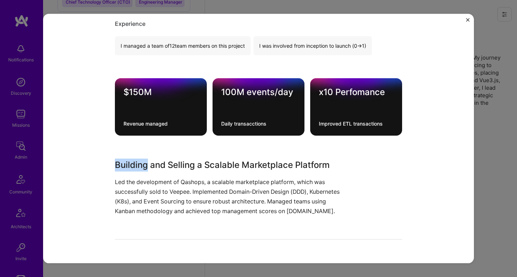
click at [129, 162] on h3 "Building and Selling a Scalable Marketplace Platform" at bounding box center [231, 164] width 233 height 13
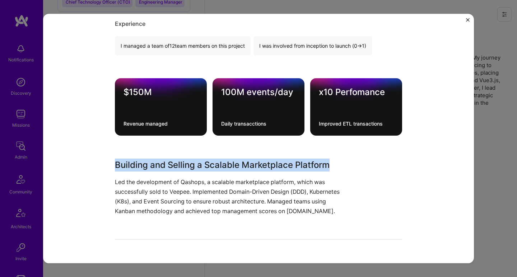
click at [129, 162] on h3 "Building and Selling a Scalable Marketplace Platform" at bounding box center [231, 164] width 233 height 13
click at [122, 184] on p "Led the development of Qashops, a scalable marketplace platform, which was succ…" at bounding box center [231, 196] width 233 height 39
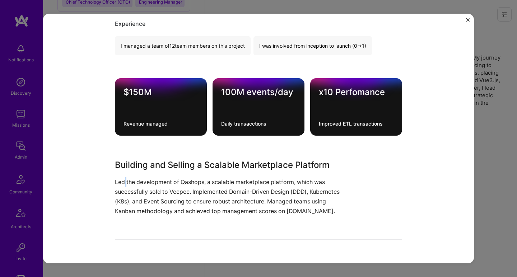
click at [122, 184] on p "Led the development of Qashops, a scalable marketplace platform, which was succ…" at bounding box center [231, 196] width 233 height 39
click at [130, 161] on h3 "Building and Selling a Scalable Marketplace Platform" at bounding box center [231, 164] width 233 height 13
click at [130, 162] on h3 "Building and Selling a Scalable Marketplace Platform" at bounding box center [231, 164] width 233 height 13
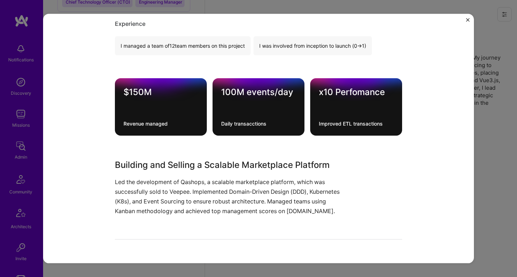
click at [130, 162] on h3 "Building and Selling a Scalable Marketplace Platform" at bounding box center [231, 164] width 233 height 13
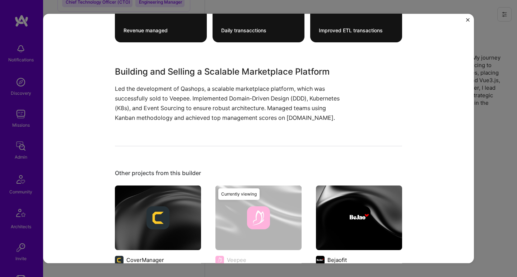
scroll to position [331, 0]
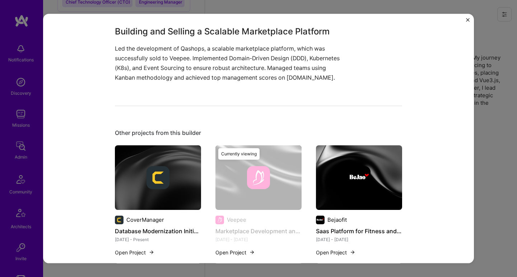
click at [370, 174] on div at bounding box center [359, 177] width 86 height 23
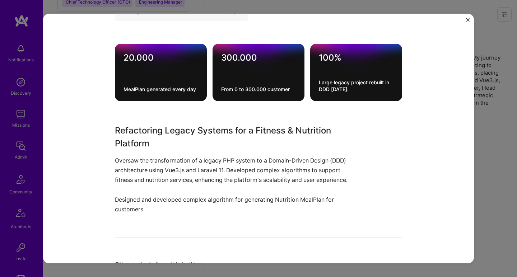
scroll to position [300, 0]
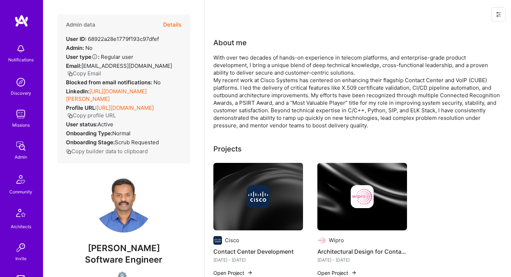
click at [123, 92] on link "[URL][DOMAIN_NAME][PERSON_NAME]" at bounding box center [106, 95] width 81 height 14
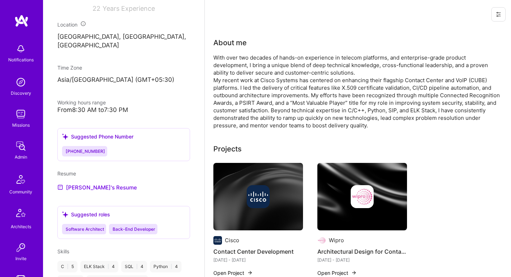
scroll to position [314, 0]
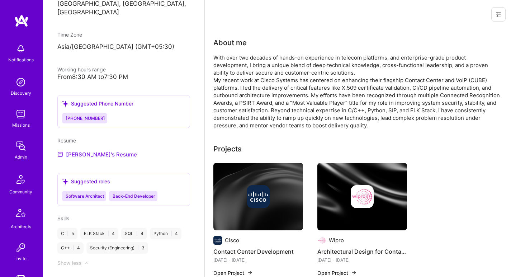
click at [82, 155] on link "[PERSON_NAME]'s Resume" at bounding box center [97, 154] width 80 height 9
click at [263, 70] on div "With over two decades of hands-on experience in telecom platforms, and enterpri…" at bounding box center [356, 91] width 287 height 75
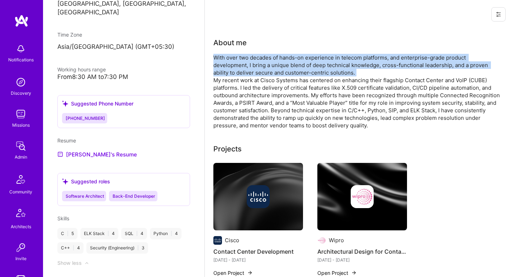
click at [263, 70] on div "With over two decades of hands-on experience in telecom platforms, and enterpri…" at bounding box center [356, 91] width 287 height 75
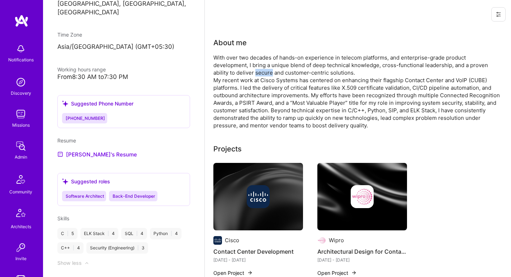
click at [263, 70] on div "With over two decades of hands-on experience in telecom platforms, and enterpri…" at bounding box center [356, 91] width 287 height 75
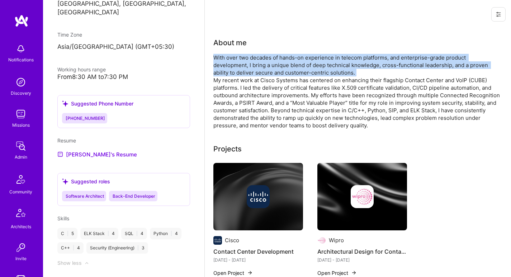
click at [263, 70] on div "With over two decades of hands-on experience in telecom platforms, and enterpri…" at bounding box center [356, 91] width 287 height 75
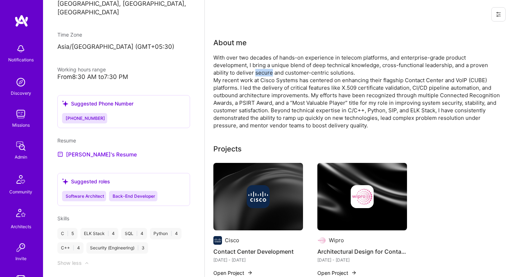
click at [263, 70] on div "With over two decades of hands-on experience in telecom platforms, and enterpri…" at bounding box center [356, 91] width 287 height 75
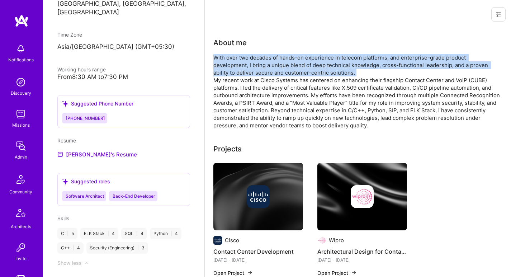
click at [263, 70] on div "With over two decades of hands-on experience in telecom platforms, and enterpri…" at bounding box center [356, 91] width 287 height 75
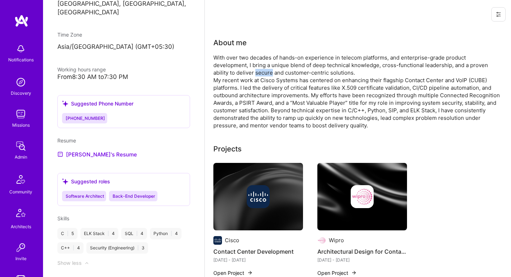
click at [263, 70] on div "With over two decades of hands-on experience in telecom platforms, and enterpri…" at bounding box center [356, 91] width 287 height 75
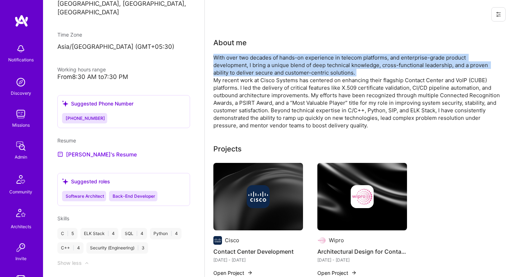
click at [263, 70] on div "With over two decades of hands-on experience in telecom platforms, and enterpri…" at bounding box center [356, 91] width 287 height 75
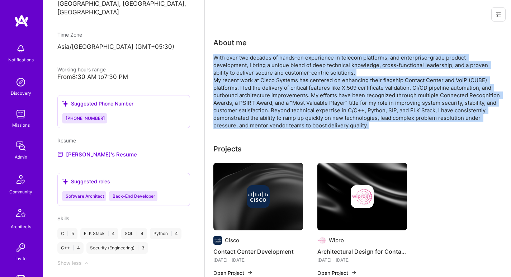
click at [238, 100] on div "With over two decades of hands-on experience in telecom platforms, and enterpri…" at bounding box center [356, 91] width 287 height 75
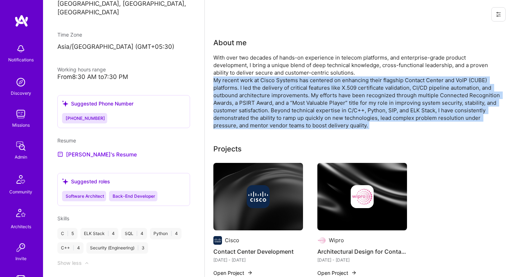
click at [238, 100] on div "With over two decades of hands-on experience in telecom platforms, and enterpri…" at bounding box center [356, 91] width 287 height 75
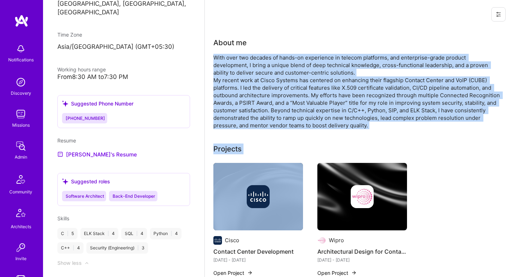
click at [247, 68] on div "With over two decades of hands-on experience in telecom platforms, and enterpri…" at bounding box center [356, 91] width 287 height 75
click at [247, 69] on div "With over two decades of hands-on experience in telecom platforms, and enterpri…" at bounding box center [356, 91] width 287 height 75
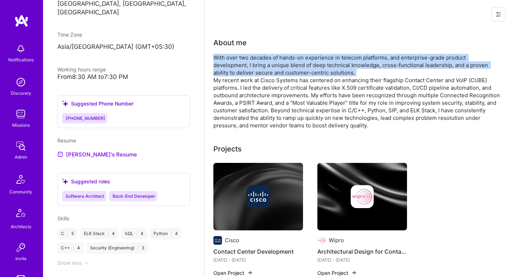
click at [247, 69] on div "With over two decades of hands-on experience in telecom platforms, and enterpri…" at bounding box center [356, 91] width 287 height 75
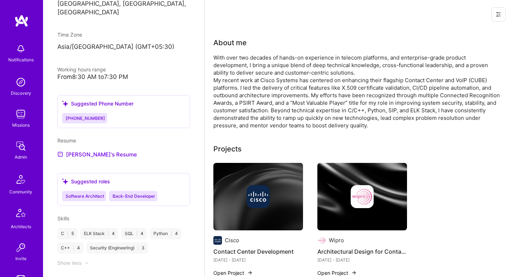
click at [245, 84] on div "With over two decades of hands-on experience in telecom platforms, and enterpri…" at bounding box center [356, 91] width 287 height 75
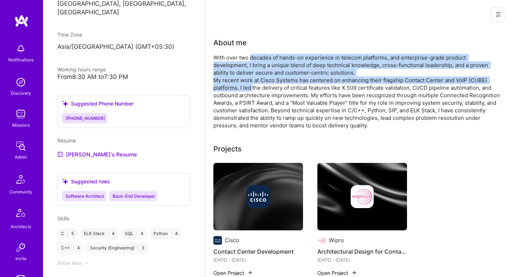
click at [255, 56] on div "With over two decades of hands-on experience in telecom platforms, and enterpri…" at bounding box center [356, 91] width 287 height 75
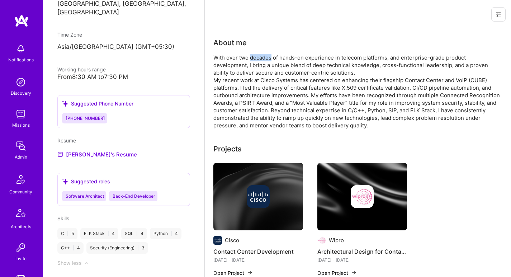
click at [255, 56] on div "With over two decades of hands-on experience in telecom platforms, and enterpri…" at bounding box center [356, 91] width 287 height 75
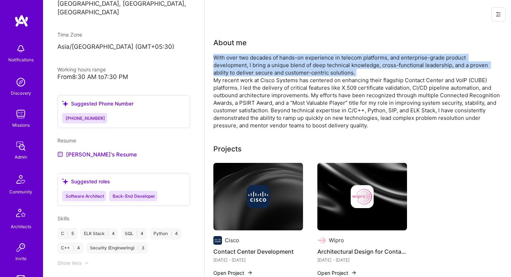
click at [255, 56] on div "With over two decades of hands-on experience in telecom platforms, and enterpri…" at bounding box center [356, 91] width 287 height 75
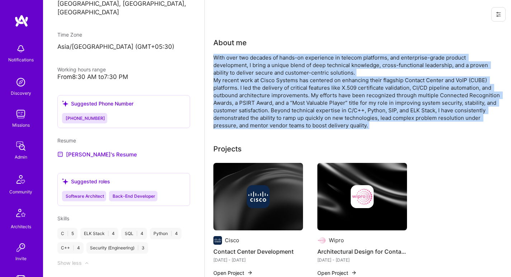
click at [256, 96] on div "With over two decades of hands-on experience in telecom platforms, and enterpri…" at bounding box center [356, 91] width 287 height 75
click at [239, 67] on div "With over two decades of hands-on experience in telecom platforms, and enterpri…" at bounding box center [356, 91] width 287 height 75
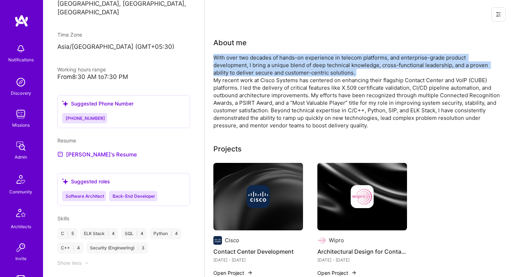
click at [239, 67] on div "With over two decades of hands-on experience in telecom platforms, and enterpri…" at bounding box center [356, 91] width 287 height 75
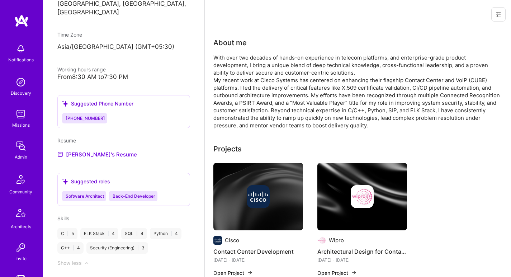
click at [384, 79] on div "With over two decades of hands-on experience in telecom platforms, and enterpri…" at bounding box center [356, 91] width 287 height 75
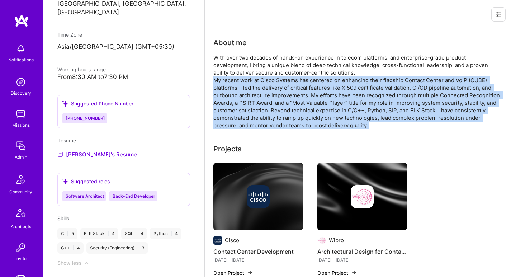
click at [384, 79] on div "With over two decades of hands-on experience in telecom platforms, and enterpri…" at bounding box center [356, 91] width 287 height 75
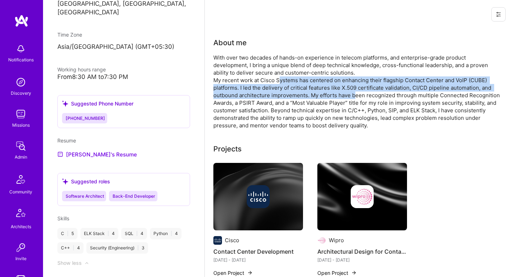
drag, startPoint x: 279, startPoint y: 82, endPoint x: 354, endPoint y: 94, distance: 75.3
click at [354, 94] on div "With over two decades of hands-on experience in telecom platforms, and enterpri…" at bounding box center [356, 91] width 287 height 75
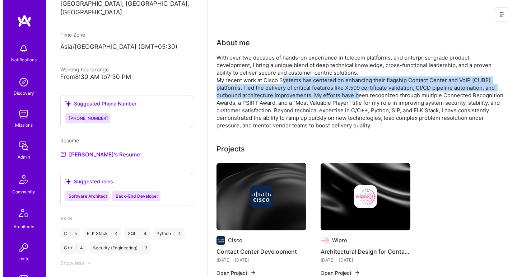
scroll to position [67, 0]
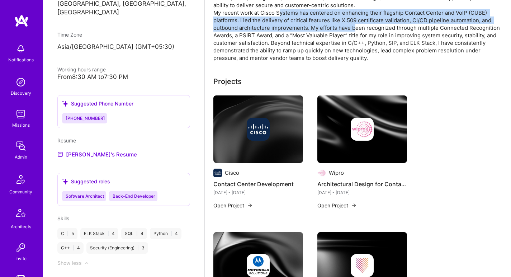
click at [269, 122] on img at bounding box center [258, 129] width 23 height 23
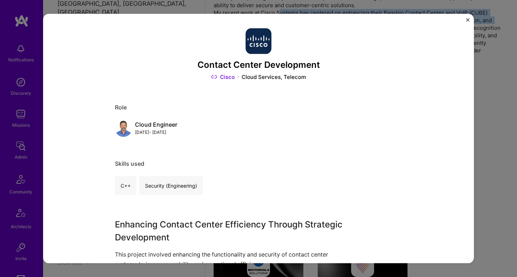
scroll to position [110, 0]
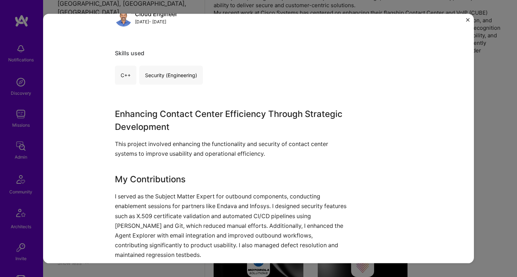
click at [216, 116] on h3 "Enhancing Contact Center Efficiency Through Strategic Development" at bounding box center [231, 120] width 233 height 26
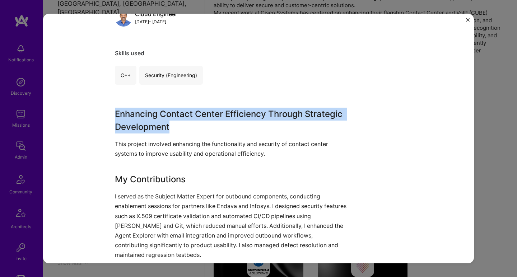
drag, startPoint x: 216, startPoint y: 116, endPoint x: 187, endPoint y: 187, distance: 76.4
click at [187, 186] on div "Enhancing Contact Center Efficiency Through Strategic Development This project …" at bounding box center [231, 219] width 233 height 225
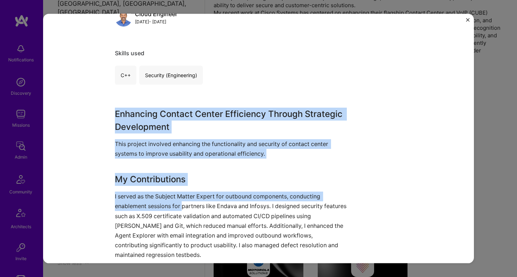
click at [181, 202] on p "I served as the Subject Matter Expert for outbound components, conducting enabl…" at bounding box center [231, 226] width 233 height 68
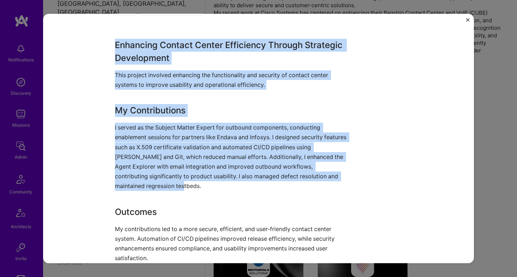
click at [187, 187] on p "I served as the Subject Matter Expert for outbound components, conducting enabl…" at bounding box center [231, 157] width 233 height 68
click at [172, 216] on h3 "Outcomes" at bounding box center [231, 211] width 233 height 13
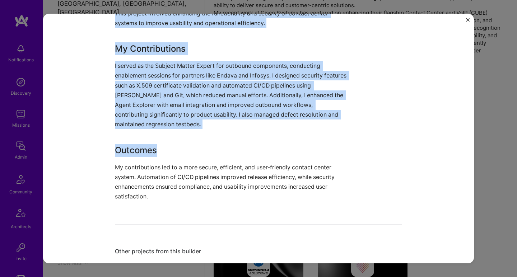
scroll to position [264, 0]
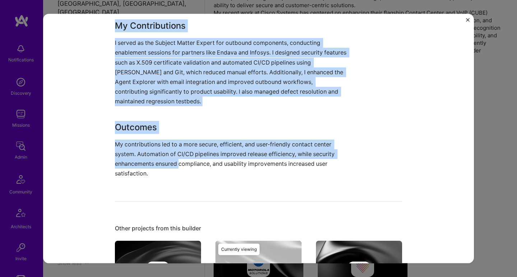
click at [179, 159] on p "My contributions led to a more secure, efficient, and user-friendly contact cen…" at bounding box center [231, 158] width 233 height 39
click at [176, 165] on p "My contributions led to a more secure, efficient, and user-friendly contact cen…" at bounding box center [231, 158] width 233 height 39
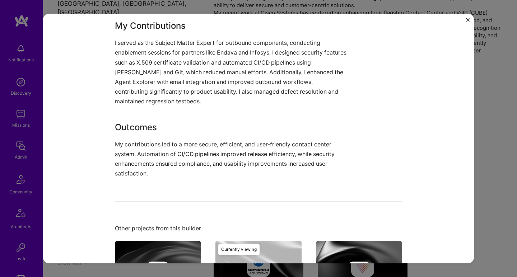
click at [176, 165] on p "My contributions led to a more secure, efficient, and user-friendly contact cen…" at bounding box center [231, 158] width 233 height 39
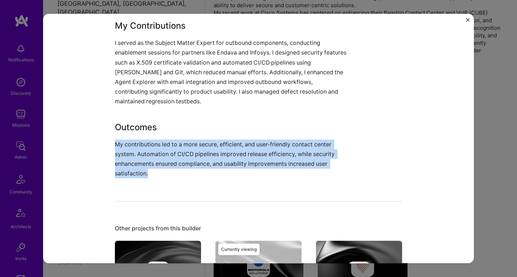
click at [176, 165] on p "My contributions led to a more secure, efficient, and user-friendly contact cen…" at bounding box center [231, 158] width 233 height 39
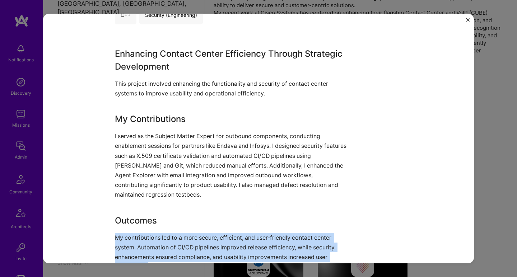
scroll to position [146, 0]
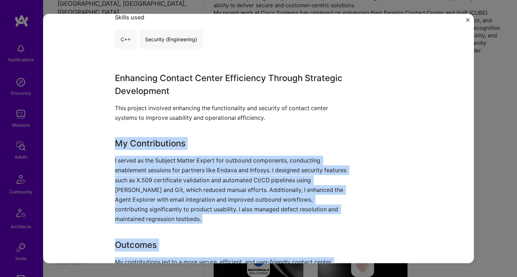
click at [185, 132] on div "Enhancing Contact Center Efficiency Through Strategic Development This project …" at bounding box center [231, 183] width 233 height 225
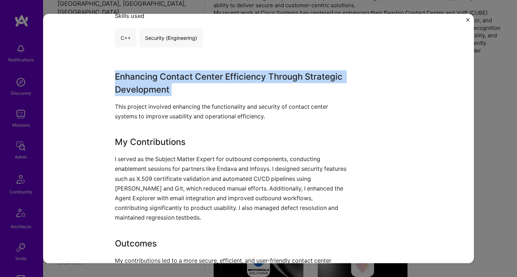
scroll to position [175, 0]
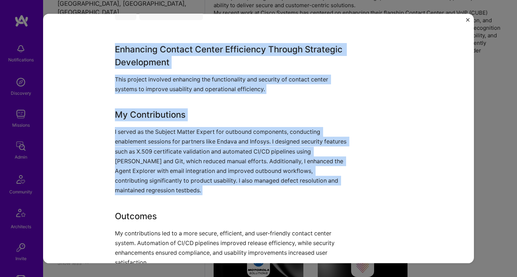
click at [178, 161] on p "I served as the Subject Matter Expert for outbound components, conducting enabl…" at bounding box center [231, 161] width 233 height 68
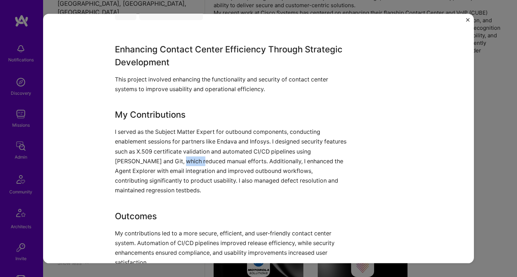
click at [178, 161] on p "I served as the Subject Matter Expert for outbound components, conducting enabl…" at bounding box center [231, 161] width 233 height 68
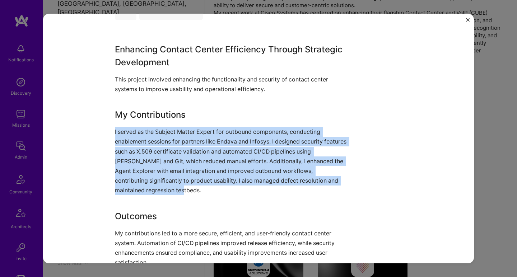
click at [178, 161] on p "I served as the Subject Matter Expert for outbound components, conducting enabl…" at bounding box center [231, 161] width 233 height 68
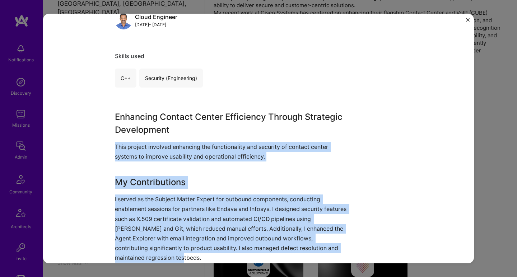
click at [190, 126] on h3 "Enhancing Contact Center Efficiency Through Strategic Development" at bounding box center [231, 123] width 233 height 26
click at [192, 122] on h3 "Enhancing Contact Center Efficiency Through Strategic Development" at bounding box center [231, 123] width 233 height 26
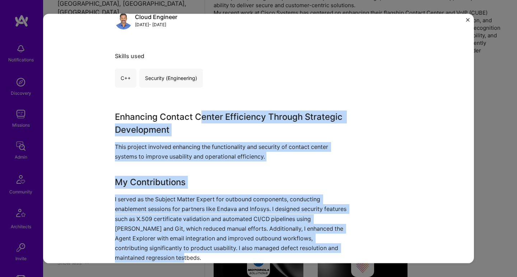
click at [197, 111] on h3 "Enhancing Contact Center Efficiency Through Strategic Development" at bounding box center [231, 123] width 233 height 26
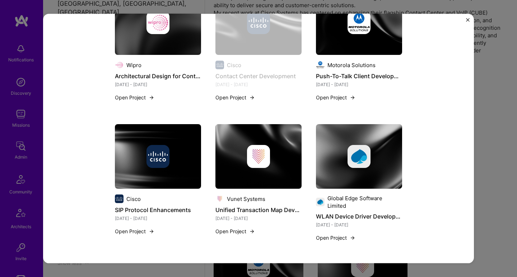
scroll to position [473, 0]
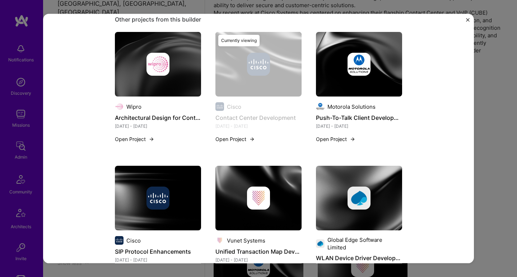
click at [355, 63] on img at bounding box center [358, 64] width 23 height 23
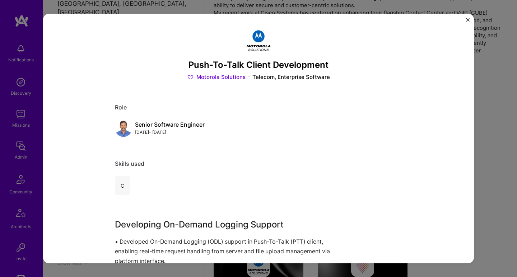
scroll to position [20, 0]
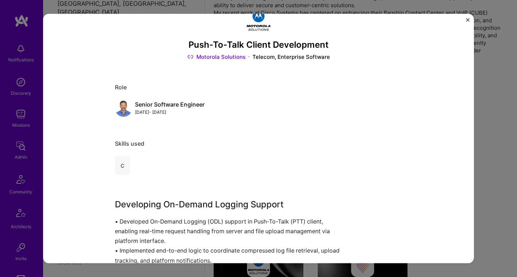
click at [283, 32] on div at bounding box center [258, 21] width 287 height 26
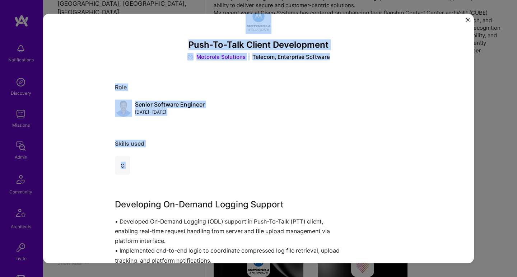
drag, startPoint x: 283, startPoint y: 32, endPoint x: 242, endPoint y: 164, distance: 138.4
click at [242, 164] on div "C" at bounding box center [258, 165] width 287 height 19
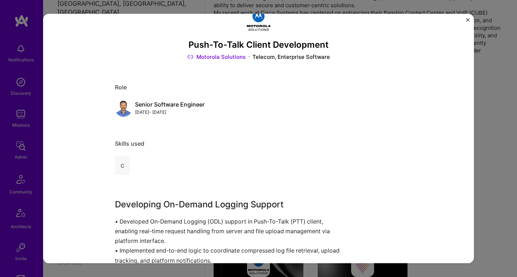
click at [242, 164] on div "C" at bounding box center [258, 165] width 287 height 19
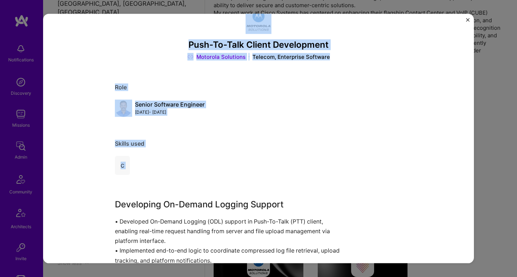
drag, startPoint x: 242, startPoint y: 164, endPoint x: 280, endPoint y: 34, distance: 136.1
click at [280, 34] on div at bounding box center [258, 21] width 287 height 26
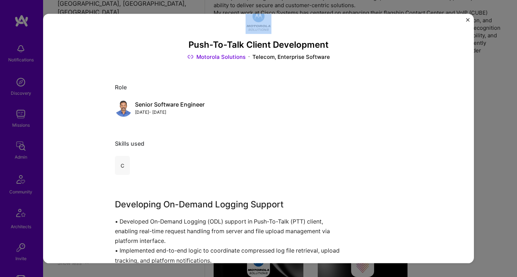
click at [280, 34] on div at bounding box center [258, 21] width 287 height 26
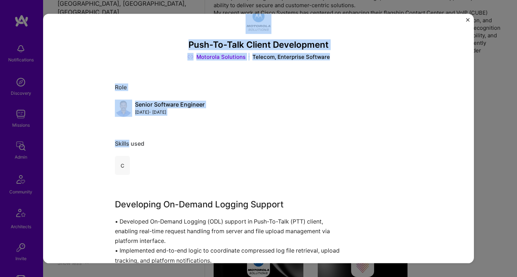
drag, startPoint x: 280, startPoint y: 34, endPoint x: 257, endPoint y: 126, distance: 95.1
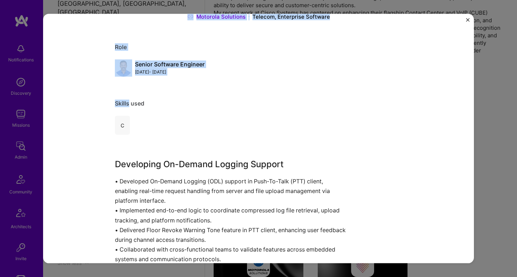
scroll to position [83, 0]
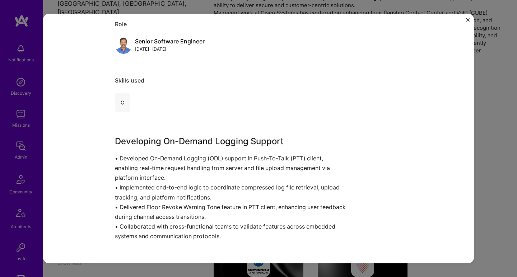
click at [256, 126] on div "Push-To-Talk Client Development Motorola Solutions Telecom, Enterprise Software…" at bounding box center [258, 254] width 287 height 618
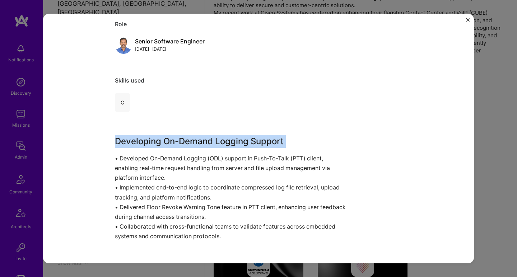
click at [256, 126] on div "Push-To-Talk Client Development Motorola Solutions Telecom, Enterprise Software…" at bounding box center [258, 254] width 287 height 618
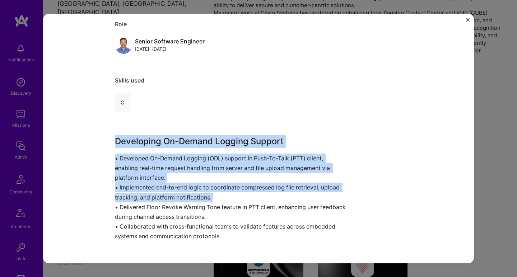
click at [224, 185] on p "• Developed On-Demand Logging (ODL) support in Push-To-Talk (PTT) client, enabl…" at bounding box center [231, 197] width 233 height 88
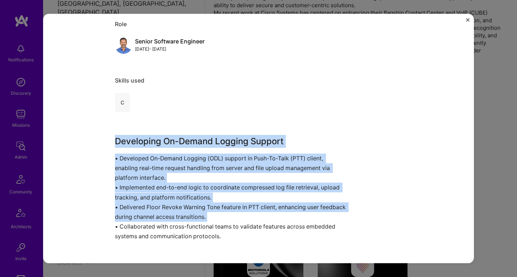
click at [216, 208] on p "• Developed On-Demand Logging (ODL) support in Push-To-Talk (PTT) client, enabl…" at bounding box center [231, 197] width 233 height 88
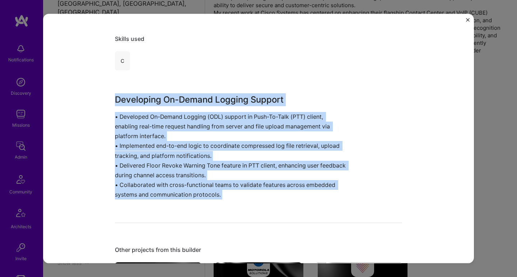
click at [215, 208] on div "Push-To-Talk Client Development Motorola Solutions Telecom, Enterprise Software…" at bounding box center [258, 213] width 287 height 618
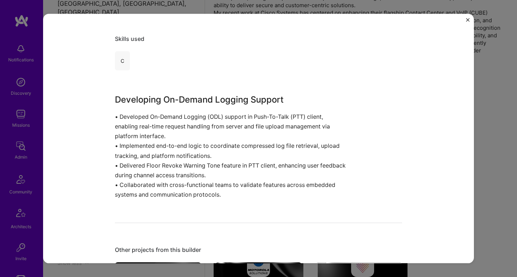
click at [215, 207] on div "Push-To-Talk Client Development Motorola Solutions Telecom, Enterprise Software…" at bounding box center [258, 213] width 287 height 618
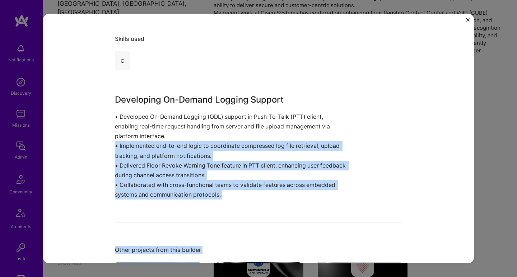
click at [218, 146] on p "• Developed On-Demand Logging (ODL) support in Push-To-Talk (PTT) client, enabl…" at bounding box center [231, 156] width 233 height 88
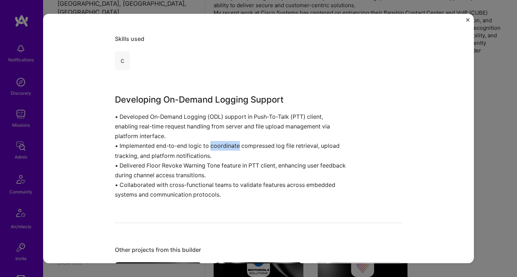
click at [218, 146] on p "• Developed On-Demand Logging (ODL) support in Push-To-Talk (PTT) client, enabl…" at bounding box center [231, 156] width 233 height 88
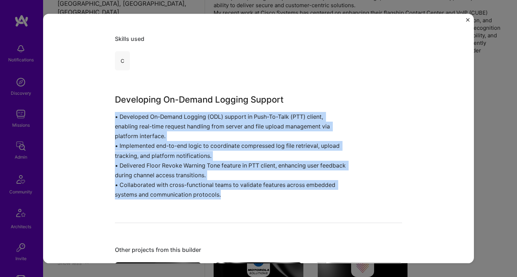
click at [218, 146] on p "• Developed On-Demand Logging (ODL) support in Push-To-Talk (PTT) client, enabl…" at bounding box center [231, 156] width 233 height 88
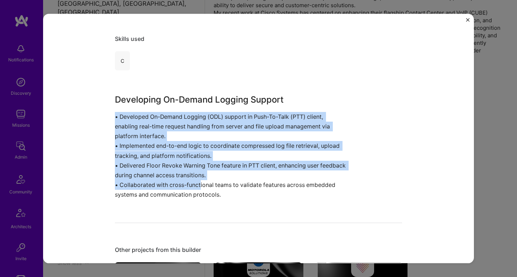
click at [198, 186] on p "• Developed On-Demand Logging (ODL) support in Push-To-Talk (PTT) client, enabl…" at bounding box center [231, 156] width 233 height 88
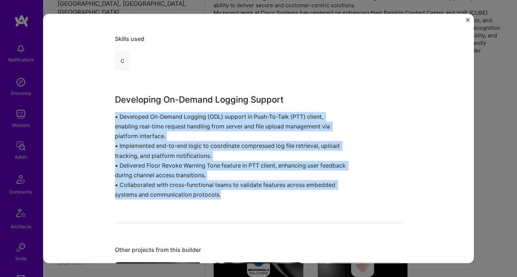
click at [198, 186] on p "• Developed On-Demand Logging (ODL) support in Push-To-Talk (PTT) client, enabl…" at bounding box center [231, 156] width 233 height 88
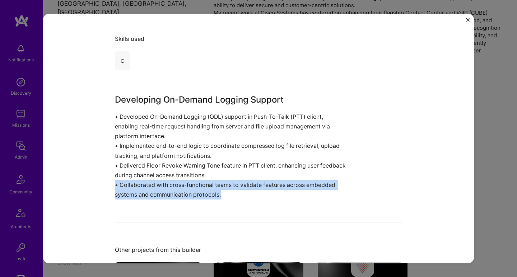
click at [198, 186] on p "• Developed On-Demand Logging (ODL) support in Push-To-Talk (PTT) client, enabl…" at bounding box center [231, 156] width 233 height 88
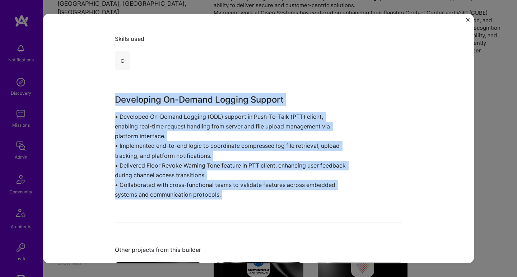
click at [219, 97] on h3 "Developing On-Demand Logging Support" at bounding box center [231, 99] width 233 height 13
click at [220, 97] on h3 "Developing On-Demand Logging Support" at bounding box center [231, 99] width 233 height 13
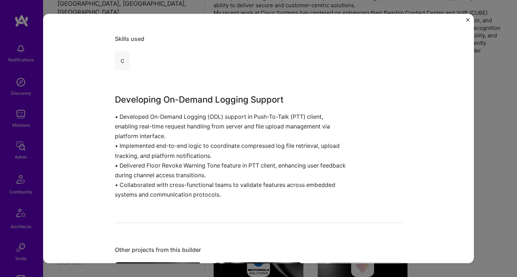
click at [220, 97] on h3 "Developing On-Demand Logging Support" at bounding box center [231, 99] width 233 height 13
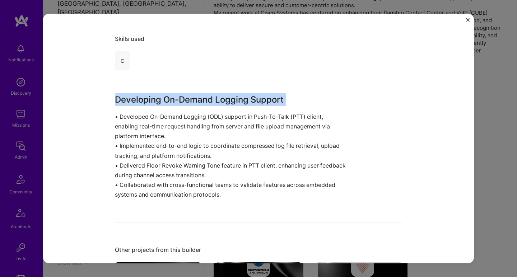
click at [220, 97] on h3 "Developing On-Demand Logging Support" at bounding box center [231, 99] width 233 height 13
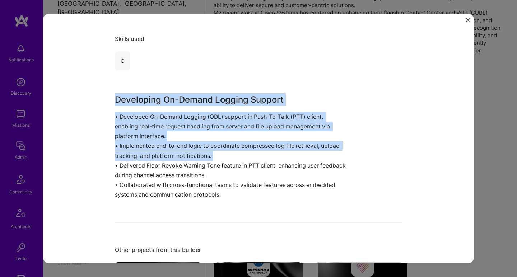
click at [201, 145] on p "• Developed On-Demand Logging (ODL) support in Push-To-Talk (PTT) client, enabl…" at bounding box center [231, 156] width 233 height 88
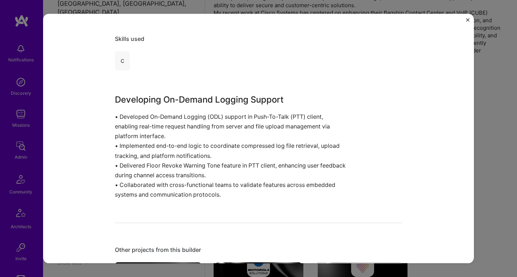
click at [201, 145] on p "• Developed On-Demand Logging (ODL) support in Push-To-Talk (PTT) client, enabl…" at bounding box center [231, 156] width 233 height 88
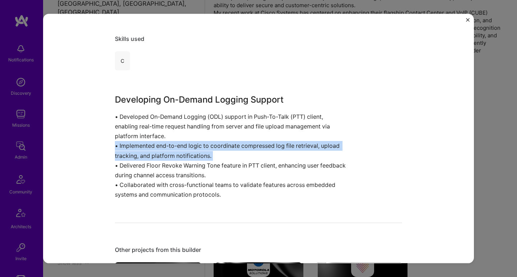
click at [201, 145] on p "• Developed On-Demand Logging (ODL) support in Push-To-Talk (PTT) client, enabl…" at bounding box center [231, 156] width 233 height 88
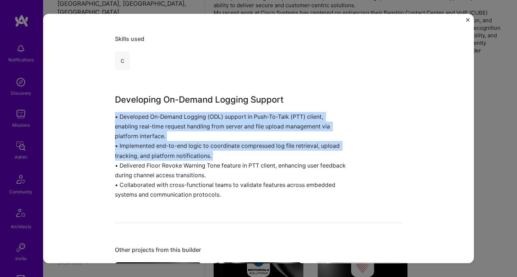
click at [212, 110] on div "Developing On-Demand Logging Support • Developed On-Demand Logging (ODL) suppor…" at bounding box center [231, 146] width 233 height 107
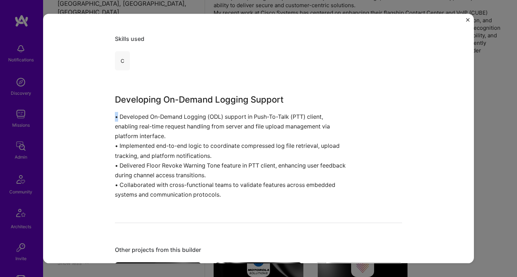
click at [212, 110] on div "Developing On-Demand Logging Support • Developed On-Demand Logging (ODL) suppor…" at bounding box center [231, 146] width 233 height 107
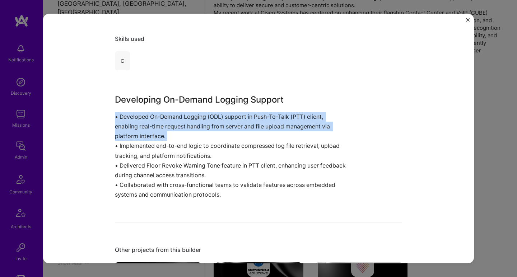
click at [212, 110] on div "Developing On-Demand Logging Support • Developed On-Demand Logging (ODL) suppor…" at bounding box center [231, 146] width 233 height 107
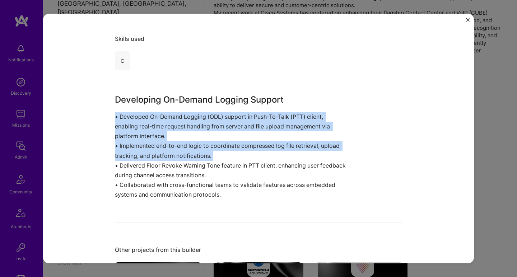
click at [200, 143] on p "• Developed On-Demand Logging (ODL) support in Push-To-Talk (PTT) client, enabl…" at bounding box center [231, 156] width 233 height 88
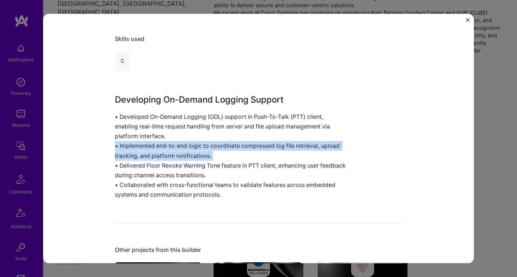
click at [200, 143] on p "• Developed On-Demand Logging (ODL) support in Push-To-Talk (PTT) client, enabl…" at bounding box center [231, 156] width 233 height 88
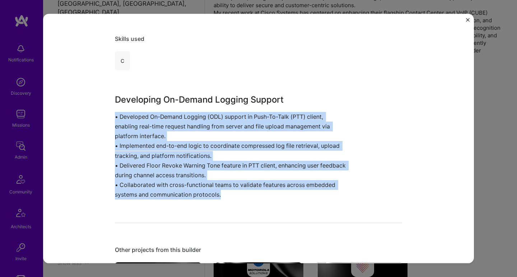
click at [200, 143] on p "• Developed On-Demand Logging (ODL) support in Push-To-Talk (PTT) client, enabl…" at bounding box center [231, 156] width 233 height 88
click at [210, 102] on h3 "Developing On-Demand Logging Support" at bounding box center [231, 99] width 233 height 13
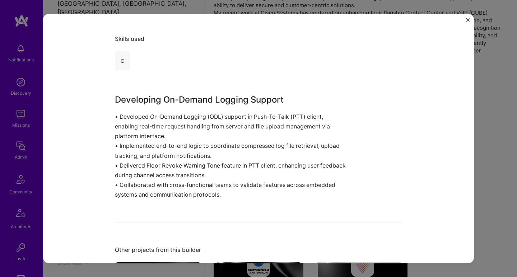
click at [210, 102] on h3 "Developing On-Demand Logging Support" at bounding box center [231, 99] width 233 height 13
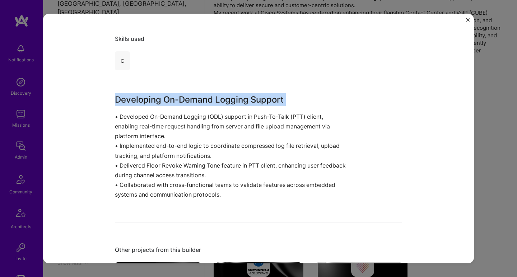
click at [210, 102] on h3 "Developing On-Demand Logging Support" at bounding box center [231, 99] width 233 height 13
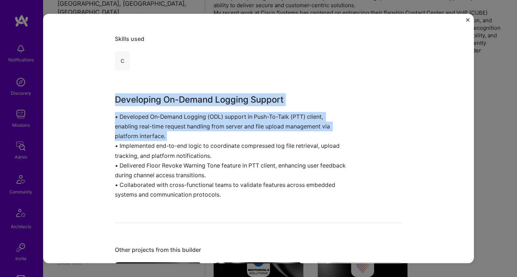
click at [201, 127] on p "• Developed On-Demand Logging (ODL) support in Push-To-Talk (PTT) client, enabl…" at bounding box center [231, 156] width 233 height 88
drag, startPoint x: 198, startPoint y: 132, endPoint x: 205, endPoint y: 94, distance: 38.8
click at [205, 94] on div "Developing On-Demand Logging Support • Developed On-Demand Logging (ODL) suppor…" at bounding box center [231, 146] width 233 height 107
click at [205, 94] on h3 "Developing On-Demand Logging Support" at bounding box center [231, 99] width 233 height 13
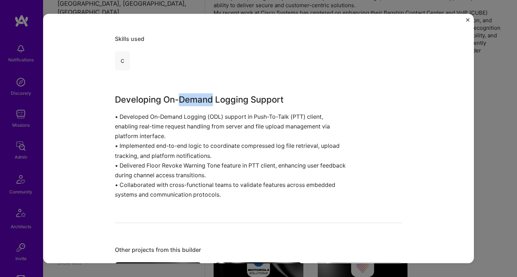
click at [205, 94] on h3 "Developing On-Demand Logging Support" at bounding box center [231, 99] width 233 height 13
click at [204, 98] on h3 "Developing On-Demand Logging Support" at bounding box center [231, 99] width 233 height 13
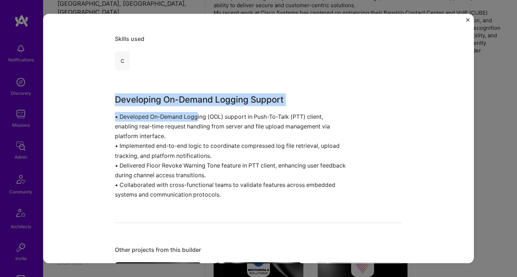
click at [195, 119] on p "• Developed On-Demand Logging (ODL) support in Push-To-Talk (PTT) client, enabl…" at bounding box center [231, 156] width 233 height 88
click at [188, 132] on p "• Developed On-Demand Logging (ODL) support in Push-To-Talk (PTT) client, enabl…" at bounding box center [231, 156] width 233 height 88
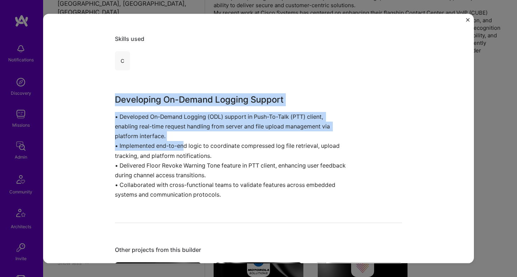
click at [181, 141] on p "• Developed On-Demand Logging (ODL) support in Push-To-Talk (PTT) client, enabl…" at bounding box center [231, 156] width 233 height 88
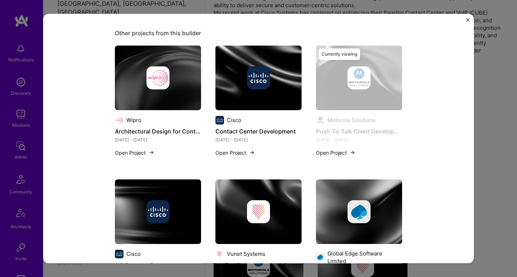
scroll to position [370, 0]
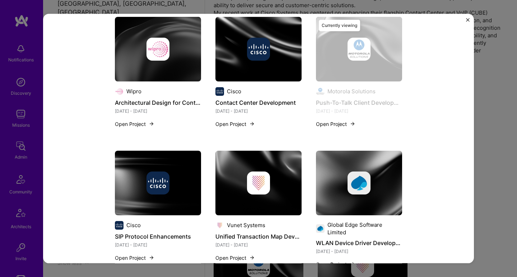
click at [154, 181] on img at bounding box center [157, 182] width 23 height 23
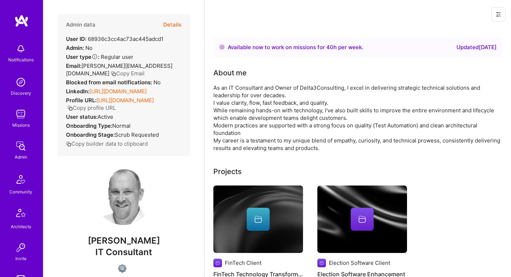
click at [110, 95] on link "[URL][DOMAIN_NAME]" at bounding box center [117, 91] width 57 height 7
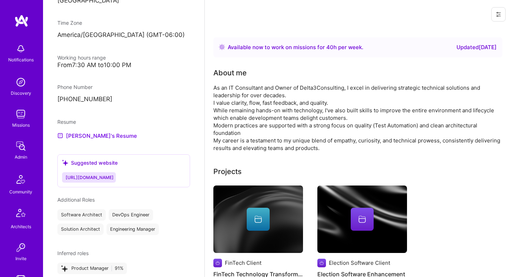
scroll to position [343, 0]
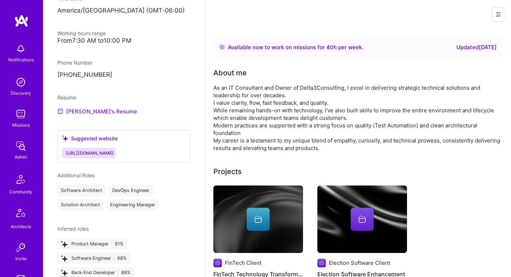
click at [99, 115] on link "[PERSON_NAME]'s Resume" at bounding box center [97, 111] width 80 height 9
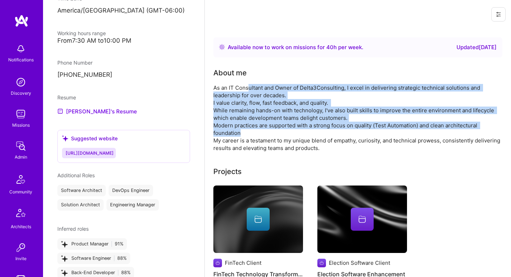
drag, startPoint x: 249, startPoint y: 89, endPoint x: 241, endPoint y: 134, distance: 45.1
click at [241, 134] on div "As an IT Consultant and Owner of Delta3Consulting, I excel in delivering strate…" at bounding box center [356, 118] width 287 height 68
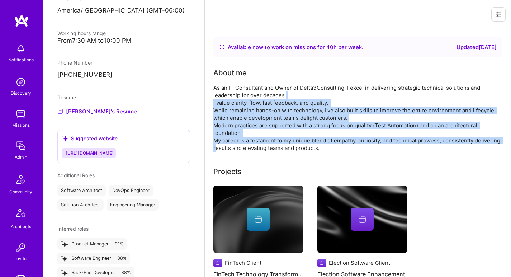
drag, startPoint x: 246, startPoint y: 133, endPoint x: 290, endPoint y: 91, distance: 61.4
click at [287, 91] on div "As an IT Consultant and Owner of Delta3Consulting, I excel in delivering strate…" at bounding box center [356, 118] width 287 height 68
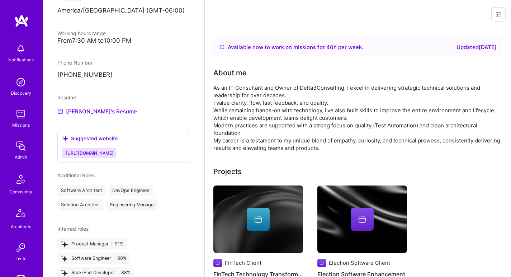
click at [328, 86] on div "As an IT Consultant and Owner of Delta3Consulting, I excel in delivering strate…" at bounding box center [356, 118] width 287 height 68
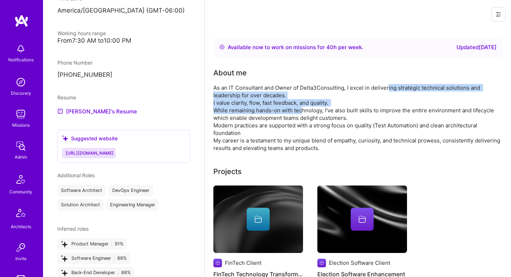
drag, startPoint x: 387, startPoint y: 87, endPoint x: 300, endPoint y: 111, distance: 90.4
click at [300, 111] on div "As an IT Consultant and Owner of Delta3Consulting, I excel in delivering strate…" at bounding box center [356, 118] width 287 height 68
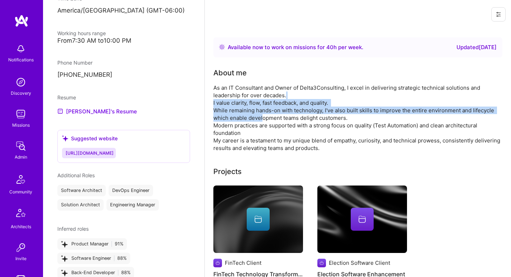
drag, startPoint x: 293, startPoint y: 93, endPoint x: 263, endPoint y: 117, distance: 38.8
click at [263, 117] on div "As an IT Consultant and Owner of Delta3Consulting, I excel in delivering strate…" at bounding box center [356, 118] width 287 height 68
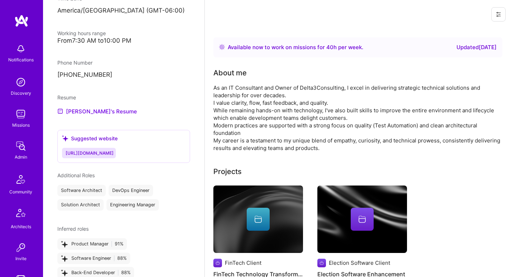
click at [263, 117] on div "As an IT Consultant and Owner of Delta3Consulting, I excel in delivering strate…" at bounding box center [356, 118] width 287 height 68
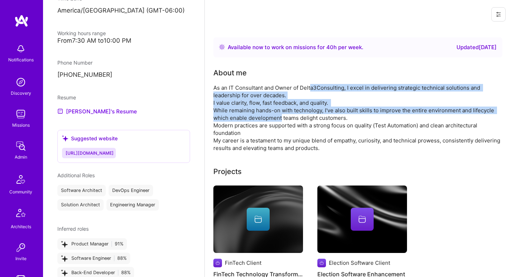
drag, startPoint x: 310, startPoint y: 89, endPoint x: 281, endPoint y: 119, distance: 41.1
click at [281, 119] on div "As an IT Consultant and Owner of Delta3Consulting, I excel in delivering strate…" at bounding box center [356, 118] width 287 height 68
drag, startPoint x: 281, startPoint y: 118, endPoint x: 349, endPoint y: 91, distance: 73.3
click at [349, 91] on div "As an IT Consultant and Owner of Delta3Consulting, I excel in delivering strate…" at bounding box center [356, 118] width 287 height 68
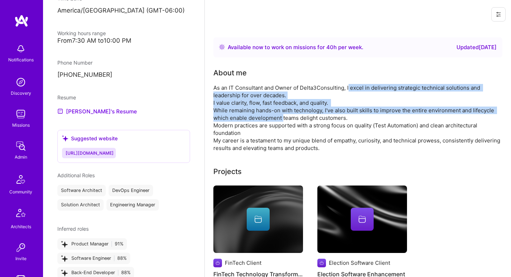
click at [349, 91] on div "As an IT Consultant and Owner of Delta3Consulting, I excel in delivering strate…" at bounding box center [356, 118] width 287 height 68
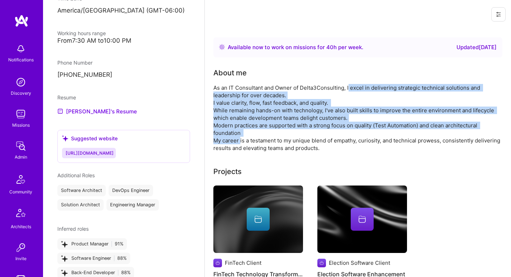
drag, startPoint x: 348, startPoint y: 90, endPoint x: 240, endPoint y: 138, distance: 118.2
click at [240, 138] on div "As an IT Consultant and Owner of Delta3Consulting, I excel in delivering strate…" at bounding box center [356, 118] width 287 height 68
drag, startPoint x: 240, startPoint y: 138, endPoint x: 394, endPoint y: 89, distance: 161.5
click at [394, 89] on div "As an IT Consultant and Owner of Delta3Consulting, I excel in delivering strate…" at bounding box center [356, 118] width 287 height 68
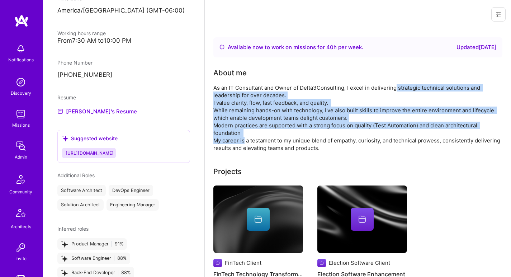
drag, startPoint x: 394, startPoint y: 89, endPoint x: 399, endPoint y: 89, distance: 4.3
click at [394, 89] on div "As an IT Consultant and Owner of Delta3Consulting, I excel in delivering strate…" at bounding box center [356, 118] width 287 height 68
drag, startPoint x: 408, startPoint y: 86, endPoint x: 256, endPoint y: 135, distance: 159.6
click at [256, 135] on div "As an IT Consultant and Owner of Delta3Consulting, I excel in delivering strate…" at bounding box center [356, 118] width 287 height 68
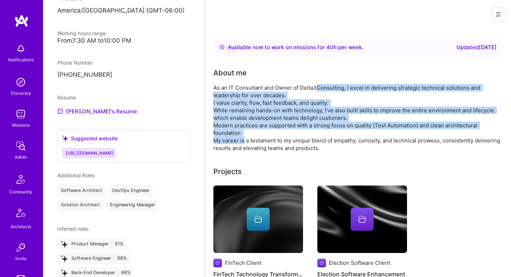
drag, startPoint x: 243, startPoint y: 140, endPoint x: 319, endPoint y: 88, distance: 91.6
click at [319, 88] on div "As an IT Consultant and Owner of Delta3Consulting, I excel in delivering strate…" at bounding box center [356, 118] width 287 height 68
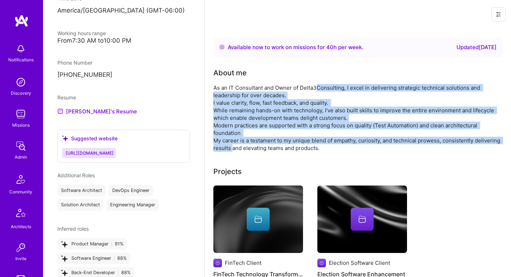
drag, startPoint x: 313, startPoint y: 93, endPoint x: 259, endPoint y: 145, distance: 75.3
click at [259, 145] on div "As an IT Consultant and Owner of Delta3Consulting, I excel in delivering strate…" at bounding box center [356, 118] width 287 height 68
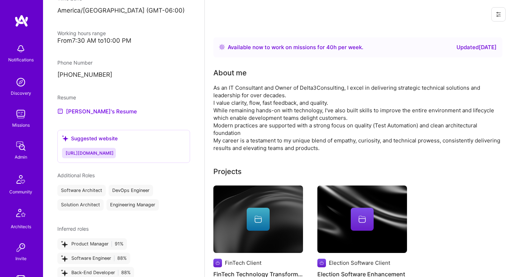
click at [259, 145] on div "As an IT Consultant and Owner of Delta3Consulting, I excel in delivering strate…" at bounding box center [356, 118] width 287 height 68
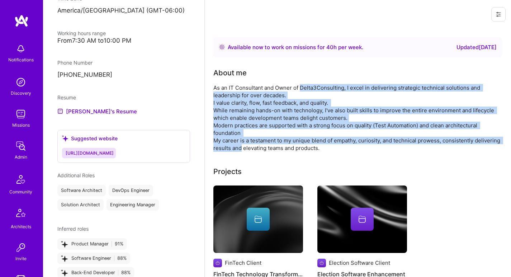
drag, startPoint x: 259, startPoint y: 145, endPoint x: 322, endPoint y: 89, distance: 84.6
click at [322, 89] on div "As an IT Consultant and Owner of Delta3Consulting, I excel in delivering strate…" at bounding box center [356, 118] width 287 height 68
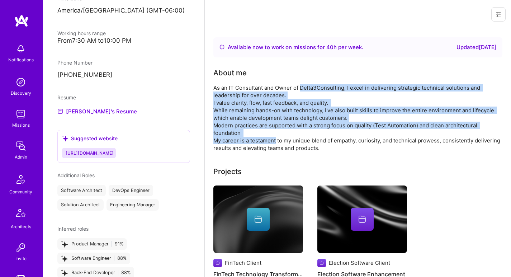
drag, startPoint x: 322, startPoint y: 89, endPoint x: 257, endPoint y: 143, distance: 84.8
click at [257, 143] on div "As an IT Consultant and Owner of Delta3Consulting, I excel in delivering strate…" at bounding box center [356, 118] width 287 height 68
drag, startPoint x: 256, startPoint y: 143, endPoint x: 357, endPoint y: 87, distance: 115.0
click at [357, 87] on div "As an IT Consultant and Owner of Delta3Consulting, I excel in delivering strate…" at bounding box center [356, 118] width 287 height 68
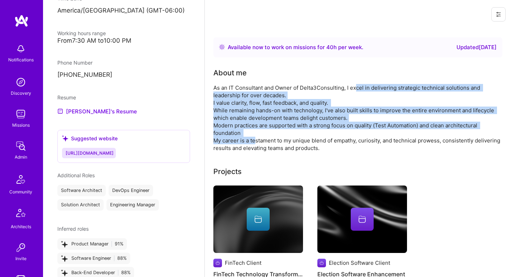
click at [357, 87] on div "As an IT Consultant and Owner of Delta3Consulting, I excel in delivering strate…" at bounding box center [356, 118] width 287 height 68
drag, startPoint x: 355, startPoint y: 89, endPoint x: 270, endPoint y: 140, distance: 99.3
click at [270, 140] on div "As an IT Consultant and Owner of Delta3Consulting, I excel in delivering strate…" at bounding box center [356, 118] width 287 height 68
drag, startPoint x: 269, startPoint y: 140, endPoint x: 335, endPoint y: 90, distance: 82.6
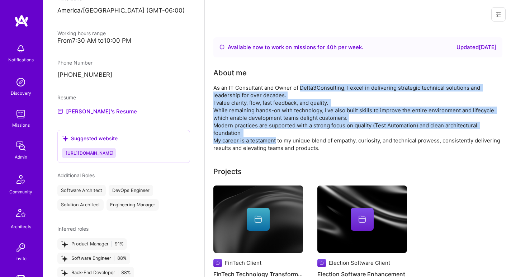
click at [335, 90] on div "As an IT Consultant and Owner of Delta3Consulting, I excel in delivering strate…" at bounding box center [356, 118] width 287 height 68
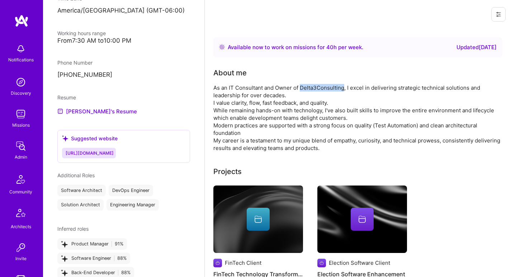
click at [334, 90] on div "As an IT Consultant and Owner of Delta3Consulting, I excel in delivering strate…" at bounding box center [356, 118] width 287 height 68
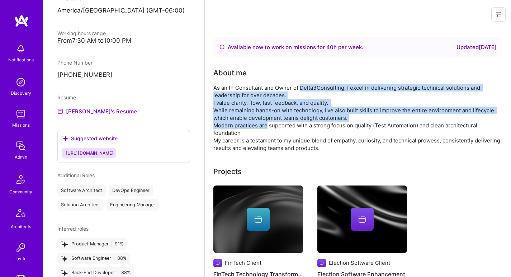
drag, startPoint x: 334, startPoint y: 90, endPoint x: 256, endPoint y: 130, distance: 87.8
click at [261, 127] on div "As an IT Consultant and Owner of Delta3Consulting, I excel in delivering strate…" at bounding box center [356, 118] width 287 height 68
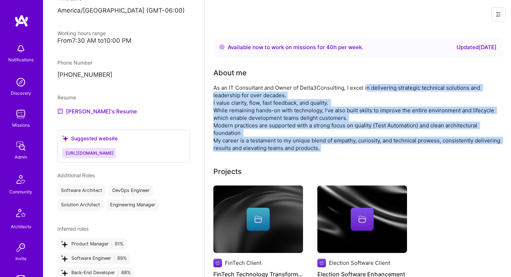
drag, startPoint x: 229, startPoint y: 152, endPoint x: 373, endPoint y: 85, distance: 158.2
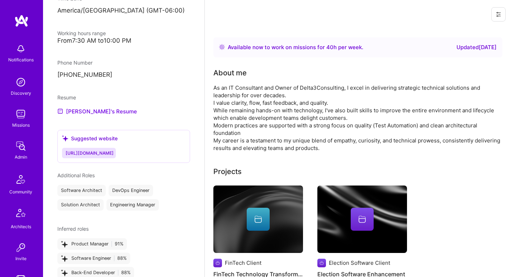
click at [373, 85] on div "As an IT Consultant and Owner of Delta3Consulting, I excel in delivering strate…" at bounding box center [356, 118] width 287 height 68
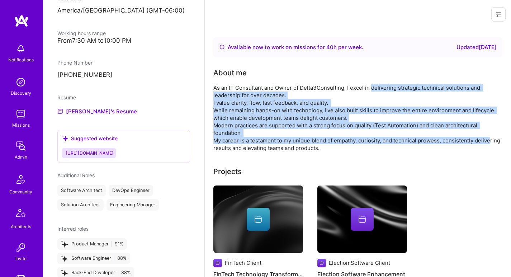
drag, startPoint x: 371, startPoint y: 85, endPoint x: 227, endPoint y: 145, distance: 155.1
click at [227, 145] on div "As an IT Consultant and Owner of Delta3Consulting, I excel in delivering strate…" at bounding box center [356, 118] width 287 height 68
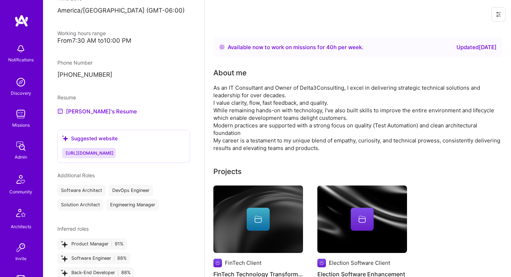
click at [227, 145] on div "As an IT Consultant and Owner of Delta3Consulting, I excel in delivering strate…" at bounding box center [356, 118] width 287 height 68
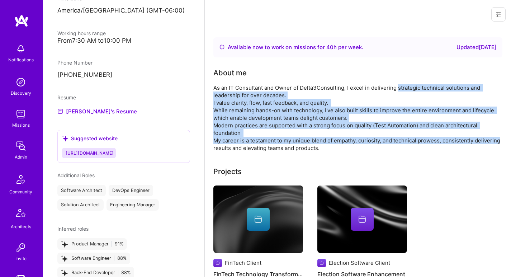
drag, startPoint x: 227, startPoint y: 145, endPoint x: 398, endPoint y: 85, distance: 180.5
click at [398, 85] on div "As an IT Consultant and Owner of Delta3Consulting, I excel in delivering strate…" at bounding box center [356, 118] width 287 height 68
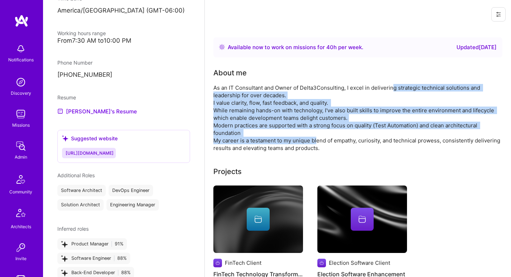
drag, startPoint x: 388, startPoint y: 93, endPoint x: 315, endPoint y: 137, distance: 85.2
click at [317, 137] on div "As an IT Consultant and Owner of Delta3Consulting, I excel in delivering strate…" at bounding box center [356, 118] width 287 height 68
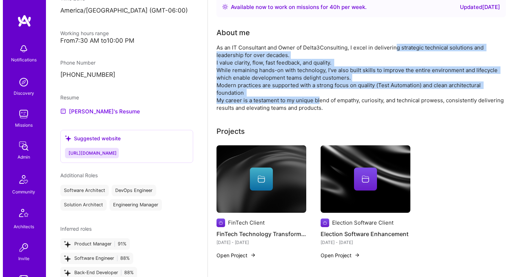
scroll to position [65, 0]
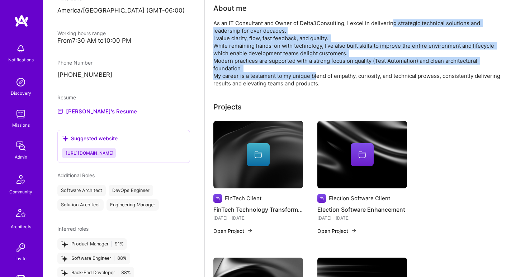
click at [270, 139] on img at bounding box center [258, 154] width 90 height 67
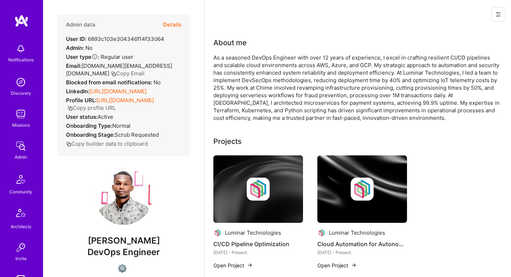
click at [104, 88] on link "[URL][DOMAIN_NAME]" at bounding box center [117, 91] width 57 height 7
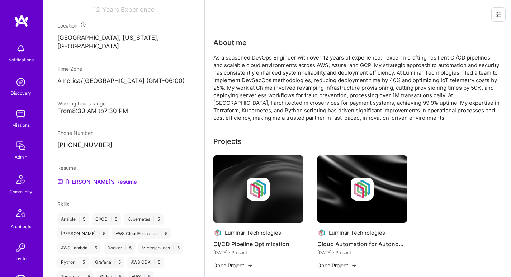
scroll to position [297, 0]
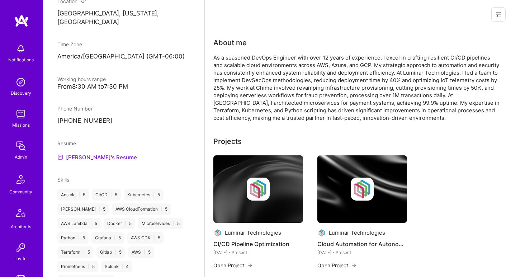
click at [88, 161] on link "[PERSON_NAME]'s Resume" at bounding box center [97, 157] width 80 height 9
click at [252, 70] on div "As a seasoned DevOps Engineer with over 12 years of experience, I excel in craf…" at bounding box center [356, 88] width 287 height 68
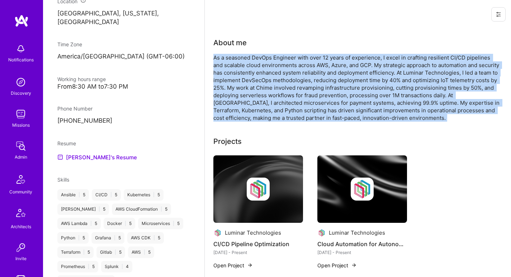
click at [252, 70] on div "As a seasoned DevOps Engineer with over 12 years of experience, I excel in craf…" at bounding box center [356, 88] width 287 height 68
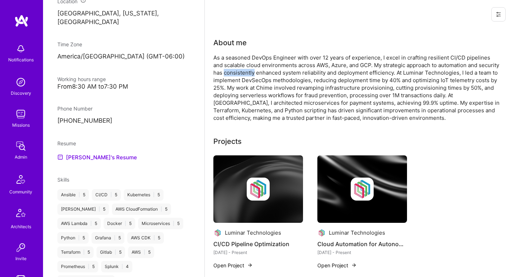
click at [252, 70] on div "As a seasoned DevOps Engineer with over 12 years of experience, I excel in craf…" at bounding box center [356, 88] width 287 height 68
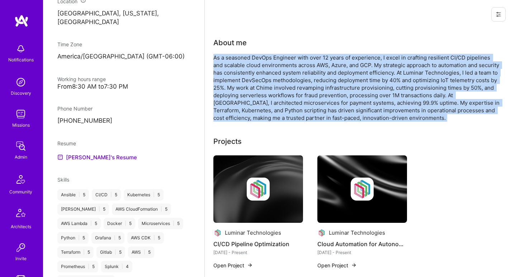
click at [252, 70] on div "As a seasoned DevOps Engineer with over 12 years of experience, I excel in craf…" at bounding box center [356, 88] width 287 height 68
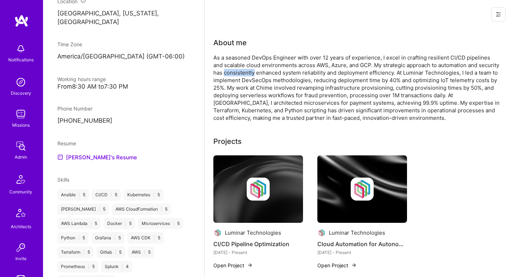
click at [252, 70] on div "As a seasoned DevOps Engineer with over 12 years of experience, I excel in craf…" at bounding box center [356, 88] width 287 height 68
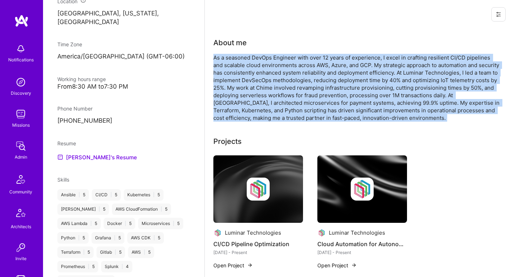
click at [252, 70] on div "As a seasoned DevOps Engineer with over 12 years of experience, I excel in craf…" at bounding box center [356, 88] width 287 height 68
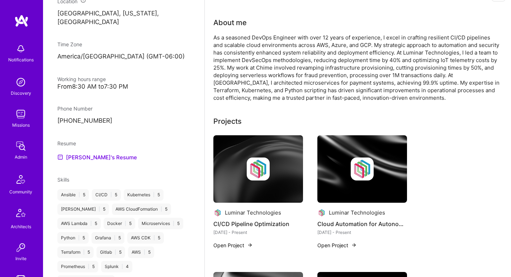
scroll to position [0, 0]
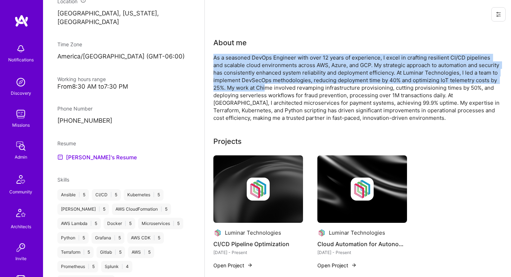
drag, startPoint x: 256, startPoint y: 53, endPoint x: 266, endPoint y: 84, distance: 32.6
click at [266, 84] on div "About me As a seasoned DevOps Engineer with over 12 years of experience, I exce…" at bounding box center [356, 79] width 287 height 84
click at [266, 84] on div "As a seasoned DevOps Engineer with over 12 years of experience, I excel in craf…" at bounding box center [356, 88] width 287 height 68
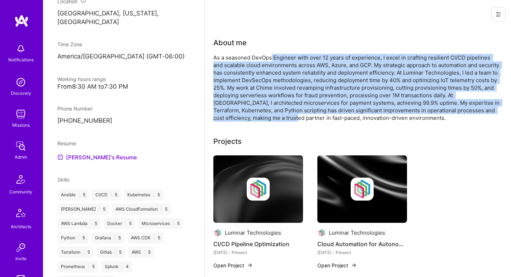
drag, startPoint x: 273, startPoint y: 57, endPoint x: 269, endPoint y: 115, distance: 57.9
click at [269, 115] on div "As a seasoned DevOps Engineer with over 12 years of experience, I excel in craf…" at bounding box center [356, 88] width 287 height 68
drag, startPoint x: 269, startPoint y: 115, endPoint x: 284, endPoint y: 55, distance: 61.5
click at [284, 55] on div "As a seasoned DevOps Engineer with over 12 years of experience, I excel in craf…" at bounding box center [356, 88] width 287 height 68
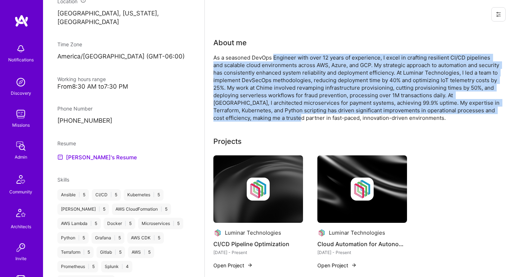
click at [284, 55] on div "As a seasoned DevOps Engineer with over 12 years of experience, I excel in craf…" at bounding box center [356, 88] width 287 height 68
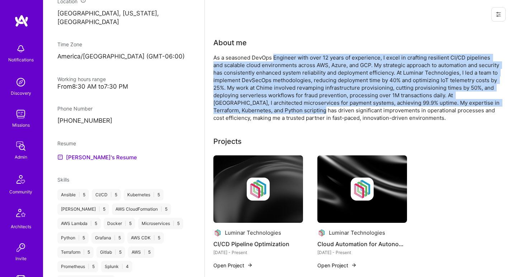
drag, startPoint x: 284, startPoint y: 55, endPoint x: 294, endPoint y: 113, distance: 58.7
click at [294, 113] on div "As a seasoned DevOps Engineer with over 12 years of experience, I excel in craf…" at bounding box center [356, 88] width 287 height 68
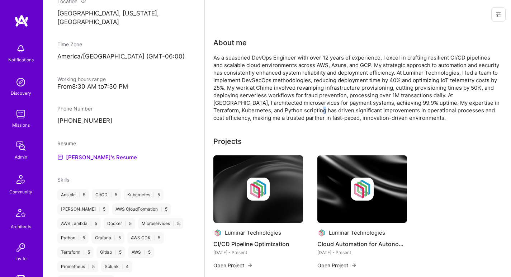
click at [294, 113] on div "As a seasoned DevOps Engineer with over 12 years of experience, I excel in craf…" at bounding box center [356, 88] width 287 height 68
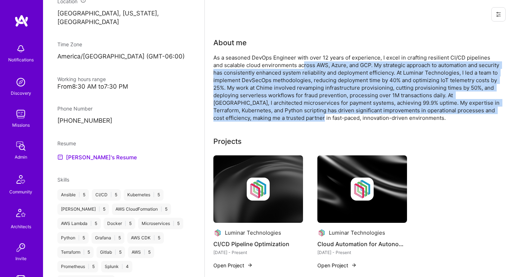
drag, startPoint x: 294, startPoint y: 118, endPoint x: 294, endPoint y: 61, distance: 57.0
click at [294, 61] on div "As a seasoned DevOps Engineer with over 12 years of experience, I excel in craf…" at bounding box center [356, 88] width 287 height 68
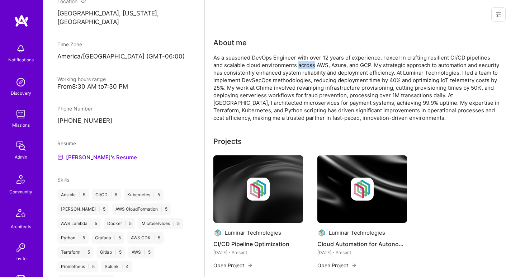
click at [294, 61] on div "As a seasoned DevOps Engineer with over 12 years of experience, I excel in craf…" at bounding box center [356, 88] width 287 height 68
click at [290, 58] on div "As a seasoned DevOps Engineer with over 12 years of experience, I excel in craf…" at bounding box center [356, 88] width 287 height 68
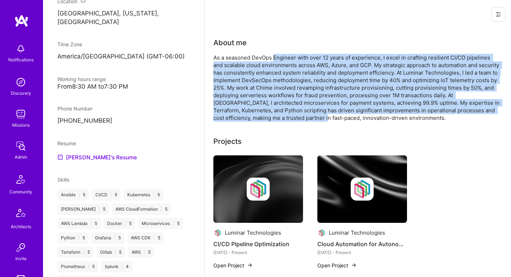
drag, startPoint x: 290, startPoint y: 58, endPoint x: 287, endPoint y: 120, distance: 62.1
click at [287, 120] on div "As a seasoned DevOps Engineer with over 12 years of experience, I excel in craf…" at bounding box center [356, 88] width 287 height 68
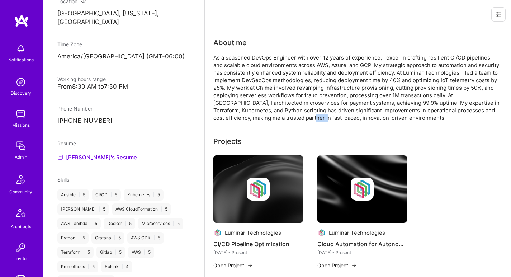
click at [287, 120] on div "As a seasoned DevOps Engineer with over 12 years of experience, I excel in craf…" at bounding box center [356, 88] width 287 height 68
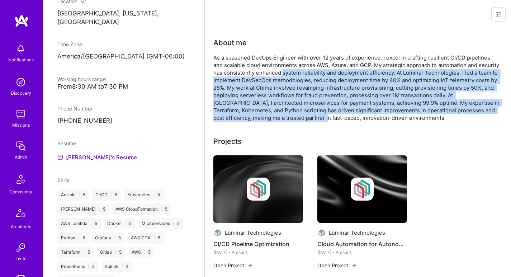
drag, startPoint x: 287, startPoint y: 120, endPoint x: 285, endPoint y: 70, distance: 50.3
click at [285, 70] on div "As a seasoned DevOps Engineer with over 12 years of experience, I excel in craf…" at bounding box center [356, 88] width 287 height 68
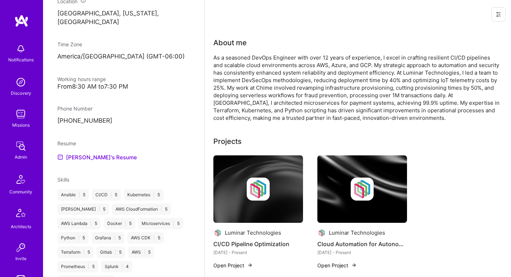
click at [285, 66] on div "As a seasoned DevOps Engineer with over 12 years of experience, I excel in craf…" at bounding box center [356, 88] width 287 height 68
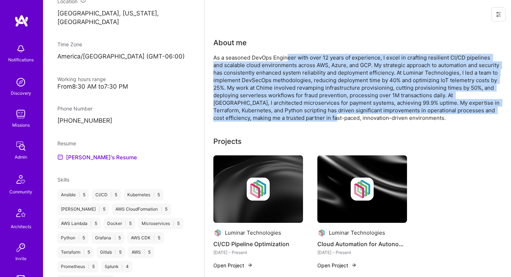
drag, startPoint x: 288, startPoint y: 57, endPoint x: 308, endPoint y: 115, distance: 61.4
click at [308, 115] on div "As a seasoned DevOps Engineer with over 12 years of experience, I excel in craf…" at bounding box center [356, 88] width 287 height 68
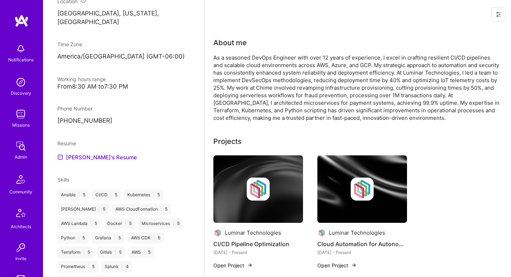
click at [308, 115] on div "As a seasoned DevOps Engineer with over 12 years of experience, I excel in craf…" at bounding box center [356, 88] width 287 height 68
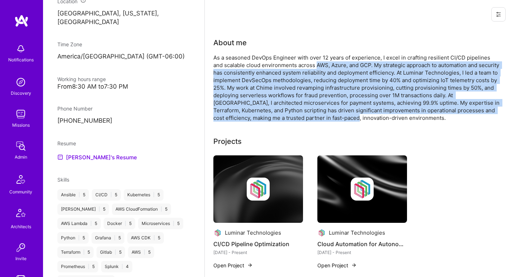
drag, startPoint x: 308, startPoint y: 115, endPoint x: 305, endPoint y: 62, distance: 53.1
click at [305, 62] on div "As a seasoned DevOps Engineer with over 12 years of experience, I excel in craf…" at bounding box center [356, 88] width 287 height 68
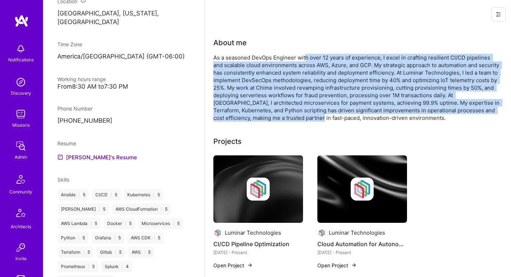
drag, startPoint x: 306, startPoint y: 58, endPoint x: 293, endPoint y: 117, distance: 59.5
click at [293, 117] on div "As a seasoned DevOps Engineer with over 12 years of experience, I excel in craf…" at bounding box center [356, 88] width 287 height 68
drag, startPoint x: 293, startPoint y: 117, endPoint x: 290, endPoint y: 61, distance: 56.4
click at [290, 61] on div "As a seasoned DevOps Engineer with over 12 years of experience, I excel in craf…" at bounding box center [356, 88] width 287 height 68
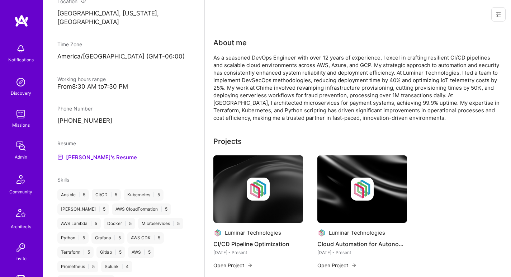
click at [290, 61] on div "As a seasoned DevOps Engineer with over 12 years of experience, I excel in craf…" at bounding box center [356, 88] width 287 height 68
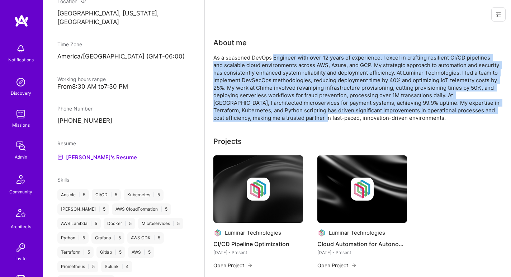
drag, startPoint x: 290, startPoint y: 60, endPoint x: 292, endPoint y: 116, distance: 55.6
click at [292, 116] on div "As a seasoned DevOps Engineer with over 12 years of experience, I excel in craf…" at bounding box center [356, 88] width 287 height 68
drag, startPoint x: 292, startPoint y: 116, endPoint x: 286, endPoint y: 58, distance: 58.1
click at [286, 58] on div "As a seasoned DevOps Engineer with over 12 years of experience, I excel in craf…" at bounding box center [356, 88] width 287 height 68
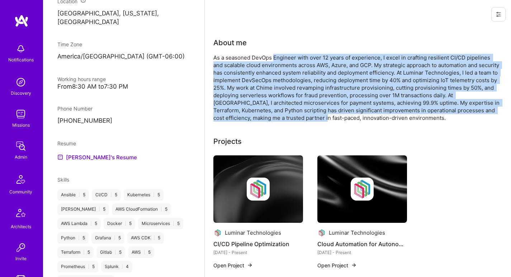
click at [286, 58] on div "As a seasoned DevOps Engineer with over 12 years of experience, I excel in craf…" at bounding box center [356, 88] width 287 height 68
drag, startPoint x: 286, startPoint y: 58, endPoint x: 293, endPoint y: 116, distance: 58.2
click at [288, 116] on div "As a seasoned DevOps Engineer with over 12 years of experience, I excel in craf…" at bounding box center [356, 88] width 287 height 68
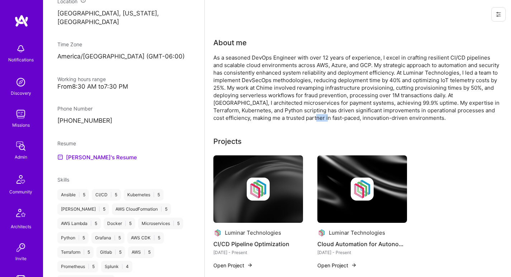
click at [293, 116] on div "As a seasoned DevOps Engineer with over 12 years of experience, I excel in craf…" at bounding box center [356, 88] width 287 height 68
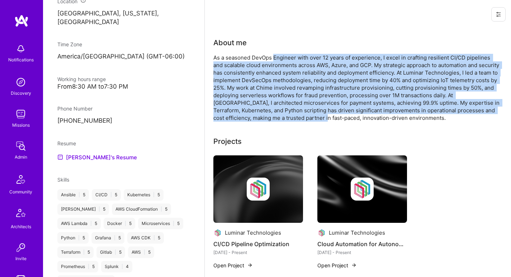
drag, startPoint x: 294, startPoint y: 116, endPoint x: 295, endPoint y: 57, distance: 59.2
click at [295, 57] on div "As a seasoned DevOps Engineer with over 12 years of experience, I excel in craf…" at bounding box center [356, 88] width 287 height 68
drag, startPoint x: 295, startPoint y: 57, endPoint x: 320, endPoint y: 116, distance: 64.8
click at [320, 116] on div "As a seasoned DevOps Engineer with over 12 years of experience, I excel in craf…" at bounding box center [356, 88] width 287 height 68
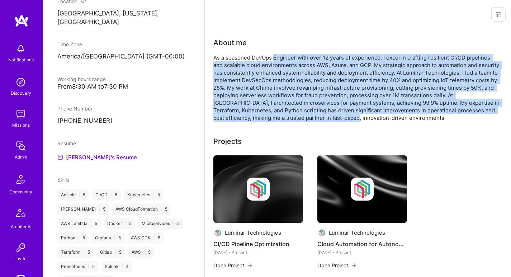
click at [320, 116] on div "As a seasoned DevOps Engineer with over 12 years of experience, I excel in craf…" at bounding box center [356, 88] width 287 height 68
drag, startPoint x: 320, startPoint y: 116, endPoint x: 305, endPoint y: 57, distance: 60.9
click at [305, 57] on div "As a seasoned DevOps Engineer with over 12 years of experience, I excel in craf…" at bounding box center [356, 88] width 287 height 68
drag, startPoint x: 305, startPoint y: 57, endPoint x: 306, endPoint y: 114, distance: 57.1
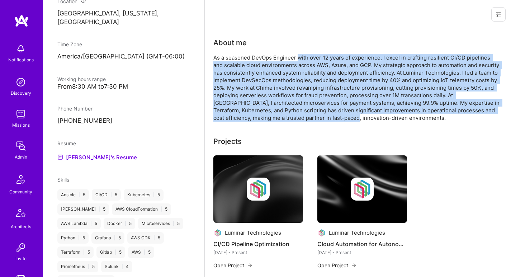
click at [306, 114] on div "As a seasoned DevOps Engineer with over 12 years of experience, I excel in craf…" at bounding box center [356, 88] width 287 height 68
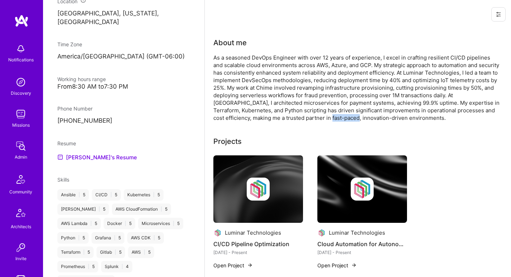
click at [306, 114] on div "As a seasoned DevOps Engineer with over 12 years of experience, I excel in craf…" at bounding box center [356, 88] width 287 height 68
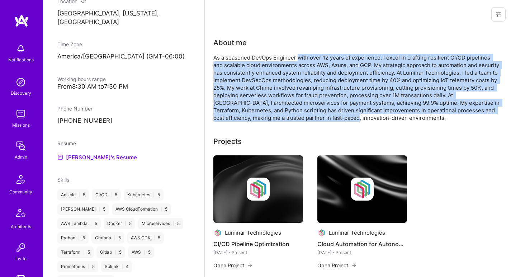
drag, startPoint x: 306, startPoint y: 114, endPoint x: 305, endPoint y: 59, distance: 55.3
click at [305, 59] on div "As a seasoned DevOps Engineer with over 12 years of experience, I excel in craf…" at bounding box center [356, 88] width 287 height 68
drag, startPoint x: 305, startPoint y: 59, endPoint x: 312, endPoint y: 116, distance: 57.5
click at [312, 116] on div "As a seasoned DevOps Engineer with over 12 years of experience, I excel in craf…" at bounding box center [356, 88] width 287 height 68
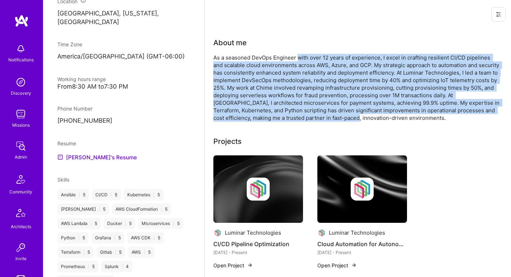
click at [312, 116] on div "As a seasoned DevOps Engineer with over 12 years of experience, I excel in craf…" at bounding box center [356, 88] width 287 height 68
drag, startPoint x: 312, startPoint y: 116, endPoint x: 311, endPoint y: 58, distance: 58.1
click at [311, 58] on div "As a seasoned DevOps Engineer with over 12 years of experience, I excel in craf…" at bounding box center [356, 88] width 287 height 68
drag, startPoint x: 311, startPoint y: 58, endPoint x: 308, endPoint y: 116, distance: 58.2
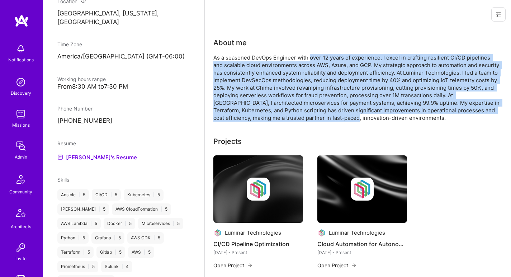
click at [308, 116] on div "As a seasoned DevOps Engineer with over 12 years of experience, I excel in craf…" at bounding box center [356, 88] width 287 height 68
drag, startPoint x: 308, startPoint y: 116, endPoint x: 301, endPoint y: 57, distance: 59.2
click at [301, 57] on div "As a seasoned DevOps Engineer with over 12 years of experience, I excel in craf…" at bounding box center [356, 88] width 287 height 68
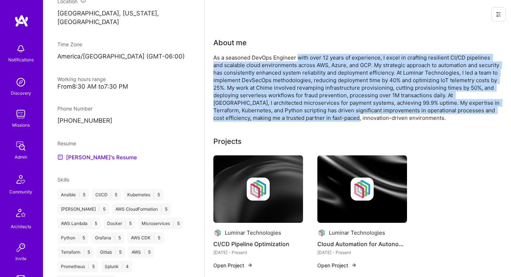
drag, startPoint x: 301, startPoint y: 57, endPoint x: 304, endPoint y: 118, distance: 61.0
click at [304, 118] on div "As a seasoned DevOps Engineer with over 12 years of experience, I excel in craf…" at bounding box center [356, 88] width 287 height 68
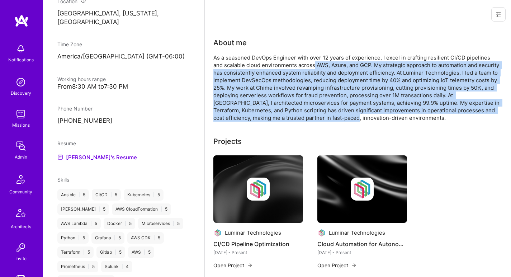
drag, startPoint x: 304, startPoint y: 118, endPoint x: 304, endPoint y: 62, distance: 56.7
click at [304, 62] on div "As a seasoned DevOps Engineer with over 12 years of experience, I excel in craf…" at bounding box center [356, 88] width 287 height 68
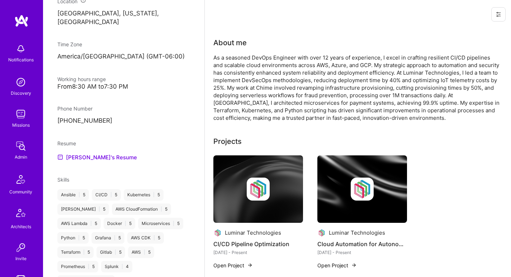
click at [305, 59] on div "As a seasoned DevOps Engineer with over 12 years of experience, I excel in craf…" at bounding box center [356, 88] width 287 height 68
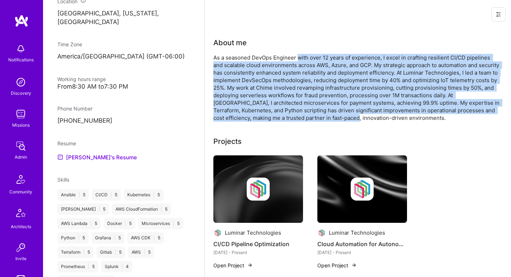
drag, startPoint x: 305, startPoint y: 59, endPoint x: 305, endPoint y: 117, distance: 57.8
click at [305, 117] on div "As a seasoned DevOps Engineer with over 12 years of experience, I excel in craf…" at bounding box center [356, 88] width 287 height 68
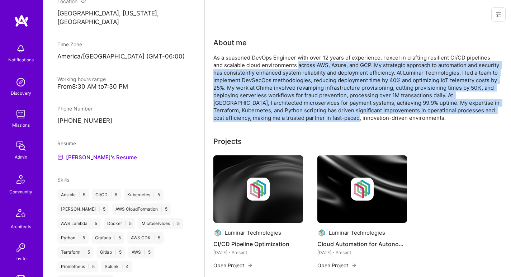
drag, startPoint x: 305, startPoint y: 117, endPoint x: 300, endPoint y: 61, distance: 55.5
click at [300, 61] on div "As a seasoned DevOps Engineer with over 12 years of experience, I excel in craf…" at bounding box center [356, 88] width 287 height 68
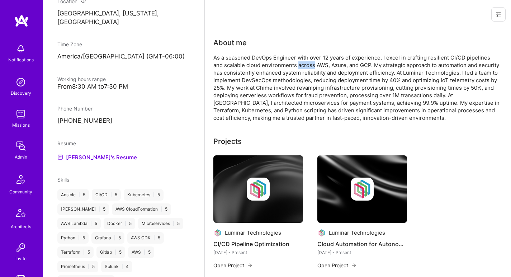
click at [300, 61] on div "As a seasoned DevOps Engineer with over 12 years of experience, I excel in craf…" at bounding box center [356, 88] width 287 height 68
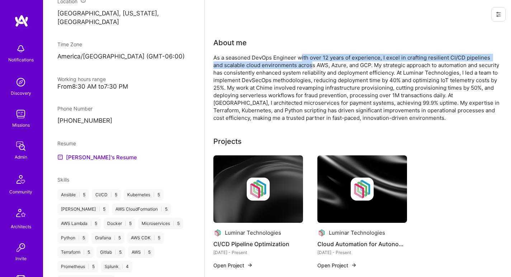
click at [300, 61] on div "As a seasoned DevOps Engineer with over 12 years of experience, I excel in craf…" at bounding box center [356, 88] width 287 height 68
click at [301, 59] on div "As a seasoned DevOps Engineer with over 12 years of experience, I excel in craf…" at bounding box center [356, 88] width 287 height 68
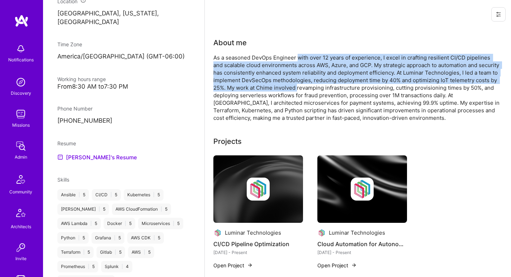
drag, startPoint x: 301, startPoint y: 59, endPoint x: 294, endPoint y: 89, distance: 30.1
click at [294, 89] on div "As a seasoned DevOps Engineer with over 12 years of experience, I excel in craf…" at bounding box center [356, 88] width 287 height 68
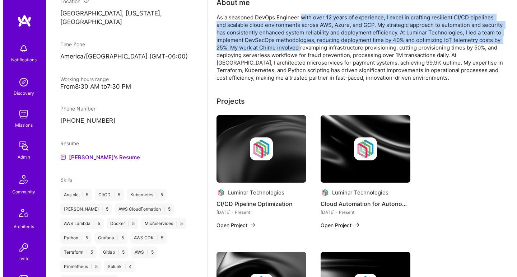
scroll to position [62, 0]
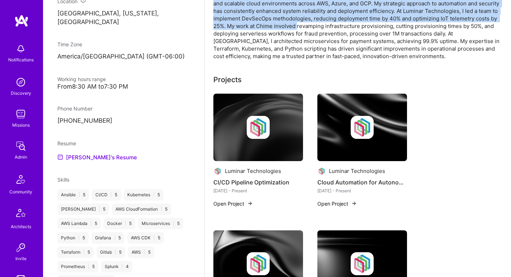
click at [250, 117] on img at bounding box center [258, 127] width 23 height 23
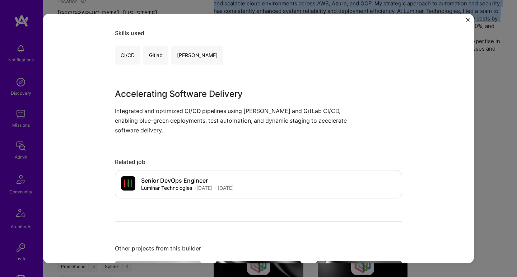
scroll to position [300, 0]
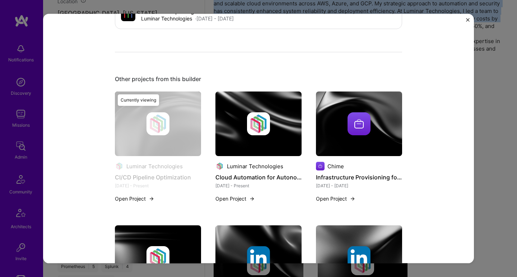
click at [250, 116] on img at bounding box center [258, 123] width 23 height 23
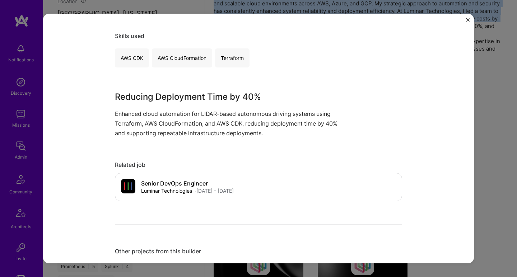
scroll to position [227, 0]
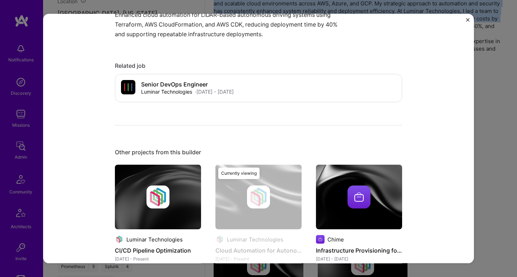
click at [342, 166] on img at bounding box center [359, 197] width 86 height 65
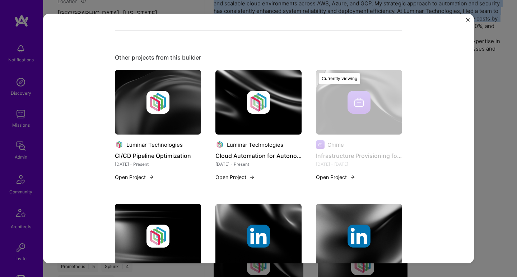
scroll to position [390, 0]
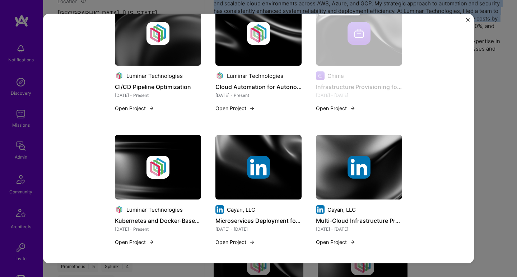
click at [184, 147] on img at bounding box center [158, 167] width 86 height 65
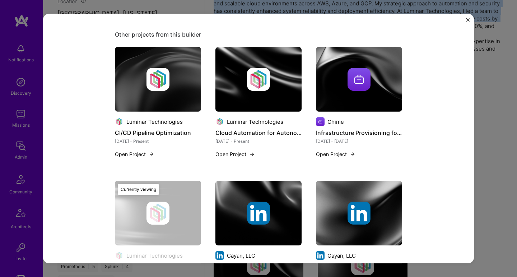
scroll to position [412, 0]
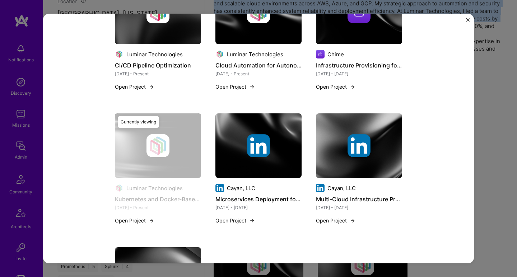
click at [256, 126] on img at bounding box center [258, 145] width 86 height 65
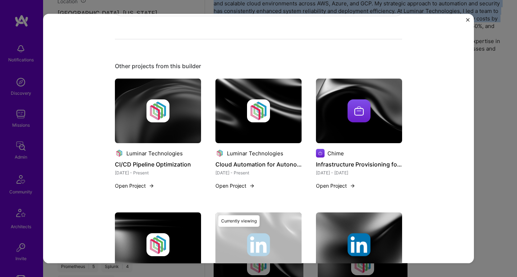
scroll to position [446, 0]
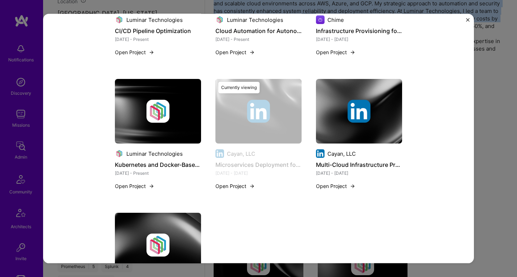
click at [355, 111] on img at bounding box center [358, 111] width 23 height 23
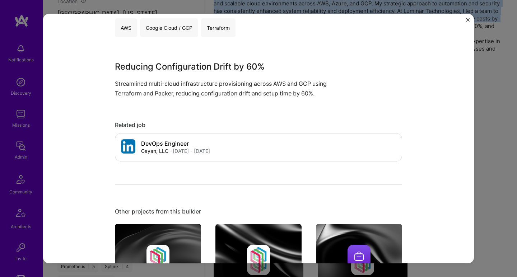
scroll to position [519, 0]
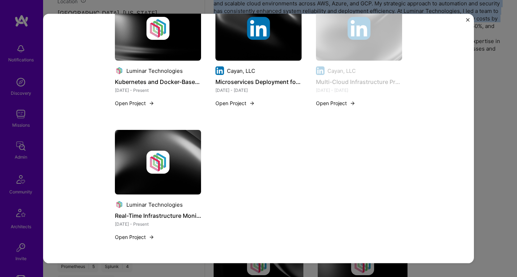
click at [175, 137] on img at bounding box center [158, 162] width 86 height 65
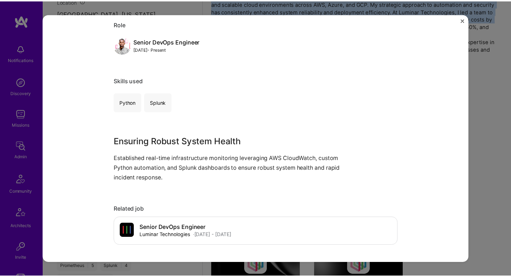
scroll to position [103, 0]
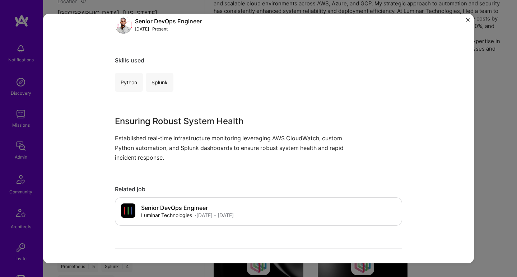
click at [504, 95] on div "Real-Time Infrastructure Monitoring Luminar Technologies Automotive & Self Driv…" at bounding box center [258, 138] width 517 height 277
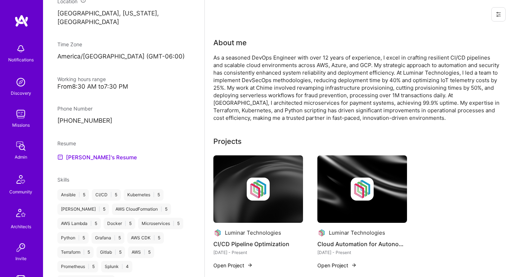
click at [262, 63] on div "As a seasoned DevOps Engineer with over 12 years of experience, I excel in craf…" at bounding box center [356, 88] width 287 height 68
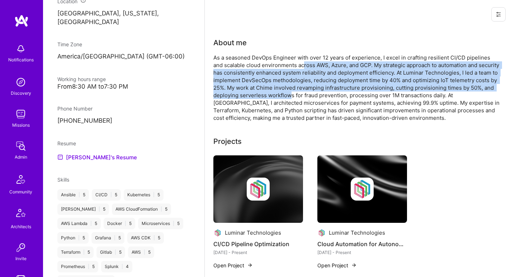
drag, startPoint x: 293, startPoint y: 68, endPoint x: 291, endPoint y: 95, distance: 27.4
click at [291, 95] on div "As a seasoned DevOps Engineer with over 12 years of experience, I excel in craf…" at bounding box center [356, 88] width 287 height 68
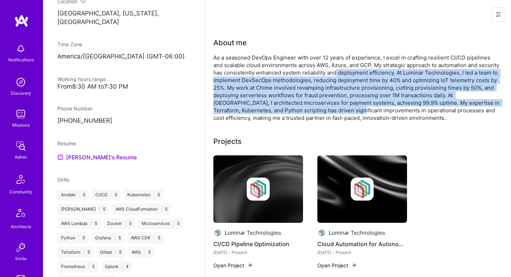
drag, startPoint x: 336, startPoint y: 73, endPoint x: 333, endPoint y: 110, distance: 37.8
click at [334, 110] on div "As a seasoned DevOps Engineer with over 12 years of experience, I excel in craf…" at bounding box center [356, 88] width 287 height 68
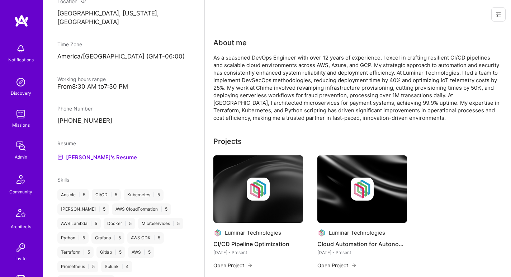
click at [333, 110] on div "As a seasoned DevOps Engineer with over 12 years of experience, I excel in craf…" at bounding box center [356, 88] width 287 height 68
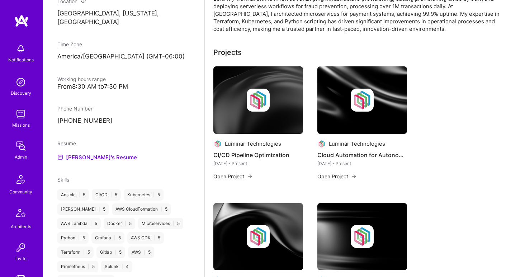
scroll to position [156, 0]
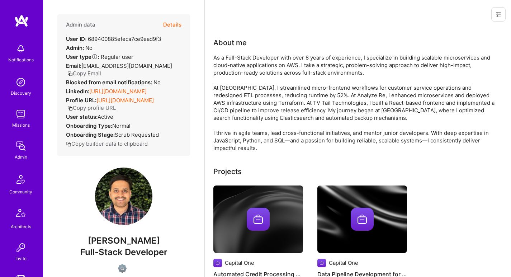
click at [120, 95] on link "[URL][DOMAIN_NAME]" at bounding box center [117, 91] width 57 height 7
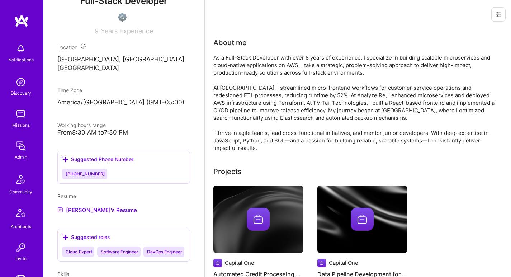
scroll to position [280, 0]
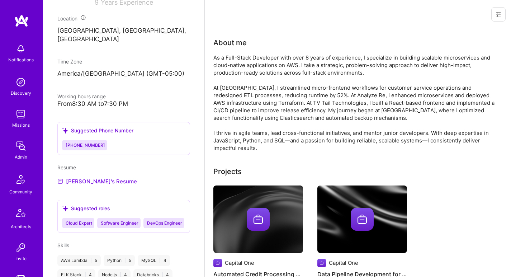
click at [85, 185] on link "[PERSON_NAME]'s Resume" at bounding box center [97, 181] width 80 height 9
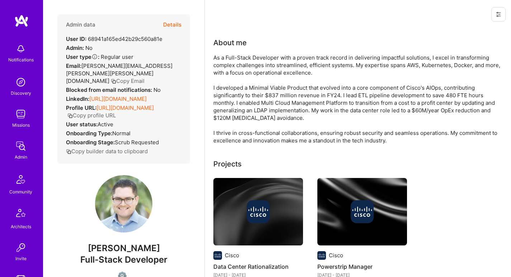
click at [120, 95] on link "[URL][DOMAIN_NAME]" at bounding box center [117, 98] width 57 height 7
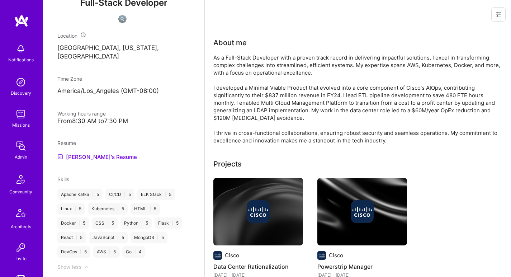
scroll to position [287, 0]
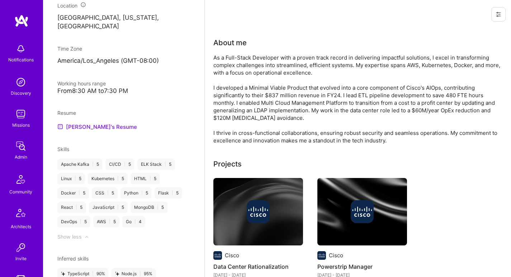
click at [106, 122] on link "[PERSON_NAME]'s Resume" at bounding box center [97, 126] width 80 height 9
click at [373, 55] on div "As a Full-Stack Developer with a proven track record in delivering impactful so…" at bounding box center [356, 99] width 287 height 90
click at [374, 55] on div "As a Full-Stack Developer with a proven track record in delivering impactful so…" at bounding box center [356, 99] width 287 height 90
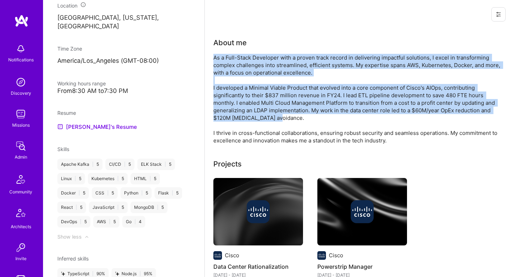
drag, startPoint x: 374, startPoint y: 55, endPoint x: 331, endPoint y: 121, distance: 78.2
click at [331, 121] on div "As a Full-Stack Developer with a proven track record in delivering impactful so…" at bounding box center [356, 99] width 287 height 90
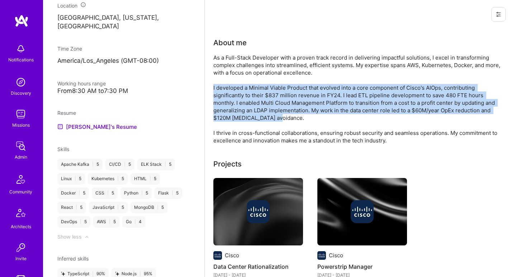
click at [331, 120] on div "As a Full-Stack Developer with a proven track record in delivering impactful so…" at bounding box center [356, 99] width 287 height 90
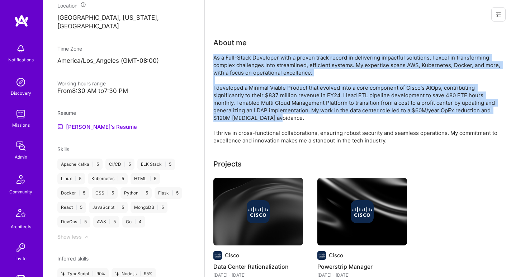
drag, startPoint x: 331, startPoint y: 119, endPoint x: 344, endPoint y: 71, distance: 50.0
click at [344, 73] on div "As a Full-Stack Developer with a proven track record in delivering impactful so…" at bounding box center [356, 99] width 287 height 90
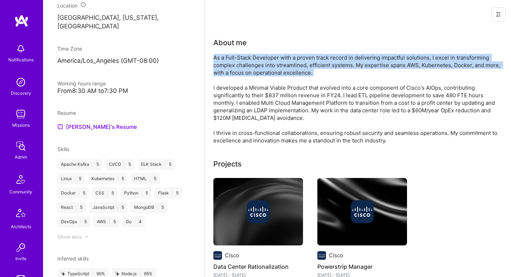
click at [345, 69] on div "As a Full-Stack Developer with a proven track record in delivering impactful so…" at bounding box center [356, 99] width 287 height 90
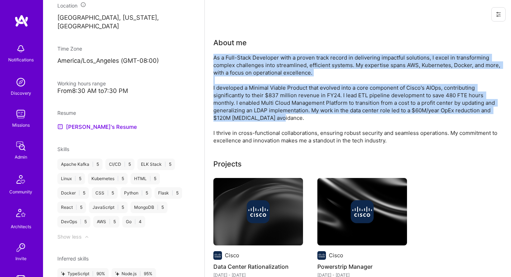
drag, startPoint x: 345, startPoint y: 69, endPoint x: 301, endPoint y: 126, distance: 72.2
click at [301, 126] on div "As a Full-Stack Developer with a proven track record in delivering impactful so…" at bounding box center [356, 99] width 287 height 90
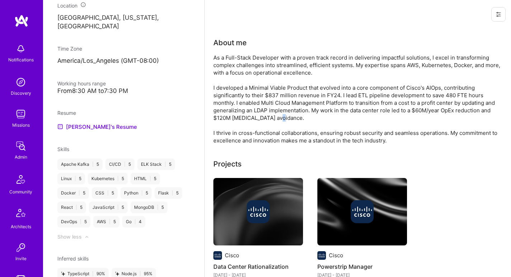
click at [301, 126] on div "As a Full-Stack Developer with a proven track record in delivering impactful so…" at bounding box center [356, 99] width 287 height 90
click at [320, 58] on div "As a Full-Stack Developer with a proven track record in delivering impactful so…" at bounding box center [356, 99] width 287 height 90
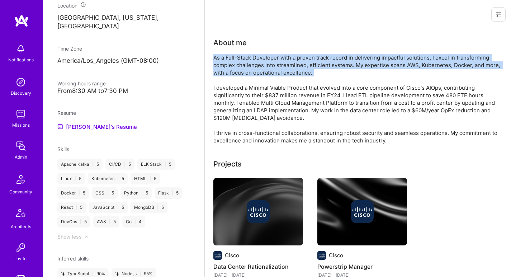
click at [319, 58] on div "As a Full-Stack Developer with a proven track record in delivering impactful so…" at bounding box center [356, 99] width 287 height 90
click at [228, 73] on div "As a Full-Stack Developer with a proven track record in delivering impactful so…" at bounding box center [356, 99] width 287 height 90
click at [236, 67] on div "As a Full-Stack Developer with a proven track record in delivering impactful so…" at bounding box center [356, 99] width 287 height 90
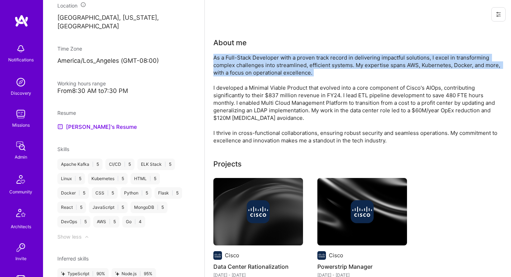
click at [236, 67] on div "As a Full-Stack Developer with a proven track record in delivering impactful so…" at bounding box center [356, 99] width 287 height 90
click at [234, 65] on div "As a Full-Stack Developer with a proven track record in delivering impactful so…" at bounding box center [356, 99] width 287 height 90
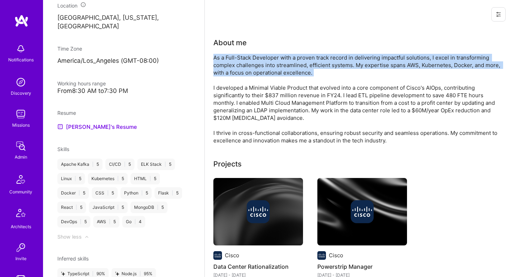
click at [234, 65] on div "As a Full-Stack Developer with a proven track record in delivering impactful so…" at bounding box center [356, 99] width 287 height 90
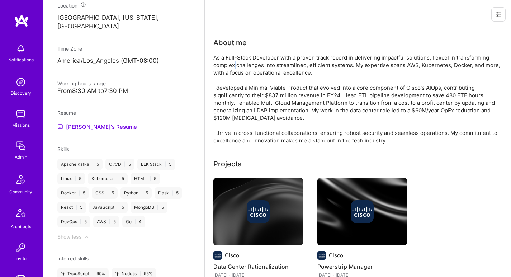
click at [234, 65] on div "As a Full-Stack Developer with a proven track record in delivering impactful so…" at bounding box center [356, 99] width 287 height 90
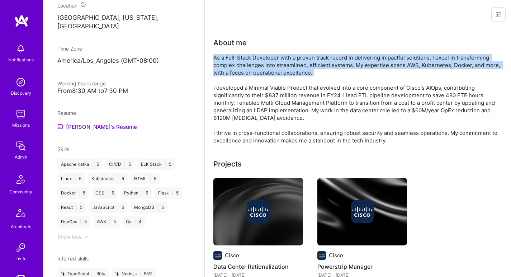
click at [234, 65] on div "As a Full-Stack Developer with a proven track record in delivering impactful so…" at bounding box center [356, 99] width 287 height 90
click at [250, 55] on div "As a Full-Stack Developer with a proven track record in delivering impactful so…" at bounding box center [356, 99] width 287 height 90
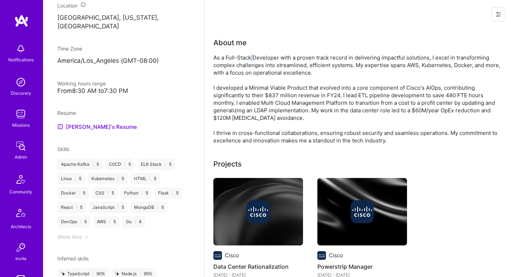
click at [250, 55] on div "As a Full-Stack Developer with a proven track record in delivering impactful so…" at bounding box center [356, 99] width 287 height 90
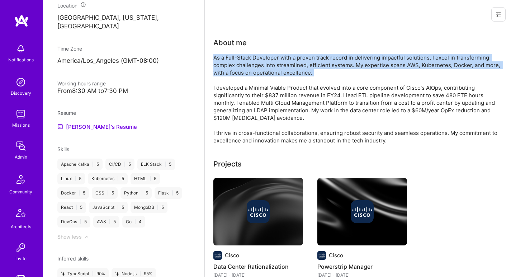
click at [250, 55] on div "As a Full-Stack Developer with a proven track record in delivering impactful so…" at bounding box center [356, 99] width 287 height 90
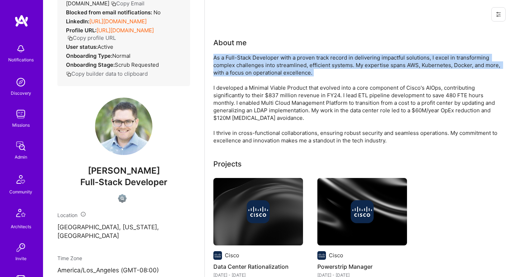
scroll to position [0, 0]
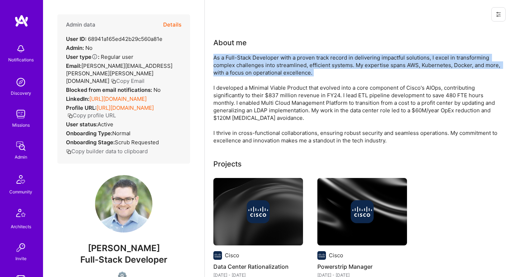
click at [319, 59] on div "As a Full-Stack Developer with a proven track record in delivering impactful so…" at bounding box center [356, 99] width 287 height 90
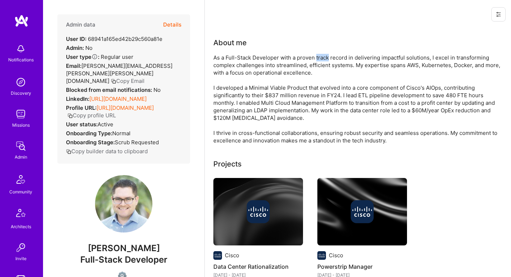
click at [319, 58] on div "As a Full-Stack Developer with a proven track record in delivering impactful so…" at bounding box center [356, 99] width 287 height 90
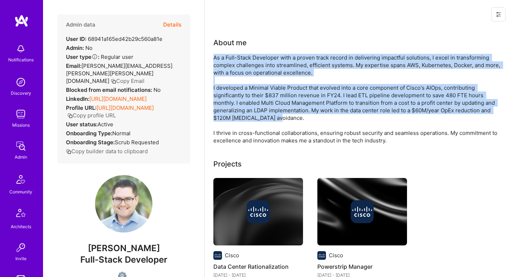
drag, startPoint x: 319, startPoint y: 58, endPoint x: 306, endPoint y: 107, distance: 50.5
click at [306, 107] on div "As a Full-Stack Developer with a proven track record in delivering impactful so…" at bounding box center [356, 99] width 287 height 90
click at [306, 108] on div "As a Full-Stack Developer with a proven track record in delivering impactful so…" at bounding box center [356, 99] width 287 height 90
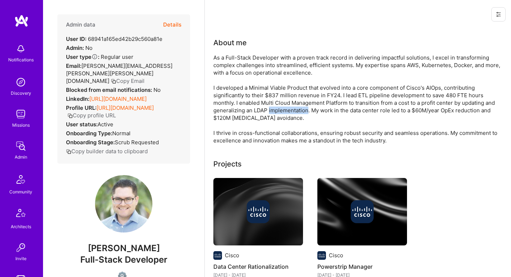
click at [306, 107] on div "As a Full-Stack Developer with a proven track record in delivering impactful so…" at bounding box center [356, 99] width 287 height 90
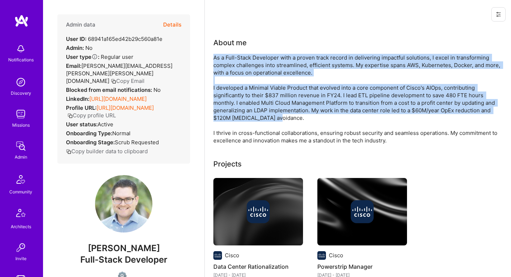
drag, startPoint x: 306, startPoint y: 107, endPoint x: 316, endPoint y: 75, distance: 33.5
click at [316, 75] on div "As a Full-Stack Developer with a proven track record in delivering impactful so…" at bounding box center [356, 99] width 287 height 90
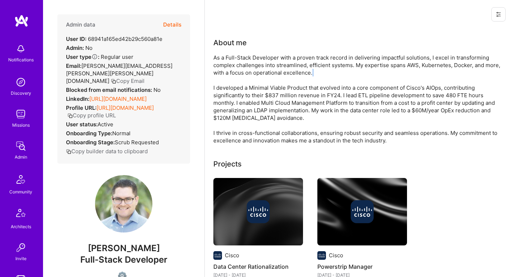
click at [316, 75] on div "As a Full-Stack Developer with a proven track record in delivering impactful so…" at bounding box center [356, 99] width 287 height 90
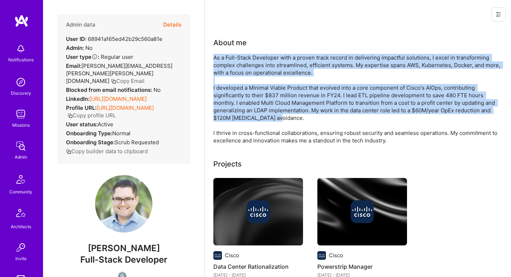
drag, startPoint x: 316, startPoint y: 75, endPoint x: 307, endPoint y: 103, distance: 29.6
click at [307, 103] on div "As a Full-Stack Developer with a proven track record in delivering impactful so…" at bounding box center [356, 99] width 287 height 90
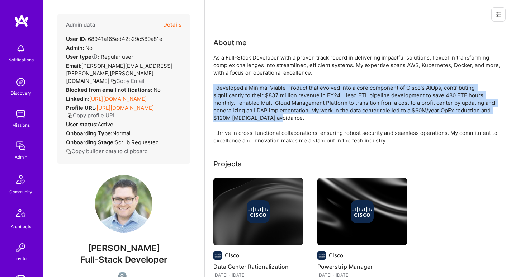
click at [306, 103] on div "As a Full-Stack Developer with a proven track record in delivering impactful so…" at bounding box center [356, 99] width 287 height 90
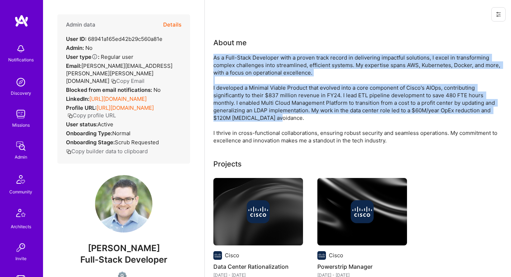
drag, startPoint x: 306, startPoint y: 103, endPoint x: 315, endPoint y: 67, distance: 36.5
click at [315, 67] on div "As a Full-Stack Developer with a proven track record in delivering impactful so…" at bounding box center [356, 99] width 287 height 90
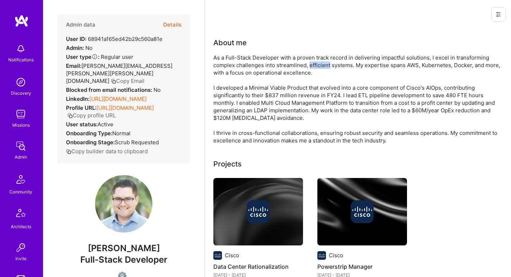
click at [315, 67] on div "As a Full-Stack Developer with a proven track record in delivering impactful so…" at bounding box center [356, 99] width 287 height 90
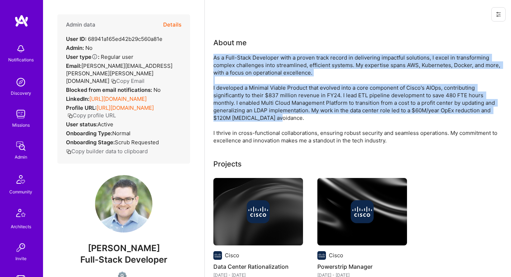
drag, startPoint x: 315, startPoint y: 67, endPoint x: 297, endPoint y: 99, distance: 36.3
click at [297, 99] on div "As a Full-Stack Developer with a proven track record in delivering impactful so…" at bounding box center [356, 99] width 287 height 90
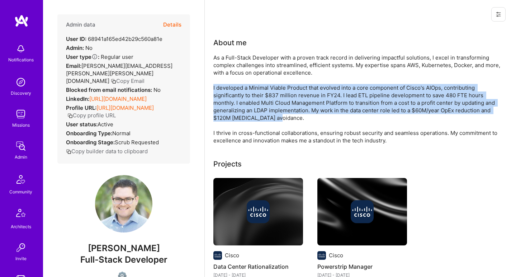
click at [297, 99] on div "As a Full-Stack Developer with a proven track record in delivering impactful so…" at bounding box center [356, 99] width 287 height 90
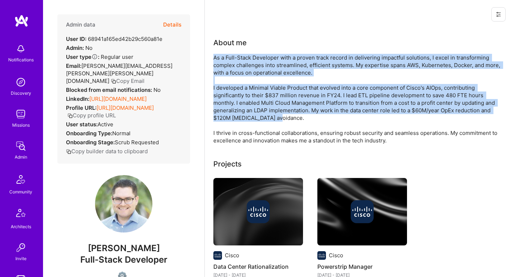
drag, startPoint x: 297, startPoint y: 99, endPoint x: 306, endPoint y: 62, distance: 38.4
click at [306, 62] on div "As a Full-Stack Developer with a proven track record in delivering impactful so…" at bounding box center [356, 99] width 287 height 90
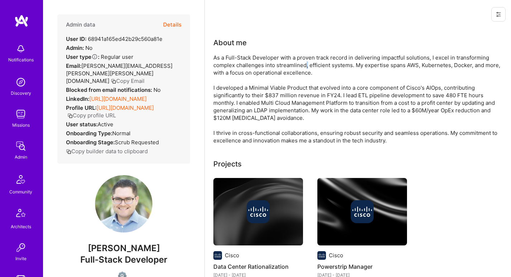
click at [306, 62] on div "As a Full-Stack Developer with a proven track record in delivering impactful so…" at bounding box center [356, 99] width 287 height 90
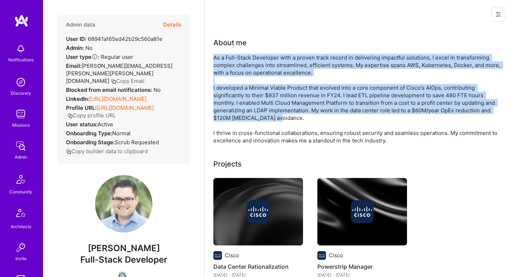
drag, startPoint x: 306, startPoint y: 62, endPoint x: 283, endPoint y: 97, distance: 42.5
click at [283, 97] on div "As a Full-Stack Developer with a proven track record in delivering impactful so…" at bounding box center [356, 99] width 287 height 90
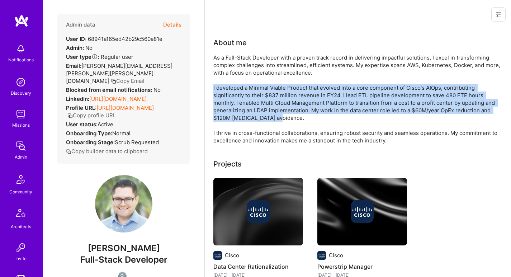
click at [283, 97] on div "As a Full-Stack Developer with a proven track record in delivering impactful so…" at bounding box center [356, 99] width 287 height 90
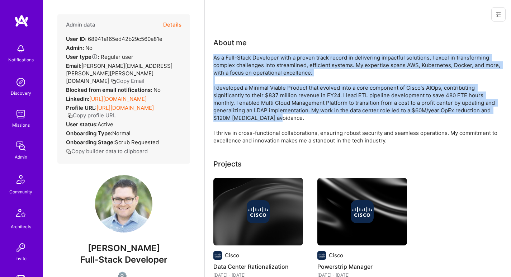
drag, startPoint x: 283, startPoint y: 97, endPoint x: 291, endPoint y: 69, distance: 29.9
click at [291, 69] on div "As a Full-Stack Developer with a proven track record in delivering impactful so…" at bounding box center [356, 99] width 287 height 90
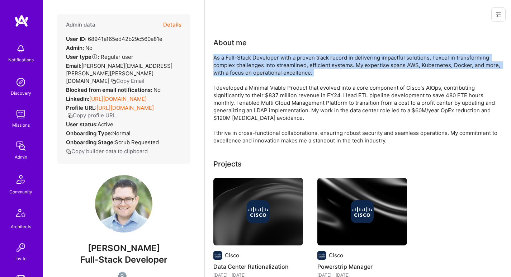
click at [291, 69] on div "As a Full-Stack Developer with a proven track record in delivering impactful so…" at bounding box center [356, 99] width 287 height 90
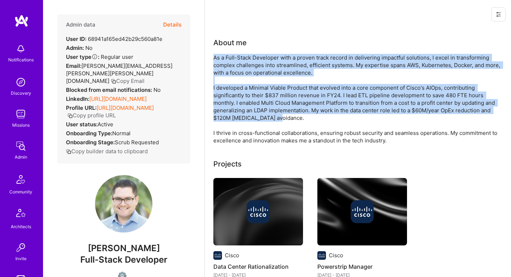
drag, startPoint x: 291, startPoint y: 69, endPoint x: 272, endPoint y: 100, distance: 36.7
click at [272, 100] on div "As a Full-Stack Developer with a proven track record in delivering impactful so…" at bounding box center [356, 99] width 287 height 90
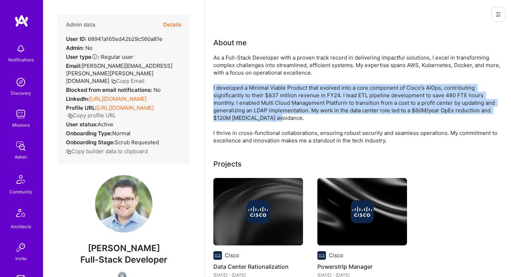
click at [272, 100] on div "As a Full-Stack Developer with a proven track record in delivering impactful so…" at bounding box center [356, 99] width 287 height 90
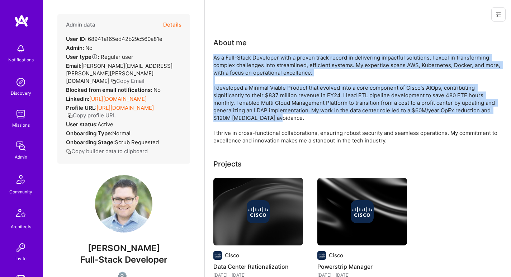
drag, startPoint x: 272, startPoint y: 100, endPoint x: 278, endPoint y: 70, distance: 31.1
click at [278, 70] on div "As a Full-Stack Developer with a proven track record in delivering impactful so…" at bounding box center [356, 99] width 287 height 90
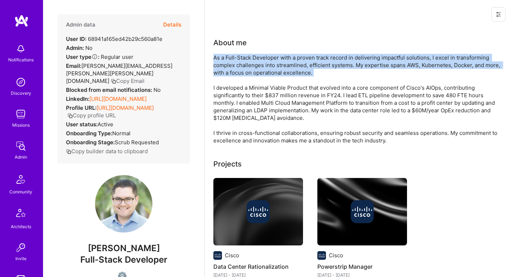
click at [279, 70] on div "As a Full-Stack Developer with a proven track record in delivering impactful so…" at bounding box center [356, 99] width 287 height 90
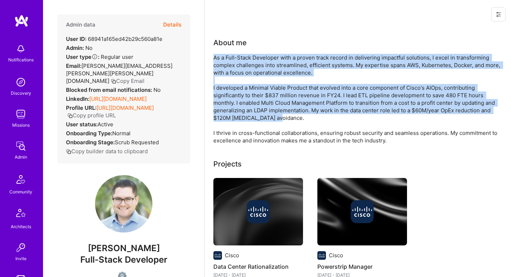
drag, startPoint x: 279, startPoint y: 70, endPoint x: 268, endPoint y: 95, distance: 27.8
click at [268, 95] on div "As a Full-Stack Developer with a proven track record in delivering impactful so…" at bounding box center [356, 99] width 287 height 90
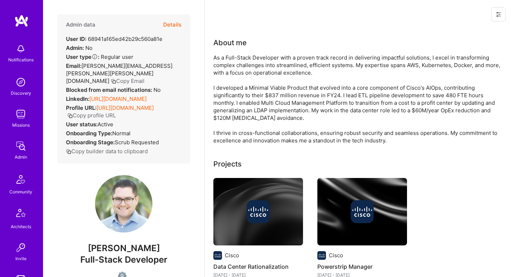
click at [268, 95] on div "As a Full-Stack Developer with a proven track record in delivering impactful so…" at bounding box center [356, 99] width 287 height 90
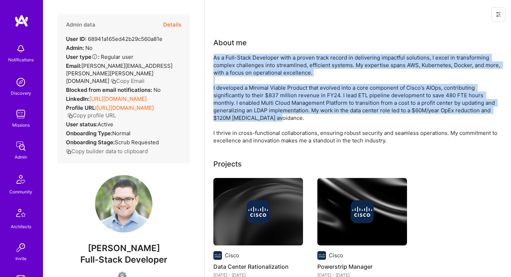
drag, startPoint x: 268, startPoint y: 95, endPoint x: 273, endPoint y: 70, distance: 26.1
click at [273, 70] on div "As a Full-Stack Developer with a proven track record in delivering impactful so…" at bounding box center [356, 99] width 287 height 90
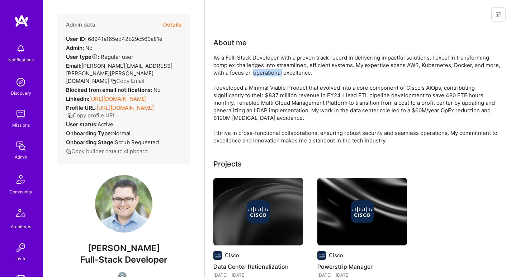
click at [273, 70] on div "As a Full-Stack Developer with a proven track record in delivering impactful so…" at bounding box center [356, 99] width 287 height 90
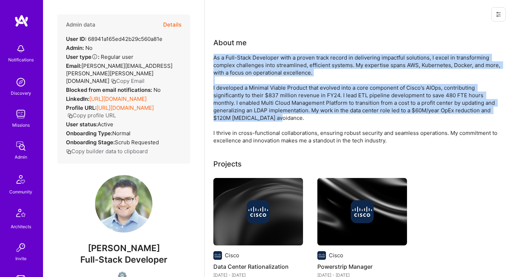
drag, startPoint x: 273, startPoint y: 70, endPoint x: 259, endPoint y: 96, distance: 30.2
click at [259, 96] on div "As a Full-Stack Developer with a proven track record in delivering impactful so…" at bounding box center [356, 99] width 287 height 90
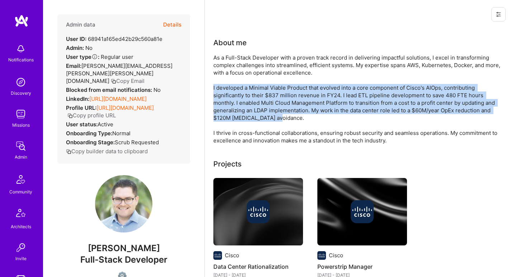
click at [259, 96] on div "As a Full-Stack Developer with a proven track record in delivering impactful so…" at bounding box center [356, 99] width 287 height 90
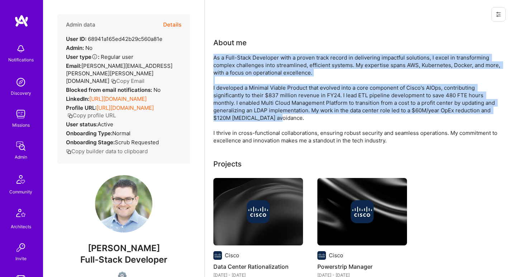
drag, startPoint x: 259, startPoint y: 96, endPoint x: 267, endPoint y: 71, distance: 25.7
click at [267, 71] on div "As a Full-Stack Developer with a proven track record in delivering impactful so…" at bounding box center [356, 99] width 287 height 90
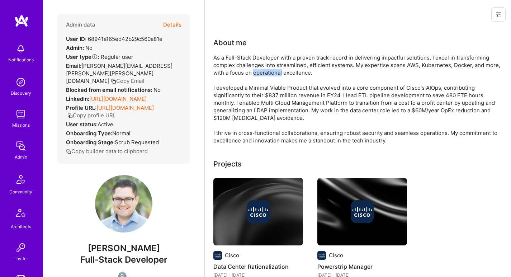
click at [267, 71] on div "As a Full-Stack Developer with a proven track record in delivering impactful so…" at bounding box center [356, 99] width 287 height 90
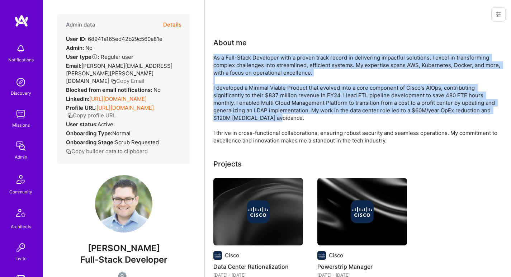
drag, startPoint x: 267, startPoint y: 71, endPoint x: 255, endPoint y: 99, distance: 29.9
click at [255, 99] on div "As a Full-Stack Developer with a proven track record in delivering impactful so…" at bounding box center [356, 99] width 287 height 90
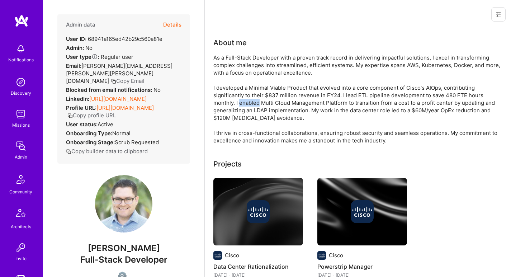
click at [255, 99] on div "As a Full-Stack Developer with a proven track record in delivering impactful so…" at bounding box center [356, 99] width 287 height 90
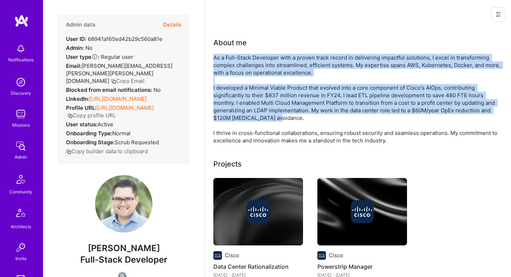
drag, startPoint x: 255, startPoint y: 99, endPoint x: 261, endPoint y: 75, distance: 24.8
click at [261, 75] on div "As a Full-Stack Developer with a proven track record in delivering impactful so…" at bounding box center [356, 99] width 287 height 90
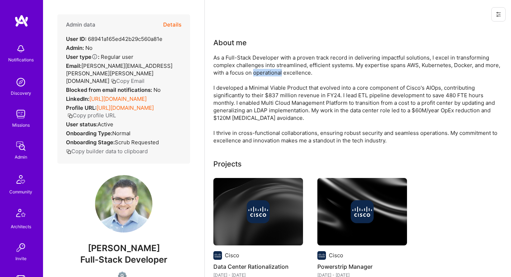
click at [261, 75] on div "As a Full-Stack Developer with a proven track record in delivering impactful so…" at bounding box center [356, 99] width 287 height 90
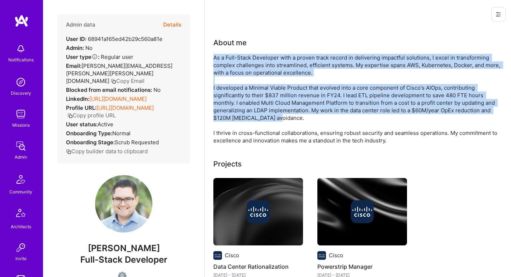
drag, startPoint x: 261, startPoint y: 75, endPoint x: 249, endPoint y: 104, distance: 31.7
click at [249, 104] on div "As a Full-Stack Developer with a proven track record in delivering impactful so…" at bounding box center [356, 99] width 287 height 90
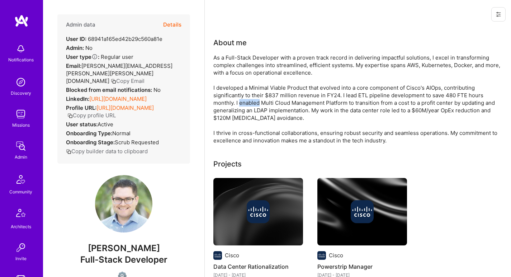
click at [249, 104] on div "As a Full-Stack Developer with a proven track record in delivering impactful so…" at bounding box center [356, 99] width 287 height 90
drag, startPoint x: 249, startPoint y: 104, endPoint x: 256, endPoint y: 76, distance: 28.4
click at [256, 76] on div "As a Full-Stack Developer with a proven track record in delivering impactful so…" at bounding box center [356, 99] width 287 height 90
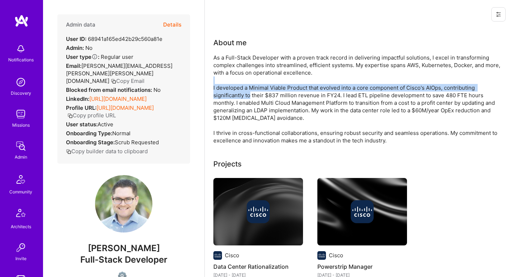
drag, startPoint x: 256, startPoint y: 76, endPoint x: 248, endPoint y: 94, distance: 19.2
click at [248, 94] on div "As a Full-Stack Developer with a proven track record in delivering impactful so…" at bounding box center [356, 99] width 287 height 90
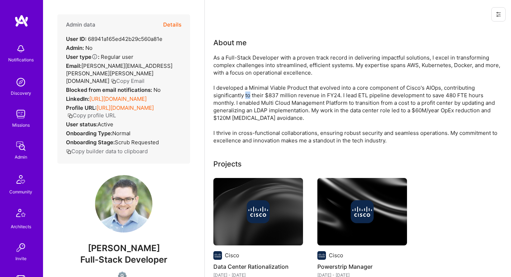
click at [248, 94] on div "As a Full-Stack Developer with a proven track record in delivering impactful so…" at bounding box center [356, 99] width 287 height 90
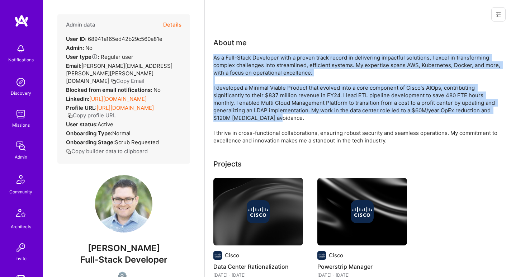
drag, startPoint x: 248, startPoint y: 94, endPoint x: 258, endPoint y: 66, distance: 28.9
click at [258, 66] on div "As a Full-Stack Developer with a proven track record in delivering impactful so…" at bounding box center [356, 99] width 287 height 90
click at [258, 67] on div "As a Full-Stack Developer with a proven track record in delivering impactful so…" at bounding box center [356, 99] width 287 height 90
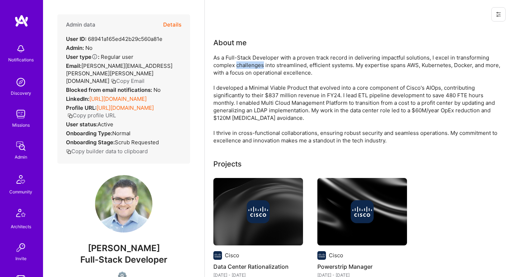
click at [258, 67] on div "As a Full-Stack Developer with a proven track record in delivering impactful so…" at bounding box center [356, 99] width 287 height 90
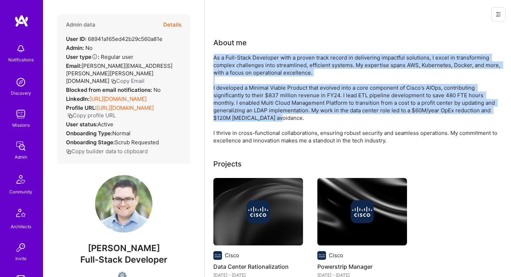
drag, startPoint x: 258, startPoint y: 67, endPoint x: 244, endPoint y: 100, distance: 36.5
click at [244, 100] on div "As a Full-Stack Developer with a proven track record in delivering impactful so…" at bounding box center [356, 99] width 287 height 90
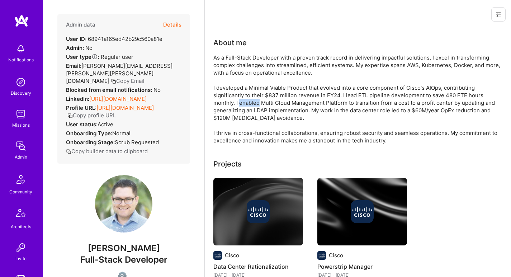
click at [244, 100] on div "As a Full-Stack Developer with a proven track record in delivering impactful so…" at bounding box center [356, 99] width 287 height 90
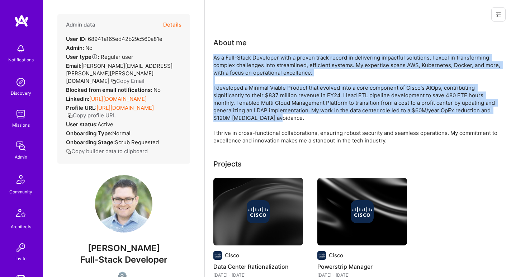
drag, startPoint x: 244, startPoint y: 100, endPoint x: 265, endPoint y: 68, distance: 38.6
click at [265, 68] on div "As a Full-Stack Developer with a proven track record in delivering impactful so…" at bounding box center [356, 99] width 287 height 90
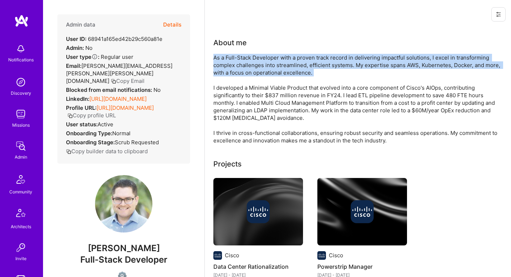
click at [265, 69] on div "As a Full-Stack Developer with a proven track record in delivering impactful so…" at bounding box center [356, 99] width 287 height 90
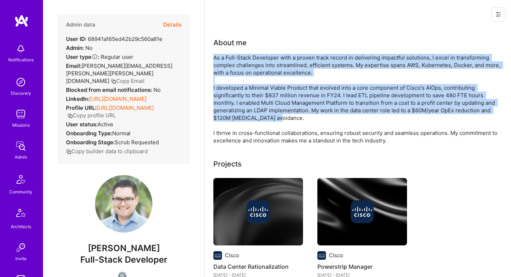
drag, startPoint x: 265, startPoint y: 69, endPoint x: 251, endPoint y: 95, distance: 30.0
click at [250, 95] on div "As a Full-Stack Developer with a proven track record in delivering impactful so…" at bounding box center [356, 99] width 287 height 90
click at [251, 95] on div "As a Full-Stack Developer with a proven track record in delivering impactful so…" at bounding box center [356, 99] width 287 height 90
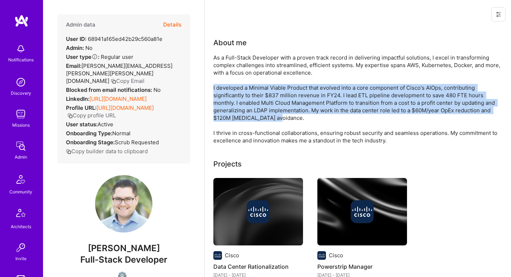
click at [251, 95] on div "As a Full-Stack Developer with a proven track record in delivering impactful so…" at bounding box center [356, 99] width 287 height 90
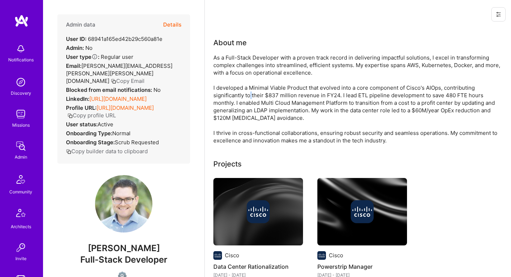
click at [251, 95] on div "As a Full-Stack Developer with a proven track record in delivering impactful so…" at bounding box center [356, 99] width 287 height 90
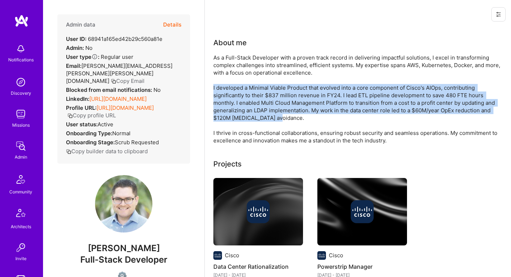
click at [251, 95] on div "As a Full-Stack Developer with a proven track record in delivering impactful so…" at bounding box center [356, 99] width 287 height 90
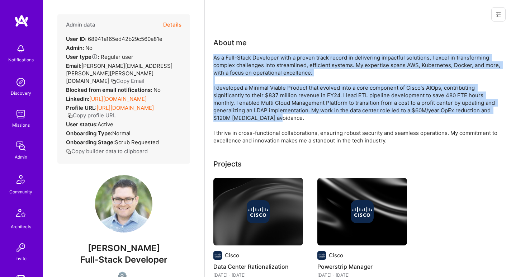
drag, startPoint x: 251, startPoint y: 95, endPoint x: 263, endPoint y: 74, distance: 24.6
click at [263, 74] on div "As a Full-Stack Developer with a proven track record in delivering impactful so…" at bounding box center [356, 99] width 287 height 90
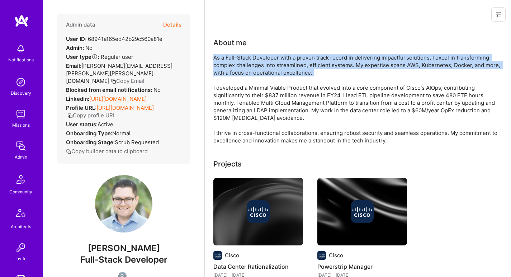
click at [263, 74] on div "As a Full-Stack Developer with a proven track record in delivering impactful so…" at bounding box center [356, 99] width 287 height 90
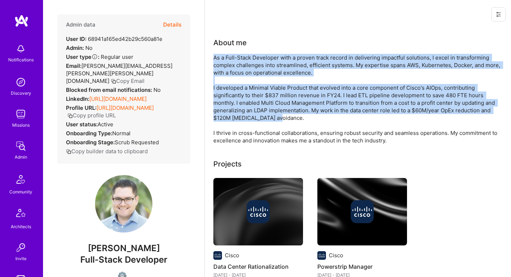
drag, startPoint x: 263, startPoint y: 74, endPoint x: 255, endPoint y: 94, distance: 22.3
click at [255, 94] on div "As a Full-Stack Developer with a proven track record in delivering impactful so…" at bounding box center [356, 99] width 287 height 90
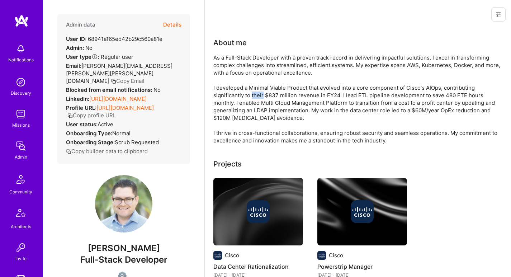
click at [255, 94] on div "As a Full-Stack Developer with a proven track record in delivering impactful so…" at bounding box center [356, 99] width 287 height 90
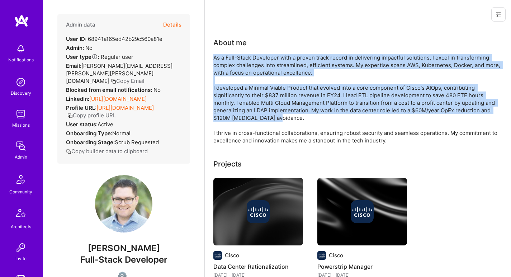
drag, startPoint x: 256, startPoint y: 94, endPoint x: 274, endPoint y: 71, distance: 29.7
click at [274, 71] on div "As a Full-Stack Developer with a proven track record in delivering impactful so…" at bounding box center [356, 99] width 287 height 90
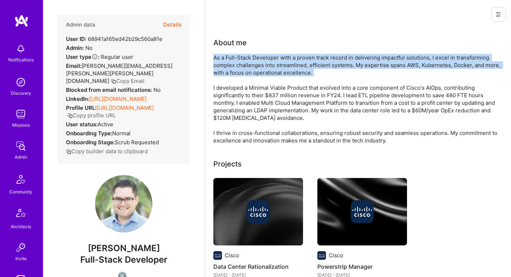
click at [273, 67] on div "As a Full-Stack Developer with a proven track record in delivering impactful so…" at bounding box center [356, 99] width 287 height 90
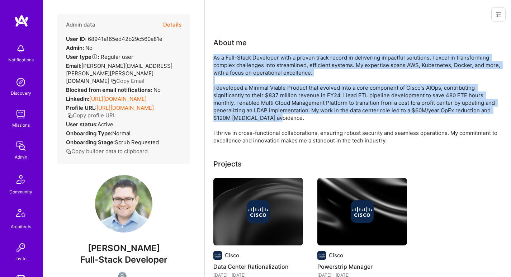
drag, startPoint x: 273, startPoint y: 67, endPoint x: 259, endPoint y: 97, distance: 33.0
click at [259, 97] on div "As a Full-Stack Developer with a proven track record in delivering impactful so…" at bounding box center [356, 99] width 287 height 90
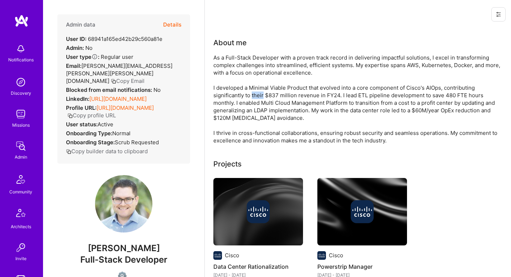
click at [259, 97] on div "As a Full-Stack Developer with a proven track record in delivering impactful so…" at bounding box center [356, 99] width 287 height 90
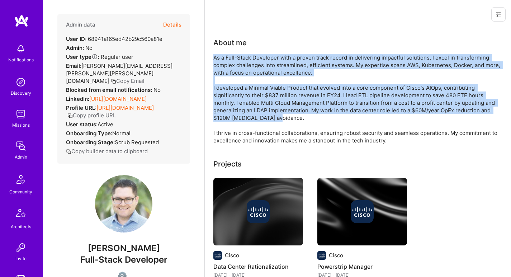
drag, startPoint x: 259, startPoint y: 97, endPoint x: 269, endPoint y: 76, distance: 23.9
click at [269, 76] on div "As a Full-Stack Developer with a proven track record in delivering impactful so…" at bounding box center [356, 99] width 287 height 90
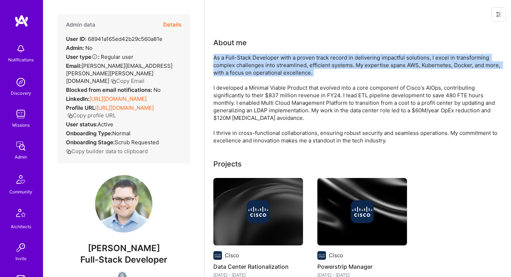
click at [270, 75] on div "As a Full-Stack Developer with a proven track record in delivering impactful so…" at bounding box center [356, 99] width 287 height 90
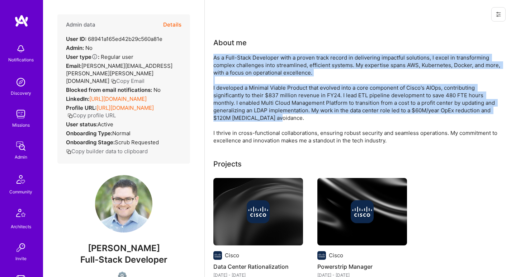
drag, startPoint x: 270, startPoint y: 75, endPoint x: 263, endPoint y: 88, distance: 14.9
click at [263, 88] on div "As a Full-Stack Developer with a proven track record in delivering impactful so…" at bounding box center [356, 99] width 287 height 90
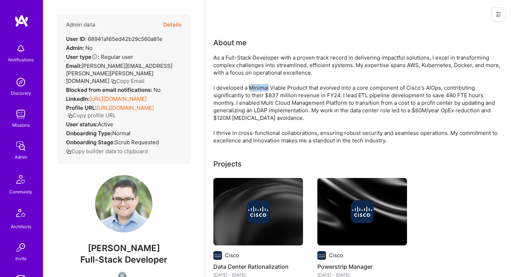
click at [263, 88] on div "As a Full-Stack Developer with a proven track record in delivering impactful so…" at bounding box center [356, 99] width 287 height 90
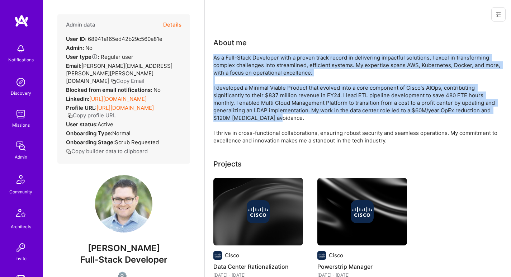
drag, startPoint x: 263, startPoint y: 88, endPoint x: 270, endPoint y: 70, distance: 19.9
click at [270, 70] on div "As a Full-Stack Developer with a proven track record in delivering impactful so…" at bounding box center [356, 99] width 287 height 90
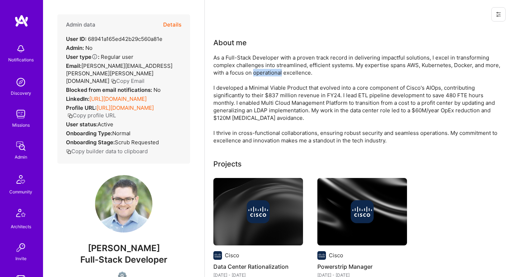
click at [270, 70] on div "As a Full-Stack Developer with a proven track record in delivering impactful so…" at bounding box center [356, 99] width 287 height 90
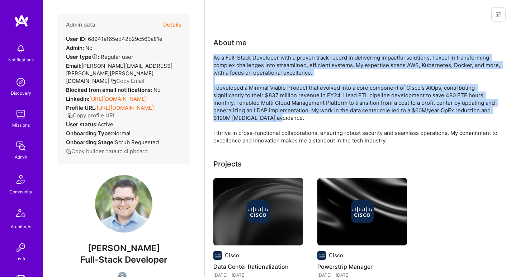
drag
click at [252, 109] on div "As a Full-Stack Developer with a proven track record in delivering impactful so…" at bounding box center [356, 99] width 287 height 90
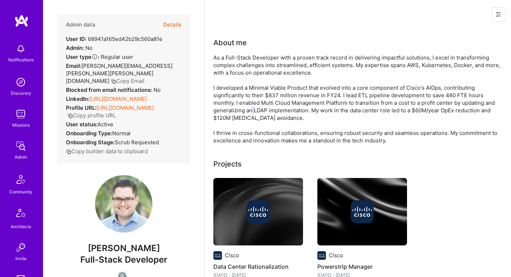
click at [252, 109] on div "As a Full-Stack Developer with a proven track record in delivering impactful so…" at bounding box center [356, 99] width 287 height 90
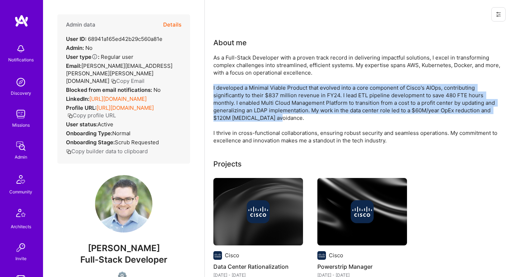
click at [263, 89] on div "As a Full-Stack Developer with a proven track record in delivering impactful so…" at bounding box center [356, 99] width 287 height 90
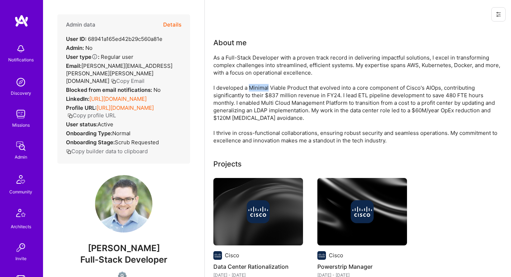
click at [263, 89] on div "As a Full-Stack Developer with a proven track record in delivering impactful so…" at bounding box center [356, 99] width 287 height 90
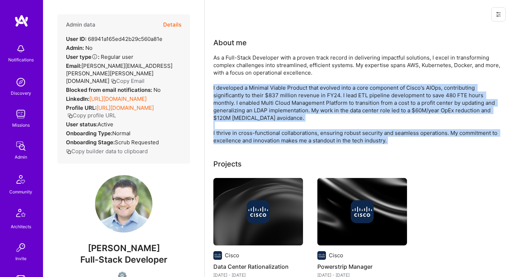
click at [235, 137] on div "As a Full-Stack Developer with a proven track record in delivering impactful so…" at bounding box center [356, 99] width 287 height 90
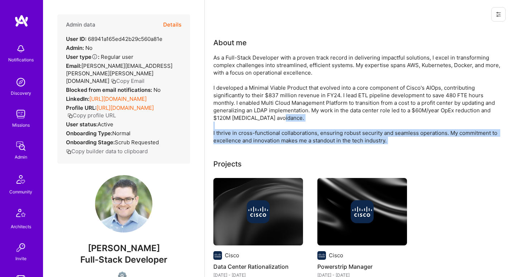
click at [235, 137] on div "As a Full-Stack Developer with a proven track record in delivering impactful so…" at bounding box center [356, 99] width 287 height 90
click at [235, 136] on div "As a Full-Stack Developer with a proven track record in delivering impactful so…" at bounding box center [356, 99] width 287 height 90
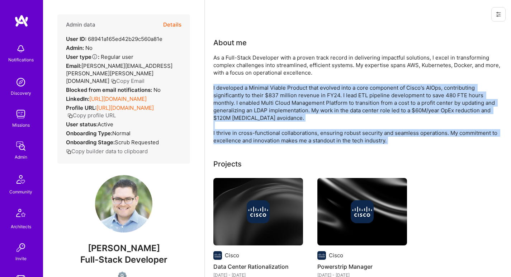
click at [246, 102] on div "As a Full-Stack Developer with a proven track record in delivering impactful so…" at bounding box center [356, 99] width 287 height 90
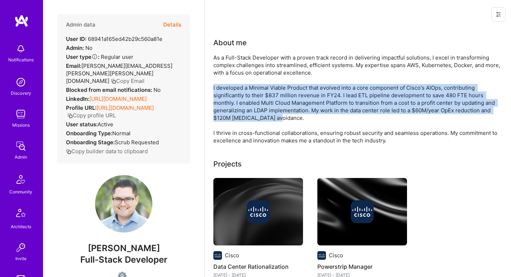
click at [246, 101] on div "As a Full-Stack Developer with a proven track record in delivering impactful so…" at bounding box center [356, 99] width 287 height 90
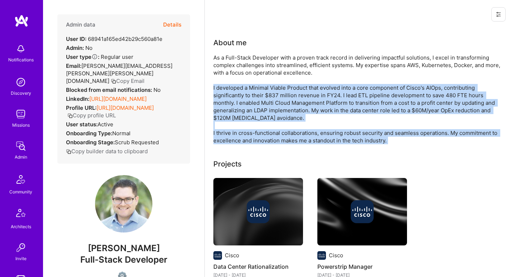
click at [230, 133] on div "As a Full-Stack Developer with a proven track record in delivering impactful so…" at bounding box center [356, 99] width 287 height 90
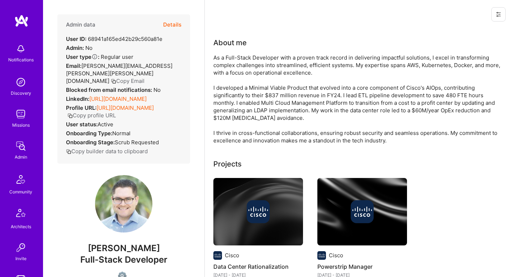
click at [230, 133] on div "As a Full-Stack Developer with a proven track record in delivering impactful so…" at bounding box center [356, 99] width 287 height 90
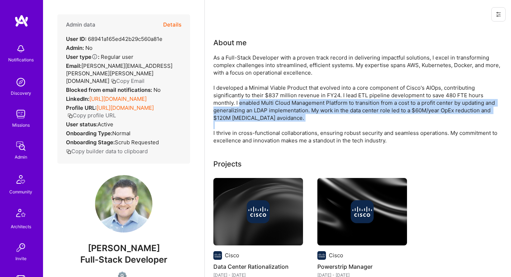
click at [241, 102] on div "As a Full-Stack Developer with a proven track record in delivering impactful so…" at bounding box center [356, 99] width 287 height 90
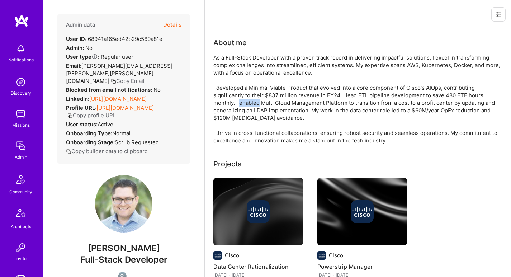
click at [241, 102] on div "As a Full-Stack Developer with a proven track record in delivering impactful so…" at bounding box center [356, 99] width 287 height 90
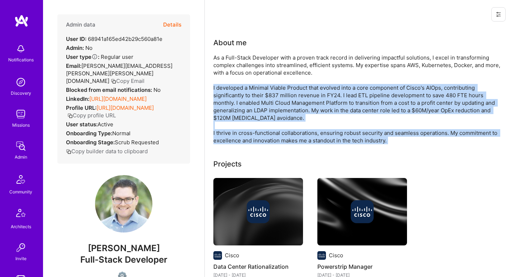
click at [227, 135] on div "As a Full-Stack Developer with a proven track record in delivering impactful so…" at bounding box center [356, 99] width 287 height 90
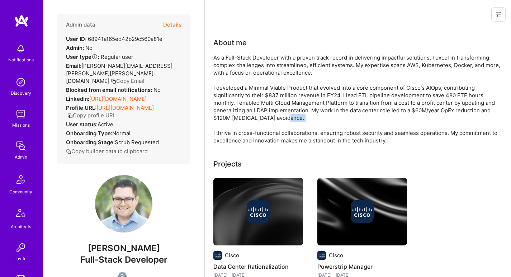
click at [227, 135] on div "As a Full-Stack Developer with a proven track record in delivering impactful so…" at bounding box center [356, 99] width 287 height 90
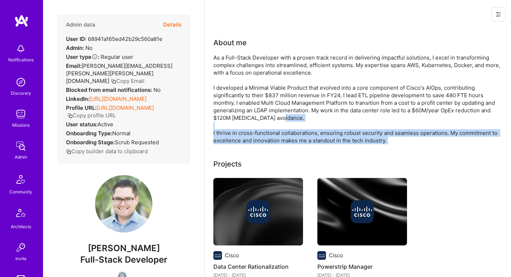
click at [227, 135] on div "As a Full-Stack Developer with a proven track record in delivering impactful so…" at bounding box center [356, 99] width 287 height 90
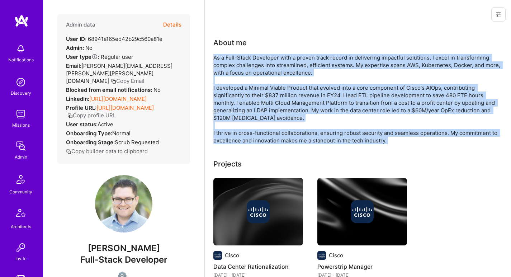
click at [245, 69] on div "As a Full-Stack Developer with a proven track record in delivering impactful so…" at bounding box center [356, 99] width 287 height 90
click at [245, 70] on div "As a Full-Stack Developer with a proven track record in delivering impactful so…" at bounding box center [356, 99] width 287 height 90
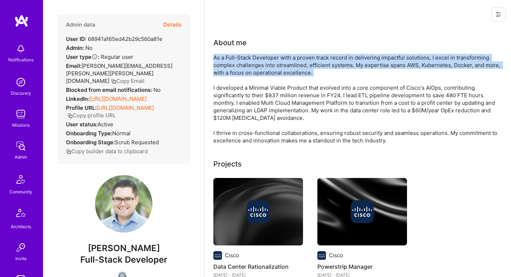
click at [245, 70] on div "As a Full-Stack Developer with a proven track record in delivering impactful so…" at bounding box center [356, 99] width 287 height 90
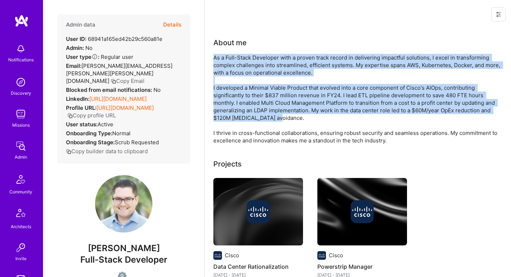
click at [228, 110] on div "As a Full-Stack Developer with a proven track record in delivering impactful so…" at bounding box center [356, 99] width 287 height 90
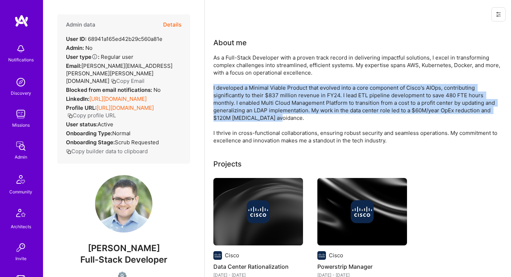
click at [228, 111] on div "As a Full-Stack Developer with a proven track record in delivering impactful so…" at bounding box center [356, 99] width 287 height 90
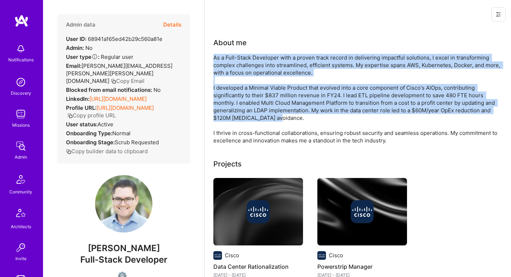
click at [254, 75] on div "As a Full-Stack Developer with a proven track record in delivering impactful so…" at bounding box center [356, 99] width 287 height 90
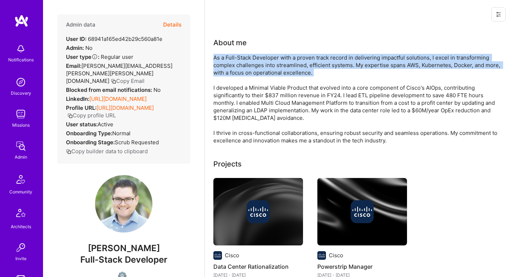
click at [254, 75] on div "As a Full-Stack Developer with a proven track record in delivering impactful so…" at bounding box center [356, 99] width 287 height 90
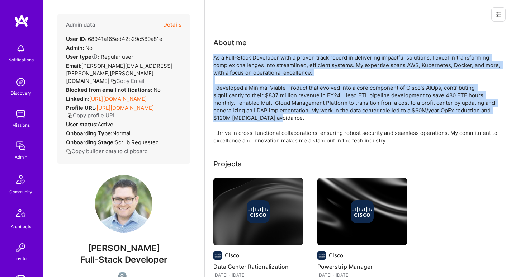
click at [240, 105] on div "As a Full-Stack Developer with a proven track record in delivering impactful so…" at bounding box center [356, 99] width 287 height 90
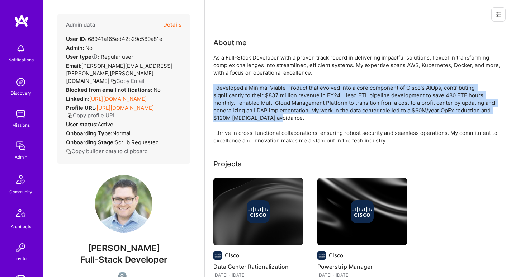
click at [240, 105] on div "As a Full-Stack Developer with a proven track record in delivering impactful so…" at bounding box center [356, 99] width 287 height 90
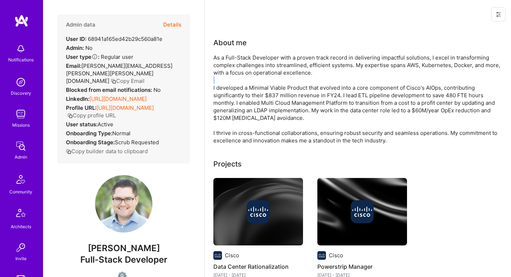
click at [253, 80] on div "As a Full-Stack Developer with a proven track record in delivering impactful so…" at bounding box center [356, 99] width 287 height 90
click at [253, 81] on div "As a Full-Stack Developer with a proven track record in delivering impactful so…" at bounding box center [356, 99] width 287 height 90
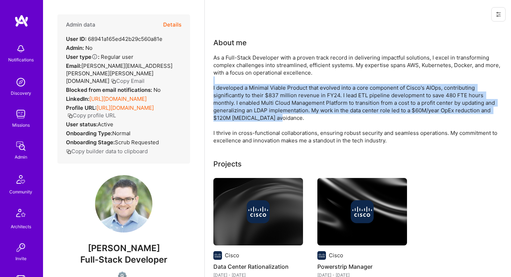
click at [236, 109] on div "As a Full-Stack Developer with a proven track record in delivering impactful so…" at bounding box center [356, 99] width 287 height 90
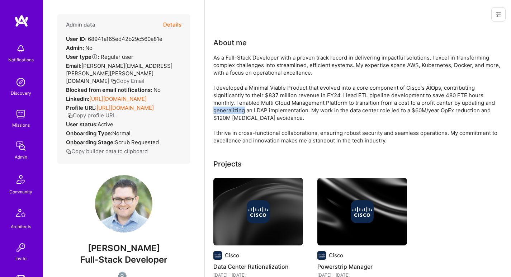
click at [236, 109] on div "As a Full-Stack Developer with a proven track record in delivering impactful so…" at bounding box center [356, 99] width 287 height 90
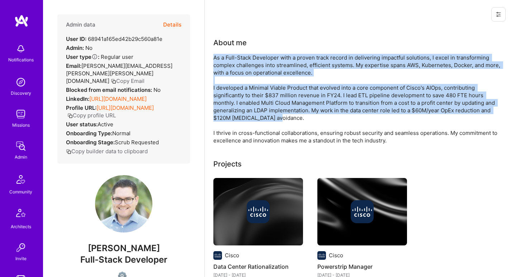
click at [261, 71] on div "As a Full-Stack Developer with a proven track record in delivering impactful so…" at bounding box center [356, 99] width 287 height 90
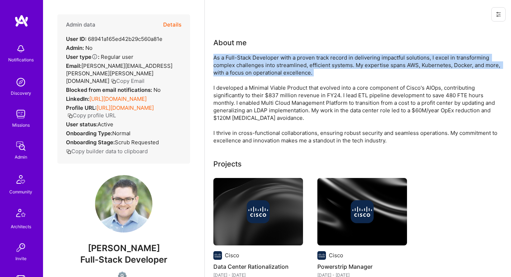
click at [261, 71] on div "As a Full-Stack Developer with a proven track record in delivering impactful so…" at bounding box center [356, 99] width 287 height 90
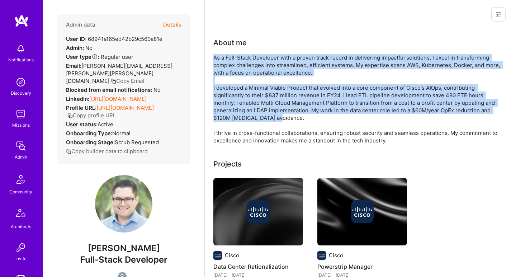
click at [247, 97] on div "As a Full-Stack Developer with a proven track record in delivering impactful so…" at bounding box center [356, 99] width 287 height 90
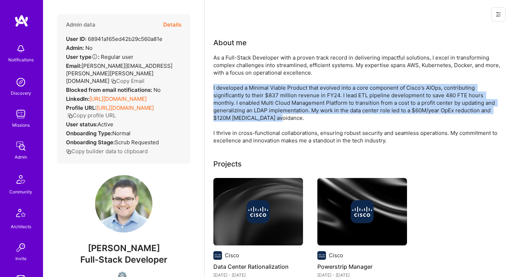
click at [247, 97] on div "As a Full-Stack Developer with a proven track record in delivering impactful so…" at bounding box center [356, 99] width 287 height 90
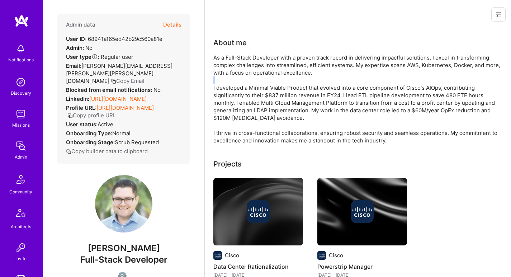
click at [257, 80] on div "As a Full-Stack Developer with a proven track record in delivering impactful so…" at bounding box center [356, 99] width 287 height 90
click at [255, 80] on div "As a Full-Stack Developer with a proven track record in delivering impactful so…" at bounding box center [356, 99] width 287 height 90
click at [244, 87] on div "As a Full-Stack Developer with a proven track record in delivering impactful so…" at bounding box center [356, 99] width 287 height 90
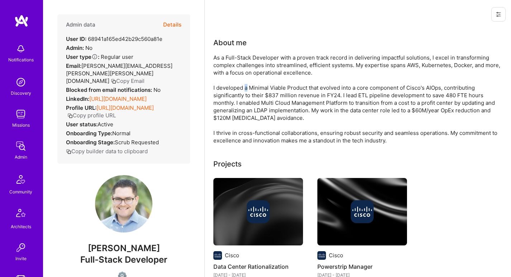
click at [244, 87] on div "As a Full-Stack Developer with a proven track record in delivering impactful so…" at bounding box center [356, 99] width 287 height 90
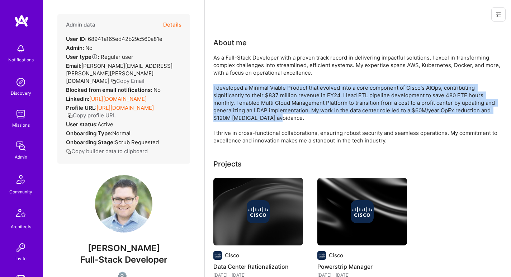
click at [244, 87] on div "As a Full-Stack Developer with a proven track record in delivering impactful so…" at bounding box center [356, 99] width 287 height 90
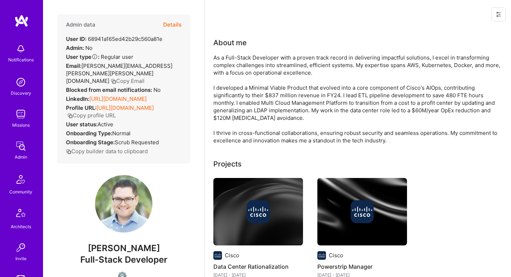
click at [251, 71] on div "As a Full-Stack Developer with a proven track record in delivering impactful so…" at bounding box center [356, 99] width 287 height 90
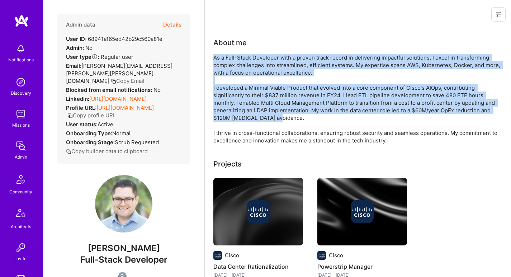
drag, startPoint x: 251, startPoint y: 71, endPoint x: 234, endPoint y: 97, distance: 31.4
click at [234, 97] on div "As a Full-Stack Developer with a proven track record in delivering impactful so…" at bounding box center [356, 99] width 287 height 90
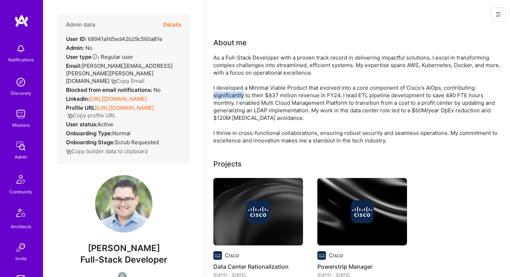
click at [234, 97] on div "As a Full-Stack Developer with a proven track record in delivering impactful so…" at bounding box center [356, 99] width 287 height 90
drag, startPoint x: 234, startPoint y: 97, endPoint x: 244, endPoint y: 74, distance: 25.2
click at [244, 75] on div "As a Full-Stack Developer with a proven track record in delivering impactful so…" at bounding box center [356, 99] width 287 height 90
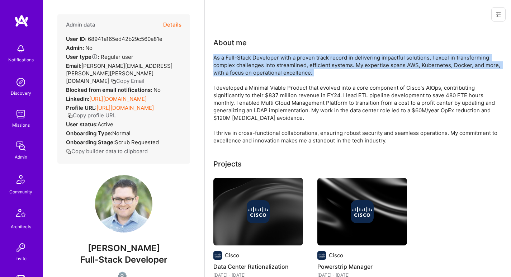
click at [245, 72] on div "As a Full-Stack Developer with a proven track record in delivering impactful so…" at bounding box center [356, 99] width 287 height 90
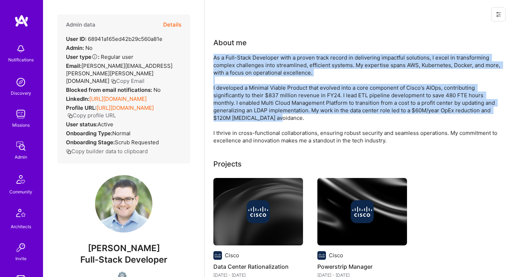
drag, startPoint x: 245, startPoint y: 72, endPoint x: 229, endPoint y: 100, distance: 32.3
click at [229, 100] on div "As a Full-Stack Developer with a proven track record in delivering impactful so…" at bounding box center [356, 99] width 287 height 90
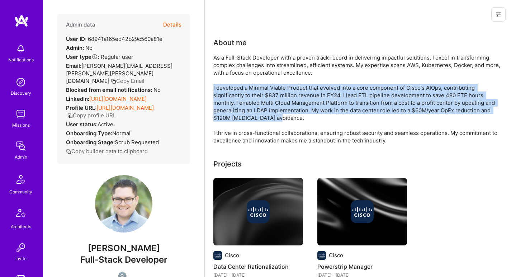
click at [229, 100] on div "As a Full-Stack Developer with a proven track record in delivering impactful so…" at bounding box center [356, 99] width 287 height 90
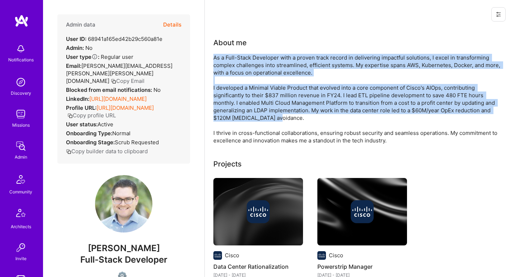
drag, startPoint x: 229, startPoint y: 100, endPoint x: 244, endPoint y: 67, distance: 36.3
click at [243, 68] on div "As a Full-Stack Developer with a proven track record in delivering impactful so…" at bounding box center [356, 99] width 287 height 90
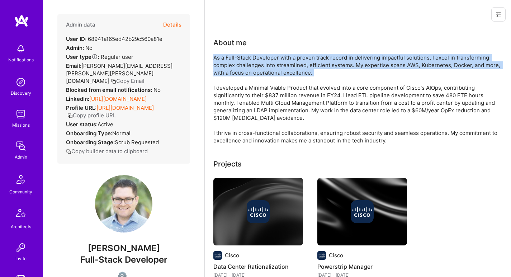
click at [244, 67] on div "As a Full-Stack Developer with a proven track record in delivering impactful so…" at bounding box center [356, 99] width 287 height 90
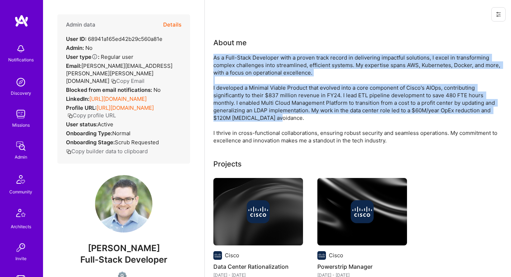
drag, startPoint x: 243, startPoint y: 67, endPoint x: 227, endPoint y: 96, distance: 32.7
click at [227, 96] on div "As a Full-Stack Developer with a proven track record in delivering impactful so…" at bounding box center [356, 99] width 287 height 90
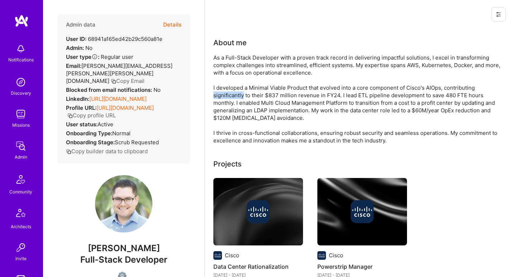
click at [227, 96] on div "As a Full-Stack Developer with a proven track record in delivering impactful so…" at bounding box center [356, 99] width 287 height 90
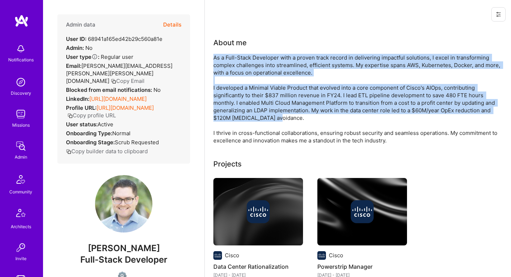
drag, startPoint x: 227, startPoint y: 96, endPoint x: 243, endPoint y: 66, distance: 33.8
click at [243, 66] on div "As a Full-Stack Developer with a proven track record in delivering impactful so…" at bounding box center [356, 99] width 287 height 90
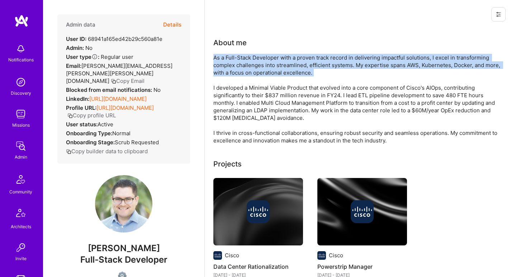
click at [243, 66] on div "As a Full-Stack Developer with a proven track record in delivering impactful so…" at bounding box center [356, 99] width 287 height 90
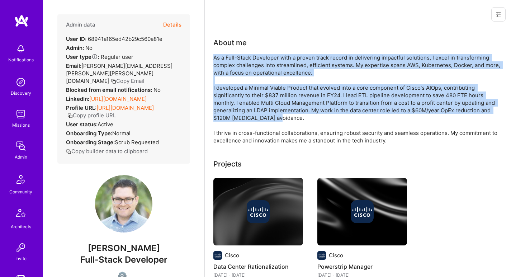
drag, startPoint x: 243, startPoint y: 66, endPoint x: 225, endPoint y: 96, distance: 35.1
click at [225, 96] on div "As a Full-Stack Developer with a proven track record in delivering impactful so…" at bounding box center [356, 99] width 287 height 90
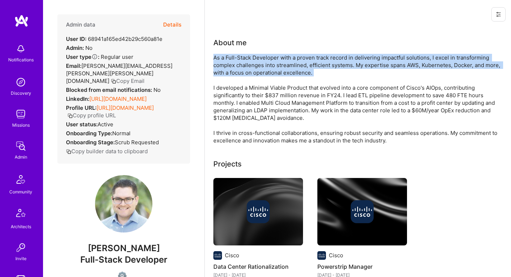
click at [286, 63] on div "As a Full-Stack Developer with a proven track record in delivering impactful so…" at bounding box center [356, 99] width 287 height 90
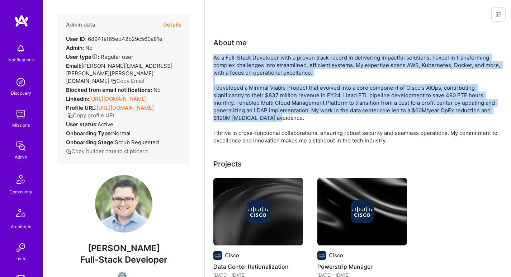
drag, startPoint x: 286, startPoint y: 63, endPoint x: 283, endPoint y: 104, distance: 41.4
click at [283, 104] on div "As a Full-Stack Developer with a proven track record in delivering impactful so…" at bounding box center [356, 99] width 287 height 90
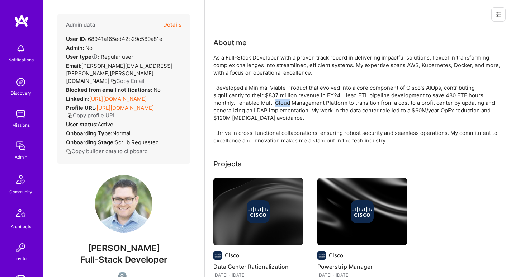
click at [282, 104] on div "As a Full-Stack Developer with a proven track record in delivering impactful so…" at bounding box center [356, 99] width 287 height 90
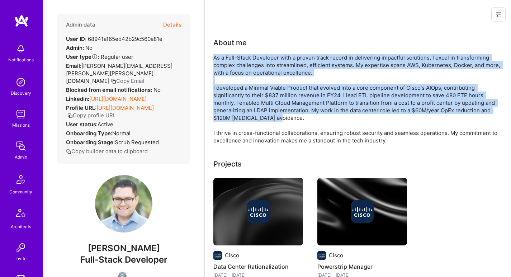
drag, startPoint x: 282, startPoint y: 104, endPoint x: 286, endPoint y: 72, distance: 31.8
click at [286, 72] on div "As a Full-Stack Developer with a proven track record in delivering impactful so…" at bounding box center [356, 99] width 287 height 90
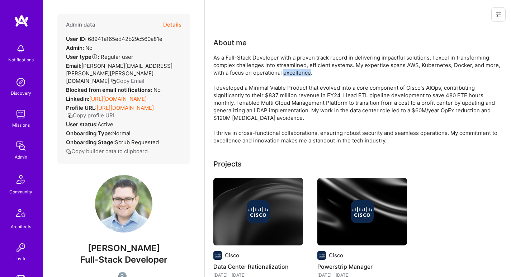
click at [286, 72] on div "As a Full-Stack Developer with a proven track record in delivering impactful so…" at bounding box center [356, 99] width 287 height 90
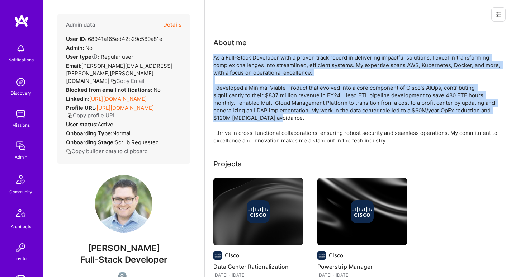
drag, startPoint x: 286, startPoint y: 72, endPoint x: 276, endPoint y: 104, distance: 33.6
click at [276, 104] on div "As a Full-Stack Developer with a proven track record in delivering impactful so…" at bounding box center [356, 99] width 287 height 90
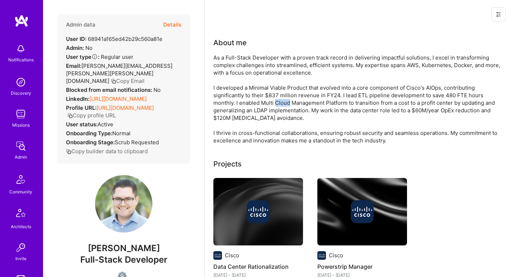
click at [276, 104] on div "As a Full-Stack Developer with a proven track record in delivering impactful so…" at bounding box center [356, 99] width 287 height 90
drag, startPoint x: 276, startPoint y: 104, endPoint x: 280, endPoint y: 79, distance: 26.2
click at [280, 79] on div "As a Full-Stack Developer with a proven track record in delivering impactful so…" at bounding box center [356, 99] width 287 height 90
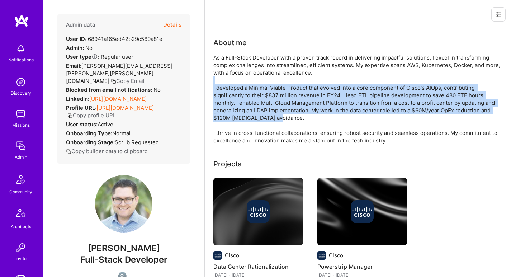
drag, startPoint x: 280, startPoint y: 79, endPoint x: 272, endPoint y: 100, distance: 22.7
click at [272, 100] on div "As a Full-Stack Developer with a proven track record in delivering impactful so…" at bounding box center [356, 99] width 287 height 90
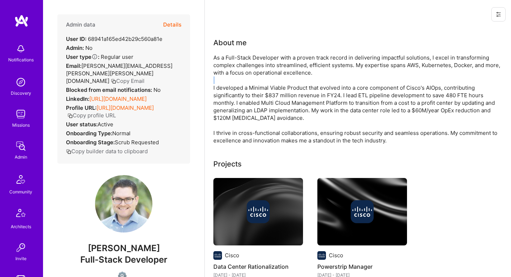
drag, startPoint x: 272, startPoint y: 100, endPoint x: 278, endPoint y: 80, distance: 20.4
click at [278, 80] on div "As a Full-Stack Developer with a proven track record in delivering impactful so…" at bounding box center [356, 99] width 287 height 90
click at [288, 54] on div "As a Full-Stack Developer with a proven track record in delivering impactful so…" at bounding box center [356, 99] width 287 height 90
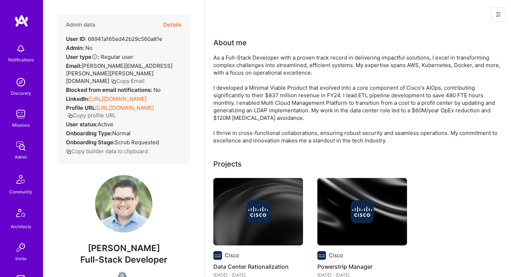
click at [281, 65] on div "As a Full-Stack Developer with a proven track record in delivering impactful so…" at bounding box center [356, 99] width 287 height 90
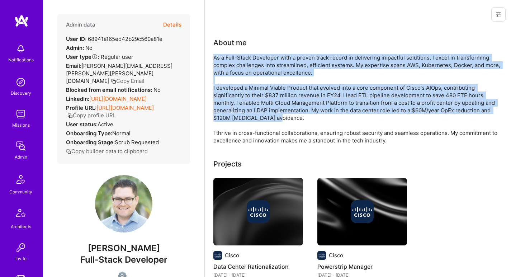
drag, startPoint x: 281, startPoint y: 65, endPoint x: 275, endPoint y: 90, distance: 25.4
click at [275, 90] on div "As a Full-Stack Developer with a proven track record in delivering impactful so…" at bounding box center [356, 99] width 287 height 90
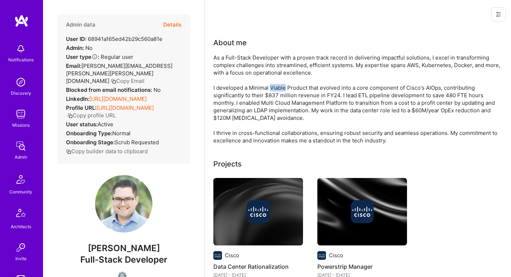
click at [275, 90] on div "As a Full-Stack Developer with a proven track record in delivering impactful so…" at bounding box center [356, 99] width 287 height 90
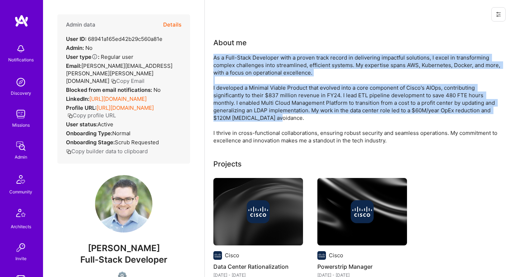
drag, startPoint x: 275, startPoint y: 90, endPoint x: 279, endPoint y: 70, distance: 19.8
click at [279, 70] on div "As a Full-Stack Developer with a proven track record in delivering impactful so…" at bounding box center [356, 99] width 287 height 90
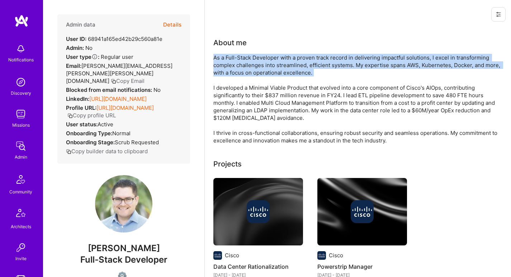
click at [279, 68] on div "As a Full-Stack Developer with a proven track record in delivering impactful so…" at bounding box center [356, 99] width 287 height 90
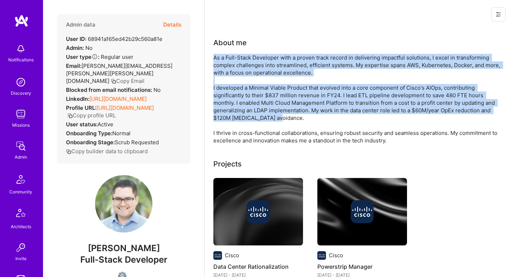
drag, startPoint x: 279, startPoint y: 68, endPoint x: 269, endPoint y: 95, distance: 29.1
click at [269, 95] on div "As a Full-Stack Developer with a proven track record in delivering impactful so…" at bounding box center [356, 99] width 287 height 90
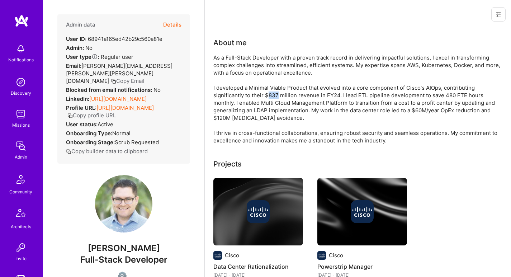
click at [269, 95] on div "As a Full-Stack Developer with a proven track record in delivering impactful so…" at bounding box center [356, 99] width 287 height 90
drag, startPoint x: 269, startPoint y: 95, endPoint x: 273, endPoint y: 77, distance: 18.3
click at [273, 77] on div "As a Full-Stack Developer with a proven track record in delivering impactful so…" at bounding box center [356, 99] width 287 height 90
click at [273, 76] on div "As a Full-Stack Developer with a proven track record in delivering impactful so…" at bounding box center [356, 99] width 287 height 90
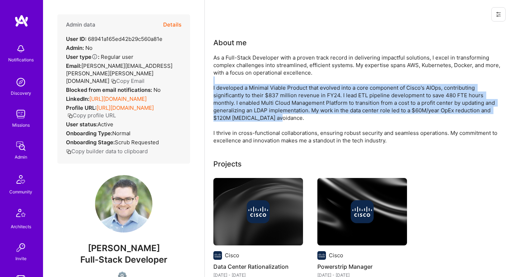
drag, startPoint x: 273, startPoint y: 76, endPoint x: 269, endPoint y: 100, distance: 24.0
click at [269, 100] on div "As a Full-Stack Developer with a proven track record in delivering impactful so…" at bounding box center [356, 99] width 287 height 90
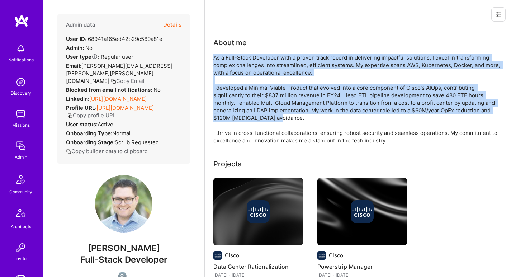
drag, startPoint x: 269, startPoint y: 100, endPoint x: 278, endPoint y: 72, distance: 29.5
click at [278, 72] on div "As a Full-Stack Developer with a proven track record in delivering impactful so…" at bounding box center [356, 99] width 287 height 90
click at [280, 69] on div "As a Full-Stack Developer with a proven track record in delivering impactful so…" at bounding box center [356, 99] width 287 height 90
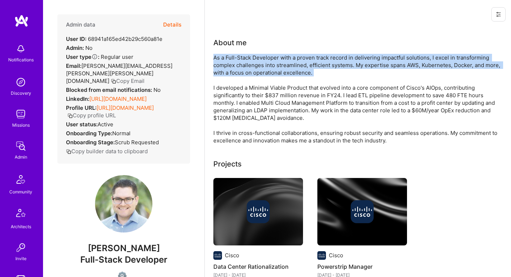
click at [280, 69] on div "As a Full-Stack Developer with a proven track record in delivering impactful so…" at bounding box center [356, 99] width 287 height 90
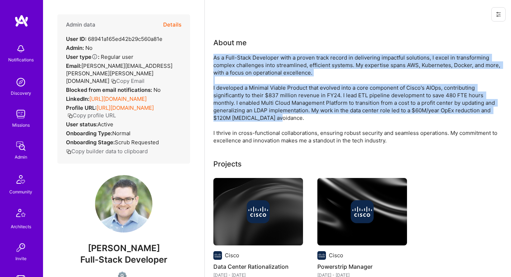
drag, startPoint x: 280, startPoint y: 69, endPoint x: 261, endPoint y: 105, distance: 40.7
click at [261, 105] on div "As a Full-Stack Developer with a proven track record in delivering impactful so…" at bounding box center [356, 99] width 287 height 90
click at [262, 105] on div "As a Full-Stack Developer with a proven track record in delivering impactful so…" at bounding box center [356, 99] width 287 height 90
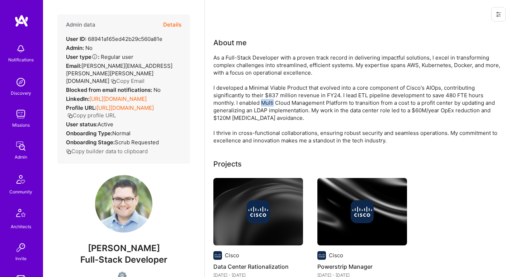
click at [262, 105] on div "As a Full-Stack Developer with a proven track record in delivering impactful so…" at bounding box center [356, 99] width 287 height 90
drag, startPoint x: 262, startPoint y: 105, endPoint x: 276, endPoint y: 74, distance: 35.0
click at [275, 76] on div "As a Full-Stack Developer with a proven track record in delivering impactful so…" at bounding box center [356, 99] width 287 height 90
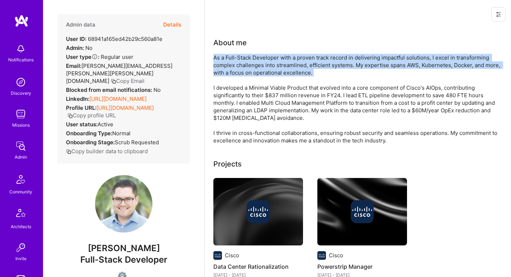
click at [280, 65] on div "As a Full-Stack Developer with a proven track record in delivering impactful so…" at bounding box center [356, 99] width 287 height 90
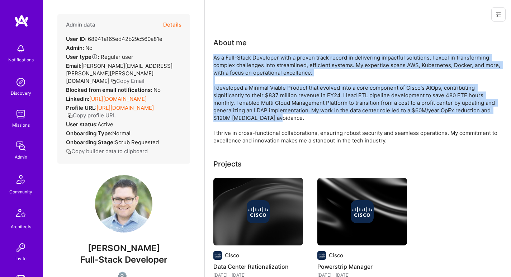
drag, startPoint x: 280, startPoint y: 65, endPoint x: 265, endPoint y: 110, distance: 48.0
click at [265, 110] on div "As a Full-Stack Developer with a proven track record in delivering impactful so…" at bounding box center [356, 99] width 287 height 90
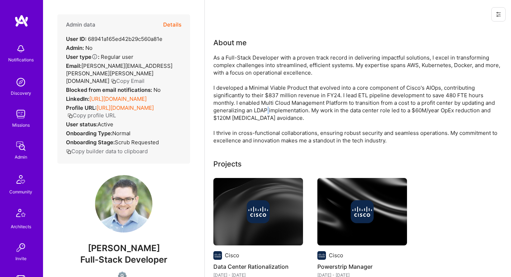
click at [266, 110] on div "As a Full-Stack Developer with a proven track record in delivering impactful so…" at bounding box center [356, 99] width 287 height 90
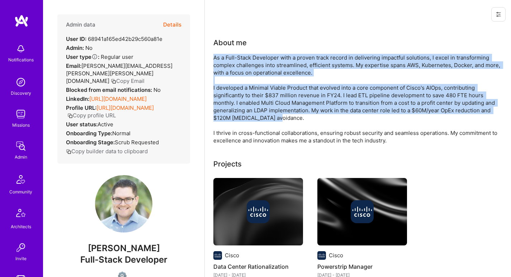
drag, startPoint x: 266, startPoint y: 110, endPoint x: 274, endPoint y: 63, distance: 47.8
click at [274, 63] on div "As a Full-Stack Developer with a proven track record in delivering impactful so…" at bounding box center [356, 99] width 287 height 90
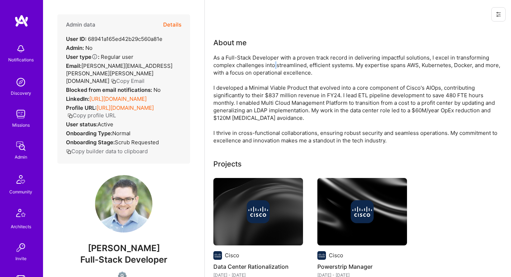
click at [274, 63] on div "As a Full-Stack Developer with a proven track record in delivering impactful so…" at bounding box center [356, 99] width 287 height 90
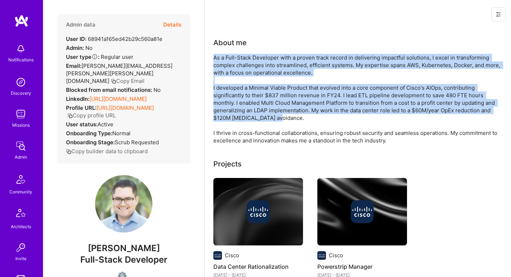
drag, startPoint x: 274, startPoint y: 63, endPoint x: 255, endPoint y: 107, distance: 47.1
click at [255, 107] on div "As a Full-Stack Developer with a proven track record in delivering impactful so…" at bounding box center [356, 99] width 287 height 90
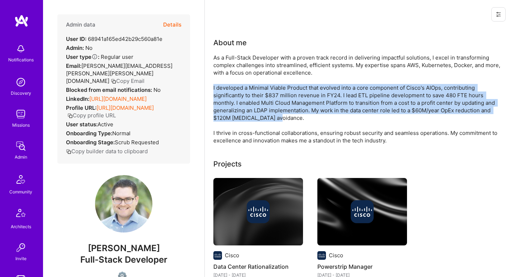
click at [255, 107] on div "As a Full-Stack Developer with a proven track record in delivering impactful so…" at bounding box center [356, 99] width 287 height 90
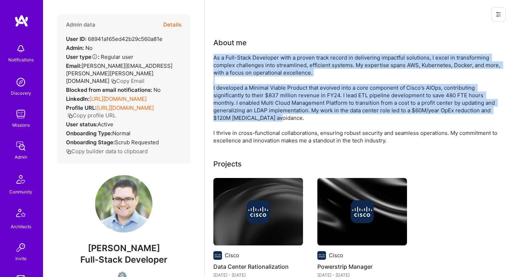
drag, startPoint x: 255, startPoint y: 106, endPoint x: 269, endPoint y: 65, distance: 43.6
click at [269, 65] on div "As a Full-Stack Developer with a proven track record in delivering impactful so…" at bounding box center [356, 99] width 287 height 90
drag, startPoint x: 269, startPoint y: 65, endPoint x: 253, endPoint y: 86, distance: 26.8
click at [253, 86] on div "As a Full-Stack Developer with a proven track record in delivering impactful so…" at bounding box center [356, 99] width 287 height 90
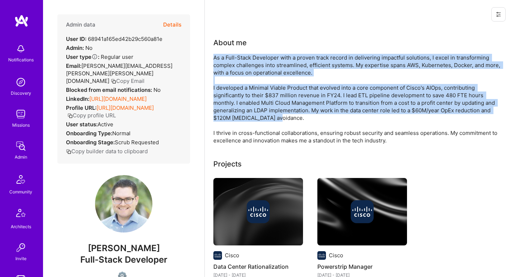
click at [253, 86] on div "As a Full-Stack Developer with a proven track record in delivering impactful so…" at bounding box center [356, 99] width 287 height 90
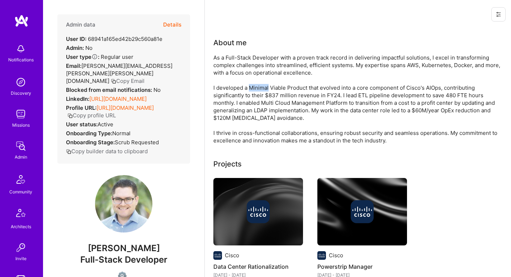
click at [253, 86] on div "As a Full-Stack Developer with a proven track record in delivering impactful so…" at bounding box center [356, 99] width 287 height 90
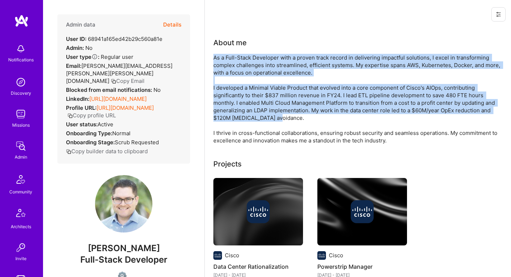
drag, startPoint x: 253, startPoint y: 86, endPoint x: 260, endPoint y: 71, distance: 16.8
click at [260, 71] on div "As a Full-Stack Developer with a proven track record in delivering impactful so…" at bounding box center [356, 99] width 287 height 90
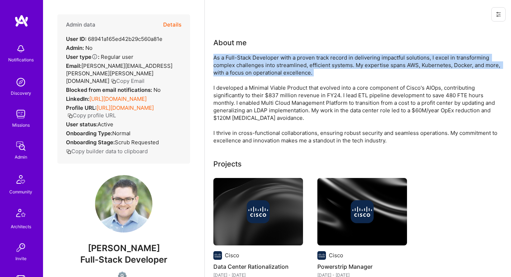
click at [260, 71] on div "As a Full-Stack Developer with a proven track record in delivering impactful so…" at bounding box center [356, 99] width 287 height 90
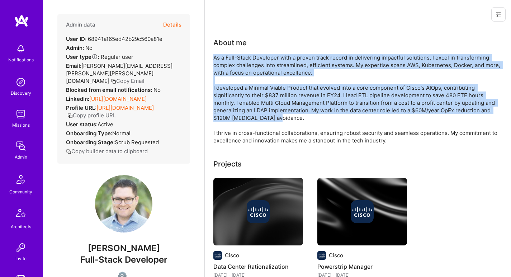
drag, startPoint x: 260, startPoint y: 71, endPoint x: 251, endPoint y: 88, distance: 18.5
click at [251, 88] on div "As a Full-Stack Developer with a proven track record in delivering impactful so…" at bounding box center [356, 99] width 287 height 90
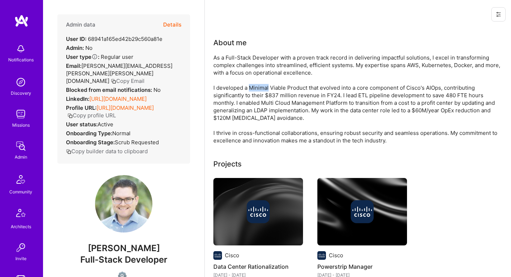
click at [251, 88] on div "As a Full-Stack Developer with a proven track record in delivering impactful so…" at bounding box center [356, 99] width 287 height 90
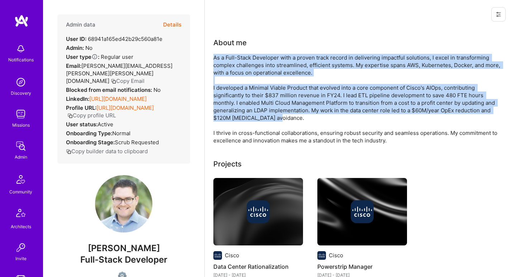
drag, startPoint x: 251, startPoint y: 88, endPoint x: 258, endPoint y: 72, distance: 16.7
click at [258, 72] on div "As a Full-Stack Developer with a proven track record in delivering impactful so…" at bounding box center [356, 99] width 287 height 90
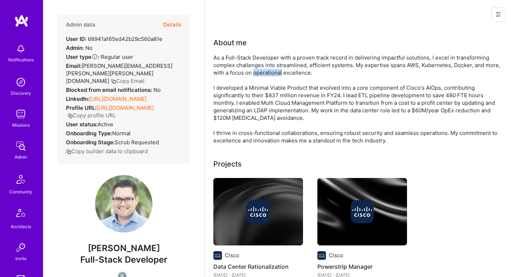
click at [258, 72] on div "As a Full-Stack Developer with a proven track record in delivering impactful so…" at bounding box center [356, 99] width 287 height 90
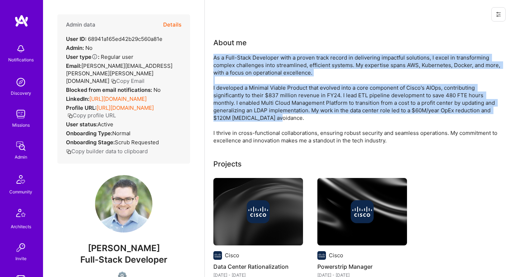
drag, startPoint x: 258, startPoint y: 72, endPoint x: 246, endPoint y: 93, distance: 24.0
click at [246, 93] on div "As a Full-Stack Developer with a proven track record in delivering impactful so…" at bounding box center [356, 99] width 287 height 90
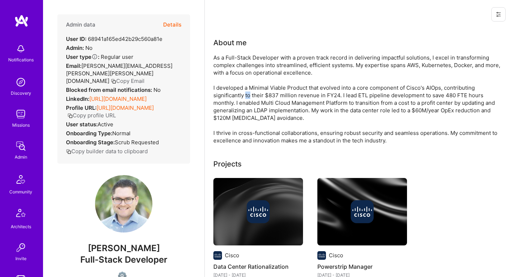
click at [246, 93] on div "As a Full-Stack Developer with a proven track record in delivering impactful so…" at bounding box center [356, 99] width 287 height 90
click at [256, 75] on div "As a Full-Stack Developer with a proven track record in delivering impactful so…" at bounding box center [356, 99] width 287 height 90
click at [255, 75] on div "As a Full-Stack Developer with a proven track record in delivering impactful so…" at bounding box center [356, 99] width 287 height 90
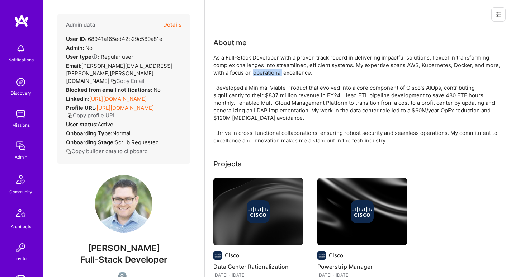
click at [255, 75] on div "As a Full-Stack Developer with a proven track record in delivering impactful so…" at bounding box center [356, 99] width 287 height 90
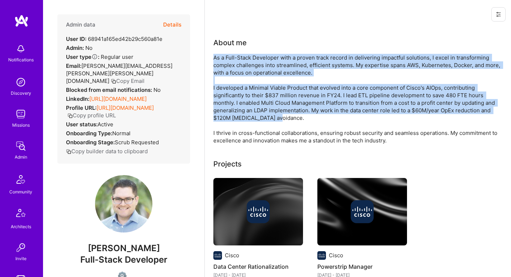
drag, startPoint x: 255, startPoint y: 75, endPoint x: 246, endPoint y: 95, distance: 21.7
click at [246, 95] on div "As a Full-Stack Developer with a proven track record in delivering impactful so…" at bounding box center [356, 99] width 287 height 90
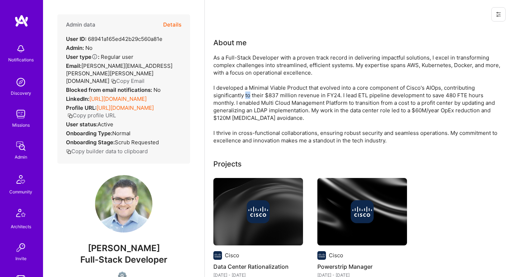
click at [246, 95] on div "As a Full-Stack Developer with a proven track record in delivering impactful so…" at bounding box center [356, 99] width 287 height 90
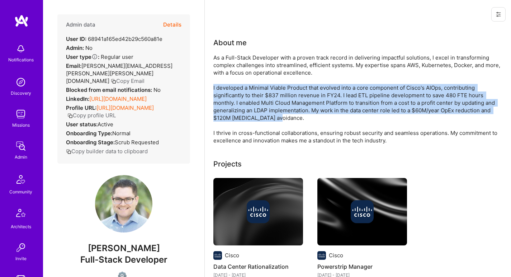
drag, startPoint x: 246, startPoint y: 95, endPoint x: 258, endPoint y: 80, distance: 19.2
click at [257, 80] on div "As a Full-Stack Developer with a proven track record in delivering impactful so…" at bounding box center [356, 99] width 287 height 90
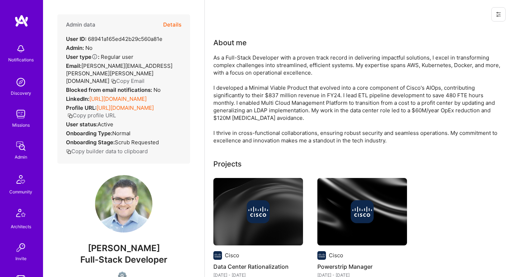
click at [265, 67] on div "As a Full-Stack Developer with a proven track record in delivering impactful so…" at bounding box center [356, 99] width 287 height 90
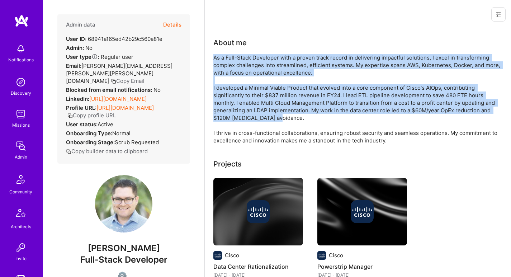
drag, startPoint x: 265, startPoint y: 67, endPoint x: 250, endPoint y: 96, distance: 32.7
click at [250, 96] on div "As a Full-Stack Developer with a proven track record in delivering impactful so…" at bounding box center [356, 99] width 287 height 90
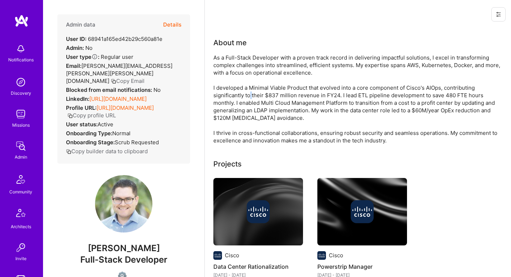
click at [250, 96] on div "As a Full-Stack Developer with a proven track record in delivering impactful so…" at bounding box center [356, 99] width 287 height 90
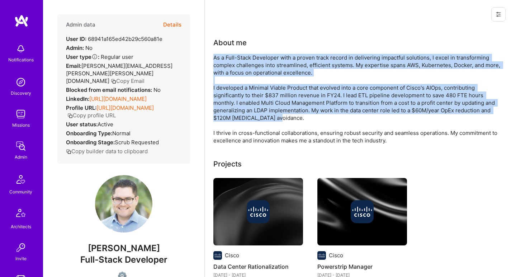
drag, startPoint x: 250, startPoint y: 96, endPoint x: 260, endPoint y: 71, distance: 27.4
click at [260, 71] on div "As a Full-Stack Developer with a proven track record in delivering impactful so…" at bounding box center [356, 99] width 287 height 90
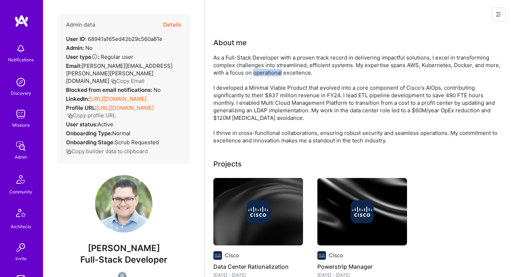
click at [260, 71] on div "As a Full-Stack Developer with a proven track record in delivering impactful so…" at bounding box center [356, 99] width 287 height 90
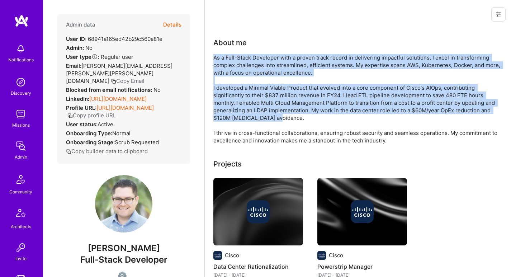
drag, startPoint x: 260, startPoint y: 71, endPoint x: 250, endPoint y: 86, distance: 18.5
click at [250, 86] on div "As a Full-Stack Developer with a proven track record in delivering impactful so…" at bounding box center [356, 99] width 287 height 90
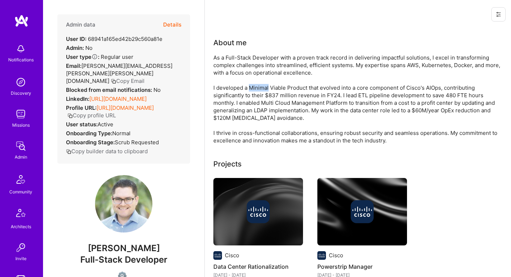
click at [250, 86] on div "As a Full-Stack Developer with a proven track record in delivering impactful so…" at bounding box center [356, 99] width 287 height 90
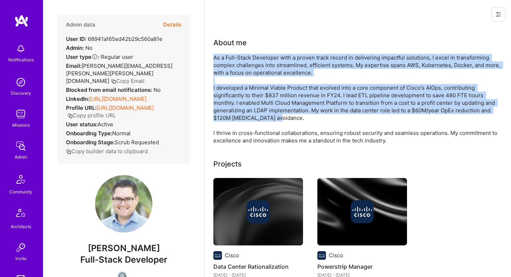
drag, startPoint x: 250, startPoint y: 86, endPoint x: 258, endPoint y: 74, distance: 14.9
click at [258, 74] on div "As a Full-Stack Developer with a proven track record in delivering impactful so…" at bounding box center [356, 99] width 287 height 90
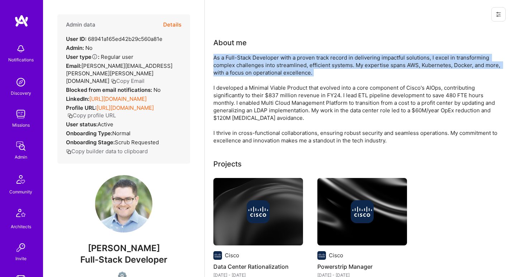
click at [258, 74] on div "As a Full-Stack Developer with a proven track record in delivering impactful so…" at bounding box center [356, 99] width 287 height 90
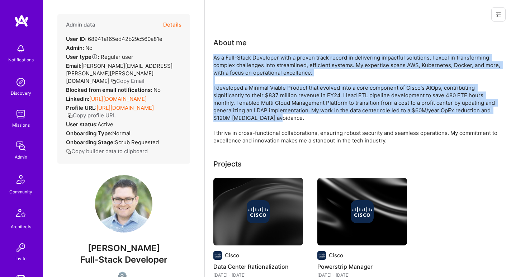
drag, startPoint x: 258, startPoint y: 74, endPoint x: 249, endPoint y: 93, distance: 21.3
click at [249, 93] on div "As a Full-Stack Developer with a proven track record in delivering impactful so…" at bounding box center [356, 99] width 287 height 90
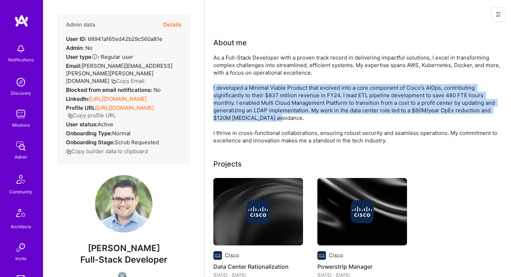
click at [249, 93] on div "As a Full-Stack Developer with a proven track record in delivering impactful so…" at bounding box center [356, 99] width 287 height 90
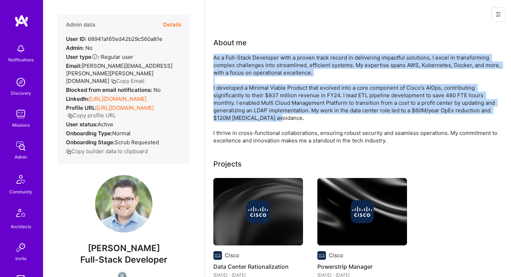
drag, startPoint x: 249, startPoint y: 93, endPoint x: 262, endPoint y: 76, distance: 21.7
click at [262, 76] on div "As a Full-Stack Developer with a proven track record in delivering impactful so…" at bounding box center [356, 99] width 287 height 90
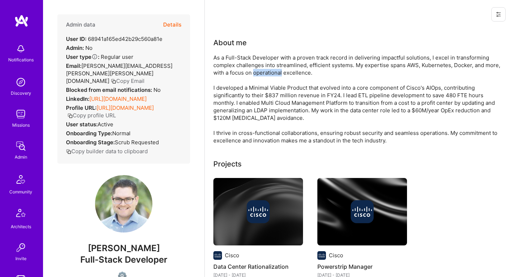
click at [262, 76] on div "As a Full-Stack Developer with a proven track record in delivering impactful so…" at bounding box center [356, 99] width 287 height 90
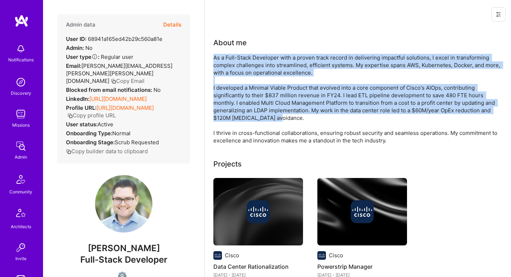
drag, startPoint x: 262, startPoint y: 76, endPoint x: 252, endPoint y: 89, distance: 16.6
click at [252, 89] on div "As a Full-Stack Developer with a proven track record in delivering impactful so…" at bounding box center [356, 99] width 287 height 90
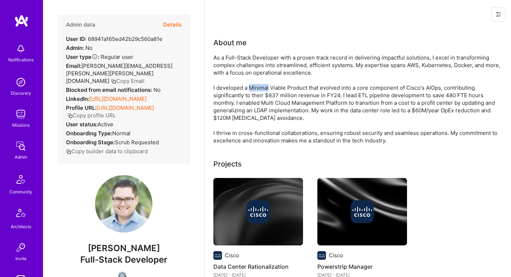
click at [252, 89] on div "As a Full-Stack Developer with a proven track record in delivering impactful so…" at bounding box center [356, 99] width 287 height 90
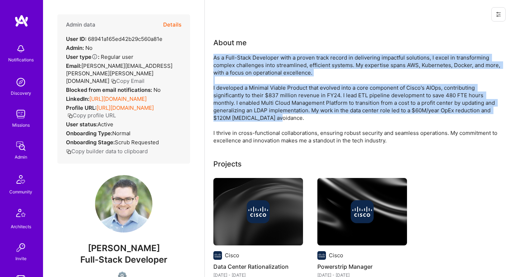
drag, startPoint x: 253, startPoint y: 89, endPoint x: 268, endPoint y: 73, distance: 22.1
click at [268, 73] on div "As a Full-Stack Developer with a proven track record in delivering impactful so…" at bounding box center [356, 99] width 287 height 90
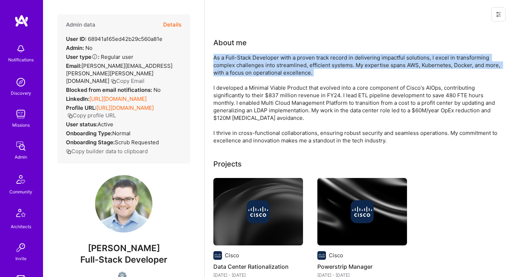
click at [268, 73] on div "As a Full-Stack Developer with a proven track record in delivering impactful so…" at bounding box center [356, 99] width 287 height 90
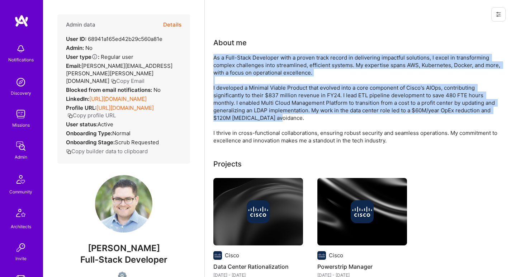
drag, startPoint x: 268, startPoint y: 73, endPoint x: 255, endPoint y: 88, distance: 19.6
click at [255, 88] on div "As a Full-Stack Developer with a proven track record in delivering impactful so…" at bounding box center [356, 99] width 287 height 90
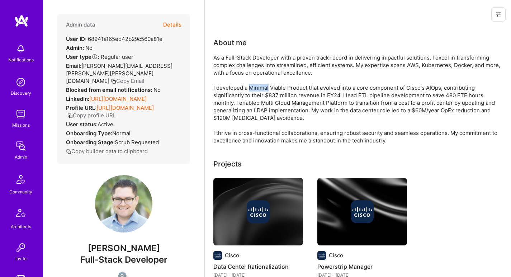
click at [255, 88] on div "As a Full-Stack Developer with a proven track record in delivering impactful so…" at bounding box center [356, 99] width 287 height 90
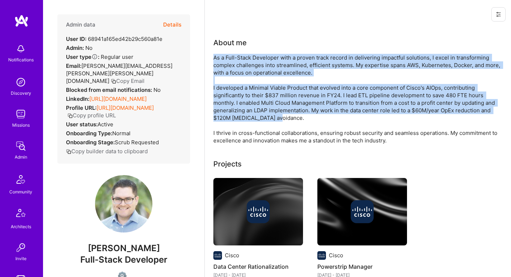
drag, startPoint x: 255, startPoint y: 88, endPoint x: 266, endPoint y: 74, distance: 17.4
click at [266, 74] on div "As a Full-Stack Developer with a proven track record in delivering impactful so…" at bounding box center [356, 99] width 287 height 90
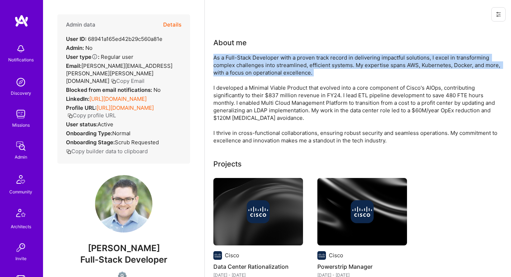
click at [254, 62] on div "As a Full-Stack Developer with a proven track record in delivering impactful so…" at bounding box center [356, 99] width 287 height 90
click at [254, 61] on div "As a Full-Stack Developer with a proven track record in delivering impactful so…" at bounding box center [356, 99] width 287 height 90
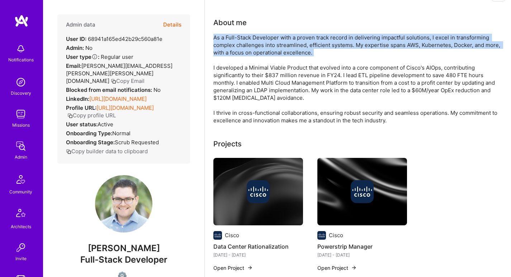
scroll to position [40, 0]
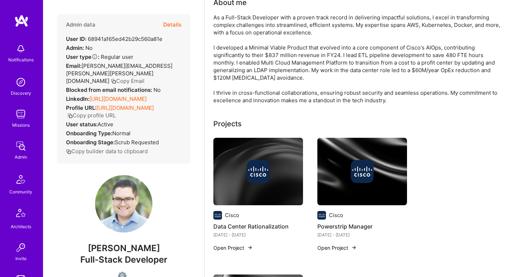
click at [254, 66] on div "As a Full-Stack Developer with a proven track record in delivering impactful so…" at bounding box center [356, 59] width 287 height 90
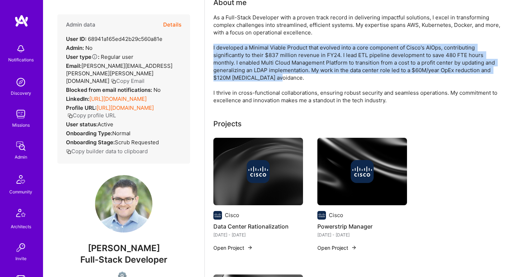
click at [254, 66] on div "As a Full-Stack Developer with a proven track record in delivering impactful so…" at bounding box center [356, 59] width 287 height 90
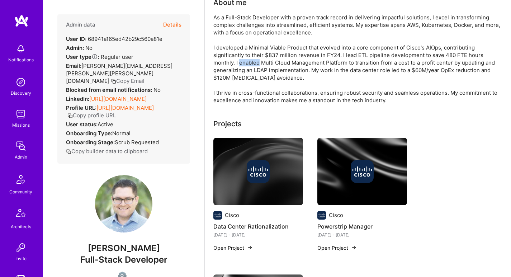
click at [253, 66] on div "As a Full-Stack Developer with a proven track record in delivering impactful so…" at bounding box center [356, 59] width 287 height 90
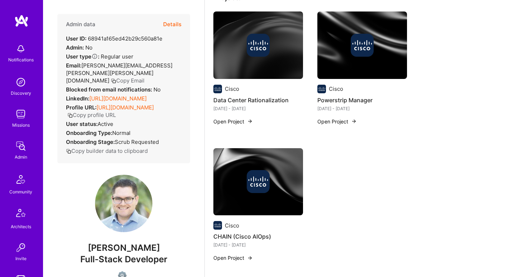
scroll to position [0, 0]
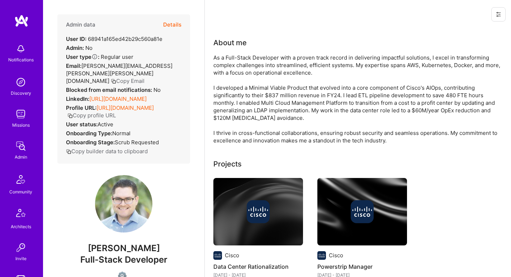
click at [237, 72] on div "As a Full-Stack Developer with a proven track record in delivering impactful so…" at bounding box center [356, 99] width 287 height 90
